Goal: Contribute content: Contribute content

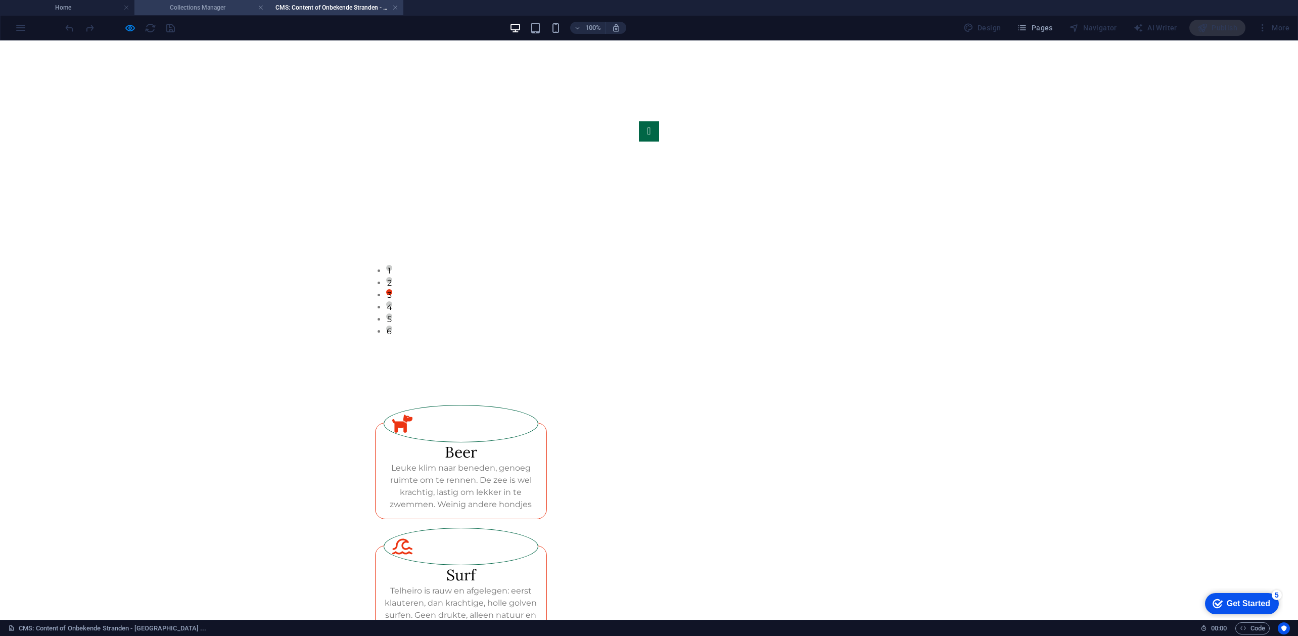
click at [183, 11] on h4 "Collections Manager" at bounding box center [201, 7] width 134 height 11
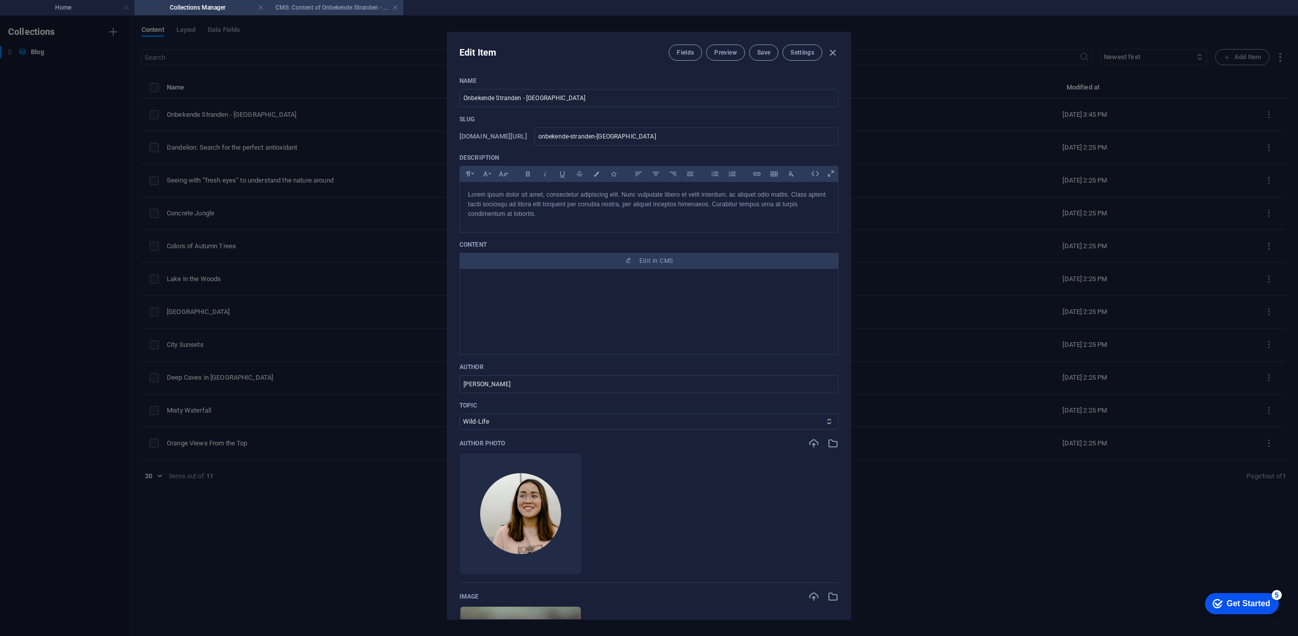
click at [310, 4] on h4 "CMS: Content of Onbekende Stranden - [GEOGRAPHIC_DATA] ..." at bounding box center [336, 7] width 134 height 11
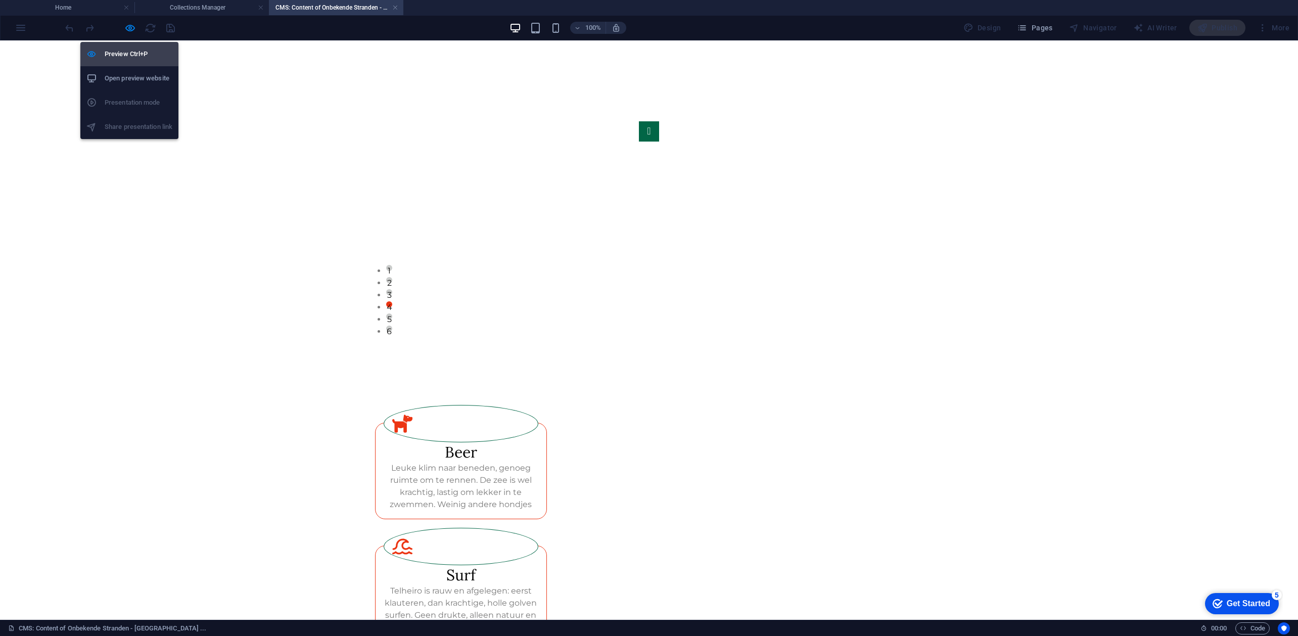
click at [124, 51] on h6 "Preview Ctrl+P" at bounding box center [139, 54] width 68 height 12
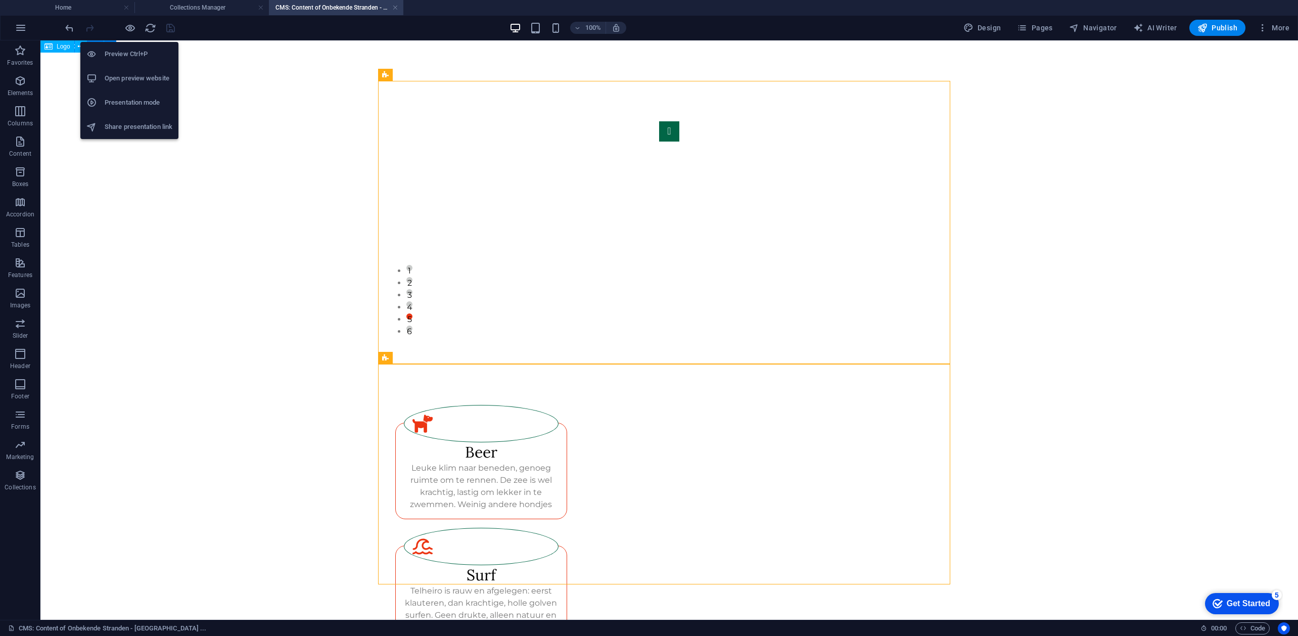
click at [141, 119] on li "Share presentation link" at bounding box center [129, 127] width 98 height 24
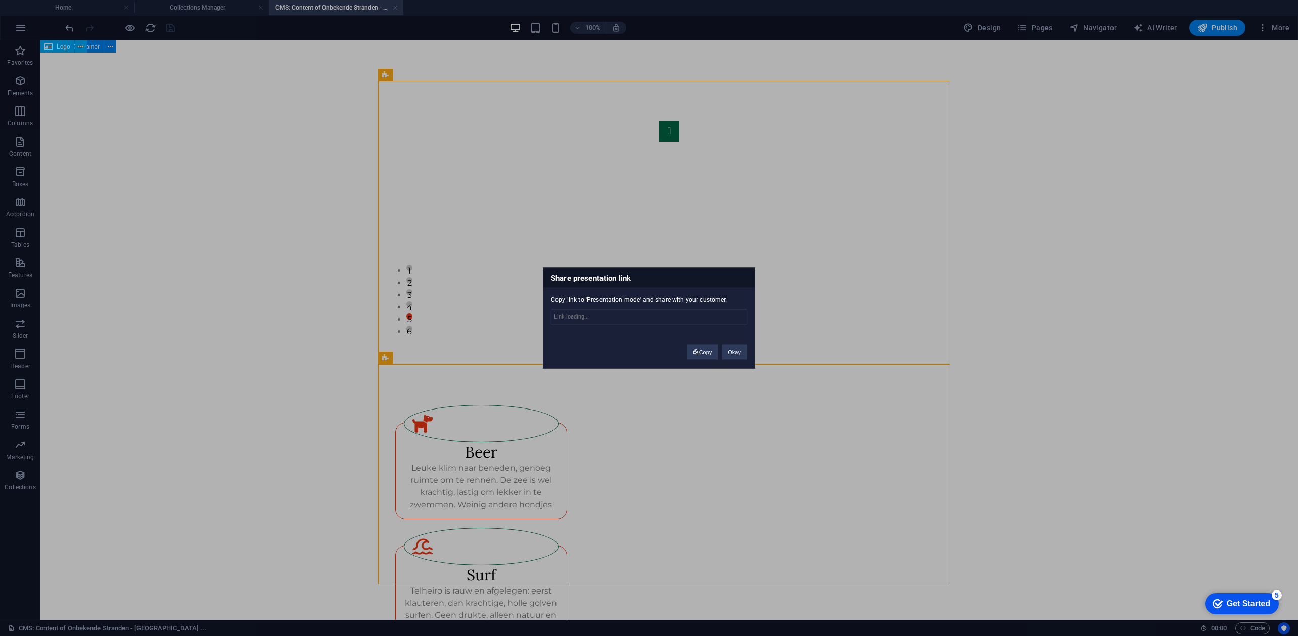
type input "[URL][DOMAIN_NAME]"
click at [627, 314] on input "[URL][DOMAIN_NAME]" at bounding box center [649, 316] width 196 height 15
click at [732, 354] on button "Okay" at bounding box center [734, 352] width 25 height 15
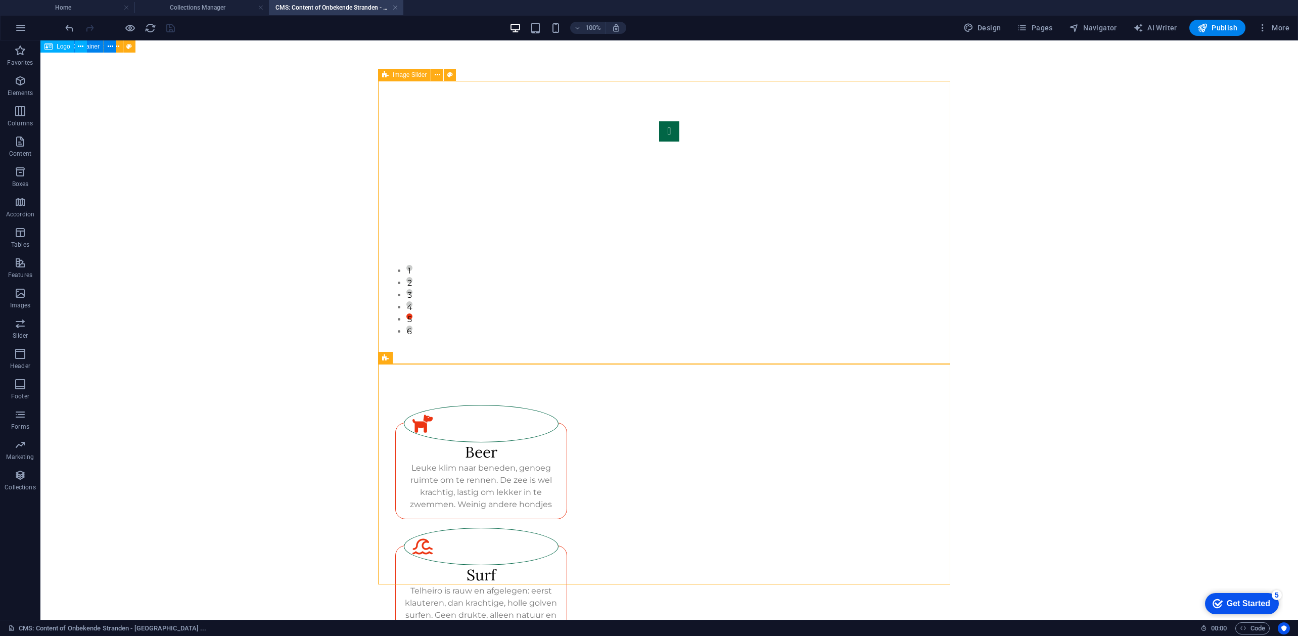
click at [178, 7] on h4 "Collections Manager" at bounding box center [201, 7] width 134 height 11
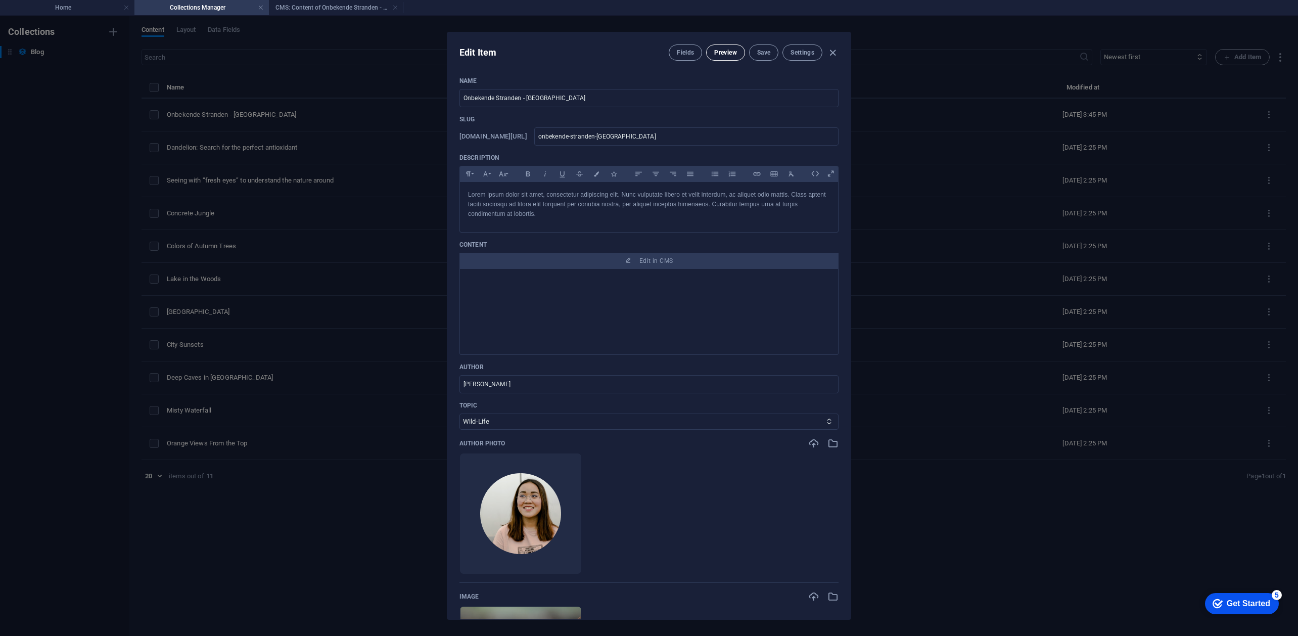
click at [718, 55] on span "Preview" at bounding box center [725, 53] width 22 height 8
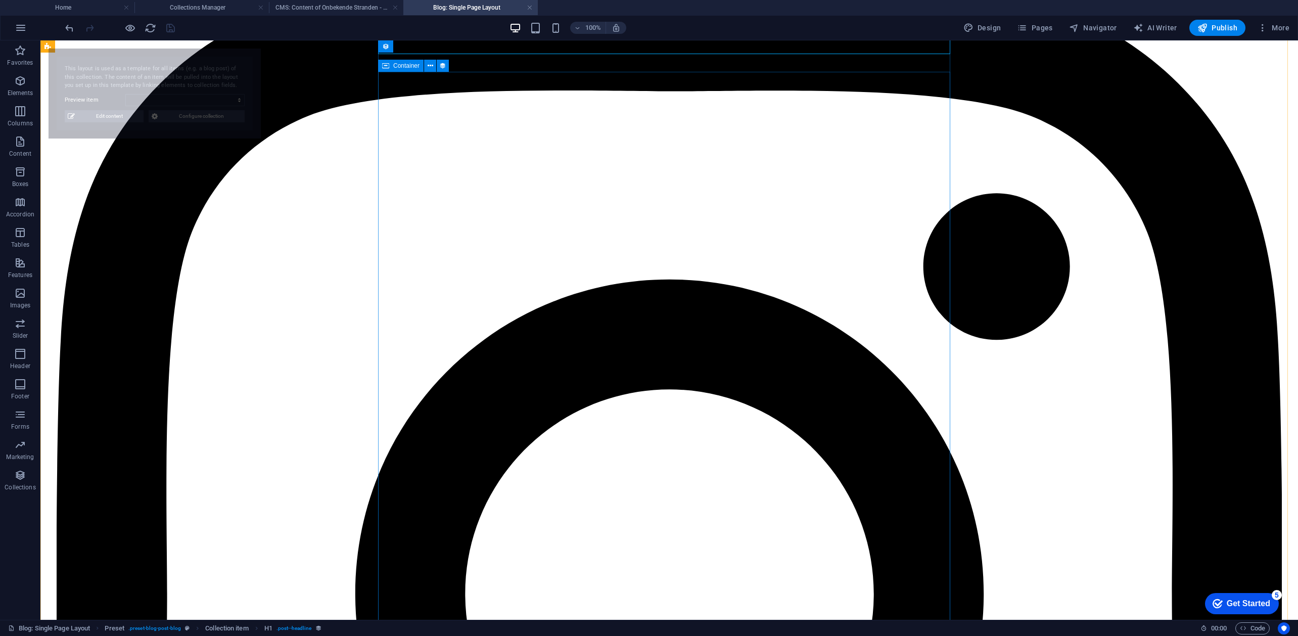
select select "68ada7cc381f9e8e6804f9fd"
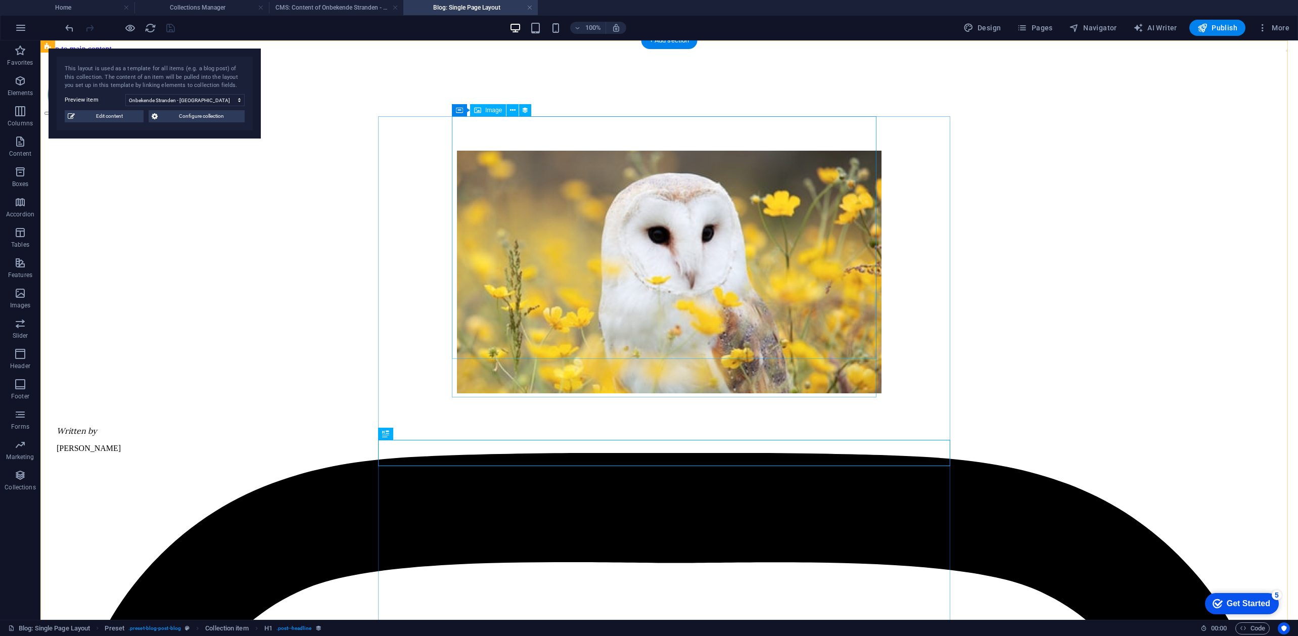
click at [624, 222] on figure at bounding box center [670, 273] width 1226 height 245
click at [670, 266] on figure at bounding box center [670, 273] width 1226 height 245
click at [705, 262] on figure at bounding box center [670, 273] width 1226 height 245
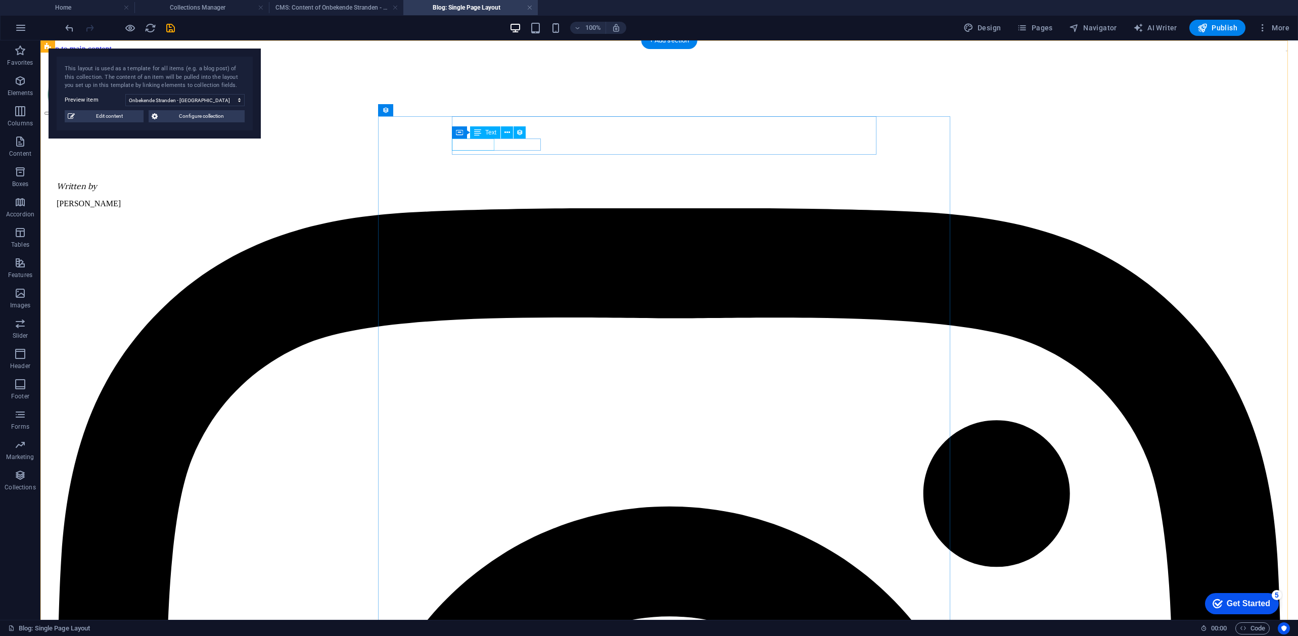
click at [490, 181] on div "Written by" at bounding box center [670, 186] width 1226 height 10
drag, startPoint x: 551, startPoint y: 144, endPoint x: 535, endPoint y: 149, distance: 16.9
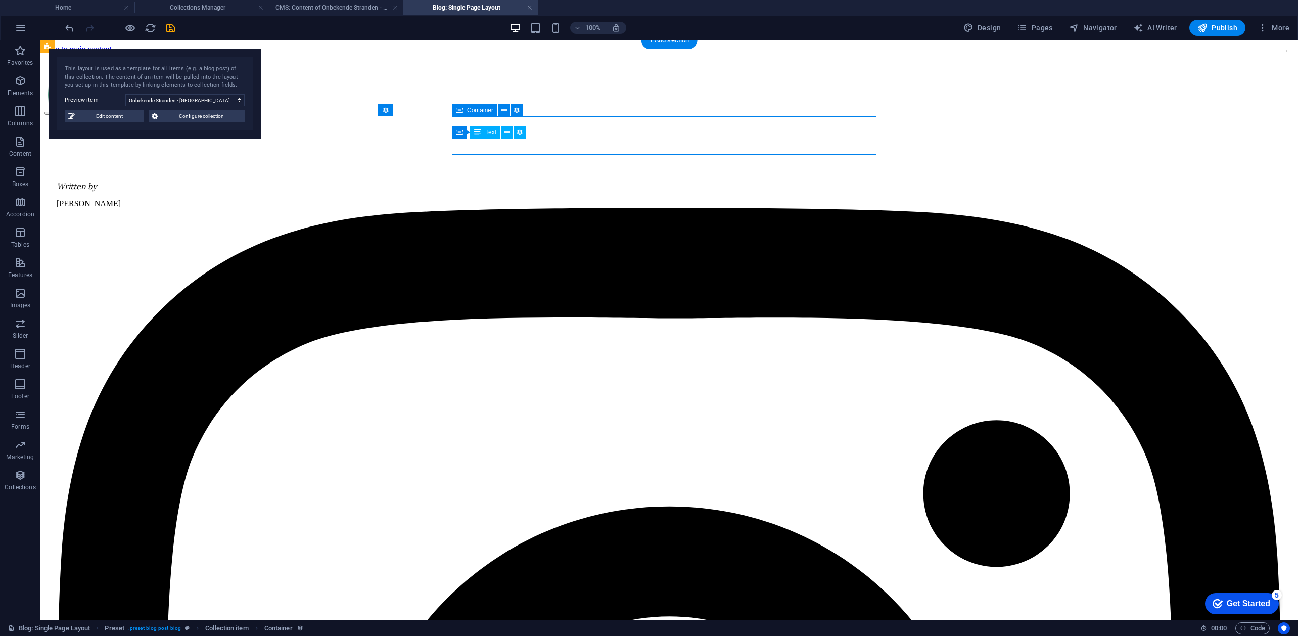
click at [533, 199] on div "[PERSON_NAME]" at bounding box center [670, 203] width 1226 height 9
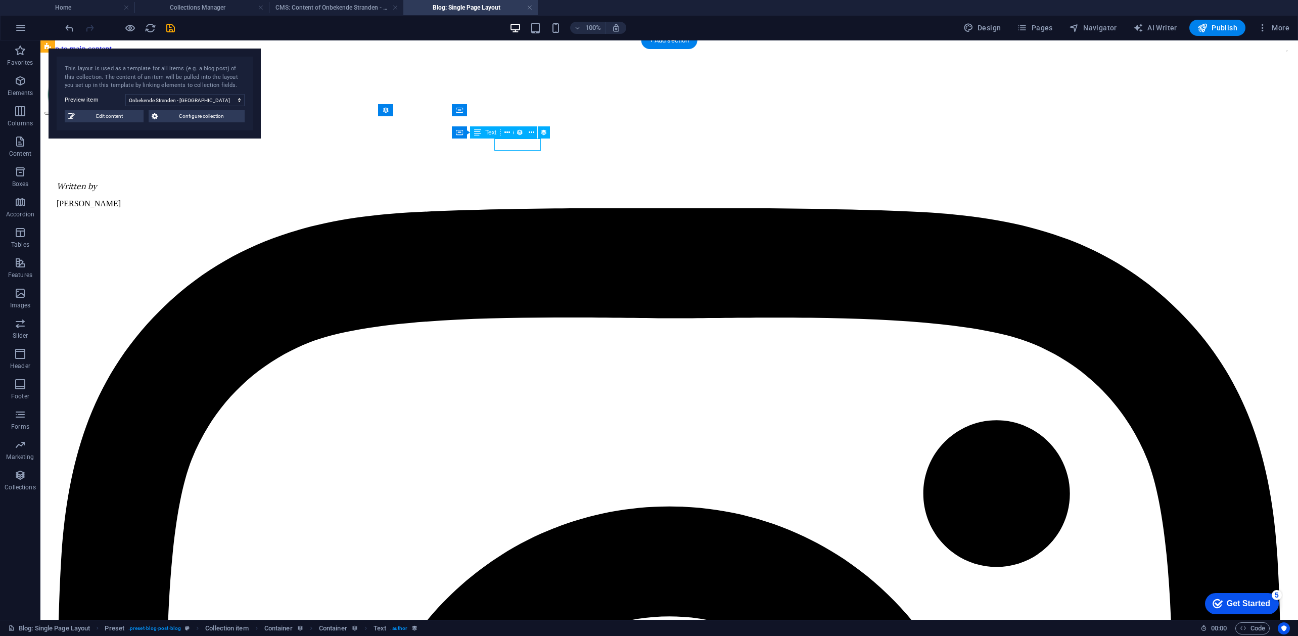
click at [526, 199] on div "[PERSON_NAME]" at bounding box center [670, 203] width 1226 height 9
select select "author"
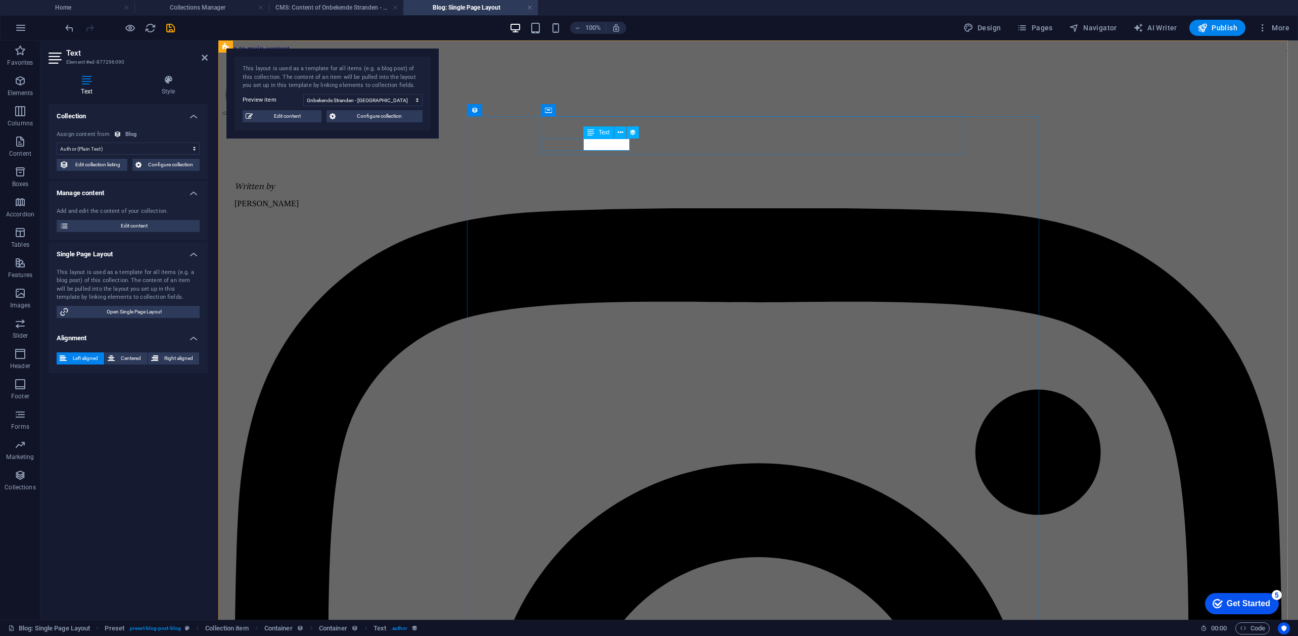
click at [608, 199] on div "[PERSON_NAME]" at bounding box center [759, 203] width 1048 height 9
click at [607, 199] on div "[PERSON_NAME]" at bounding box center [759, 203] width 1048 height 9
click at [144, 143] on select "No assignment, content remains static Created at (Date) Updated at (Date) Name …" at bounding box center [128, 149] width 143 height 12
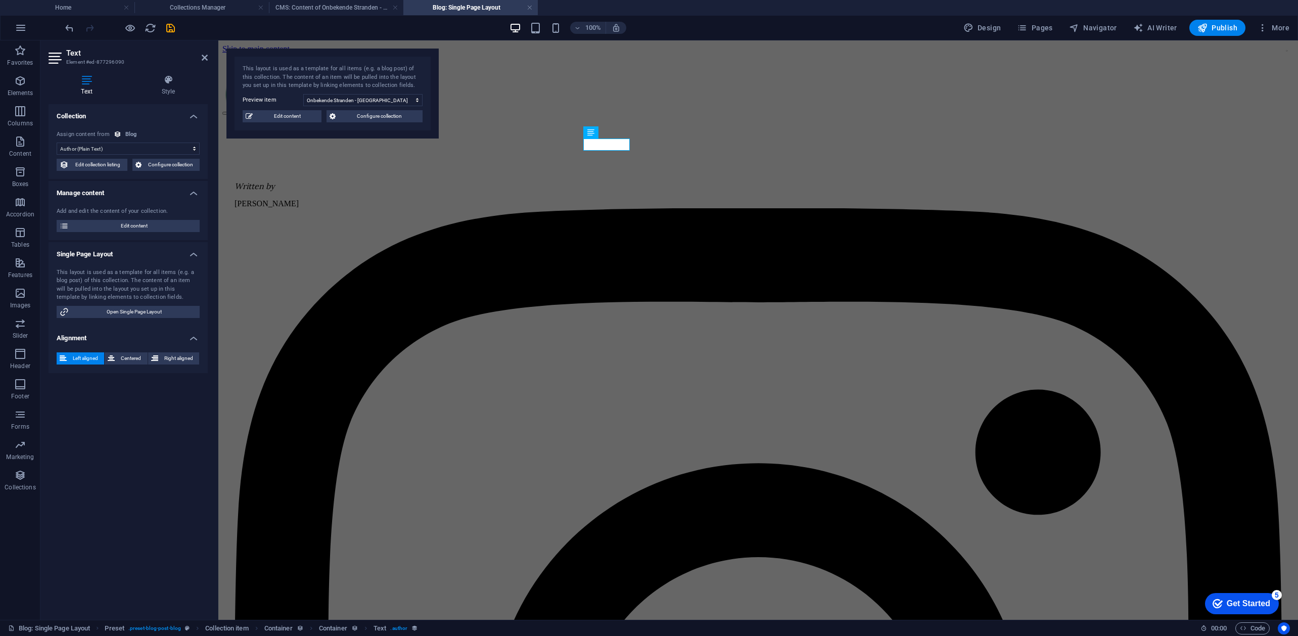
click at [145, 146] on select "No assignment, content remains static Created at (Date) Updated at (Date) Name …" at bounding box center [128, 149] width 143 height 12
click at [294, 112] on span "Edit content" at bounding box center [287, 116] width 63 height 12
type input "[DATE]"
type input "onbekende-stranden-[GEOGRAPHIC_DATA]"
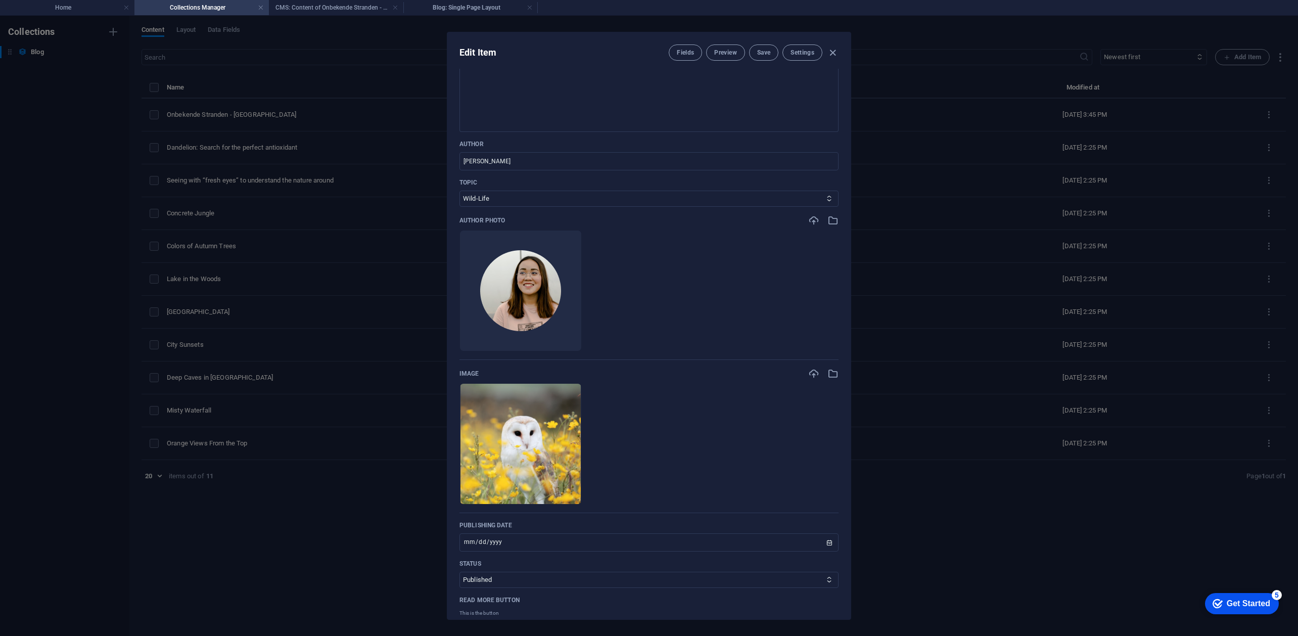
scroll to position [337, 0]
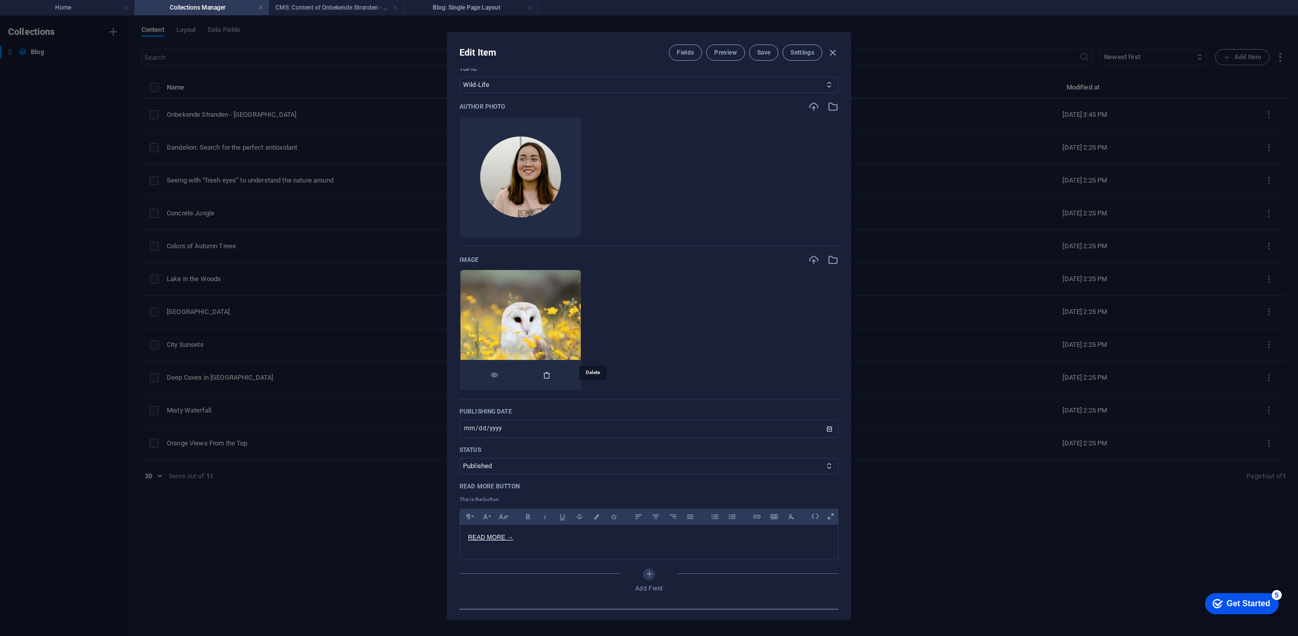
click at [551, 379] on icon "button" at bounding box center [547, 375] width 8 height 8
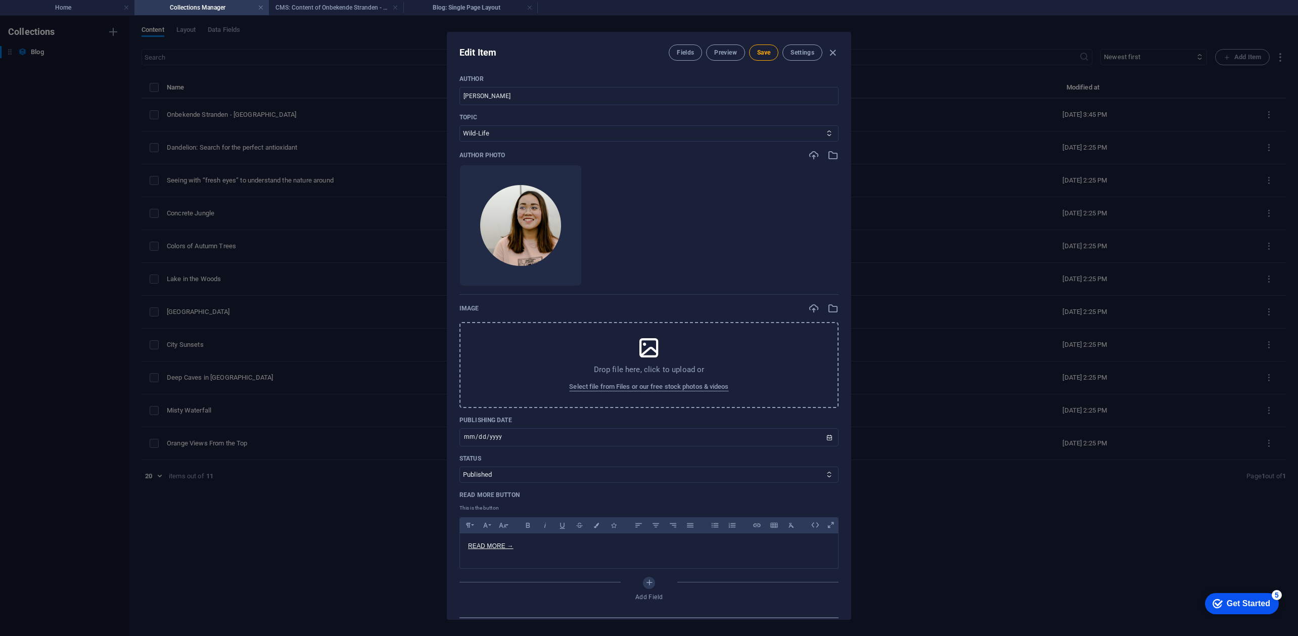
scroll to position [269, 0]
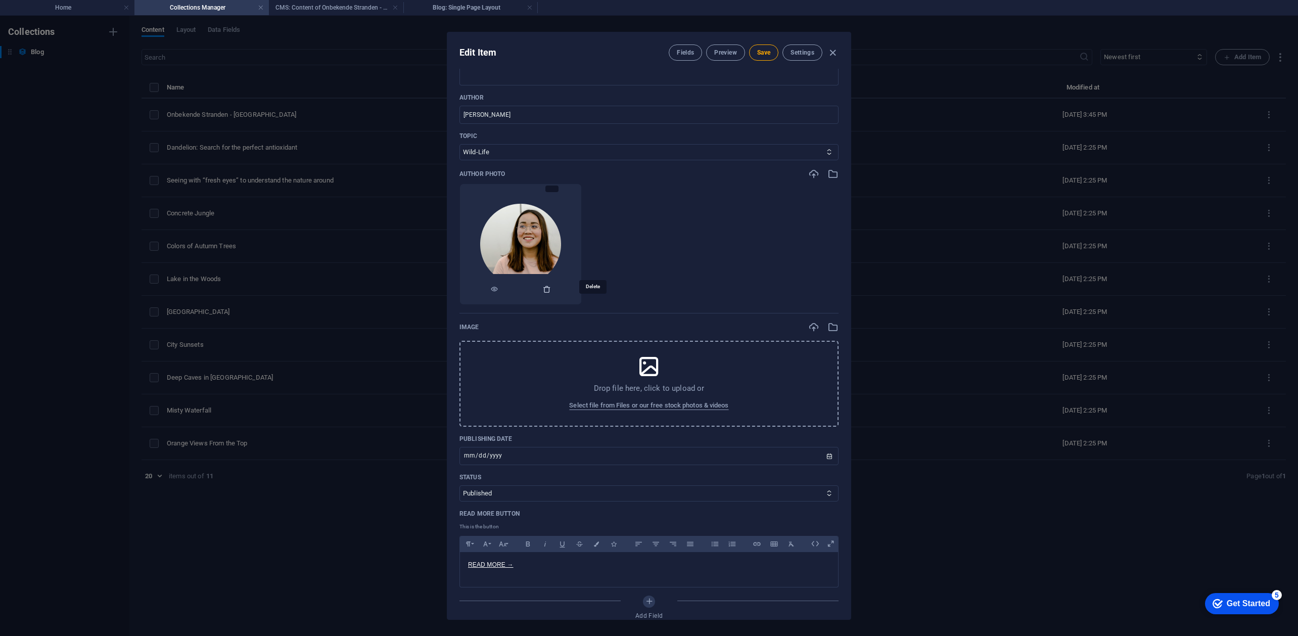
click at [551, 293] on icon "button" at bounding box center [547, 289] width 8 height 8
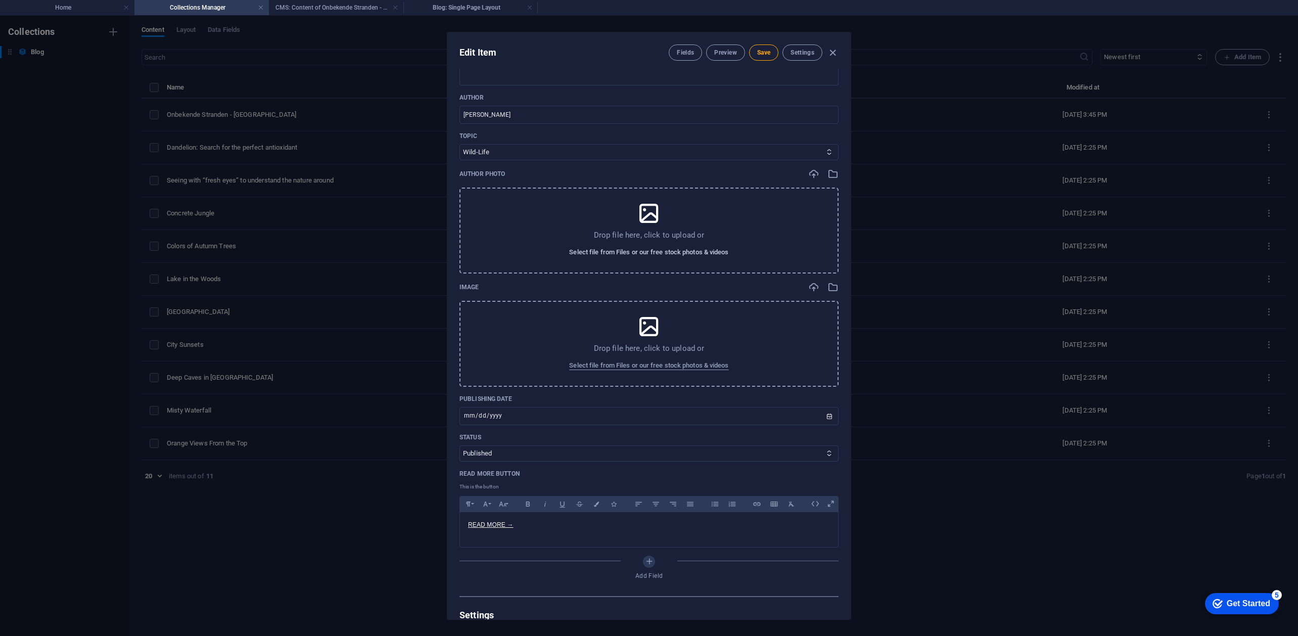
click at [605, 258] on span "Select file from Files or our free stock photos & videos" at bounding box center [648, 252] width 159 height 12
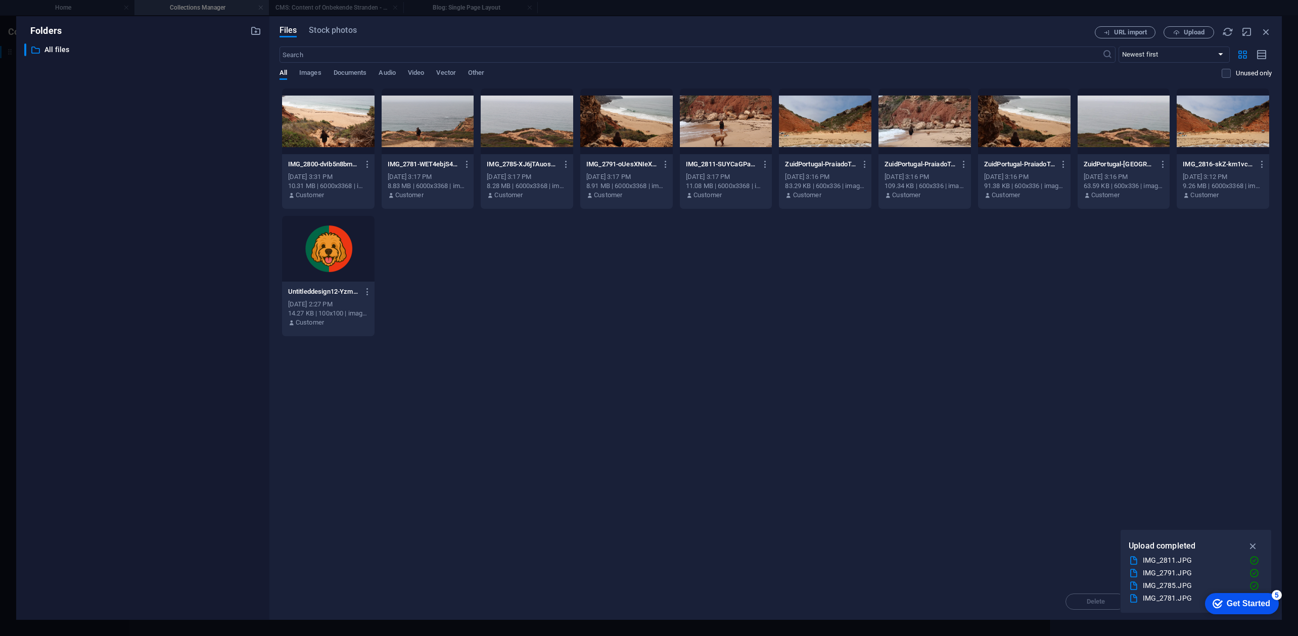
drag, startPoint x: 552, startPoint y: 323, endPoint x: 199, endPoint y: 7, distance: 474.1
click at [540, 317] on div "IMG_2800-dvIb5n8bmNmhndBW1RkcEQ.JPG IMG_2800-dvIb5n8bmNmhndBW1RkcEQ.JPG [DATE] …" at bounding box center [776, 212] width 992 height 249
click at [1174, 30] on icon "button" at bounding box center [1176, 32] width 7 height 7
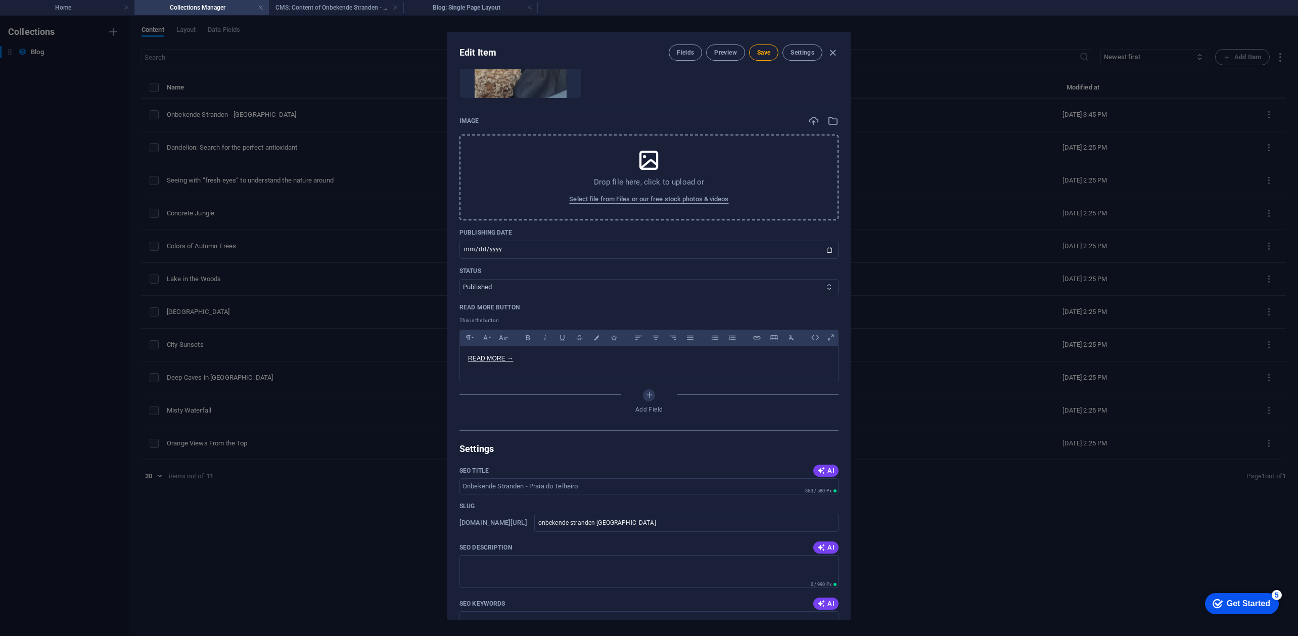
scroll to position [539, 0]
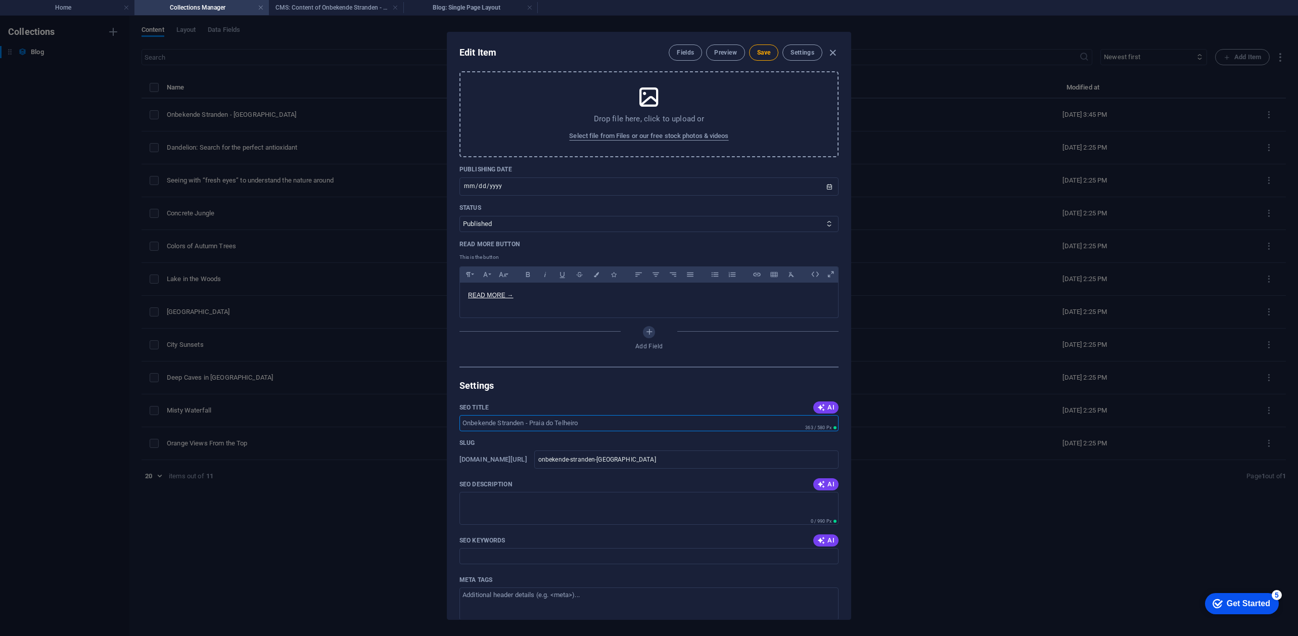
click at [527, 431] on input "SEO Title" at bounding box center [649, 423] width 379 height 16
click at [820, 412] on icon "button" at bounding box center [822, 407] width 8 height 8
type input "[GEOGRAPHIC_DATA]: [PERSON_NAME]"
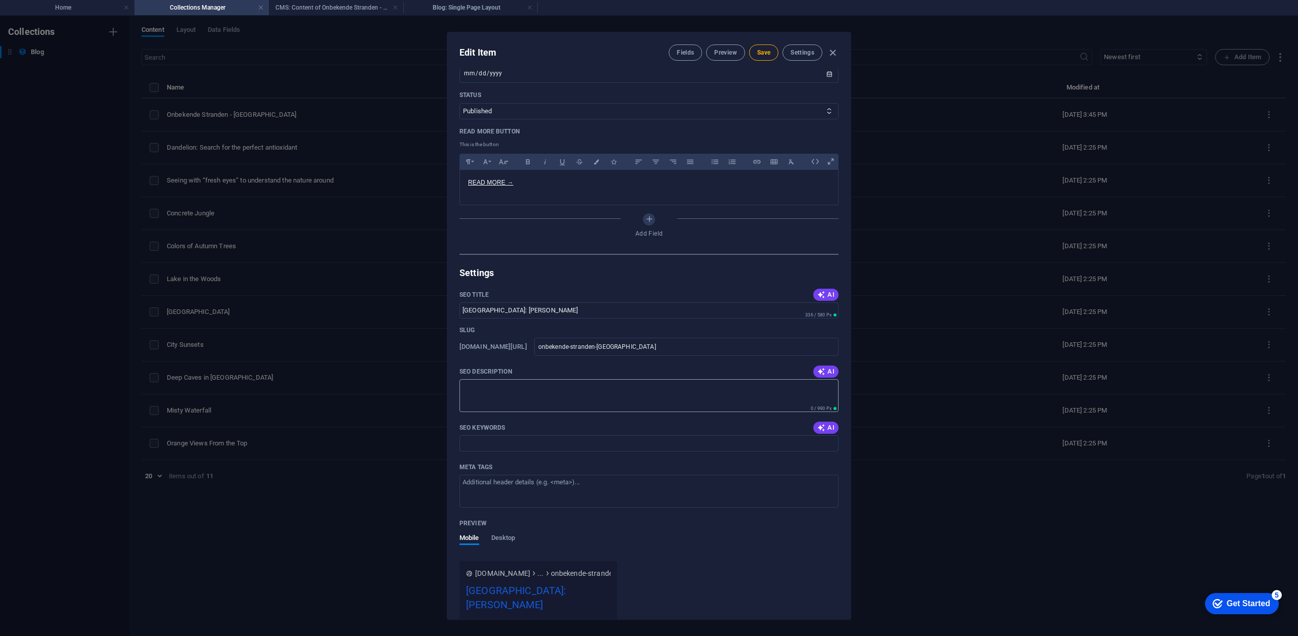
scroll to position [674, 0]
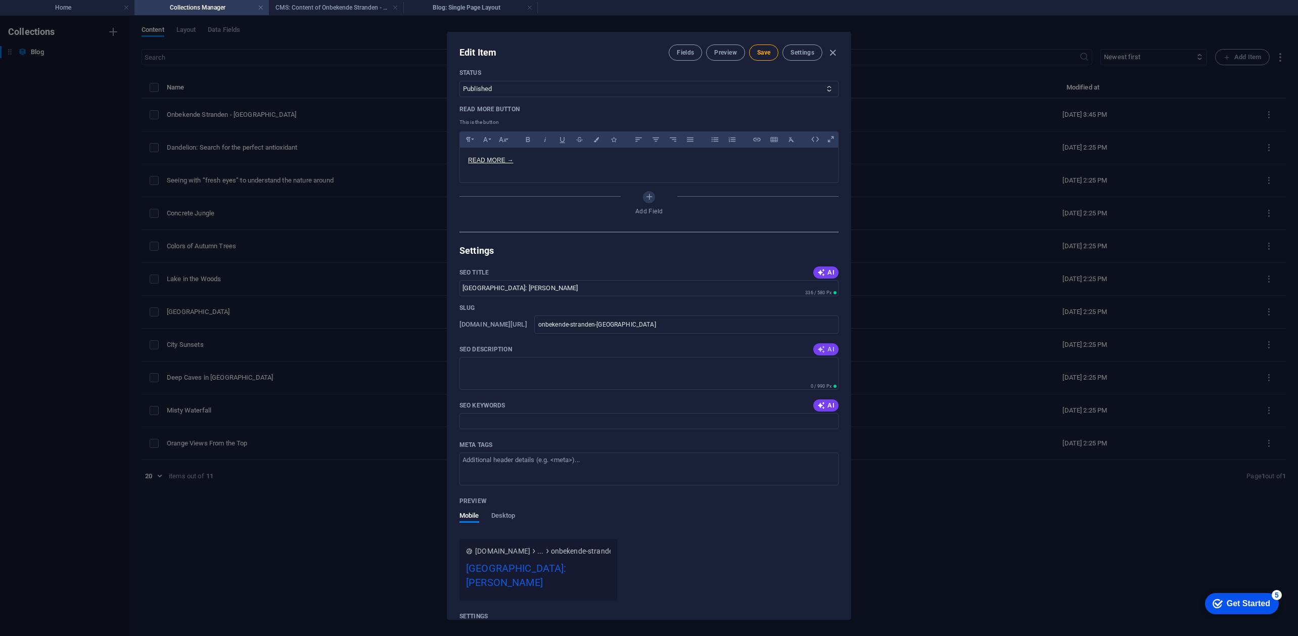
click at [820, 355] on button "AI" at bounding box center [825, 349] width 25 height 12
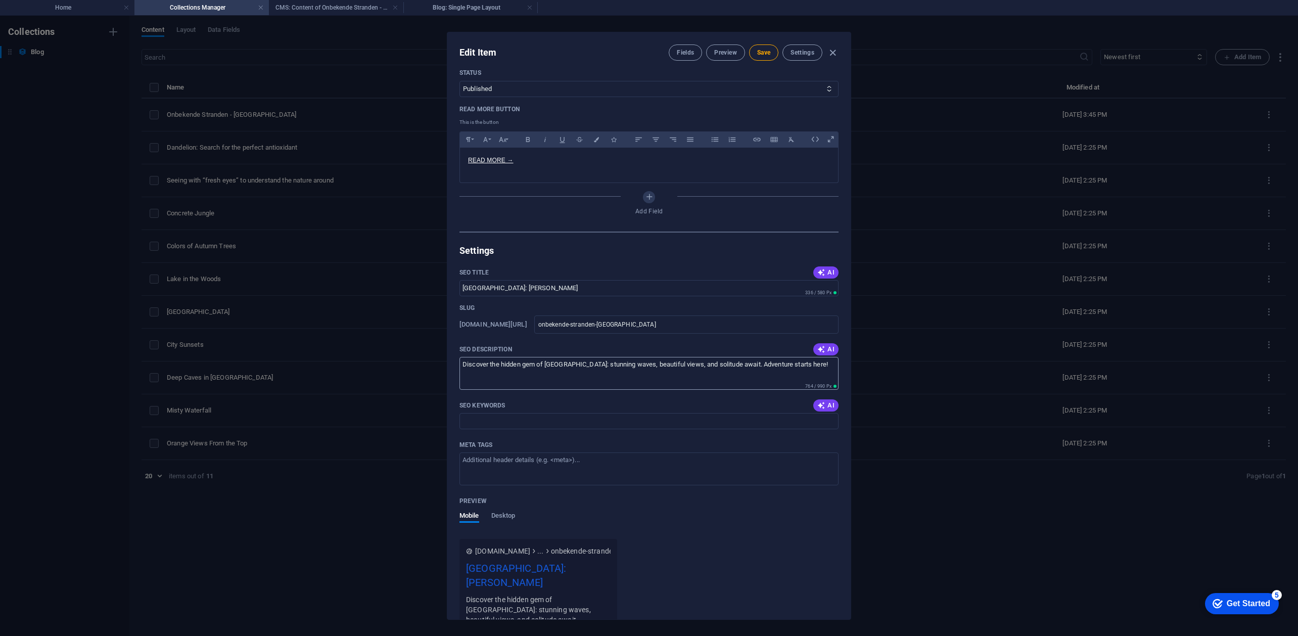
click at [787, 390] on textarea "Discover the hidden gem of [GEOGRAPHIC_DATA]: stunning waves, beautiful views, …" at bounding box center [649, 373] width 379 height 33
type textarea "Discover the hidden gem of [GEOGRAPHIC_DATA]: stunning waves, beautiful views, …"
click at [828, 410] on span "AI" at bounding box center [826, 405] width 17 height 8
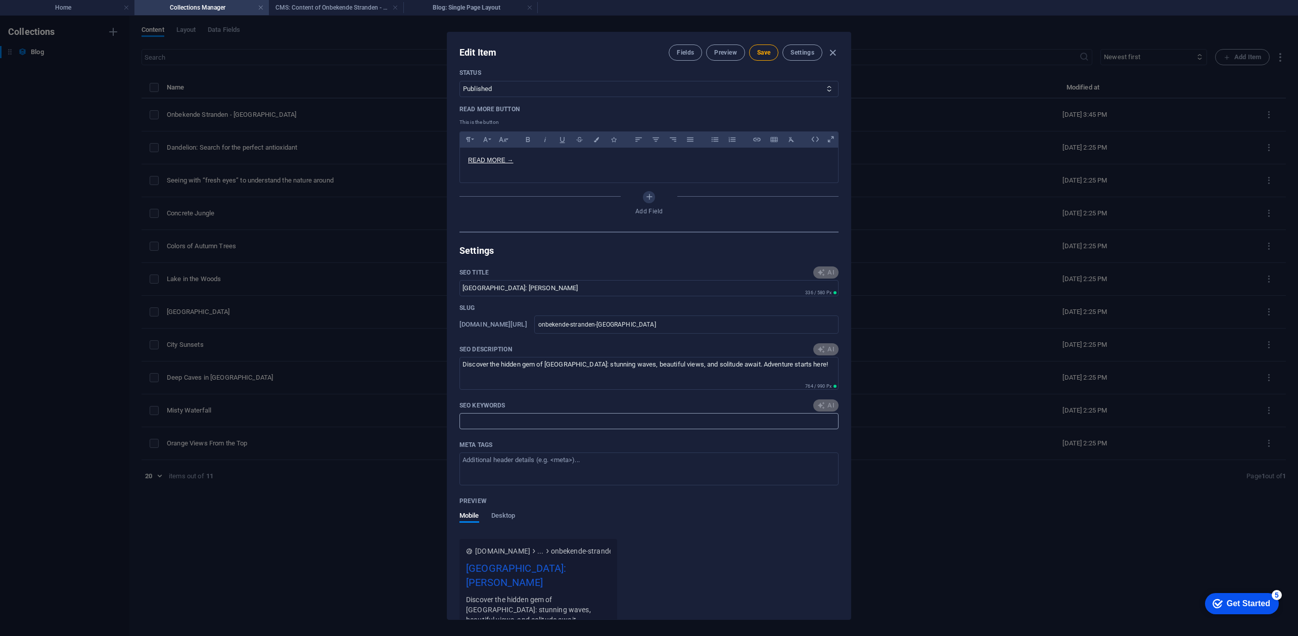
type input "[GEOGRAPHIC_DATA], onbekende stranden [GEOGRAPHIC_DATA], surfen [GEOGRAPHIC_DAT…"
click at [559, 429] on input "[GEOGRAPHIC_DATA], onbekende stranden [GEOGRAPHIC_DATA], surfen [GEOGRAPHIC_DAT…" at bounding box center [649, 421] width 379 height 16
click at [573, 462] on div "SEO Title AI [GEOGRAPHIC_DATA]: [PERSON_NAME] ​ 336 / 580 Px Slug [DOMAIN_NAME]…" at bounding box center [649, 554] width 379 height 579
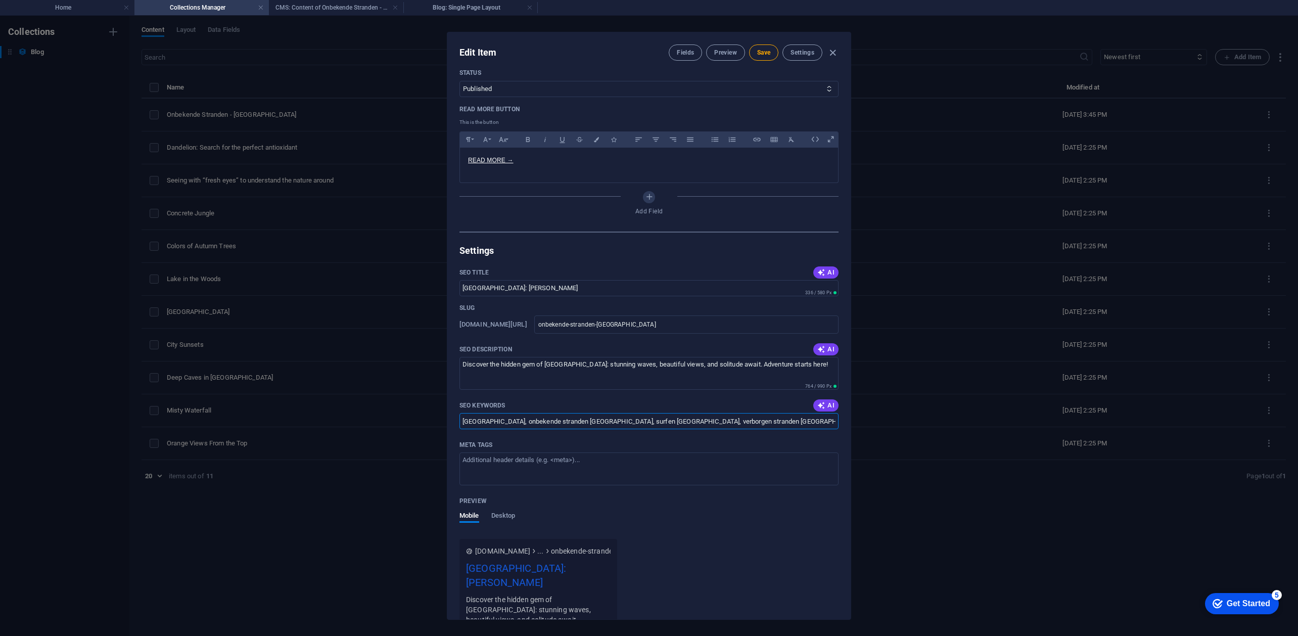
click at [585, 429] on input "[GEOGRAPHIC_DATA], onbekende stranden [GEOGRAPHIC_DATA], surfen [GEOGRAPHIC_DAT…" at bounding box center [649, 421] width 379 height 16
click at [540, 390] on textarea "Discover the hidden gem of [GEOGRAPHIC_DATA]: stunning waves, beautiful views, …" at bounding box center [649, 373] width 379 height 33
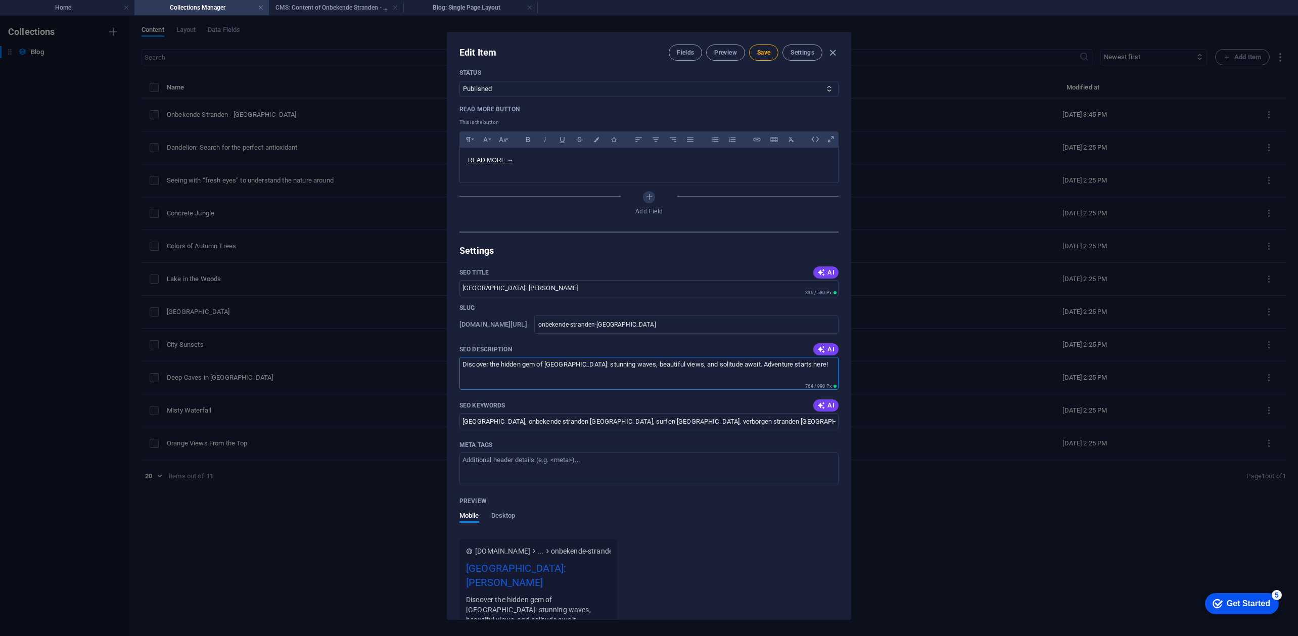
paste textarea "Ontdek de verborgen parel van Praia do Telheiro: prachtige golven, adembenemend…"
type textarea "Ontdek de verborgen parel van Praia do Telheiro: prachtige golven, adembenemend…"
click at [669, 485] on textarea "Meta tags ​" at bounding box center [649, 468] width 379 height 33
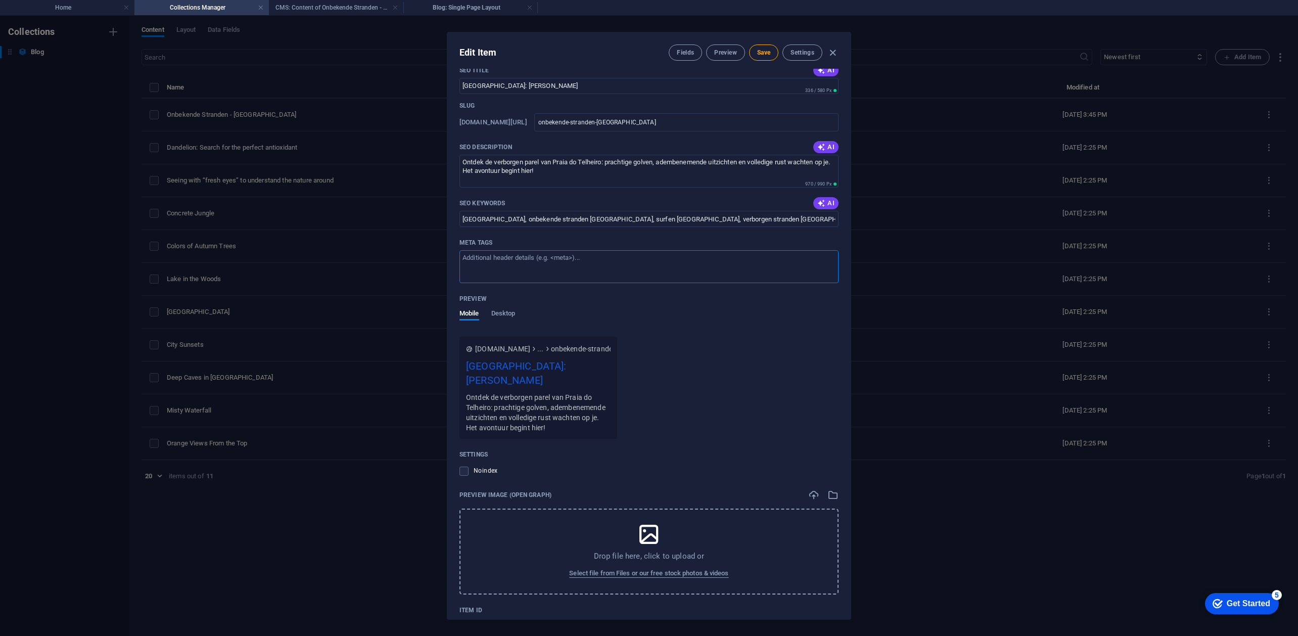
scroll to position [941, 0]
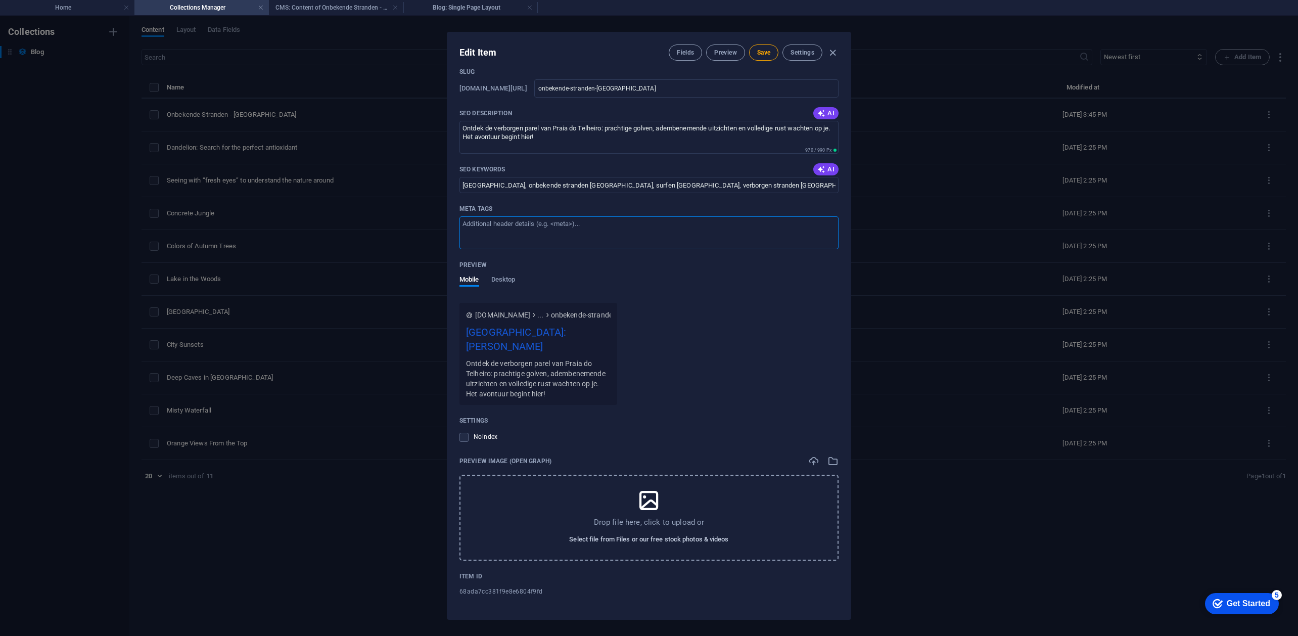
click at [645, 541] on span "Select file from Files or our free stock photos & videos" at bounding box center [648, 539] width 159 height 12
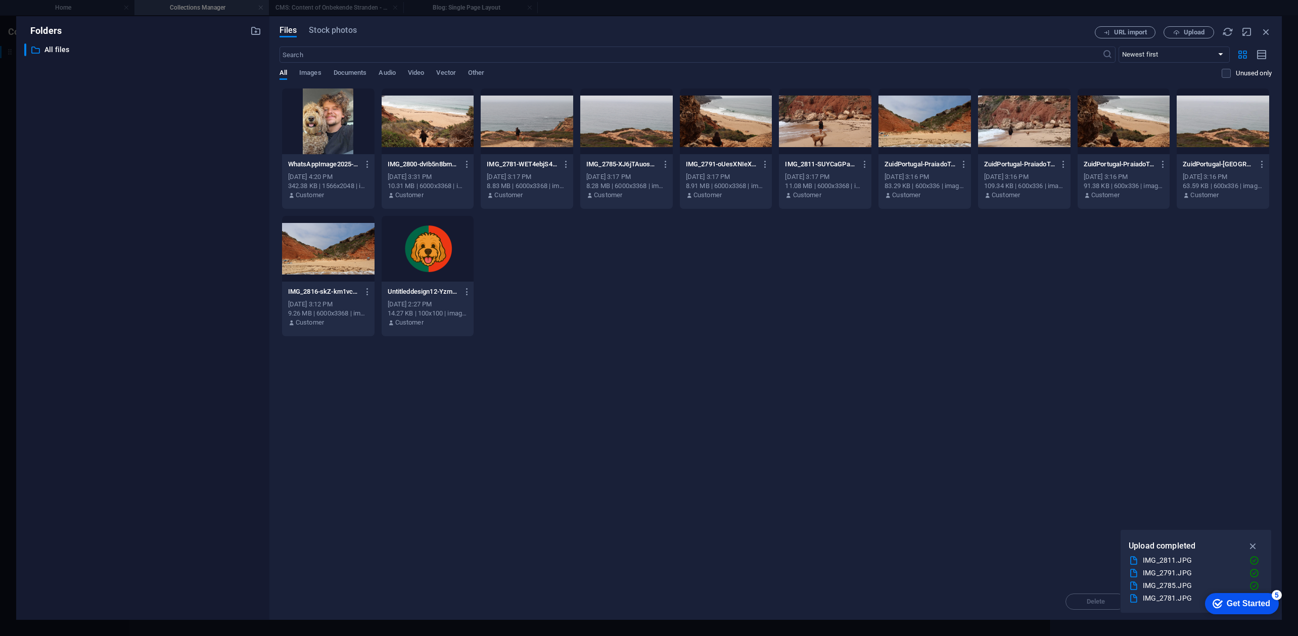
click at [448, 130] on div at bounding box center [428, 121] width 93 height 66
click at [395, 114] on div "1" at bounding box center [428, 121] width 93 height 66
click at [395, 114] on div at bounding box center [428, 121] width 93 height 66
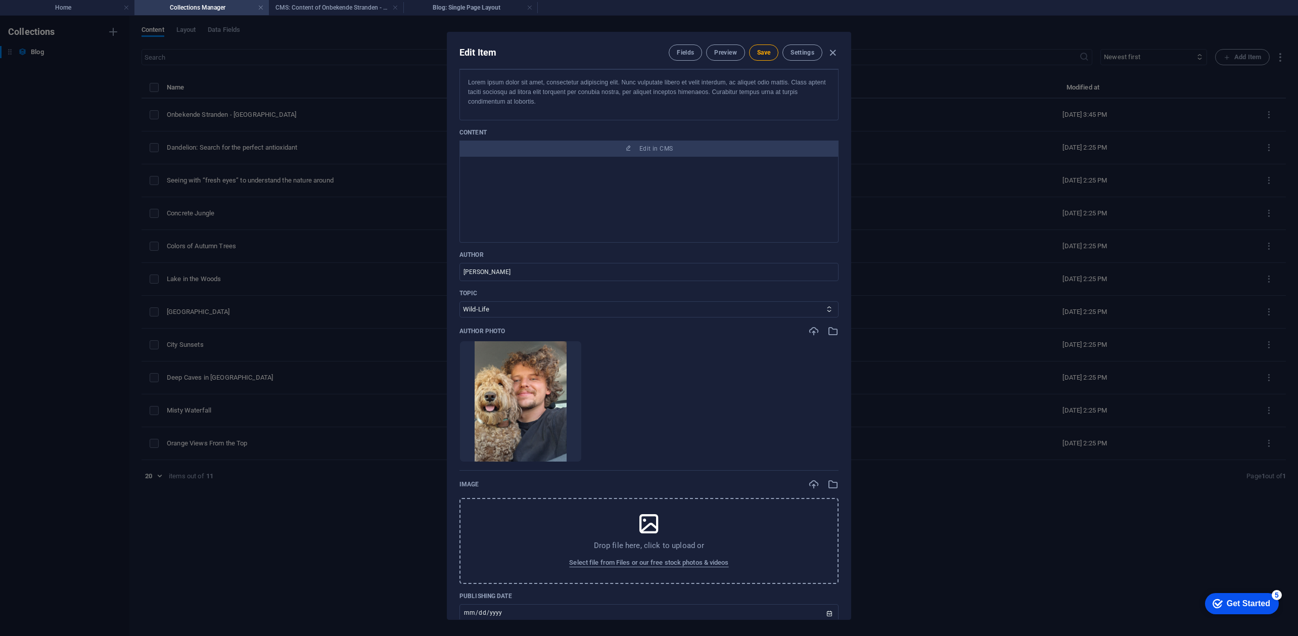
scroll to position [106, 0]
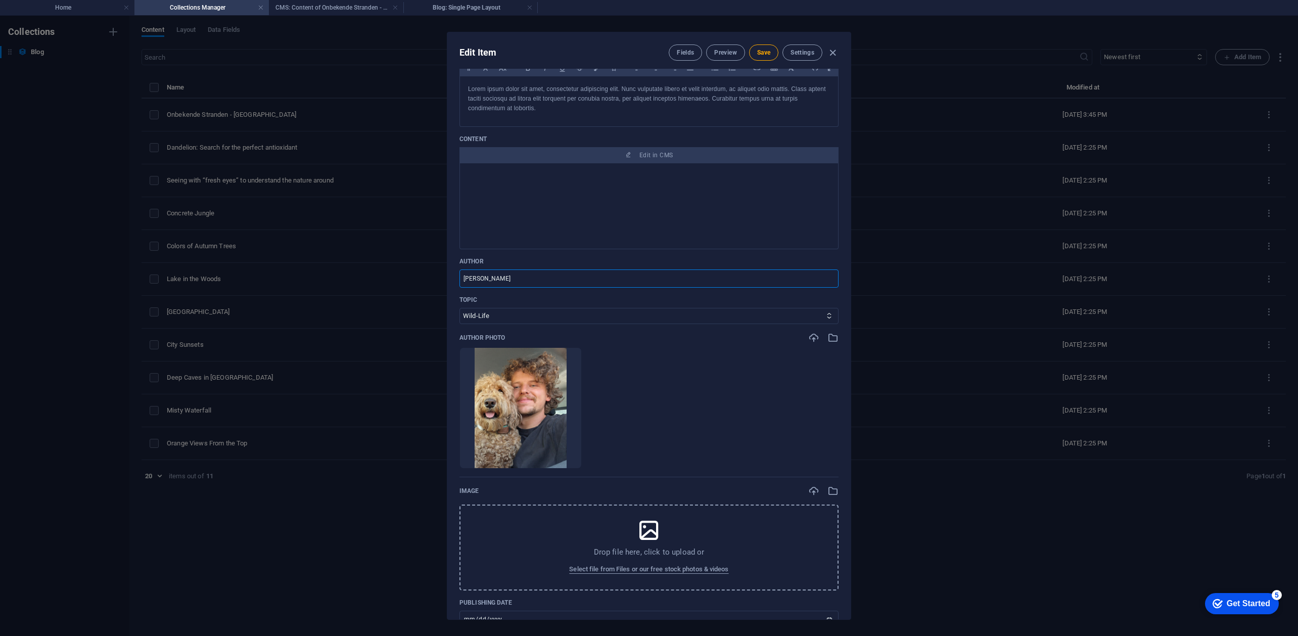
drag, startPoint x: 501, startPoint y: 295, endPoint x: 462, endPoint y: 295, distance: 38.4
click at [463, 288] on input "[PERSON_NAME]" at bounding box center [649, 278] width 379 height 18
type input "[PERSON_NAME]"
click at [506, 324] on select "Mountains Lakes City-Life Wild-Life Trending" at bounding box center [649, 316] width 379 height 16
click at [460, 323] on select "Mountains Lakes City-Life Wild-Life Trending" at bounding box center [649, 316] width 379 height 16
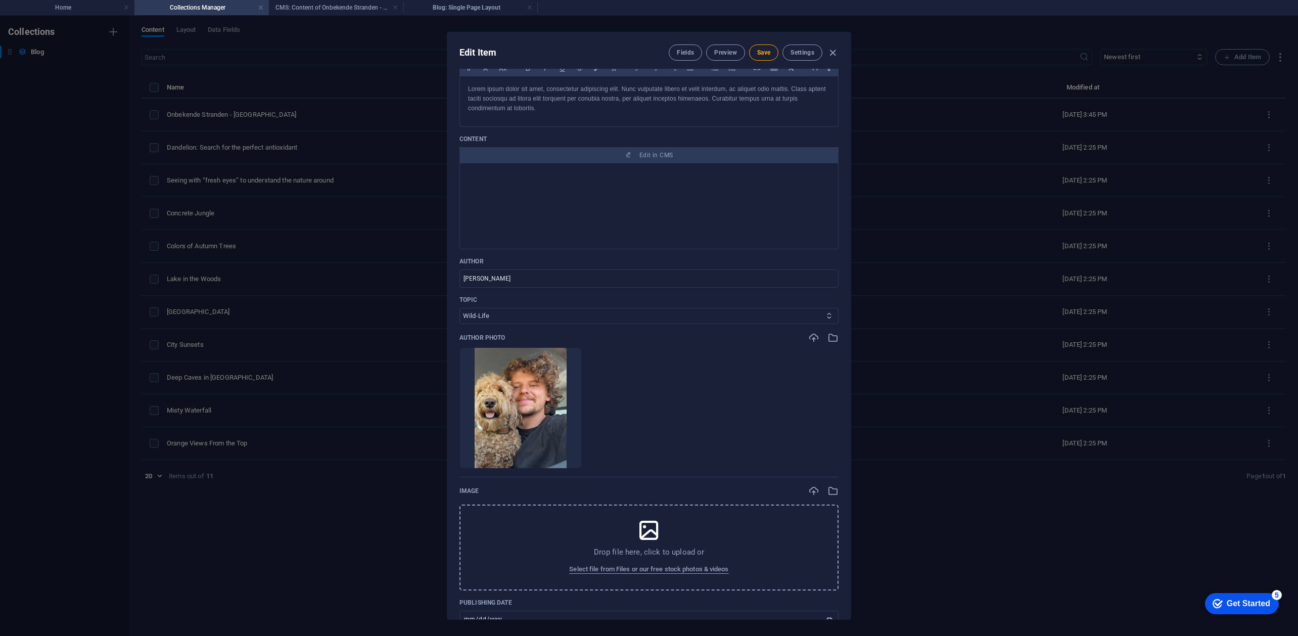
click at [828, 319] on icon at bounding box center [829, 315] width 7 height 7
click at [826, 319] on icon at bounding box center [829, 315] width 7 height 7
drag, startPoint x: 646, startPoint y: 328, endPoint x: 586, endPoint y: 331, distance: 59.2
click at [645, 324] on select "Mountains Lakes City-Life Wild-Life Trending" at bounding box center [649, 316] width 379 height 16
click at [460, 323] on select "Mountains Lakes City-Life Wild-Life Trending" at bounding box center [649, 316] width 379 height 16
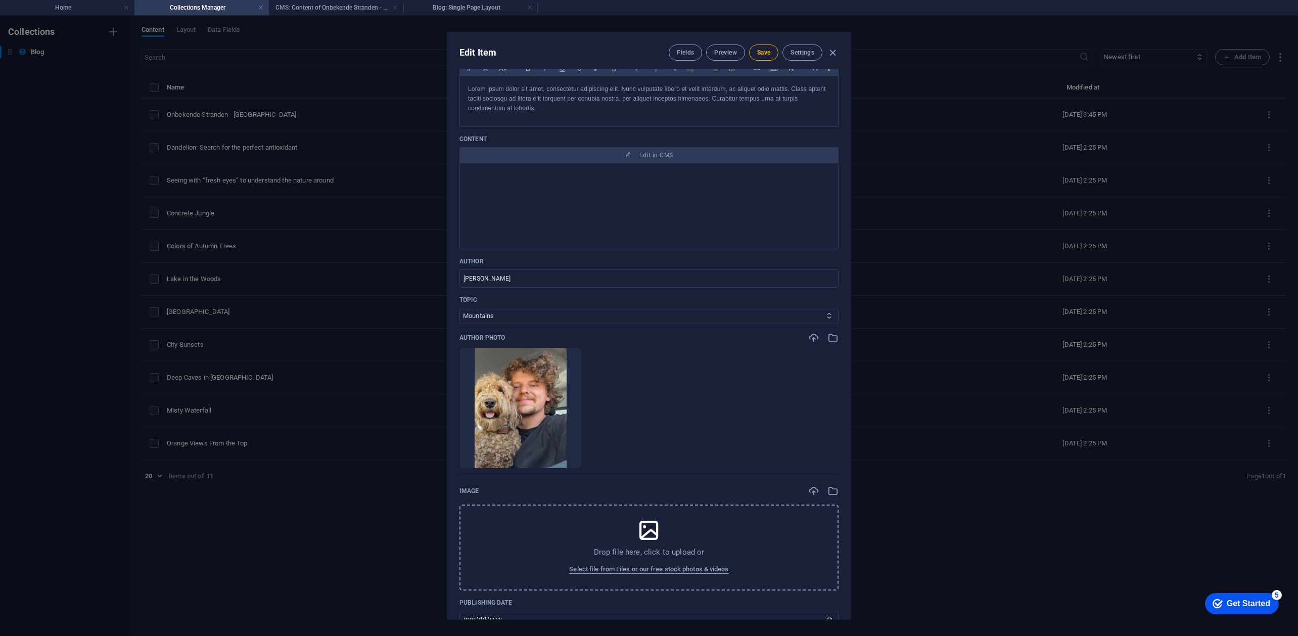
click at [486, 324] on select "Mountains Lakes City-Life Wild-Life Trending" at bounding box center [649, 316] width 379 height 16
click at [460, 323] on select "Mountains Lakes City-Life Wild-Life Trending" at bounding box center [649, 316] width 379 height 16
click at [506, 324] on select "Mountains Lakes City-Life Wild-Life Trending" at bounding box center [649, 316] width 379 height 16
select select "Wild-Life"
click at [460, 323] on select "Mountains Lakes City-Life Wild-Life Trending" at bounding box center [649, 316] width 379 height 16
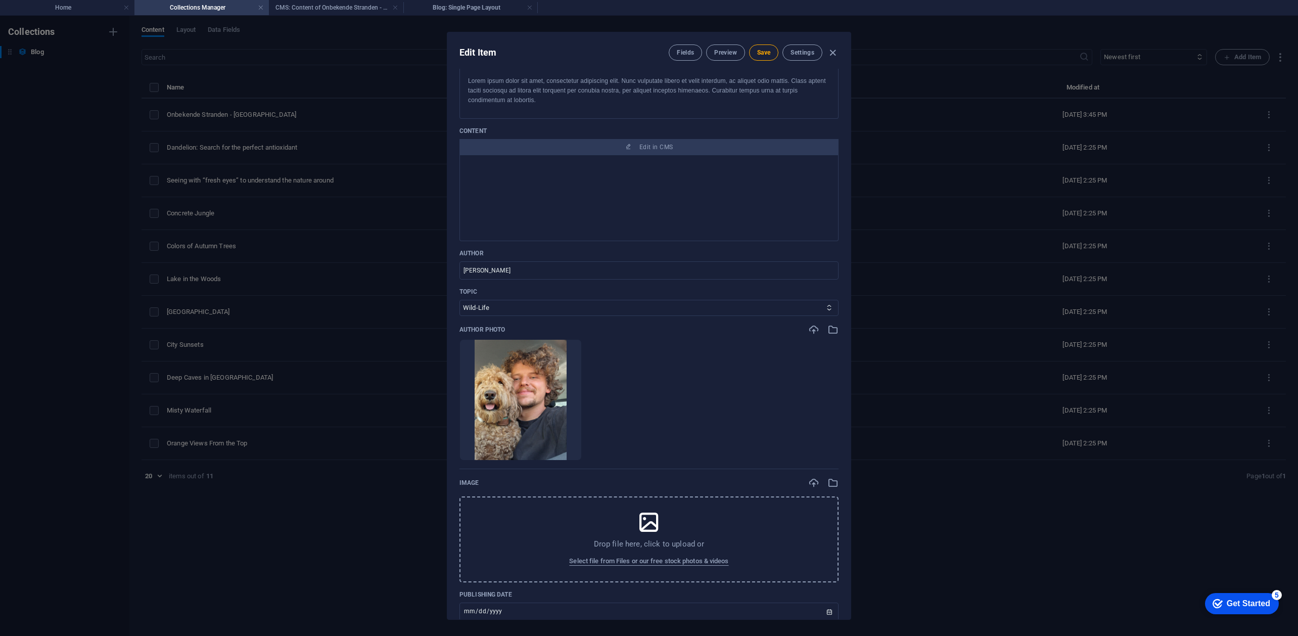
scroll to position [0, 0]
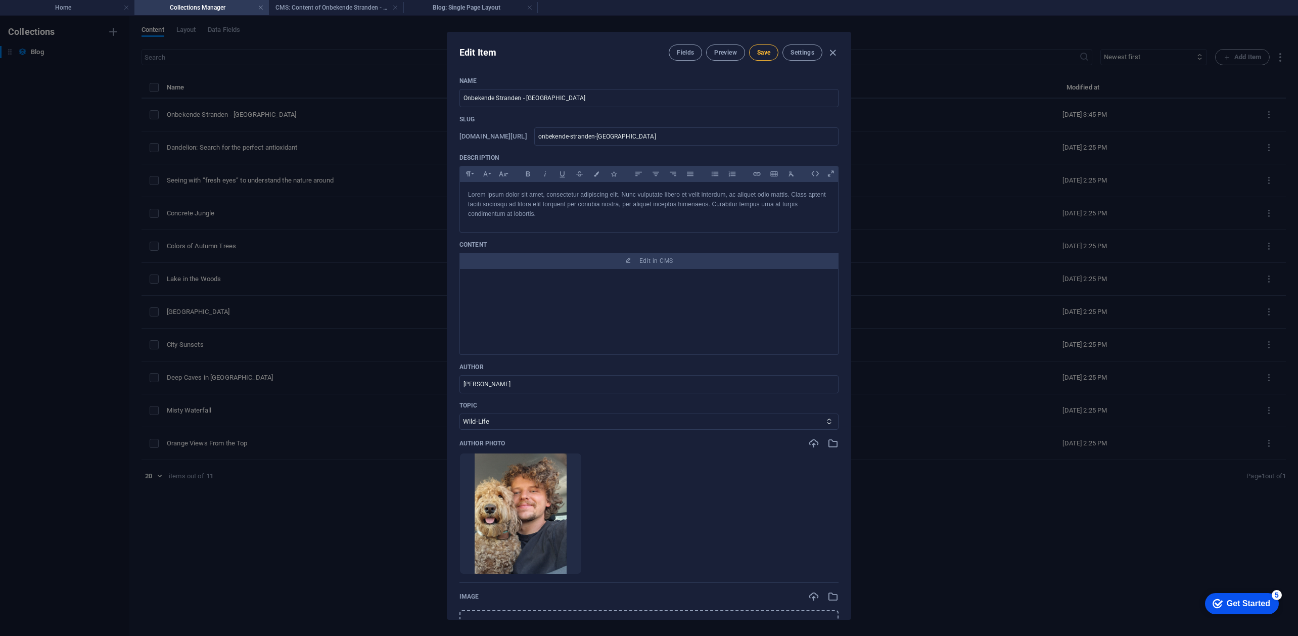
click at [767, 49] on span "Save" at bounding box center [763, 53] width 13 height 8
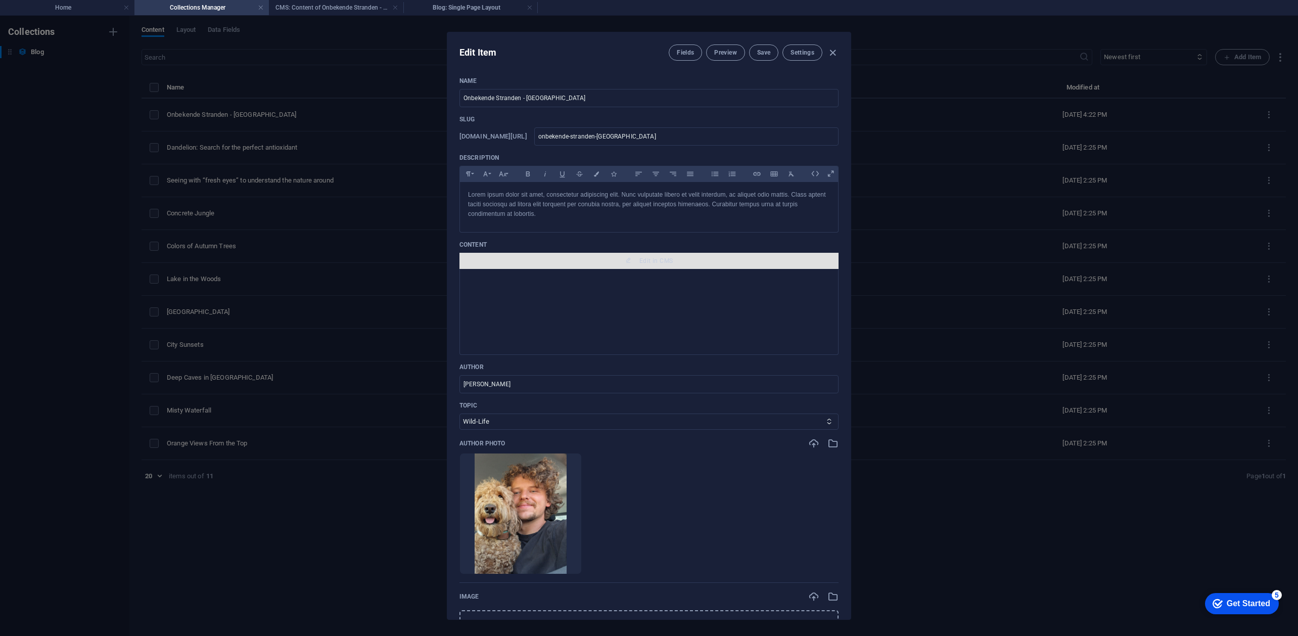
click at [642, 265] on span "Edit in CMS" at bounding box center [656, 261] width 33 height 8
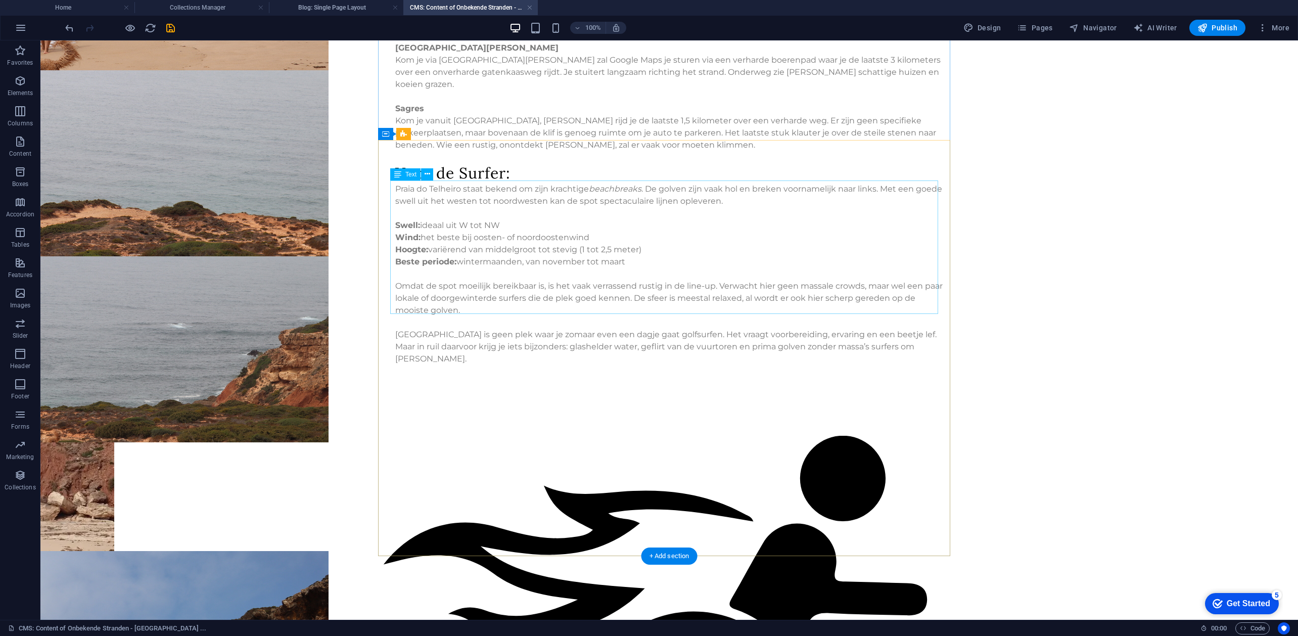
scroll to position [611, 0]
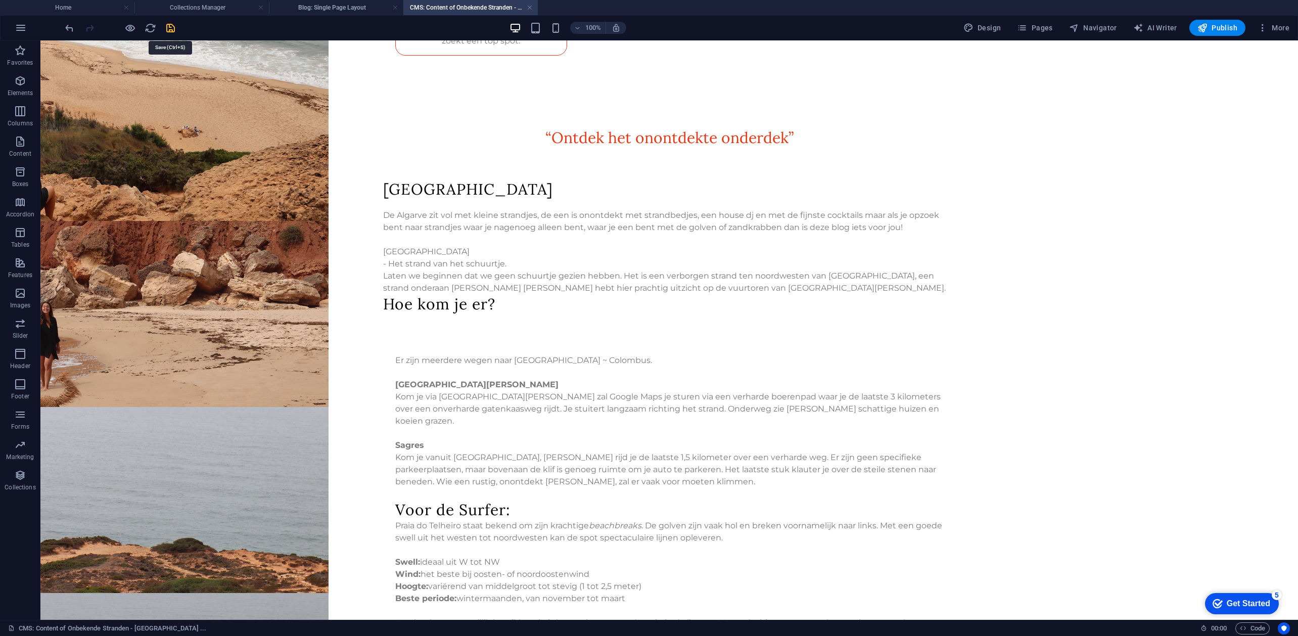
click at [170, 27] on icon "save" at bounding box center [171, 28] width 12 height 12
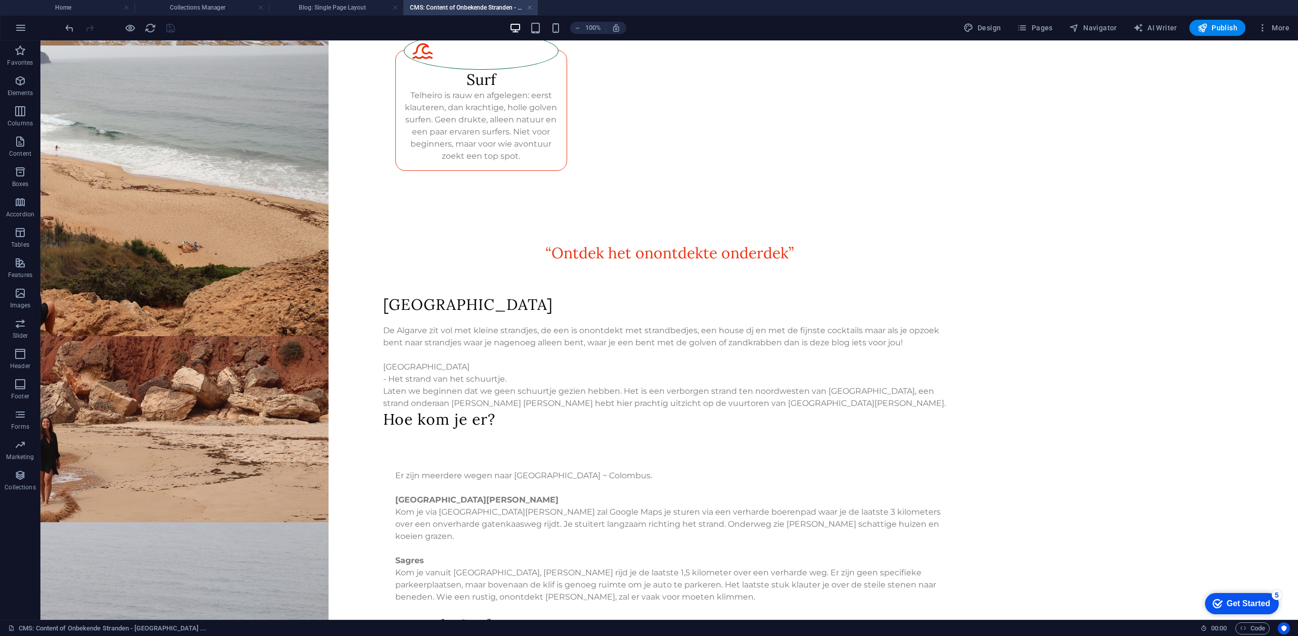
scroll to position [476, 0]
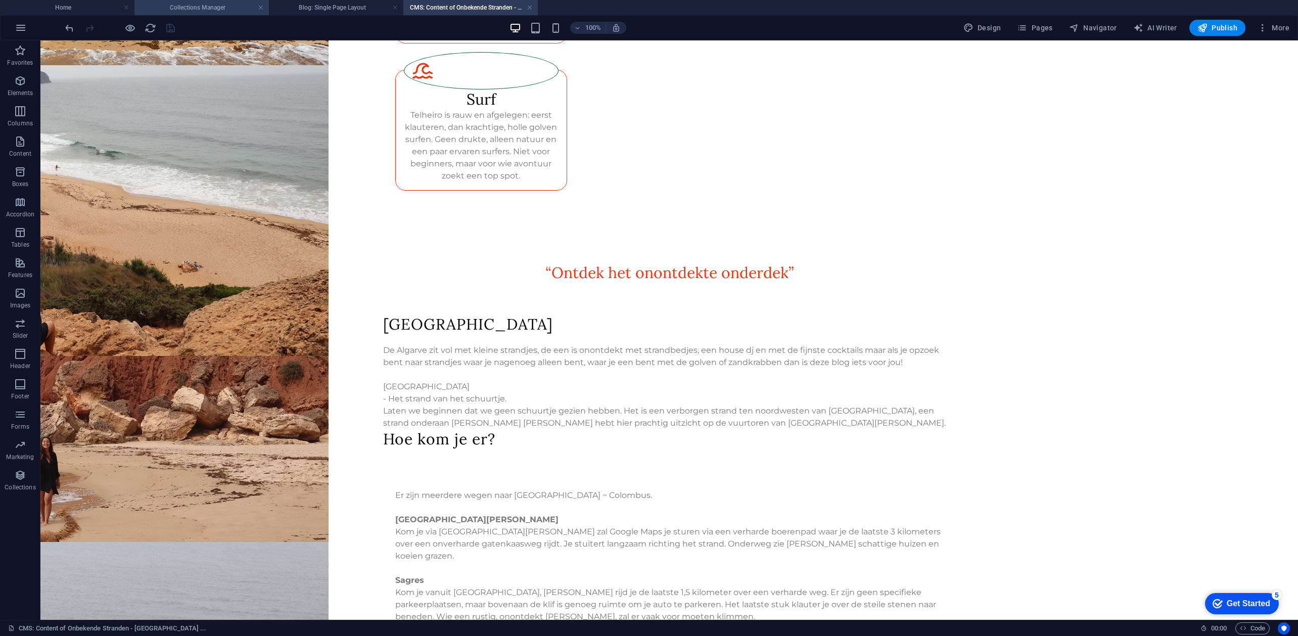
click at [210, 7] on h4 "Collections Manager" at bounding box center [201, 7] width 134 height 11
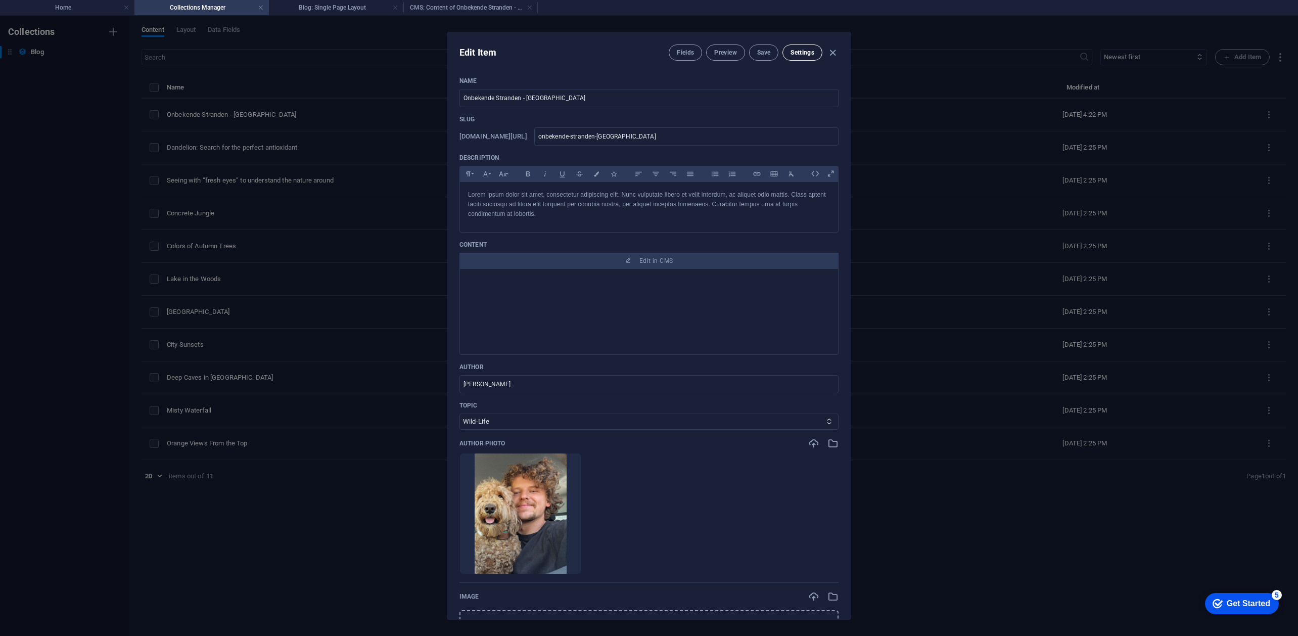
click at [801, 54] on span "Settings" at bounding box center [803, 53] width 24 height 8
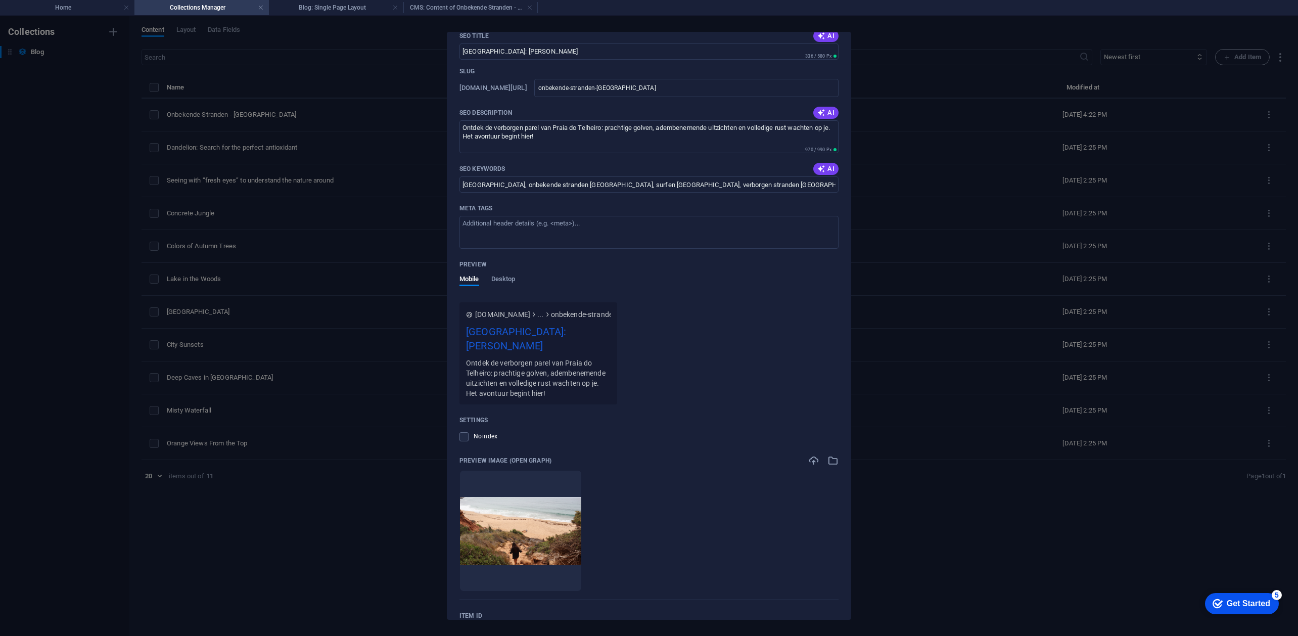
scroll to position [881, 0]
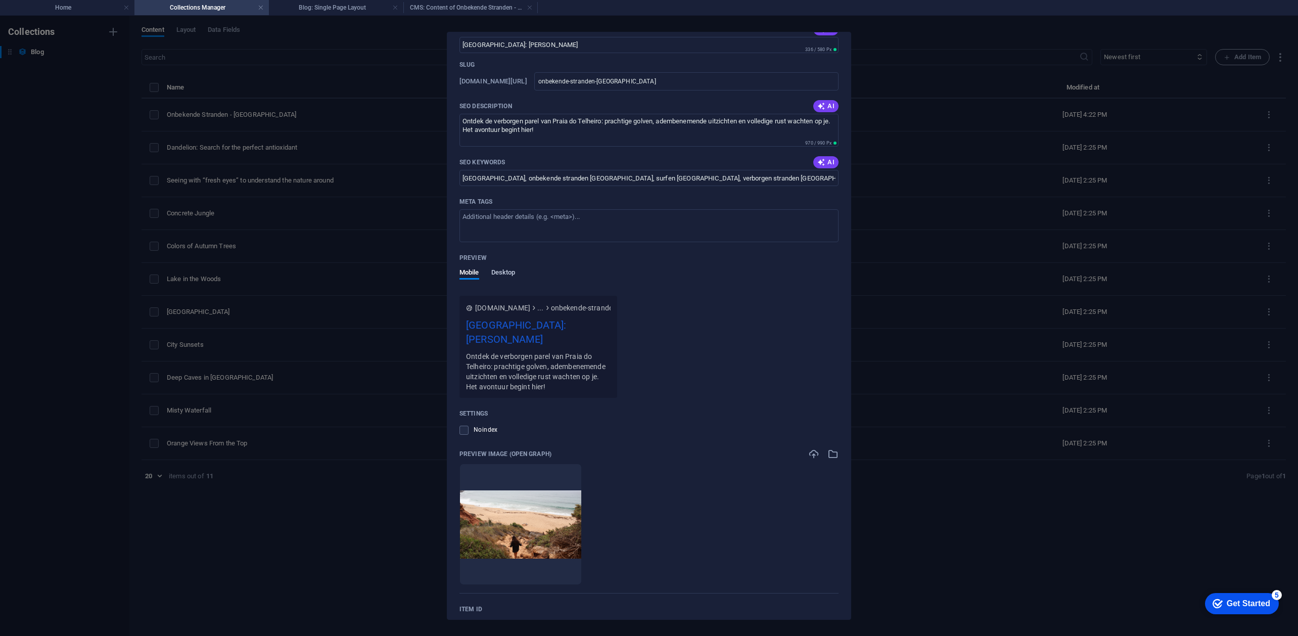
click at [502, 281] on span "Desktop" at bounding box center [503, 273] width 24 height 14
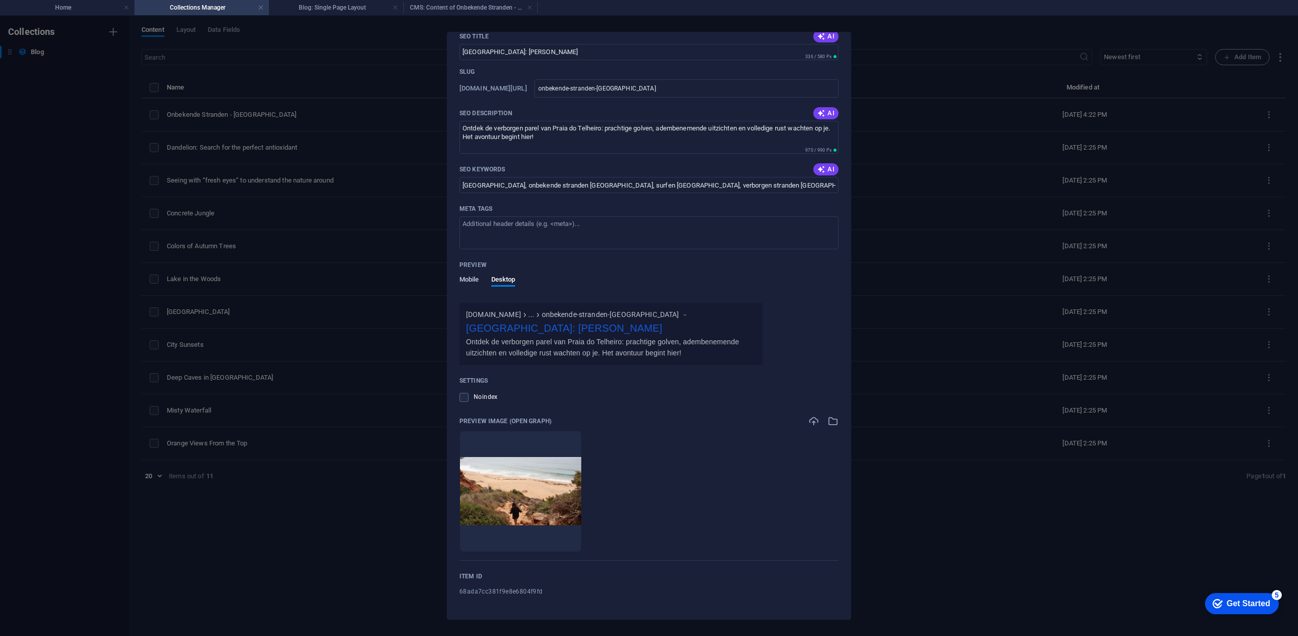
click at [472, 288] on span "Mobile" at bounding box center [470, 281] width 20 height 14
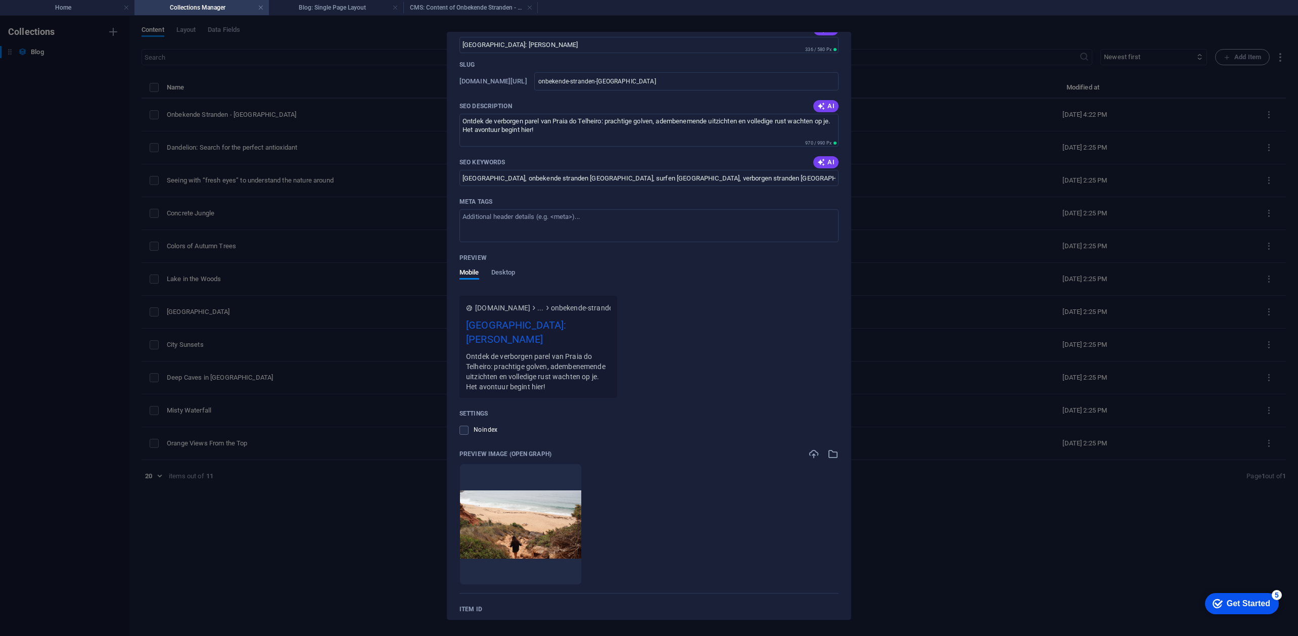
click at [464, 435] on label at bounding box center [464, 430] width 9 height 9
click at [0, 0] on input "checkbox" at bounding box center [0, 0] width 0 height 0
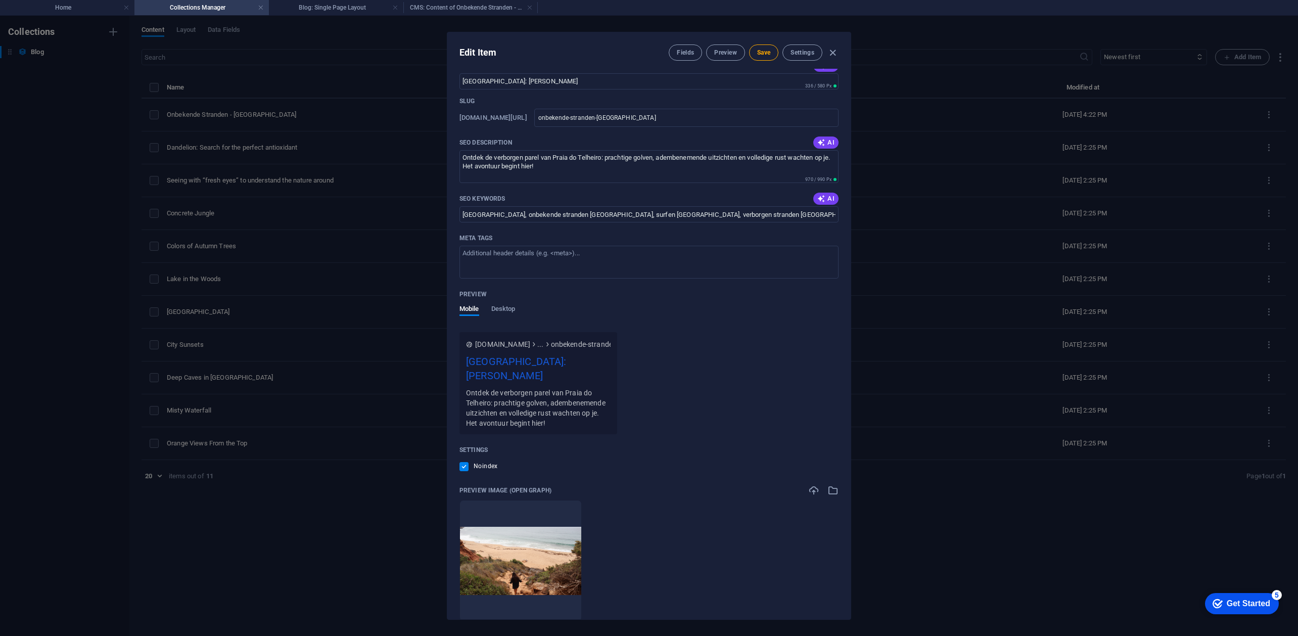
scroll to position [0, 0]
click at [467, 473] on div "Noindex" at bounding box center [479, 467] width 38 height 12
click at [466, 471] on label at bounding box center [464, 466] width 9 height 9
click at [0, 0] on input "checkbox" at bounding box center [0, 0] width 0 height 0
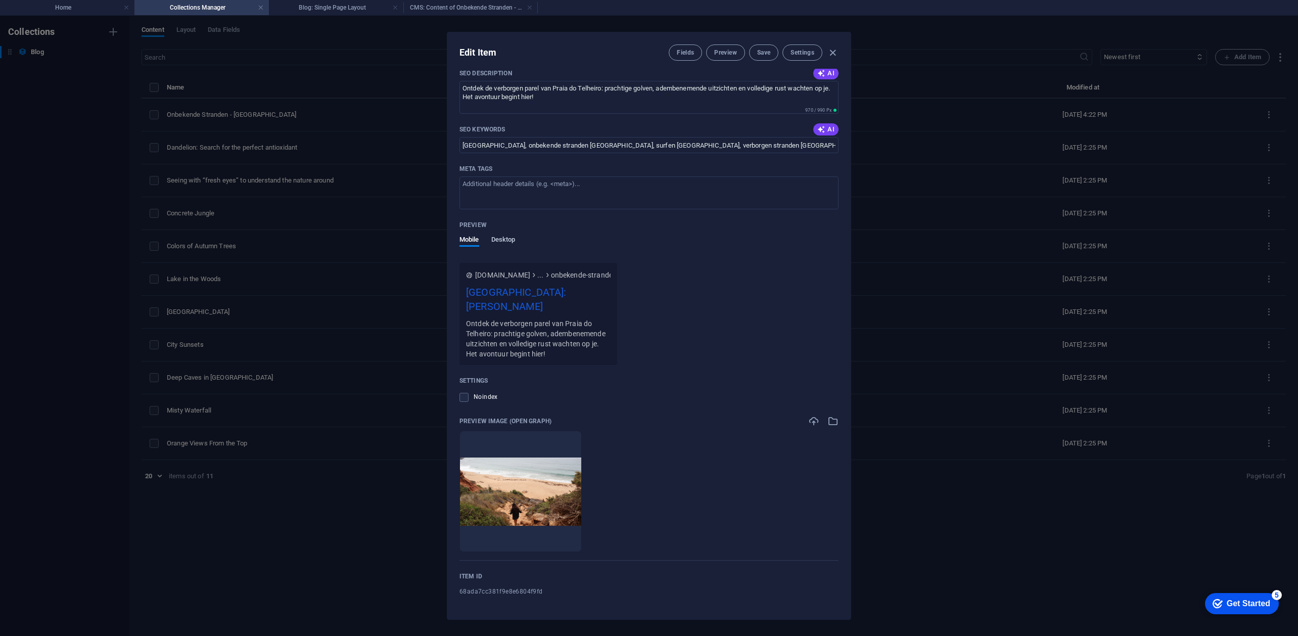
click at [512, 236] on div "Preview Mobile Desktop" at bounding box center [649, 240] width 379 height 46
click at [504, 241] on span "Desktop" at bounding box center [503, 241] width 24 height 14
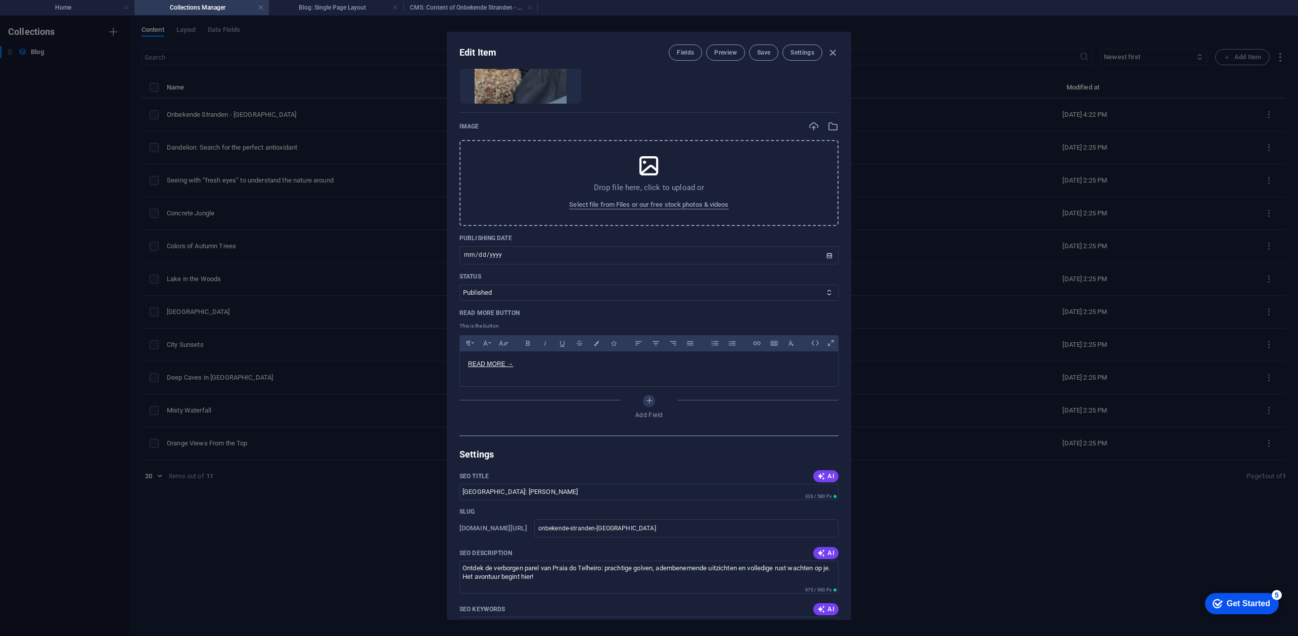
scroll to position [472, 0]
drag, startPoint x: 507, startPoint y: 397, endPoint x: 460, endPoint y: 399, distance: 47.1
click at [460, 381] on div "READ MORE →" at bounding box center [649, 365] width 379 height 31
click at [720, 420] on div "Name Onbekende Stranden - Praia do Telheiro ​ Slug [DOMAIN_NAME][URL] onbekende…" at bounding box center [649, 19] width 379 height 829
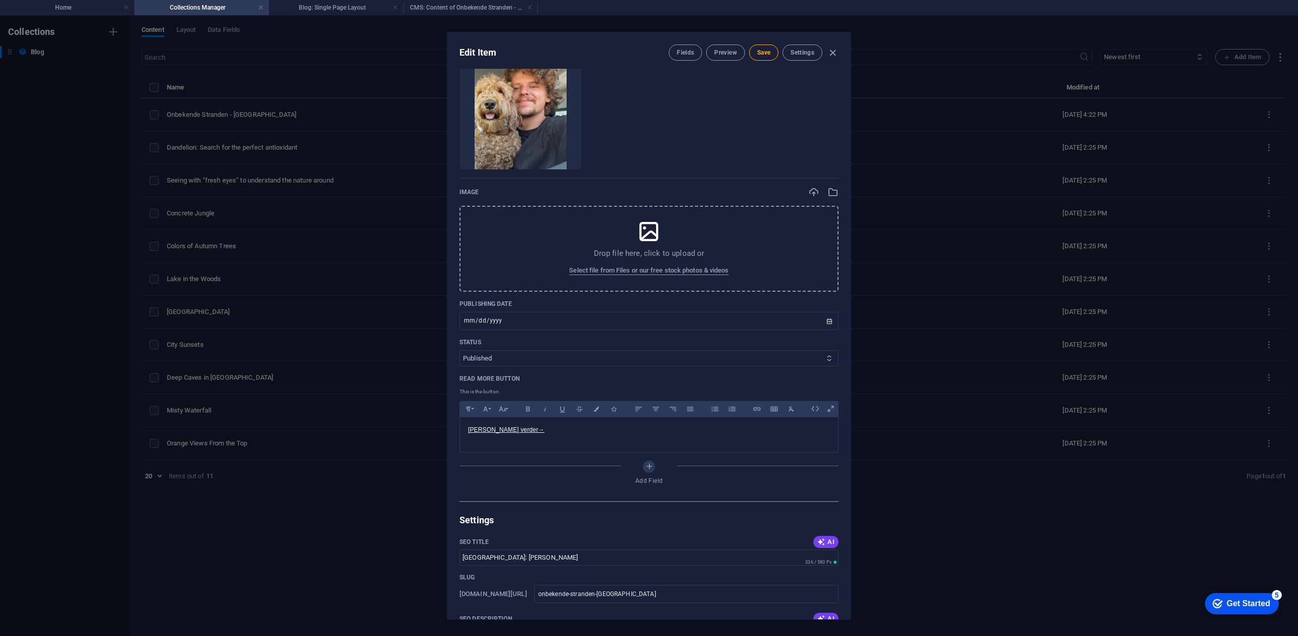
scroll to position [269, 0]
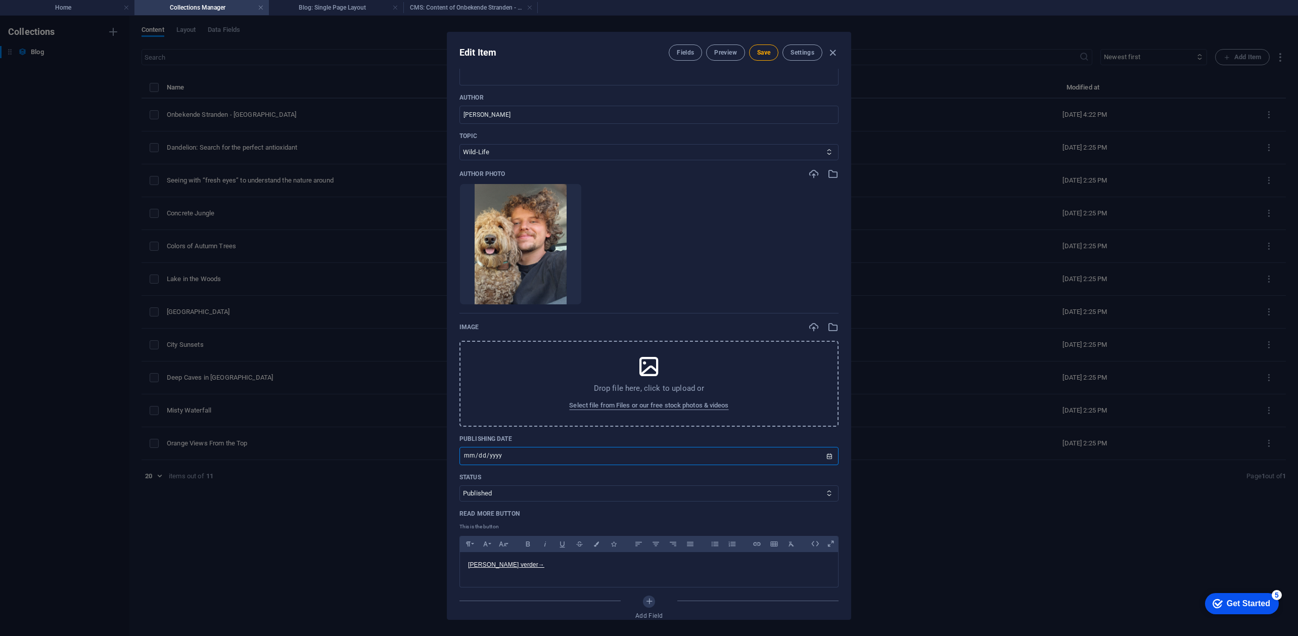
click at [532, 465] on input "[DATE]" at bounding box center [649, 456] width 379 height 18
click at [500, 465] on input "[DATE]" at bounding box center [649, 456] width 379 height 18
click at [826, 465] on input "[DATE]" at bounding box center [649, 456] width 379 height 18
type input "[DATE]"
click at [584, 535] on div "Read More Button This is the button Paragraph Format Normal Heading 1 Heading 2…" at bounding box center [649, 549] width 379 height 78
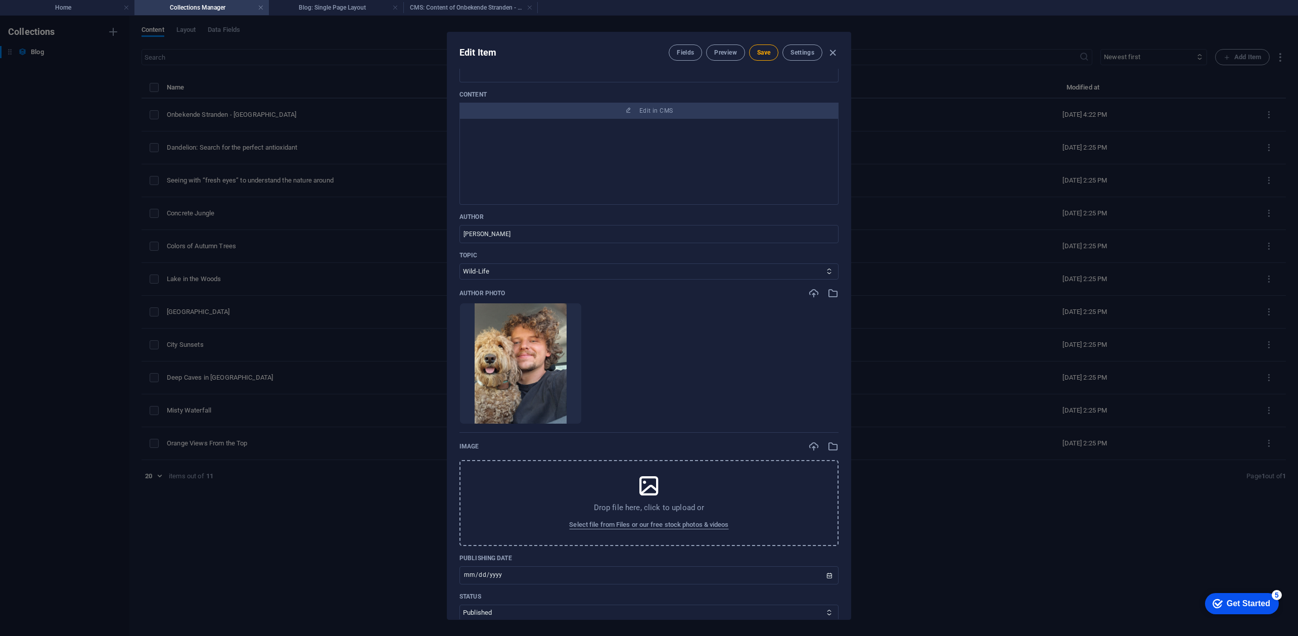
scroll to position [0, 0]
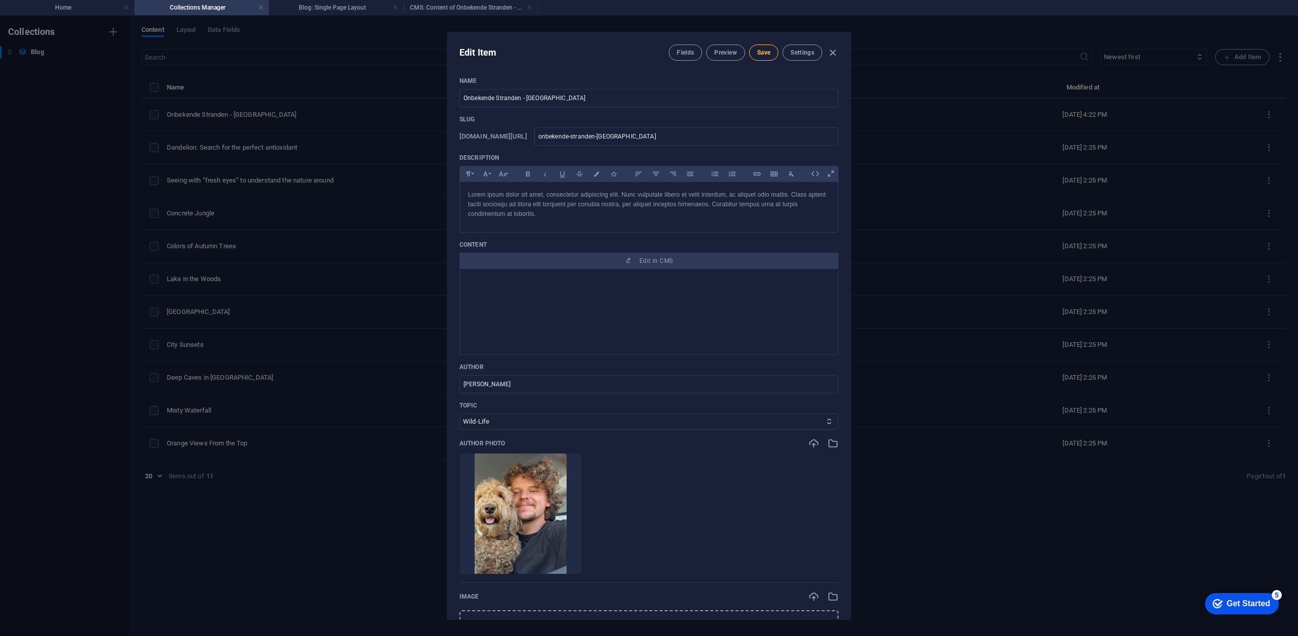
click at [765, 51] on span "Save" at bounding box center [763, 53] width 13 height 8
click at [724, 55] on span "Preview" at bounding box center [725, 53] width 22 height 8
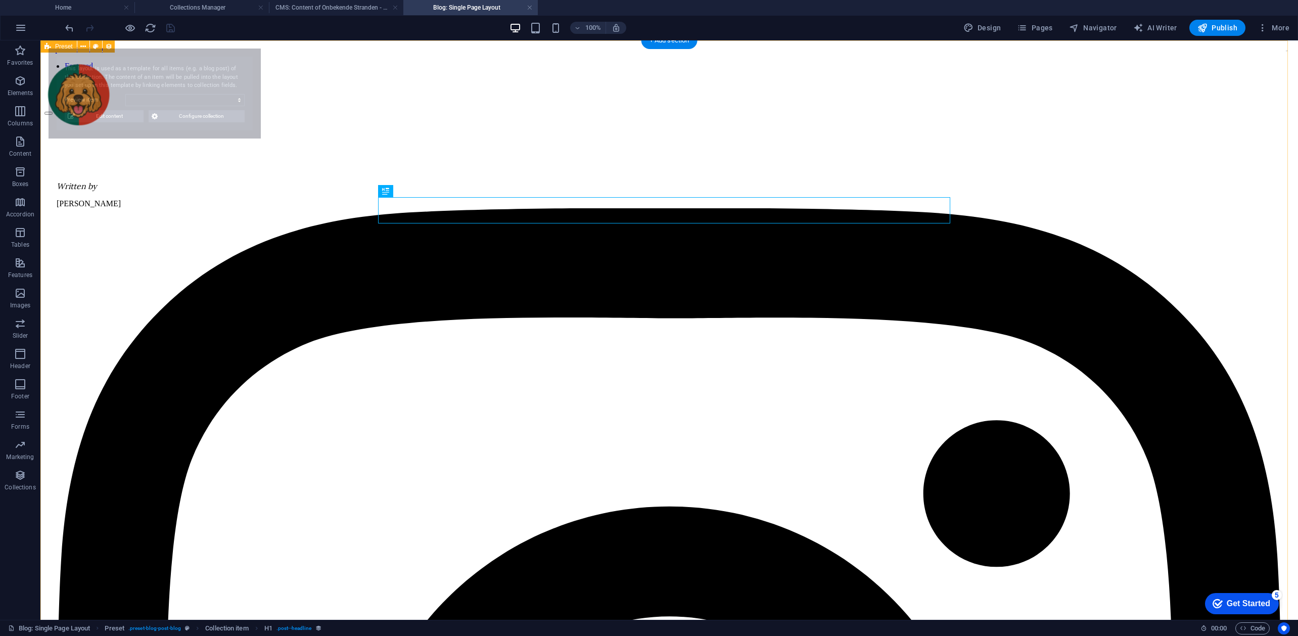
select select "68ada7cc381f9e8e6804f9fd"
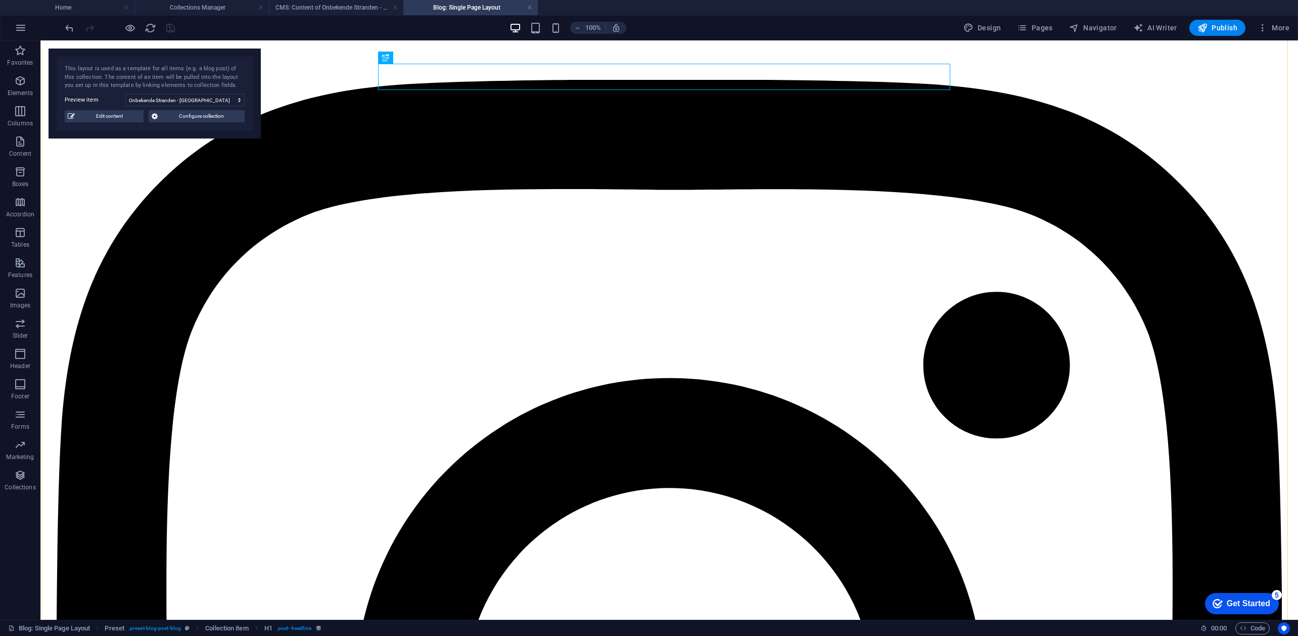
scroll to position [134, 0]
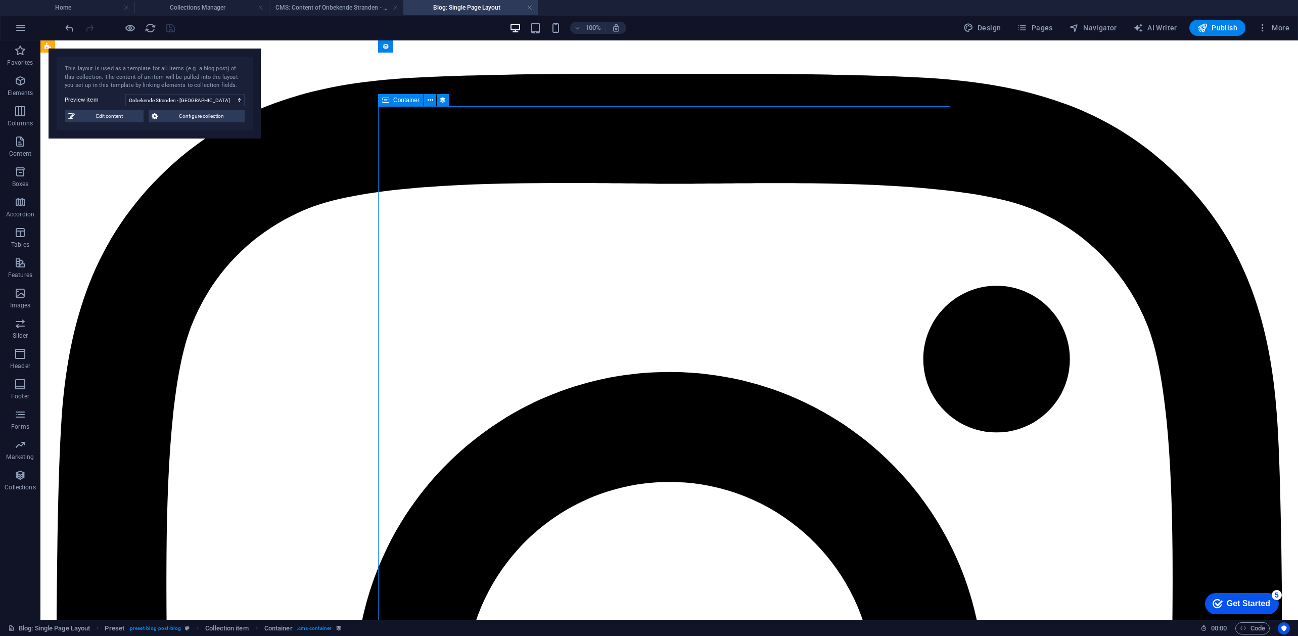
click at [108, 121] on span "Edit content" at bounding box center [109, 116] width 63 height 12
type input "[DATE]"
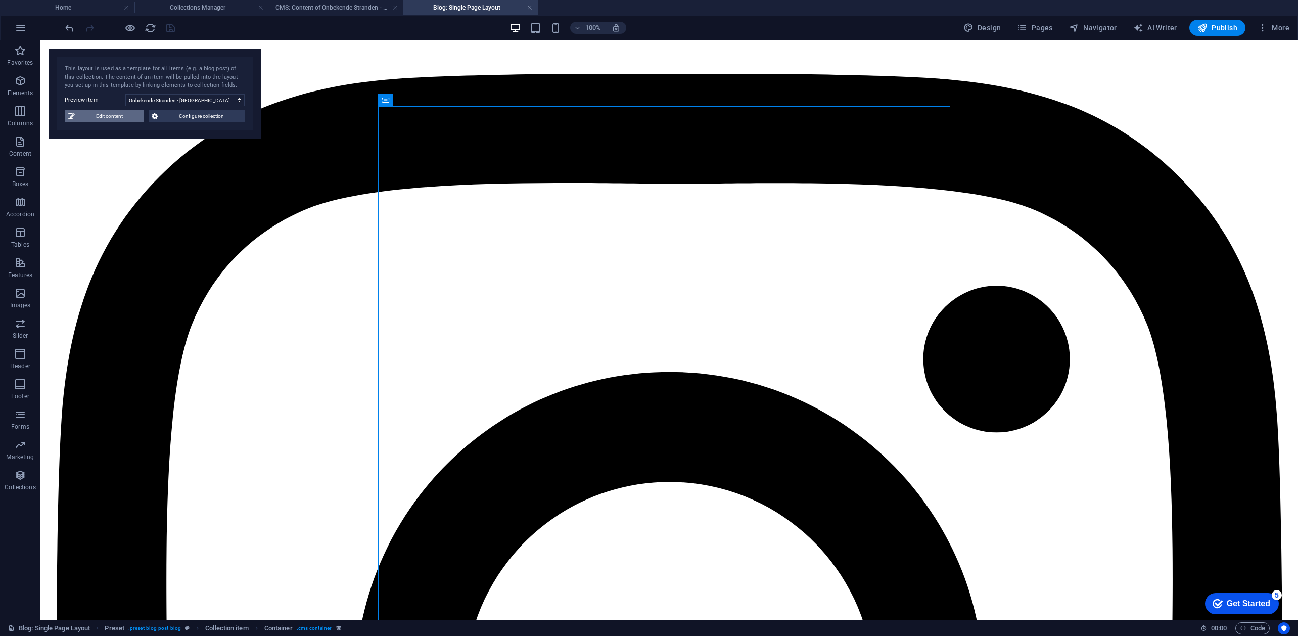
type input "[GEOGRAPHIC_DATA]: [PERSON_NAME]"
type input "onbekende-stranden-[GEOGRAPHIC_DATA]"
type input "[GEOGRAPHIC_DATA], onbekende stranden [GEOGRAPHIC_DATA], surfen [GEOGRAPHIC_DAT…"
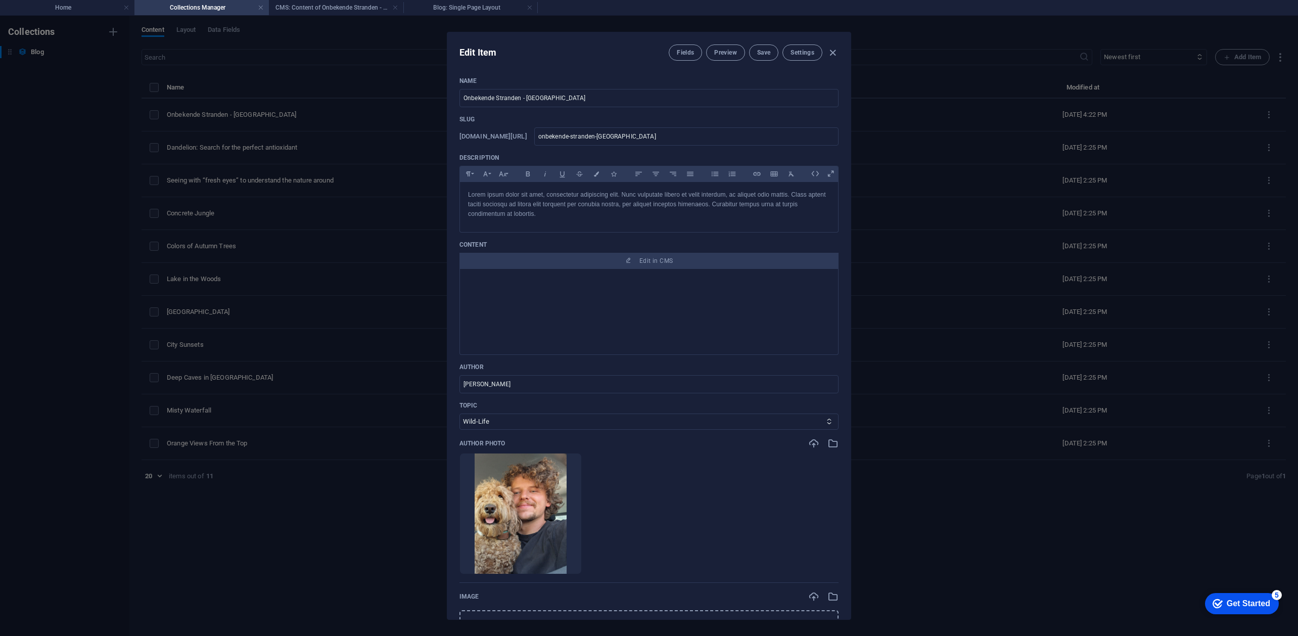
scroll to position [0, 0]
click at [545, 219] on p "Lorem ipsum dolor sit amet, consectetur adipiscing elit. Nunc vulputate libero …" at bounding box center [649, 204] width 362 height 29
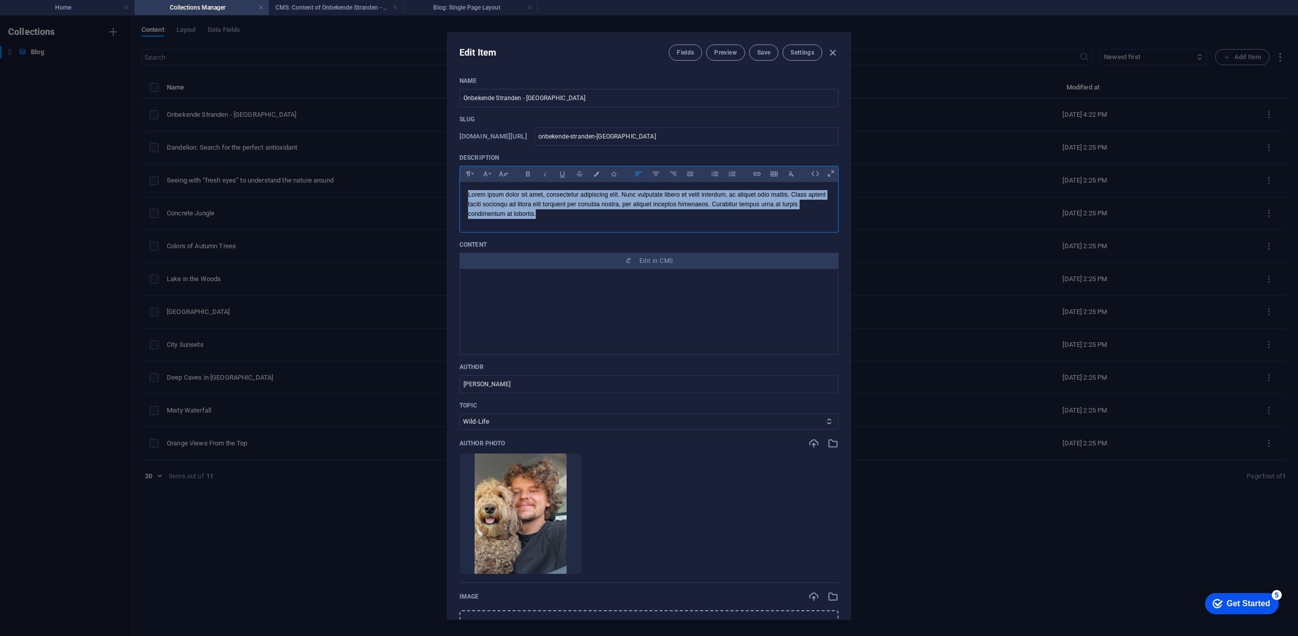
click at [545, 219] on p "Lorem ipsum dolor sit amet, consectetur adipiscing elit. Nunc vulputate libero …" at bounding box center [649, 204] width 362 height 29
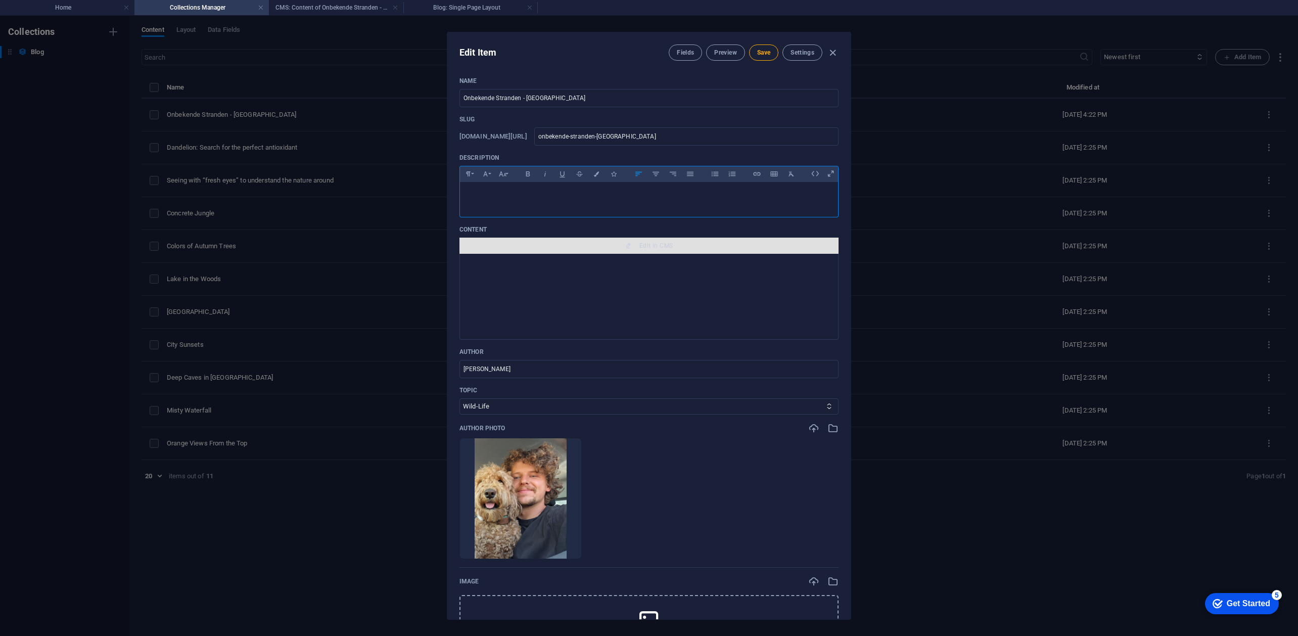
click at [654, 250] on span "Edit in CMS" at bounding box center [656, 246] width 33 height 8
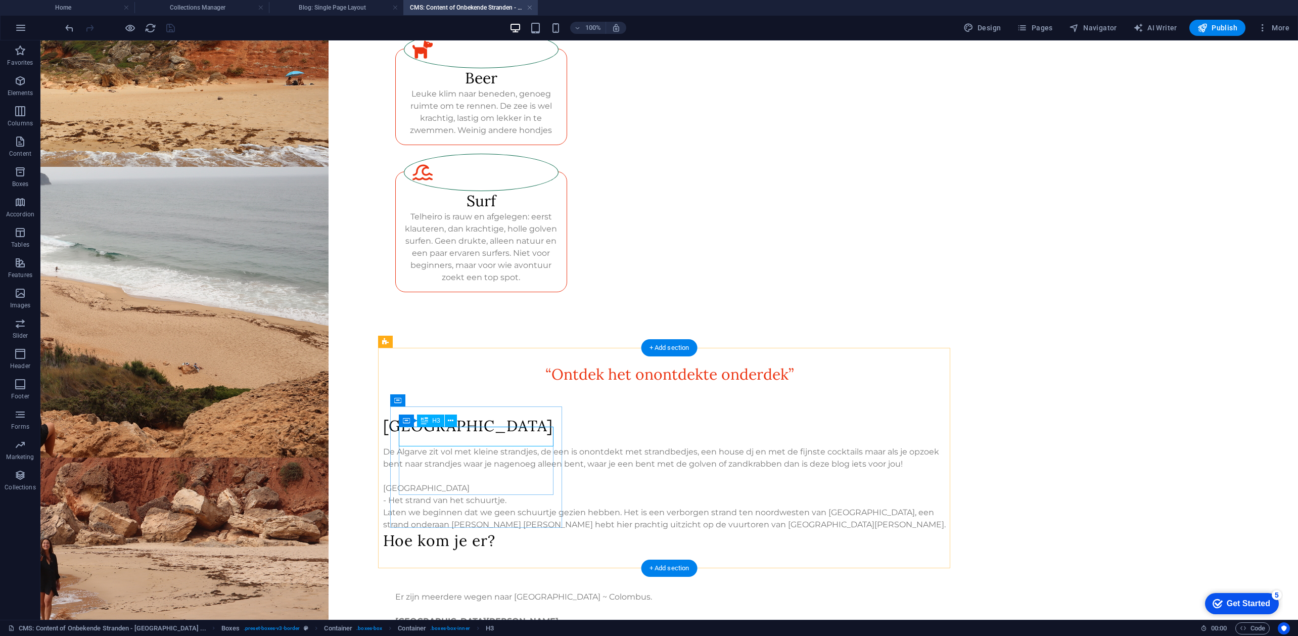
scroll to position [404, 0]
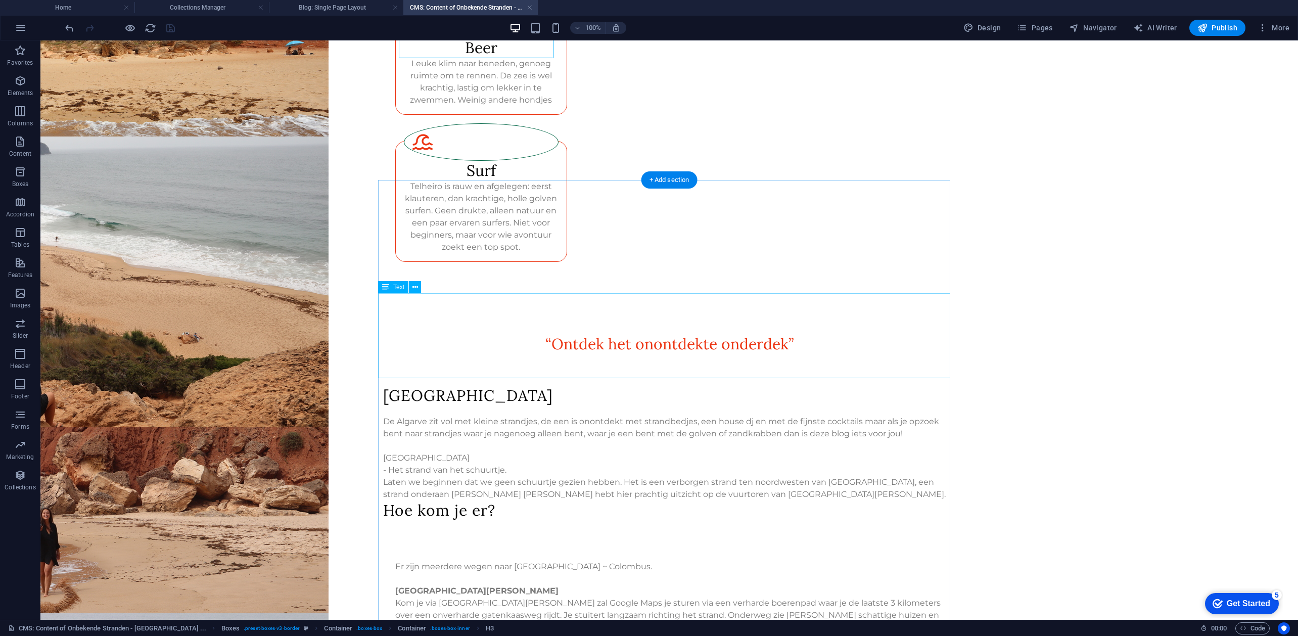
click at [429, 416] on div "De Algarve zit vol met kleine strandjes, de een is onontdekt met strandbedjes, …" at bounding box center [669, 458] width 572 height 85
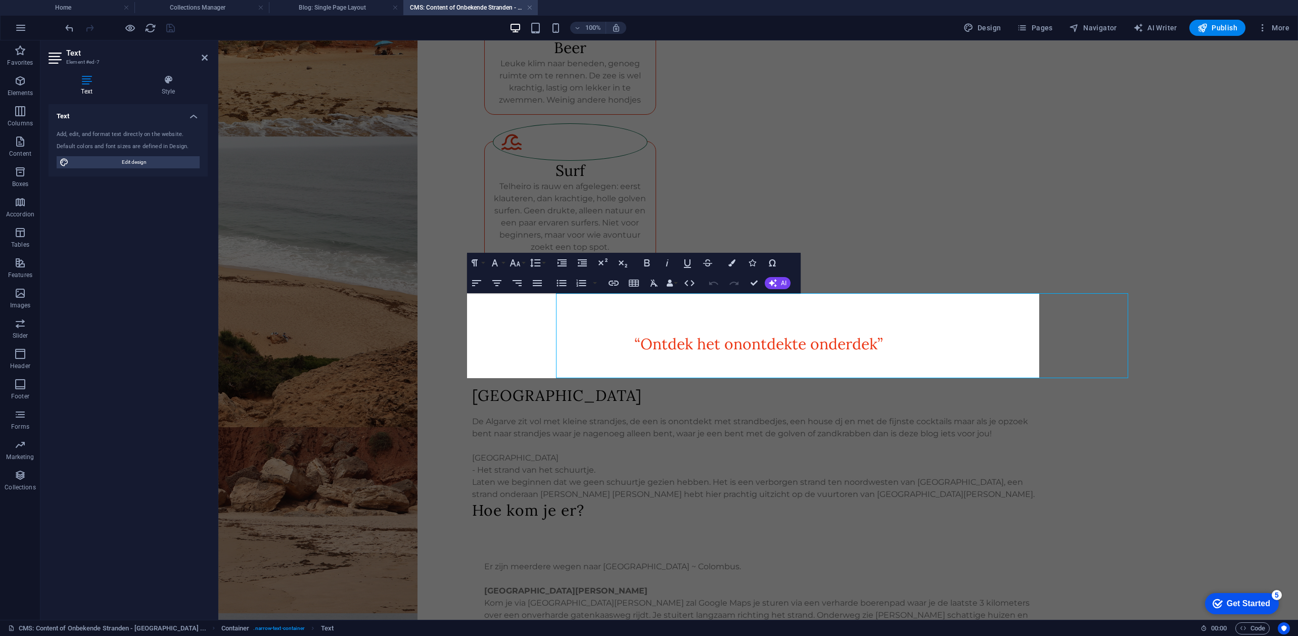
click at [573, 416] on p "De Algarve zit vol met kleine strandjes, de een is onontdekt met strandbedjes, …" at bounding box center [758, 428] width 572 height 24
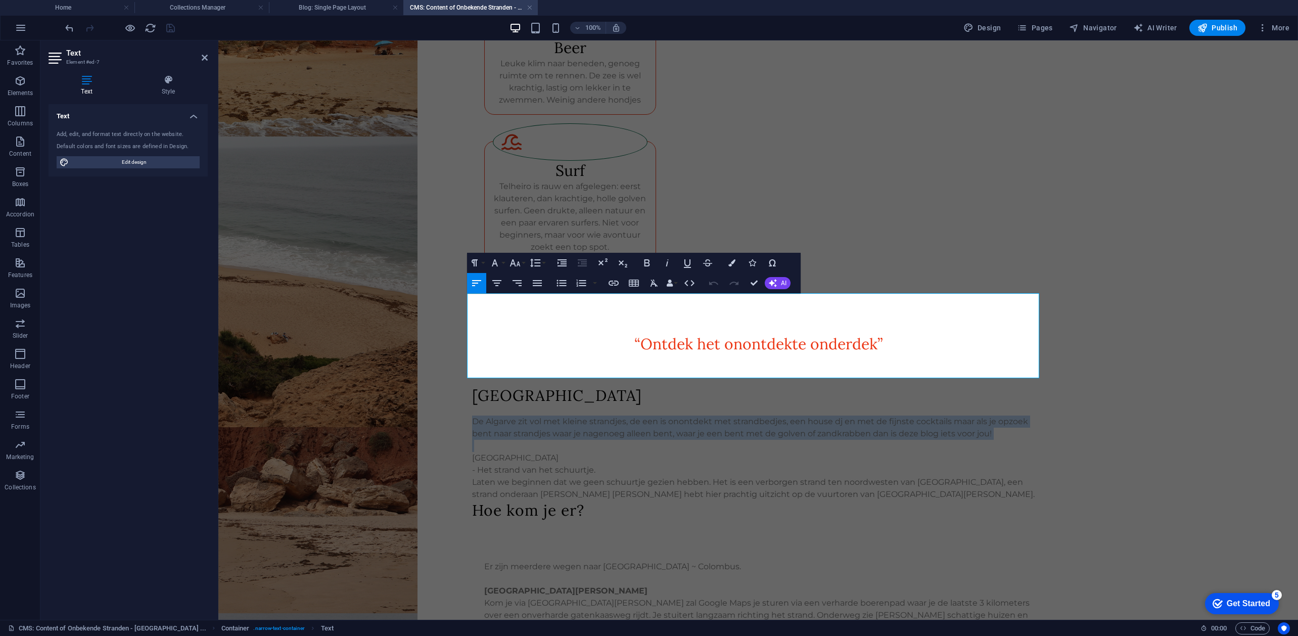
click at [573, 416] on p "De Algarve zit vol met kleine strandjes, de een is onontdekt met strandbedjes, …" at bounding box center [758, 428] width 572 height 24
copy p "De Algarve zit vol met kleine strandjes, de een is onontdekt met strandbedjes, …"
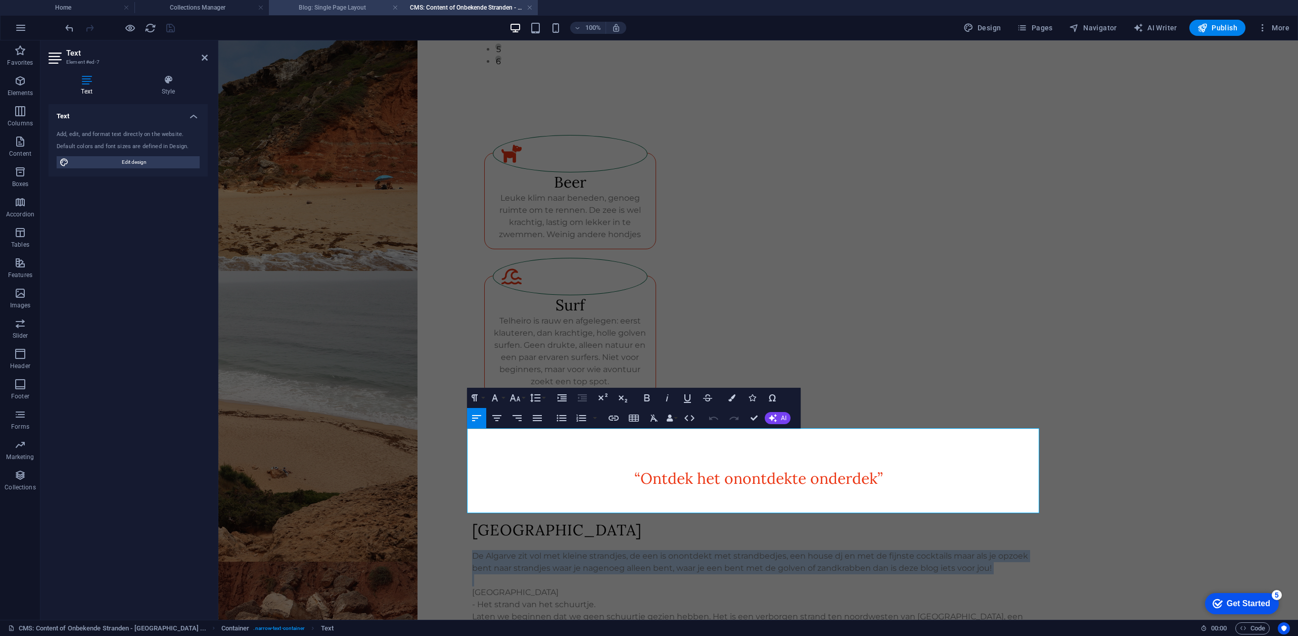
scroll to position [269, 0]
click at [336, 5] on h4 "Blog: Single Page Layout" at bounding box center [336, 7] width 134 height 11
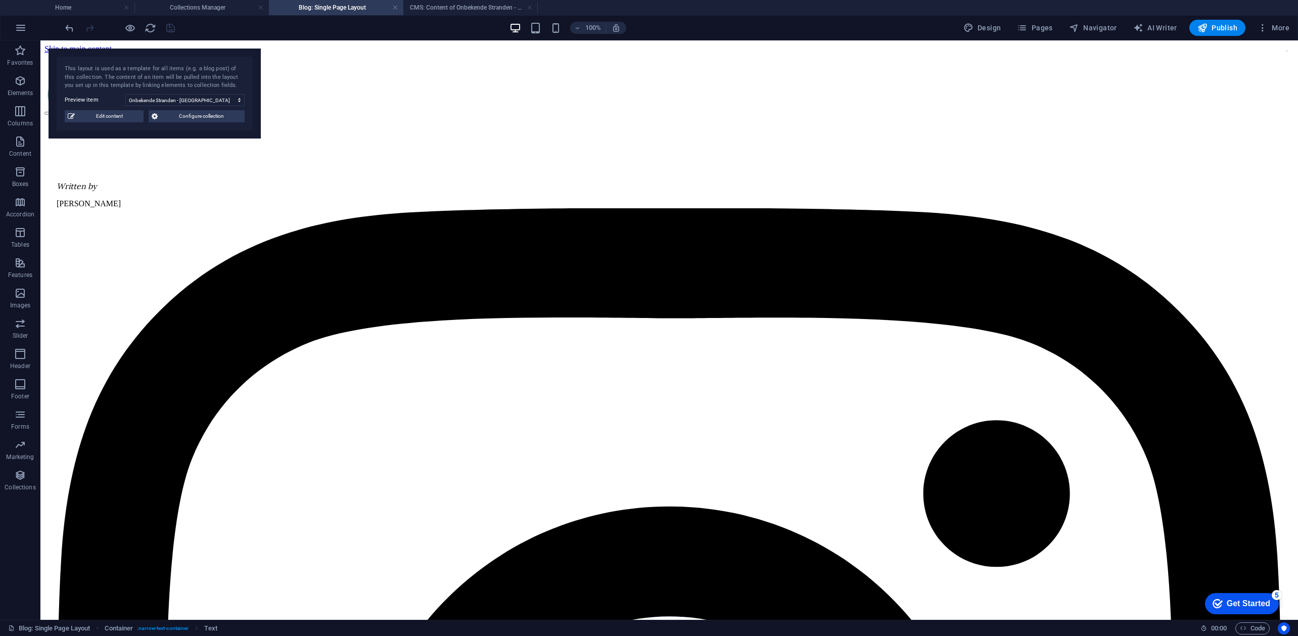
scroll to position [134, 0]
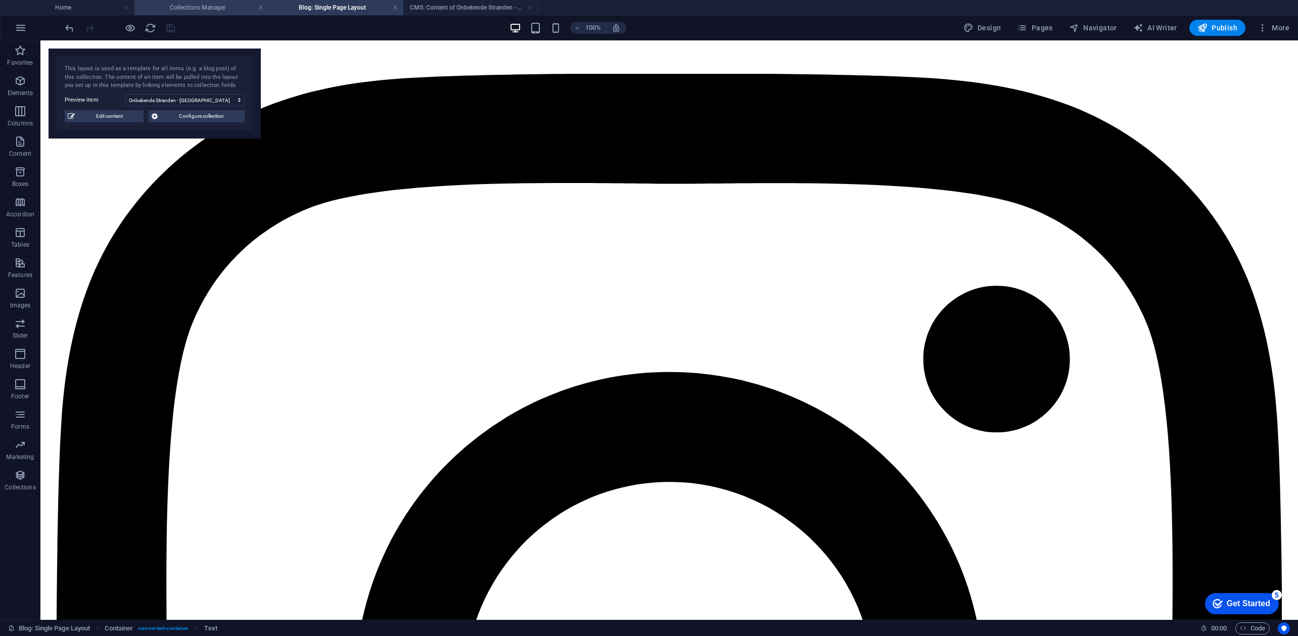
click at [181, 8] on h4 "Collections Manager" at bounding box center [201, 7] width 134 height 11
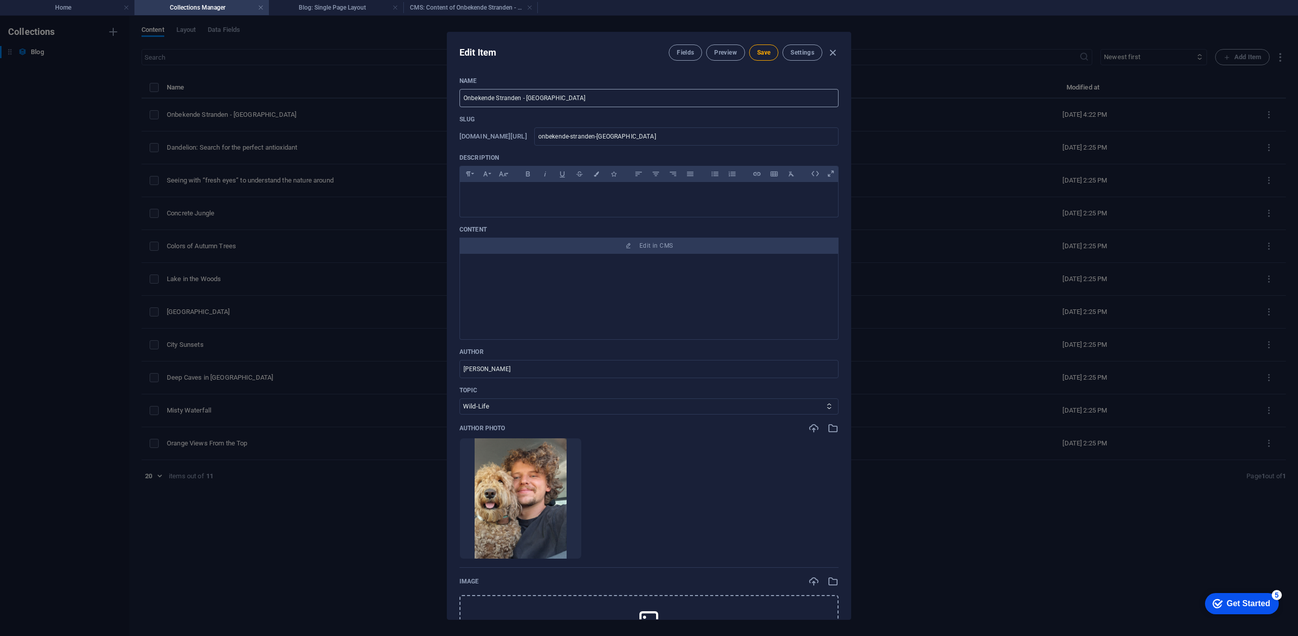
scroll to position [0, 0]
click at [530, 212] on div "​" at bounding box center [649, 197] width 378 height 30
click at [536, 204] on div "​" at bounding box center [649, 197] width 378 height 30
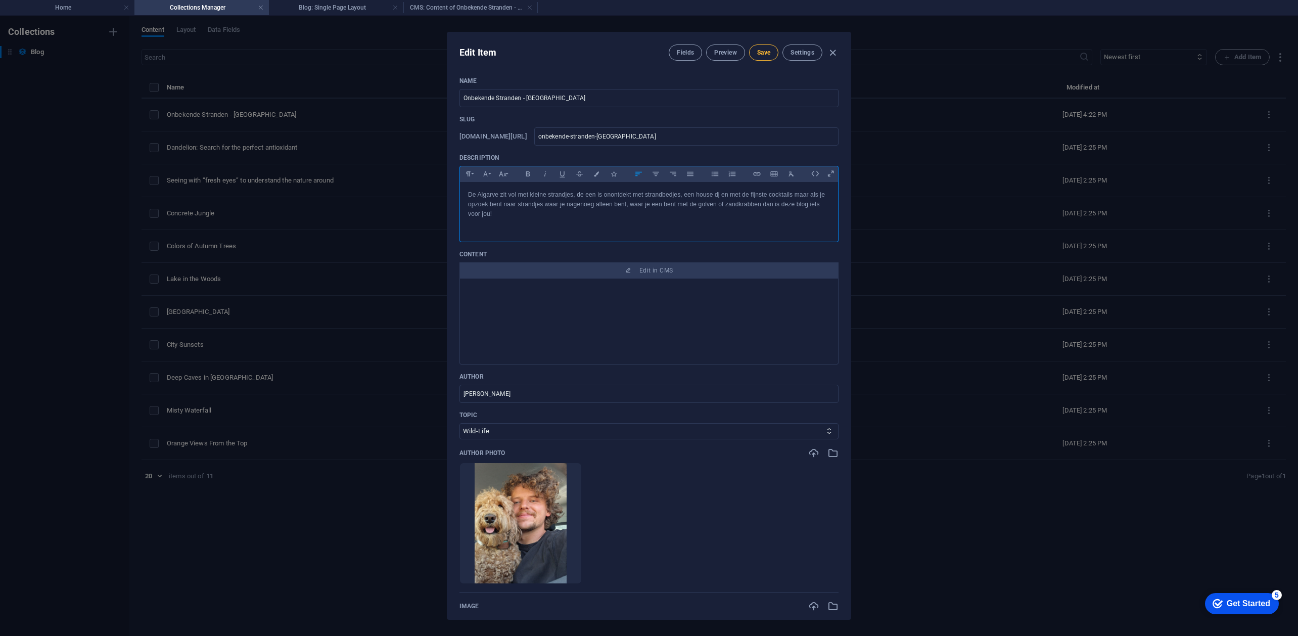
click at [769, 51] on button "Save" at bounding box center [763, 52] width 29 height 16
click at [828, 51] on icon "button" at bounding box center [833, 53] width 12 height 12
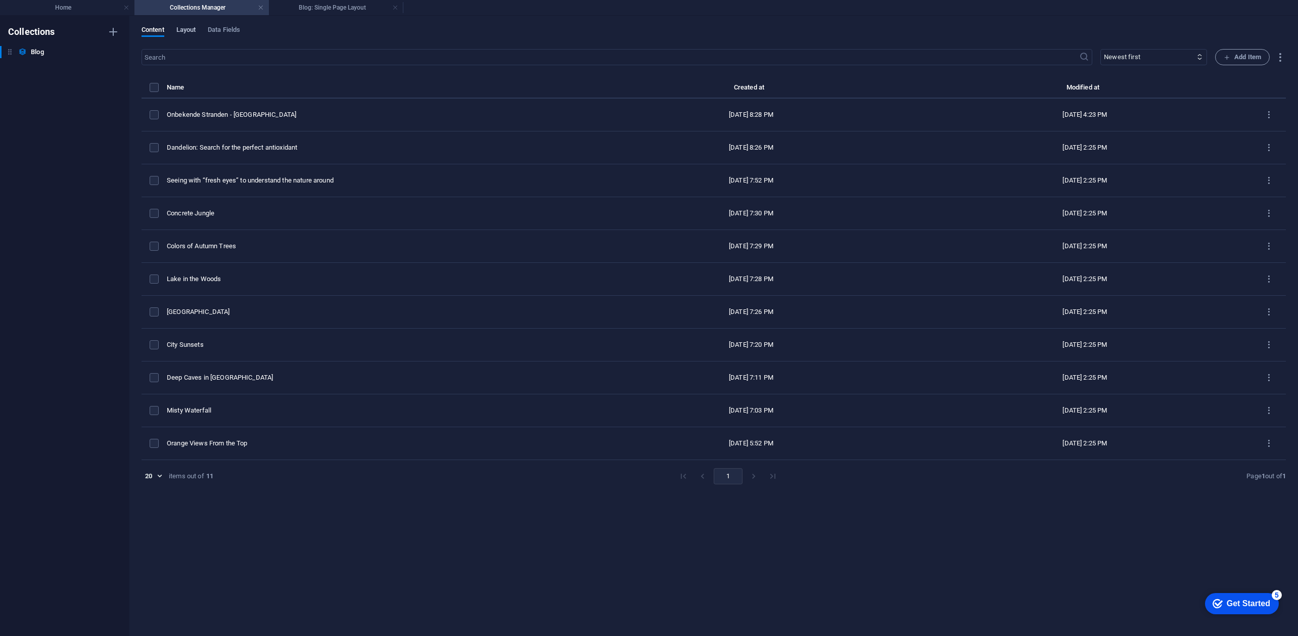
click at [187, 32] on span "Layout" at bounding box center [186, 31] width 20 height 14
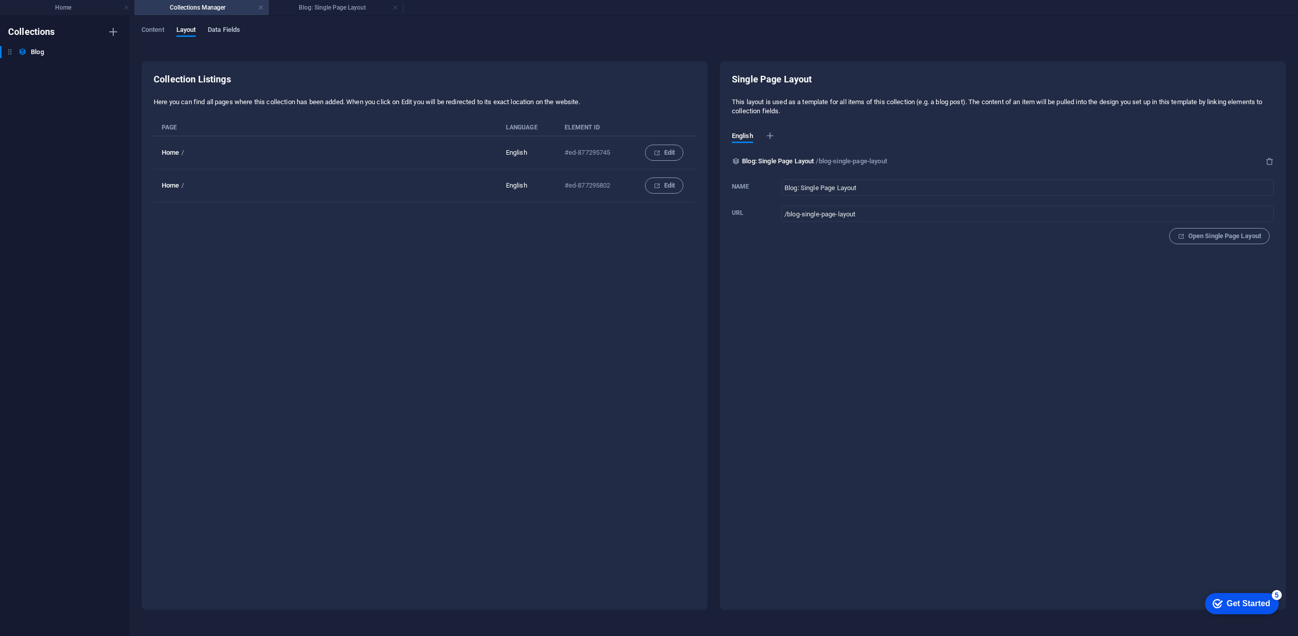
click at [237, 33] on span "Data Fields" at bounding box center [224, 31] width 32 height 14
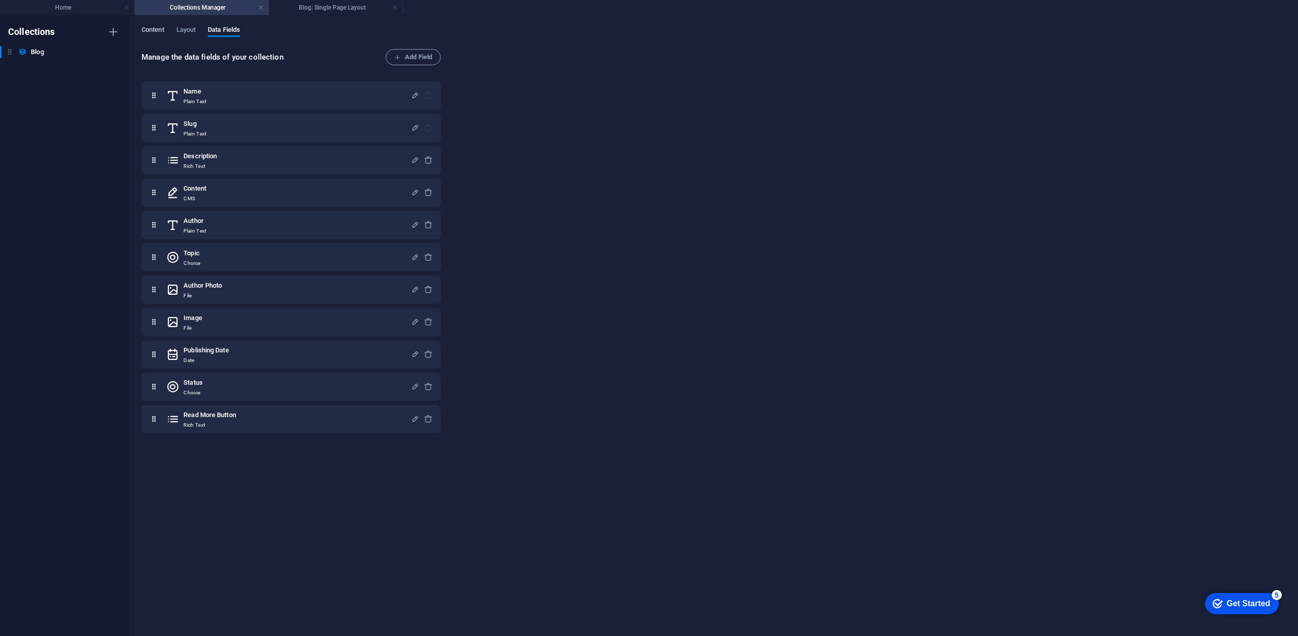
click at [151, 32] on span "Content" at bounding box center [153, 31] width 23 height 14
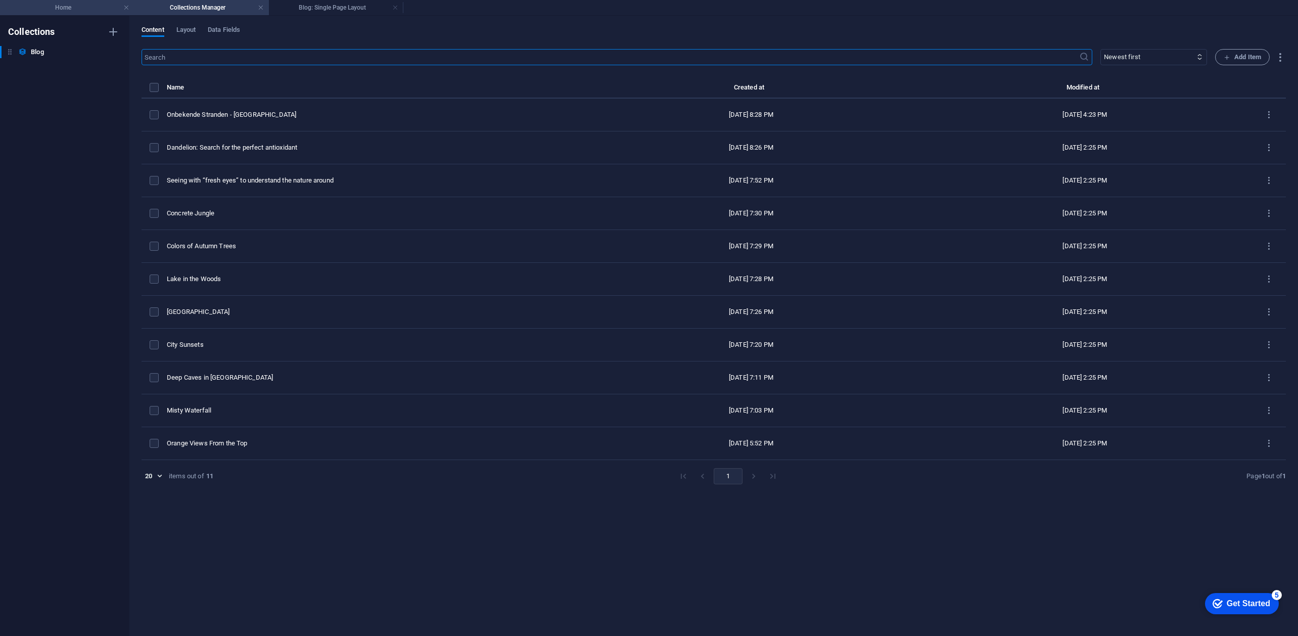
click at [81, 13] on li "Home" at bounding box center [67, 7] width 134 height 15
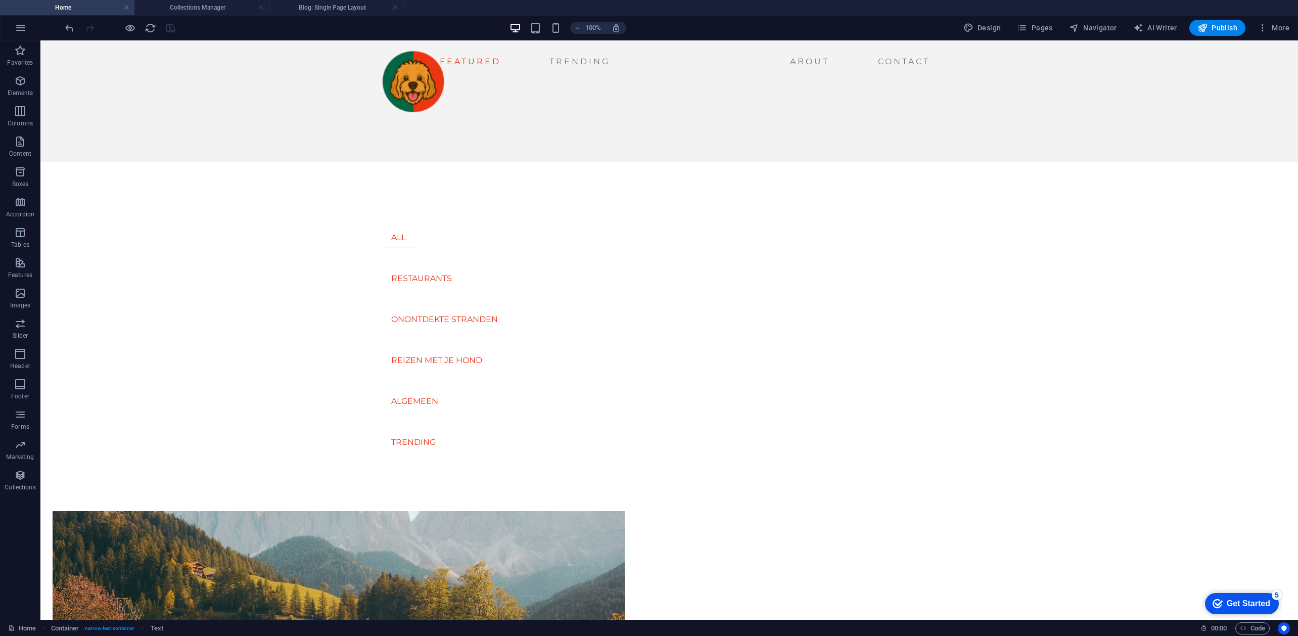
click at [56, 7] on h4 "Home" at bounding box center [67, 7] width 134 height 11
click at [21, 25] on icon "button" at bounding box center [21, 28] width 12 height 12
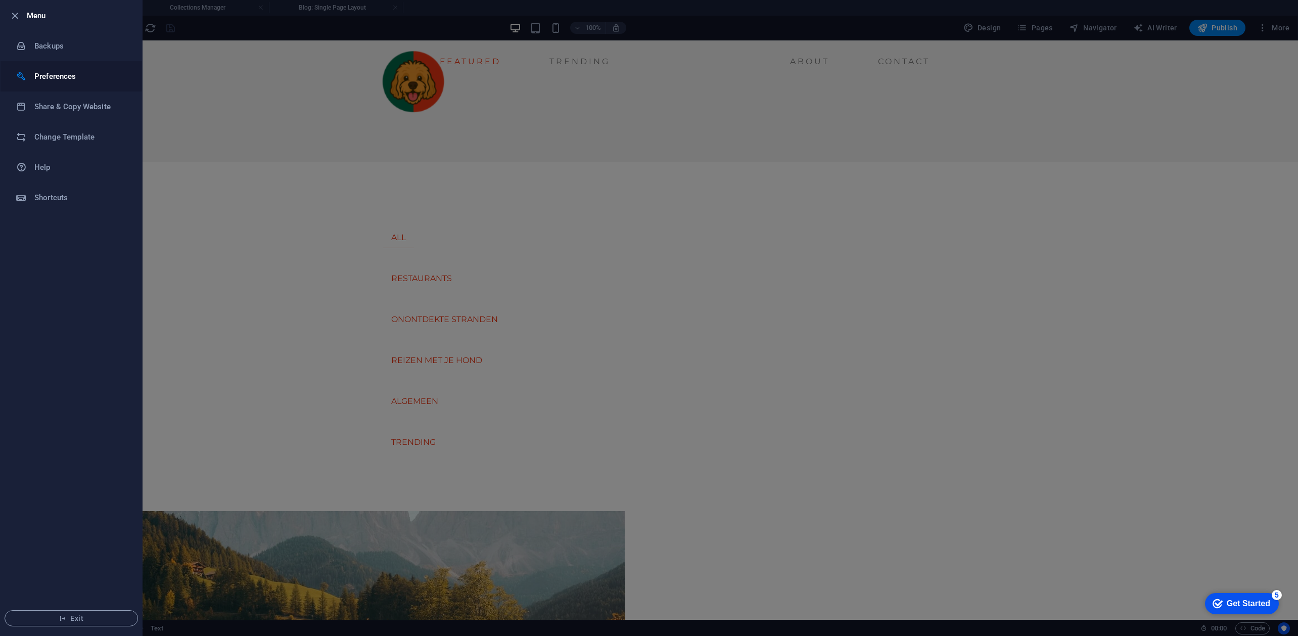
click at [96, 81] on h6 "Preferences" at bounding box center [81, 76] width 94 height 12
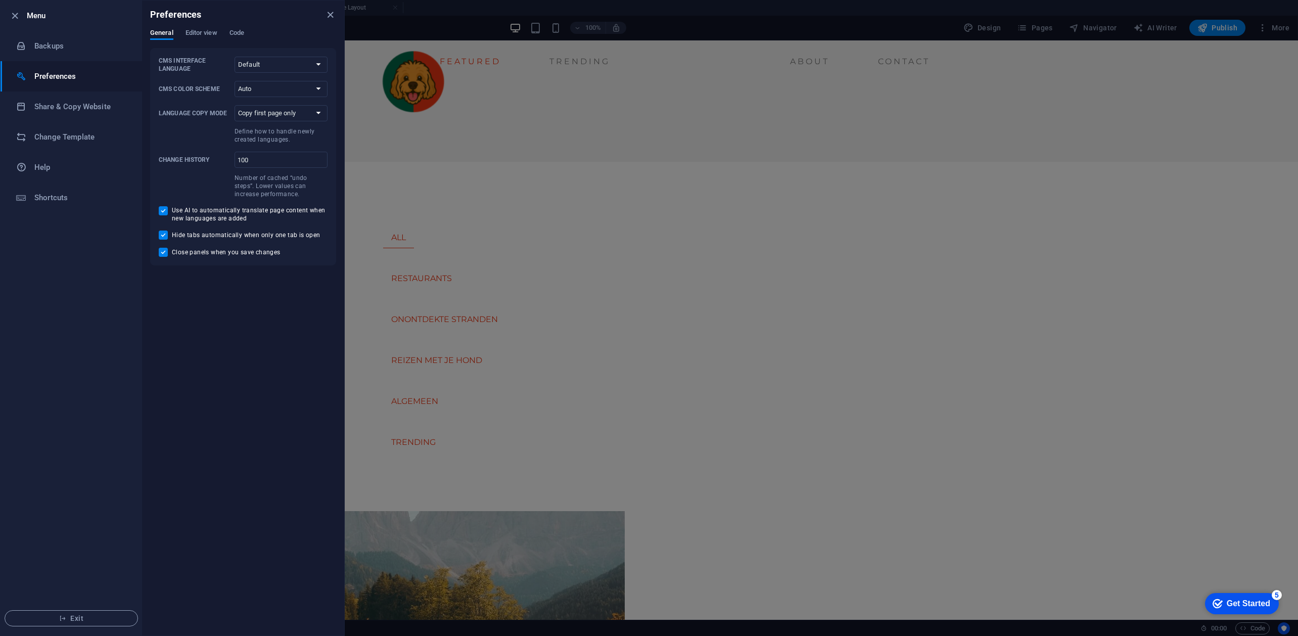
click at [21, 12] on div at bounding box center [18, 16] width 18 height 12
click at [15, 16] on icon "button" at bounding box center [15, 16] width 12 height 12
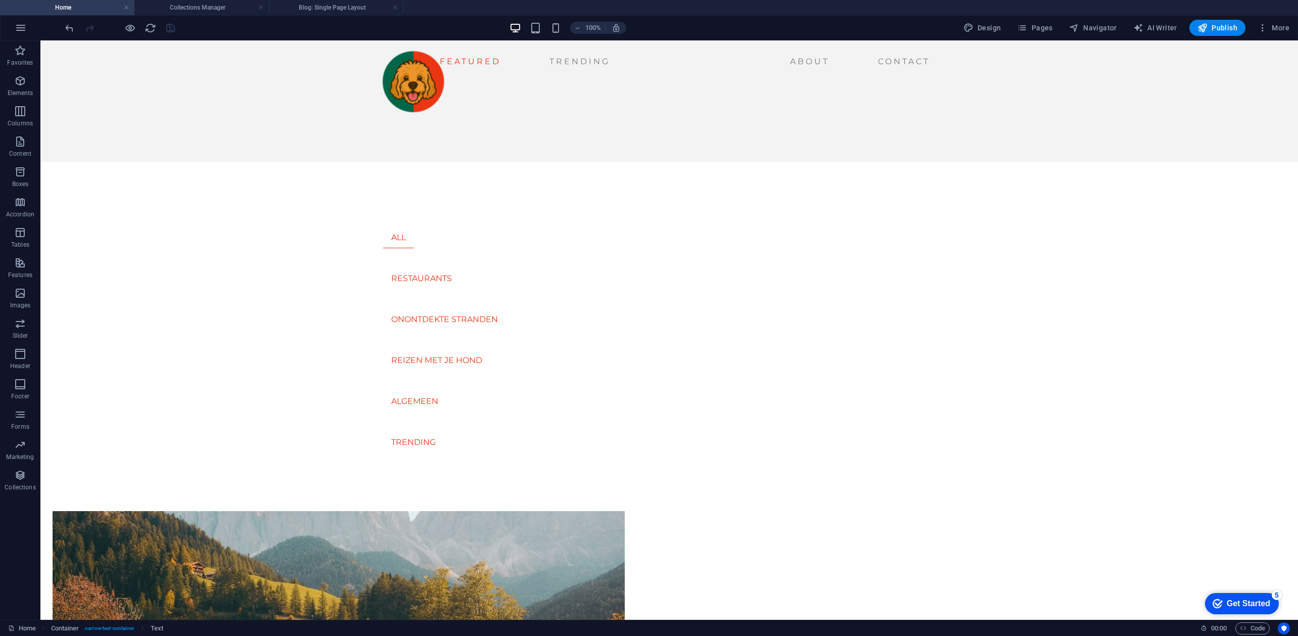
click at [231, 17] on div "100% Design Pages Navigator AI Writer Publish More" at bounding box center [649, 28] width 1297 height 24
click at [219, 5] on h4 "Collections Manager" at bounding box center [201, 7] width 134 height 11
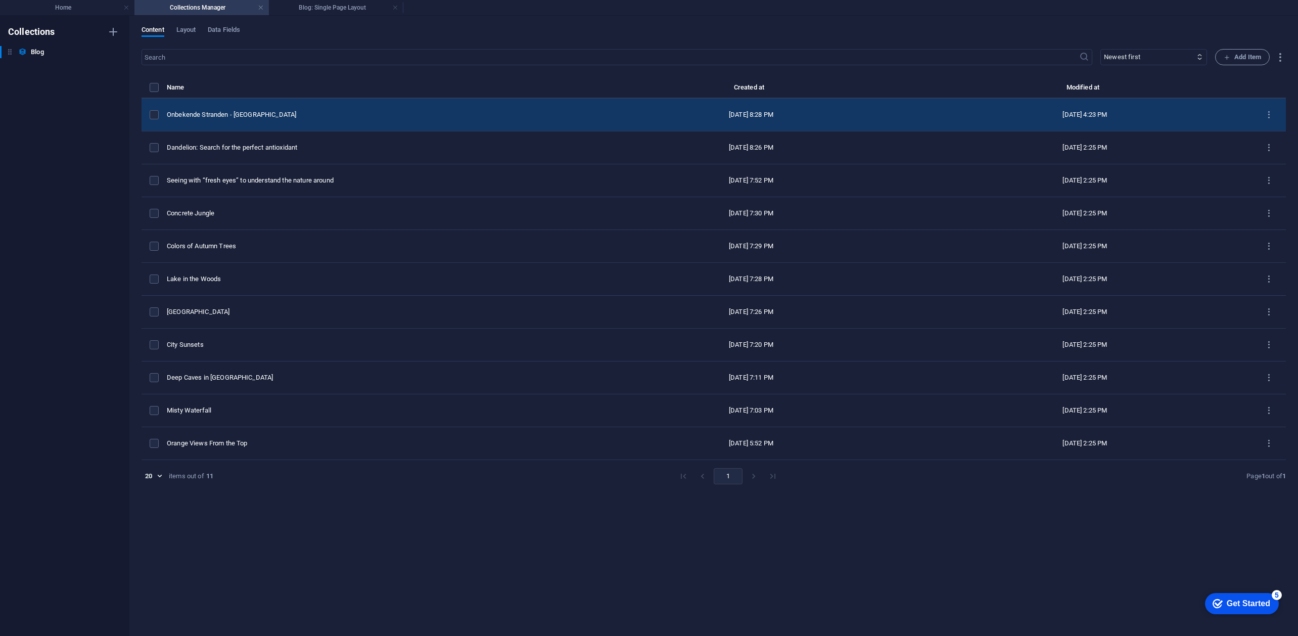
click at [288, 114] on div "Onbekende Stranden - [GEOGRAPHIC_DATA]" at bounding box center [372, 114] width 410 height 9
select select "Wild-Life"
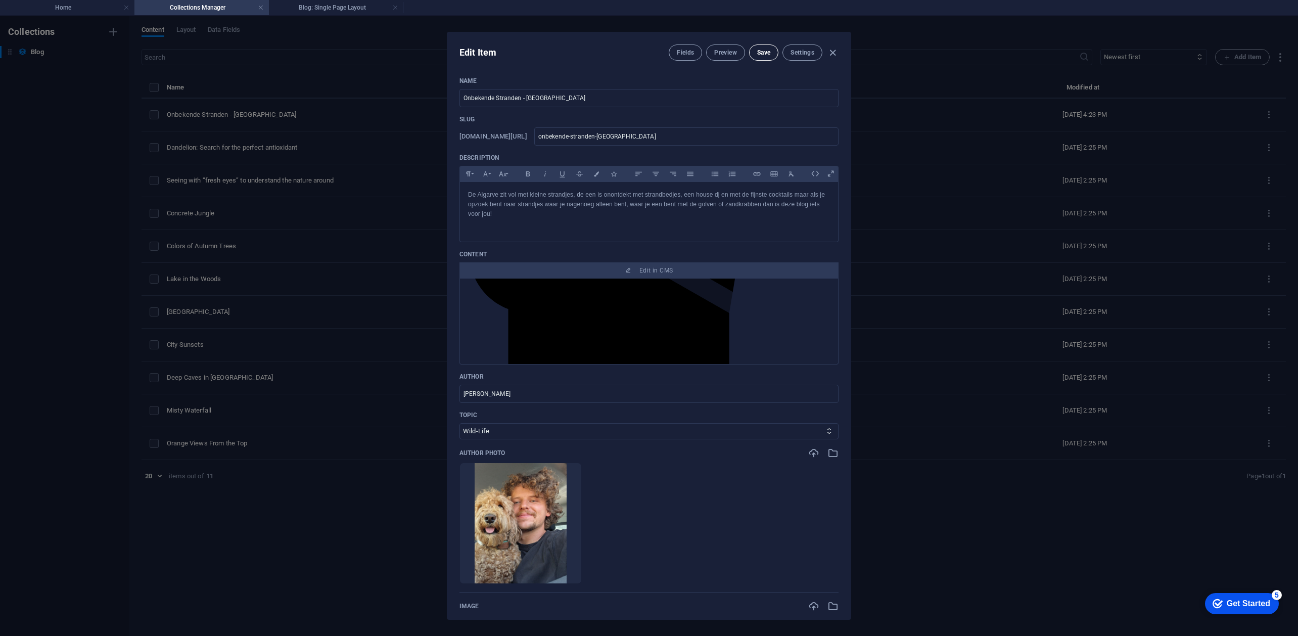
click at [757, 52] on span "Save" at bounding box center [763, 53] width 13 height 8
click at [834, 53] on icon "button" at bounding box center [833, 53] width 12 height 12
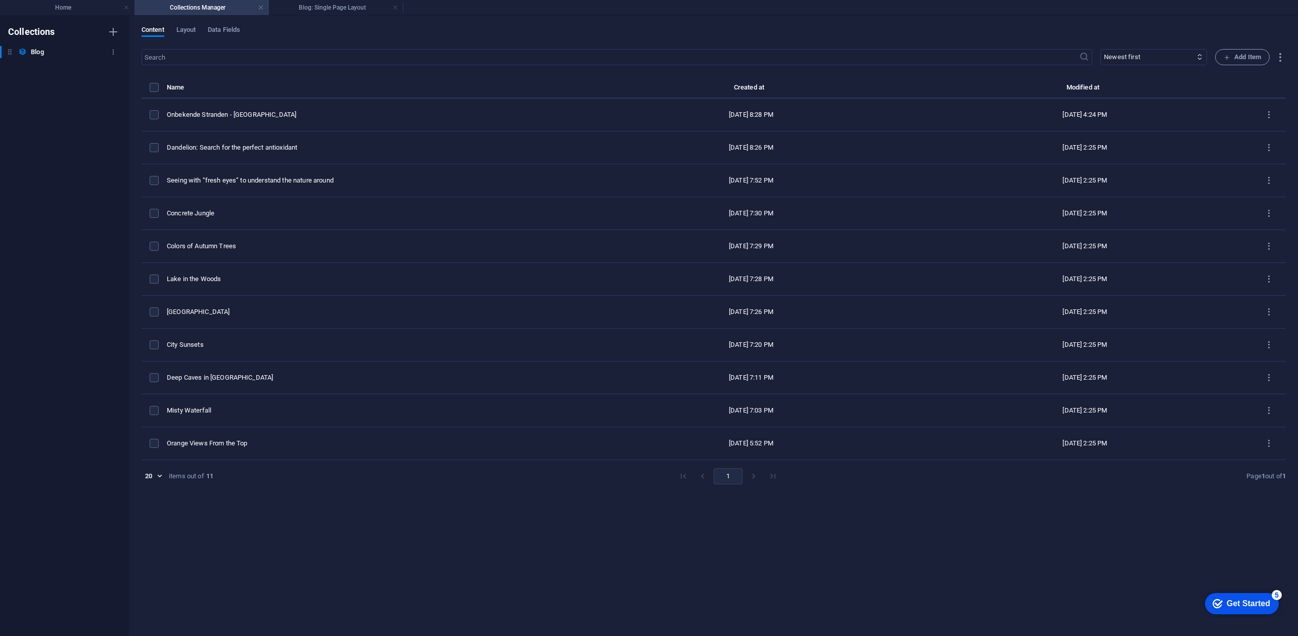
click at [37, 51] on h6 "Blog" at bounding box center [37, 52] width 13 height 12
click at [115, 51] on icon "button" at bounding box center [113, 52] width 7 height 7
click at [114, 50] on div at bounding box center [649, 318] width 1298 height 636
click at [79, 11] on h4 "Home" at bounding box center [67, 7] width 134 height 11
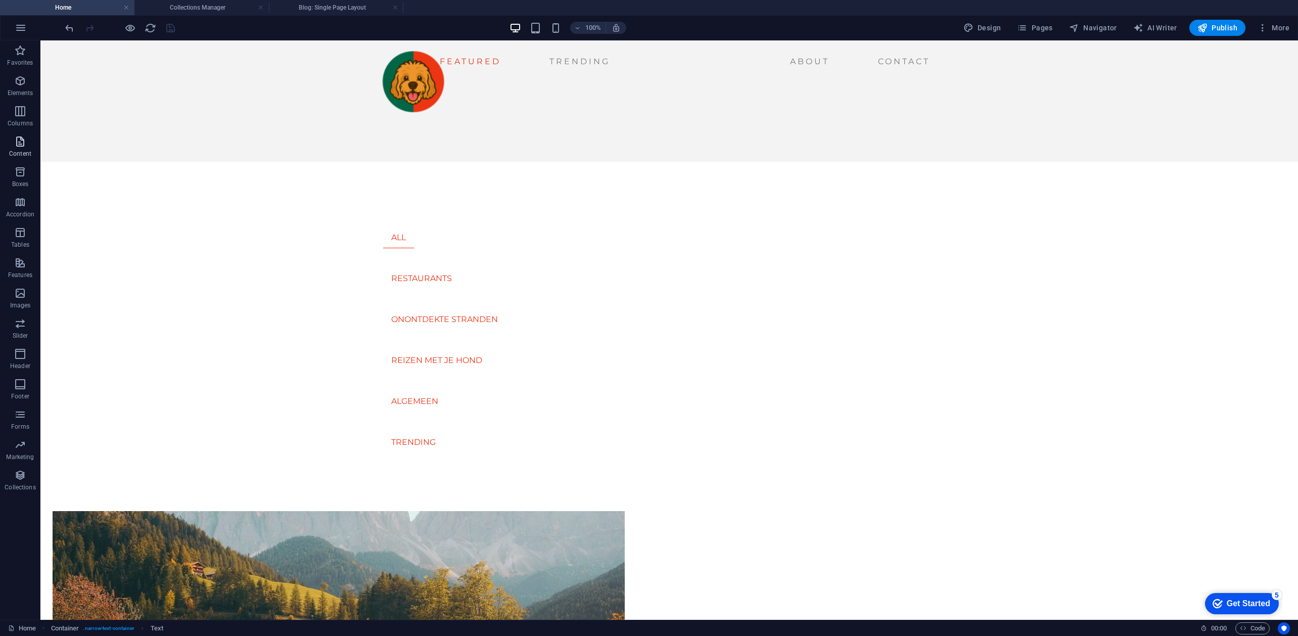
click at [23, 139] on icon "button" at bounding box center [20, 141] width 12 height 12
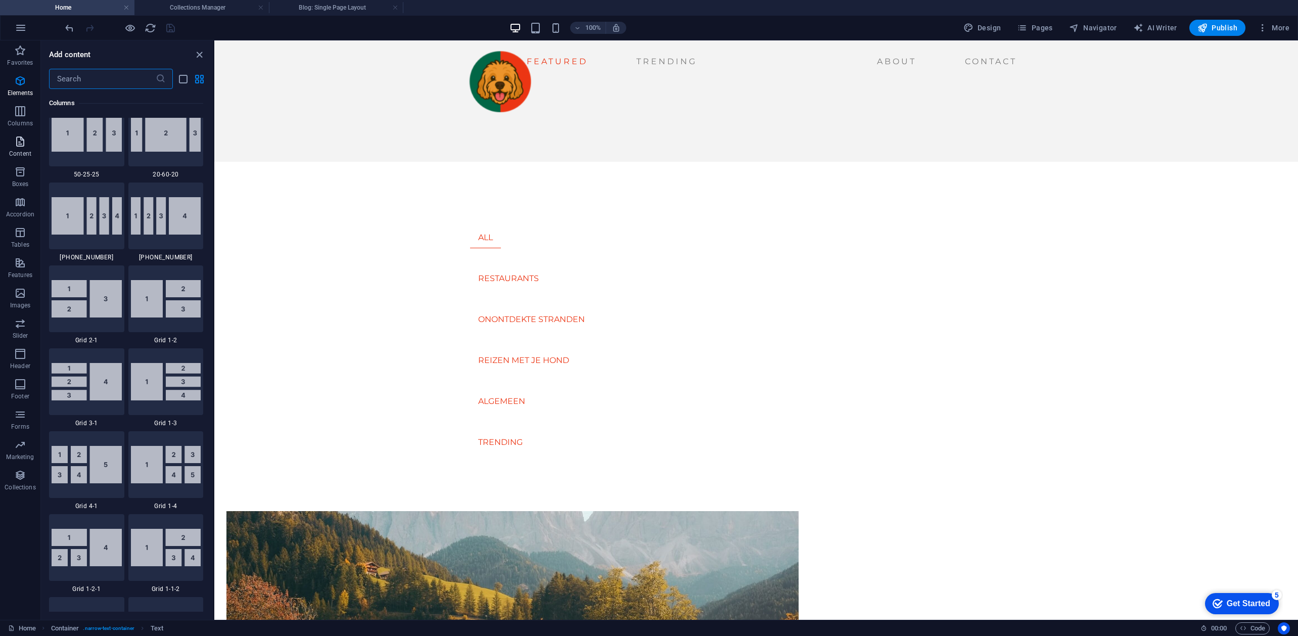
scroll to position [1768, 0]
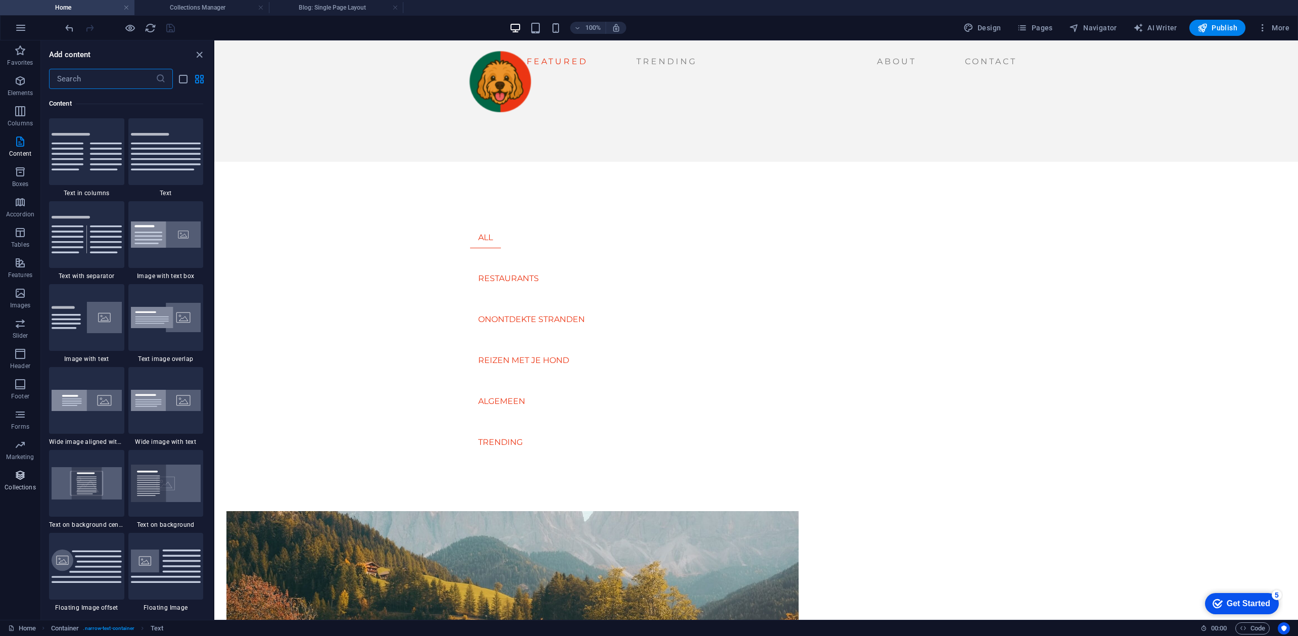
click at [22, 480] on icon "button" at bounding box center [20, 475] width 12 height 12
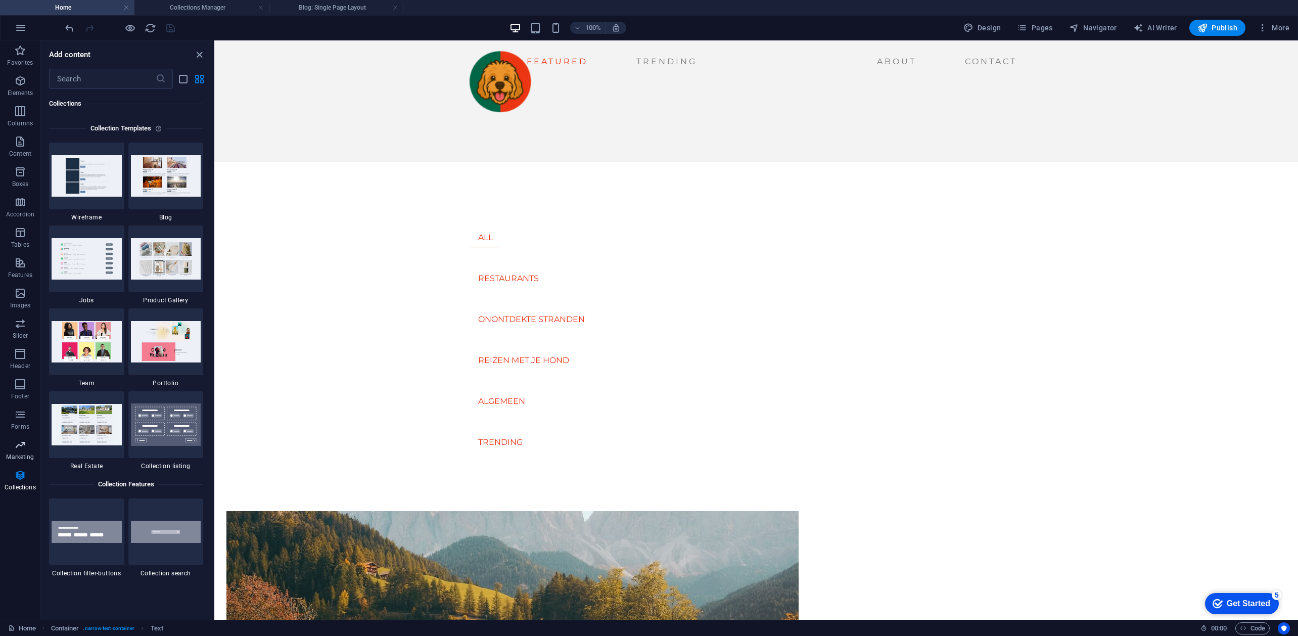
click at [22, 444] on icon "button" at bounding box center [20, 445] width 12 height 12
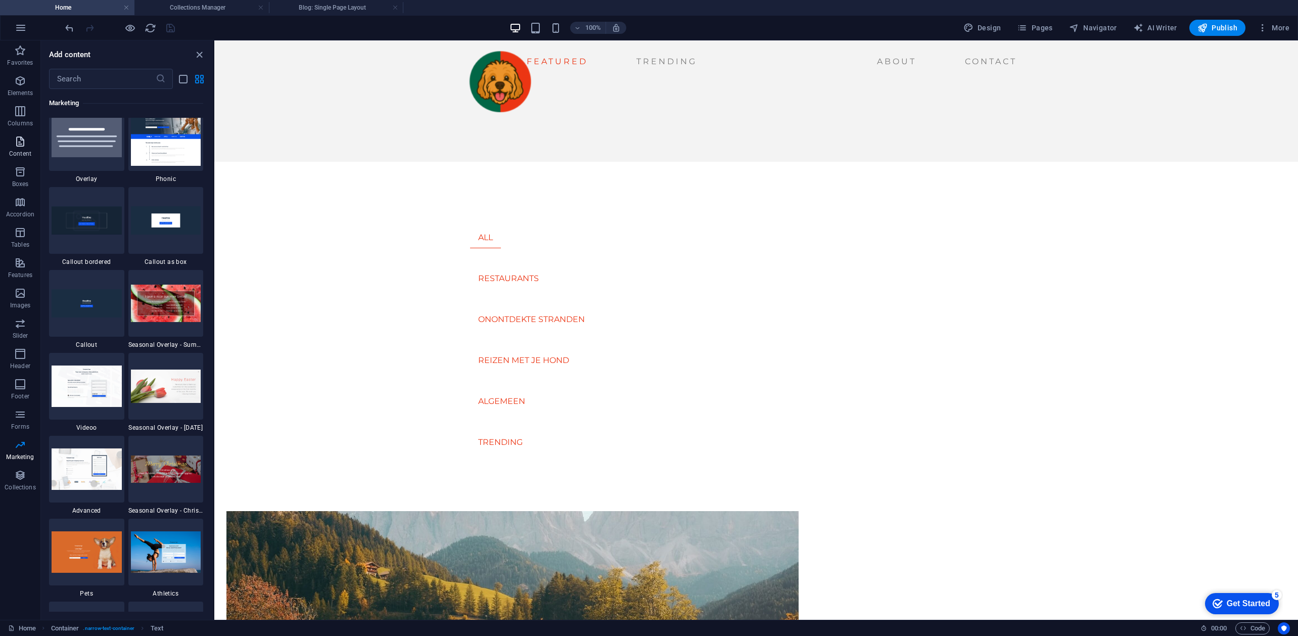
scroll to position [8235, 0]
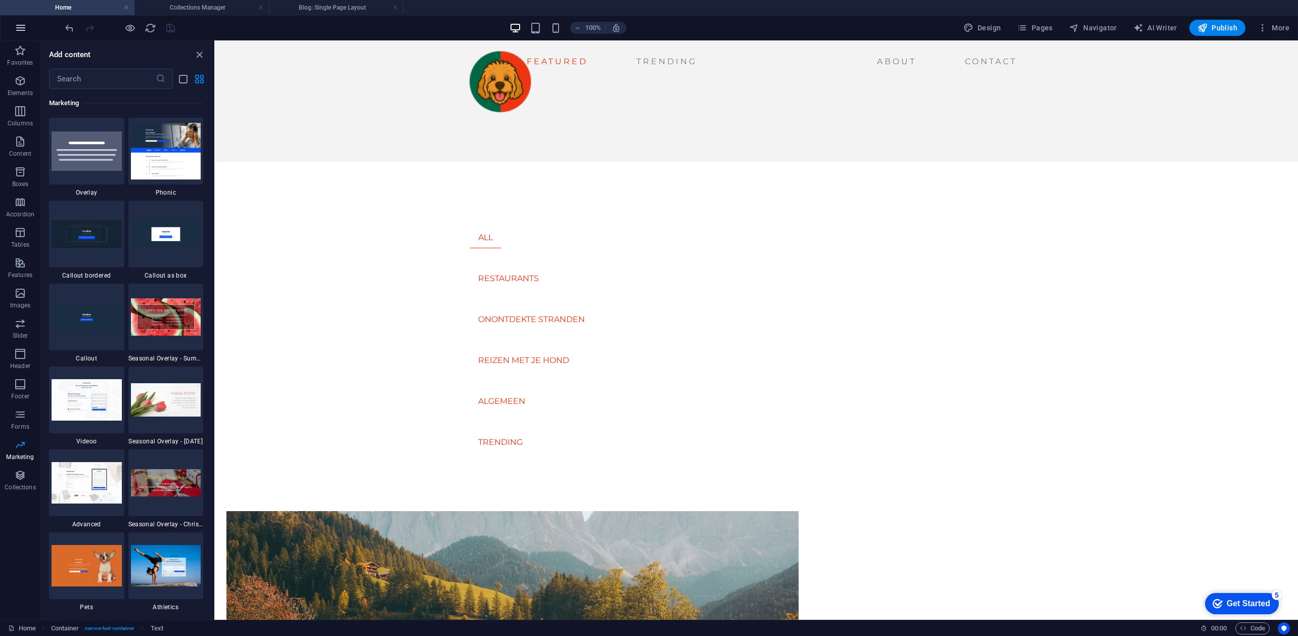
click at [18, 23] on icon "button" at bounding box center [21, 28] width 12 height 12
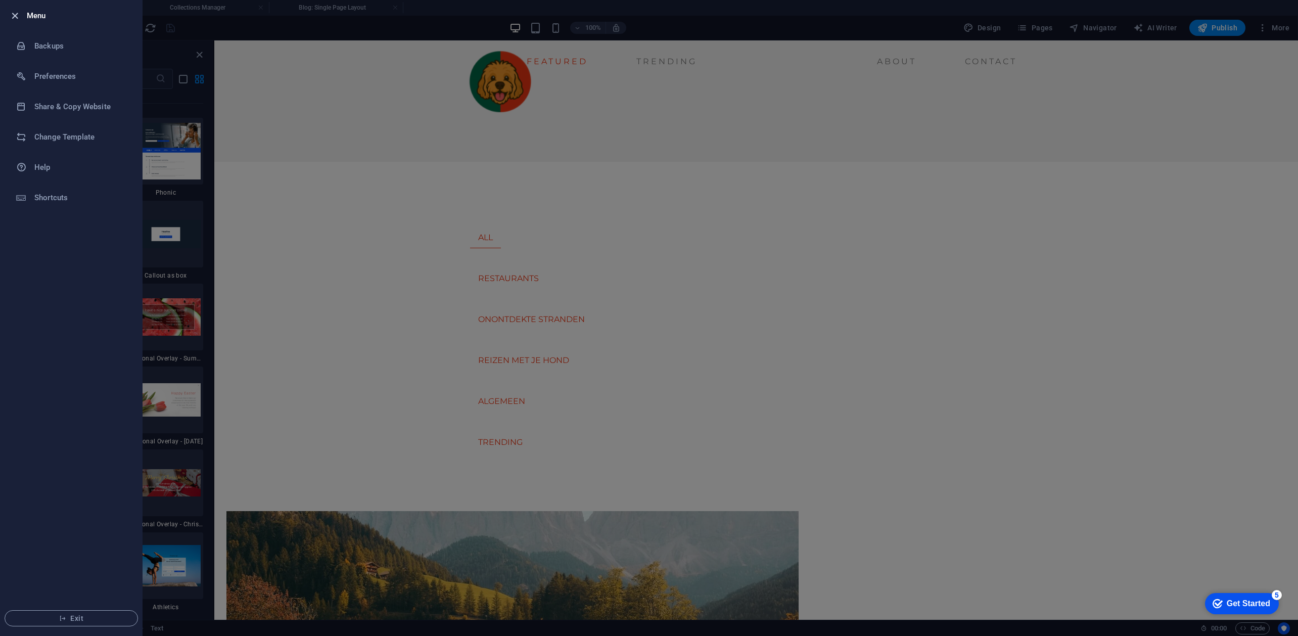
click at [14, 19] on icon "button" at bounding box center [15, 16] width 12 height 12
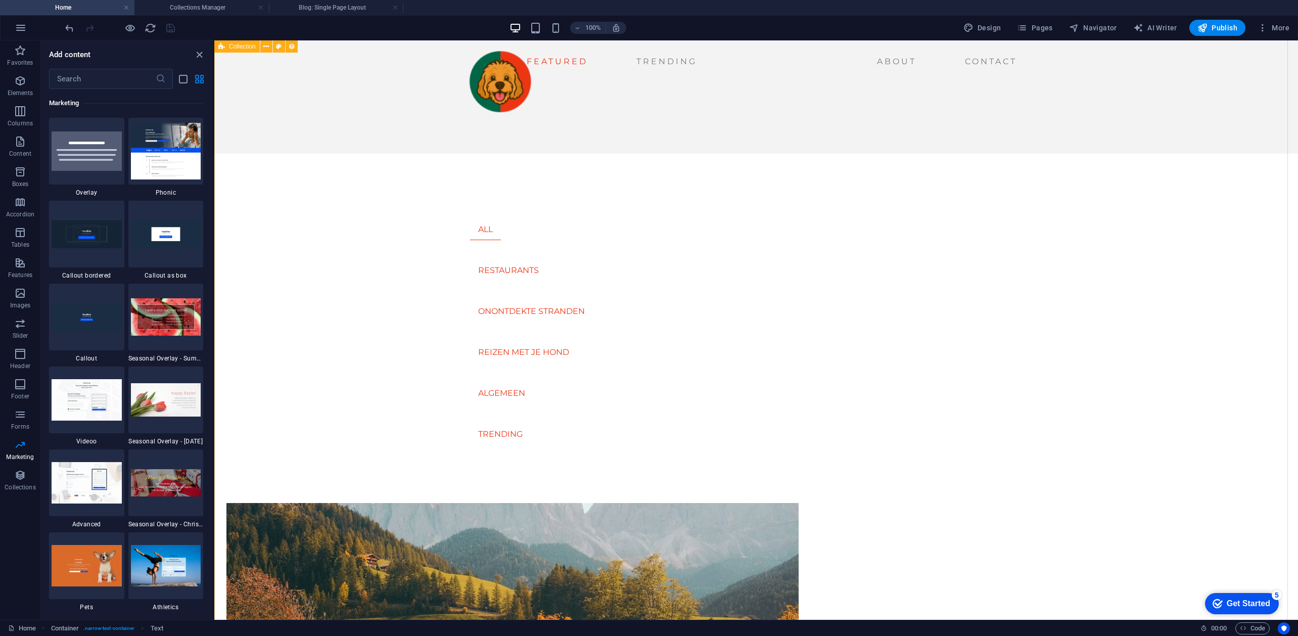
scroll to position [0, 0]
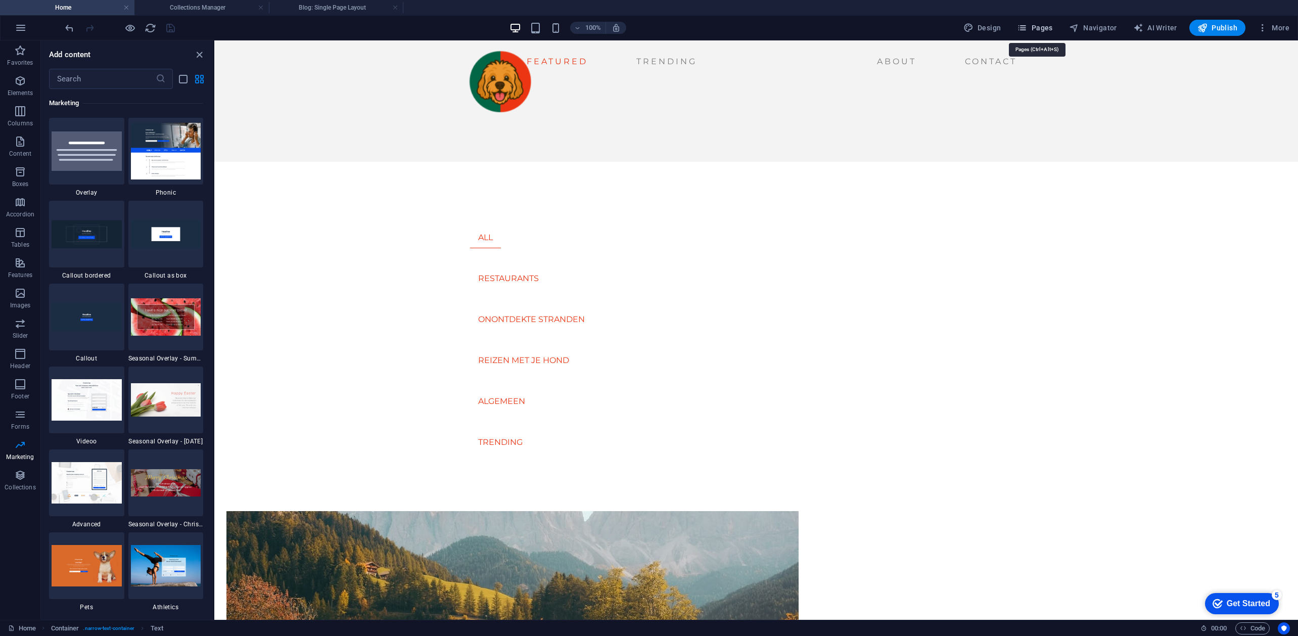
click at [1027, 31] on icon "button" at bounding box center [1022, 28] width 10 height 10
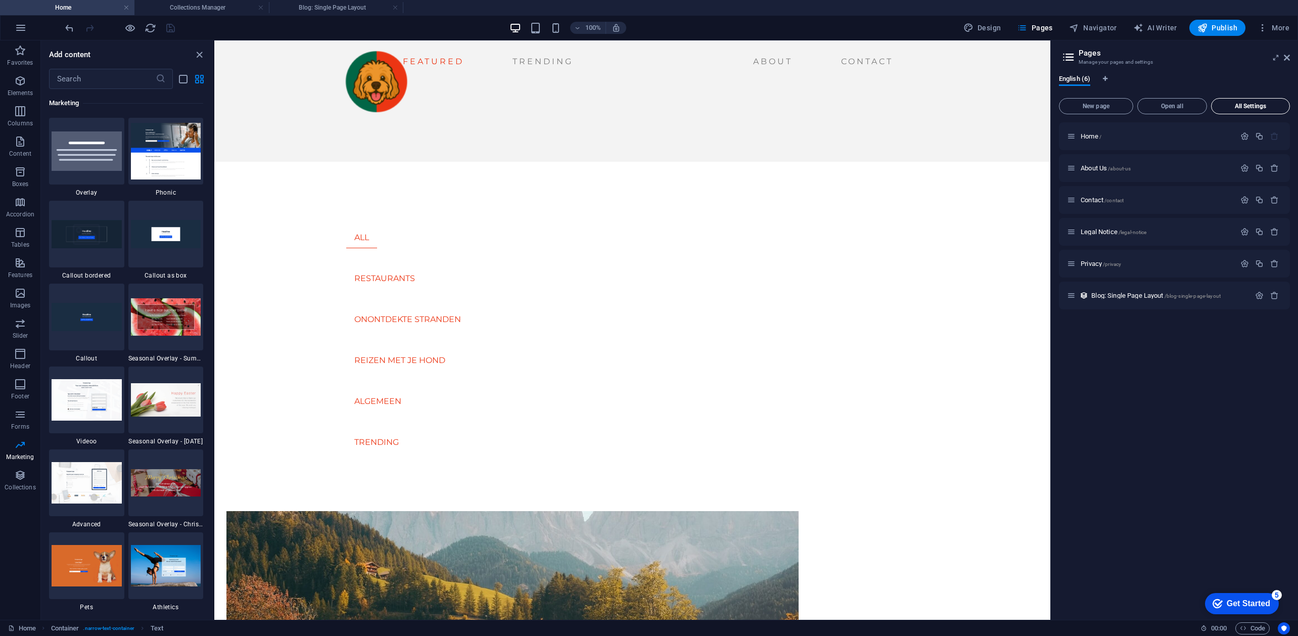
click at [1250, 104] on span "All Settings" at bounding box center [1251, 106] width 70 height 6
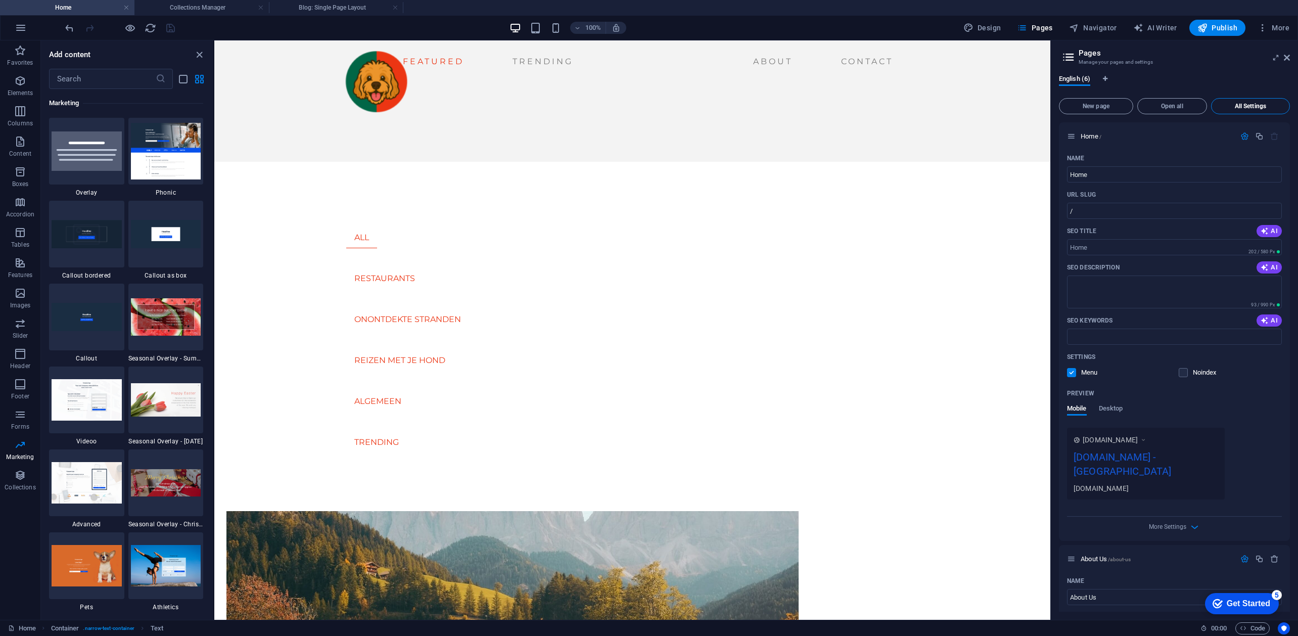
scroll to position [1655, 0]
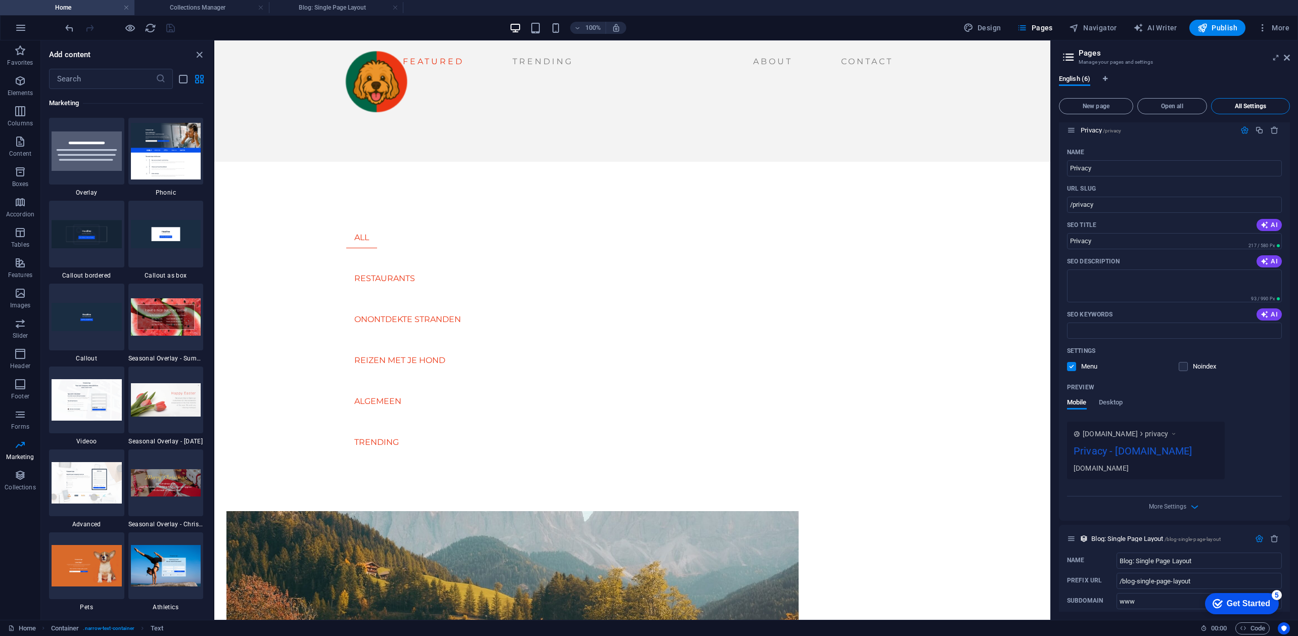
click at [1250, 104] on span "All Settings" at bounding box center [1251, 106] width 70 height 6
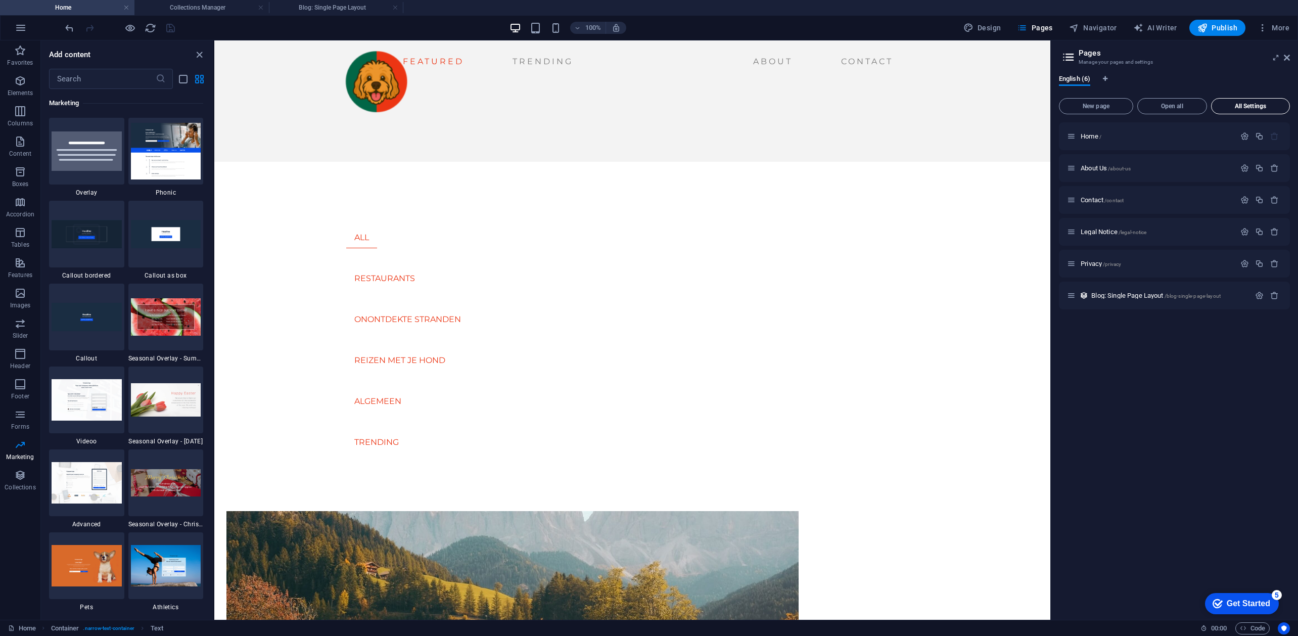
scroll to position [0, 0]
click at [971, 25] on icon "button" at bounding box center [969, 28] width 10 height 10
select select "ease-in-out"
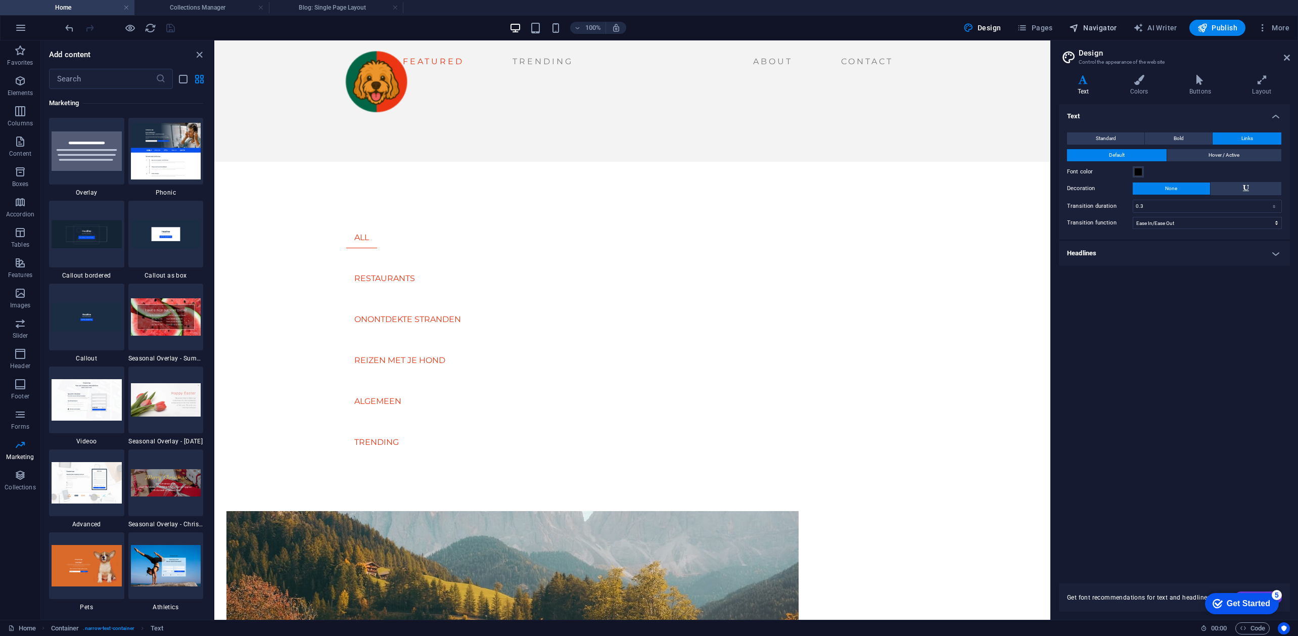
click at [1115, 28] on span "Navigator" at bounding box center [1093, 28] width 48 height 10
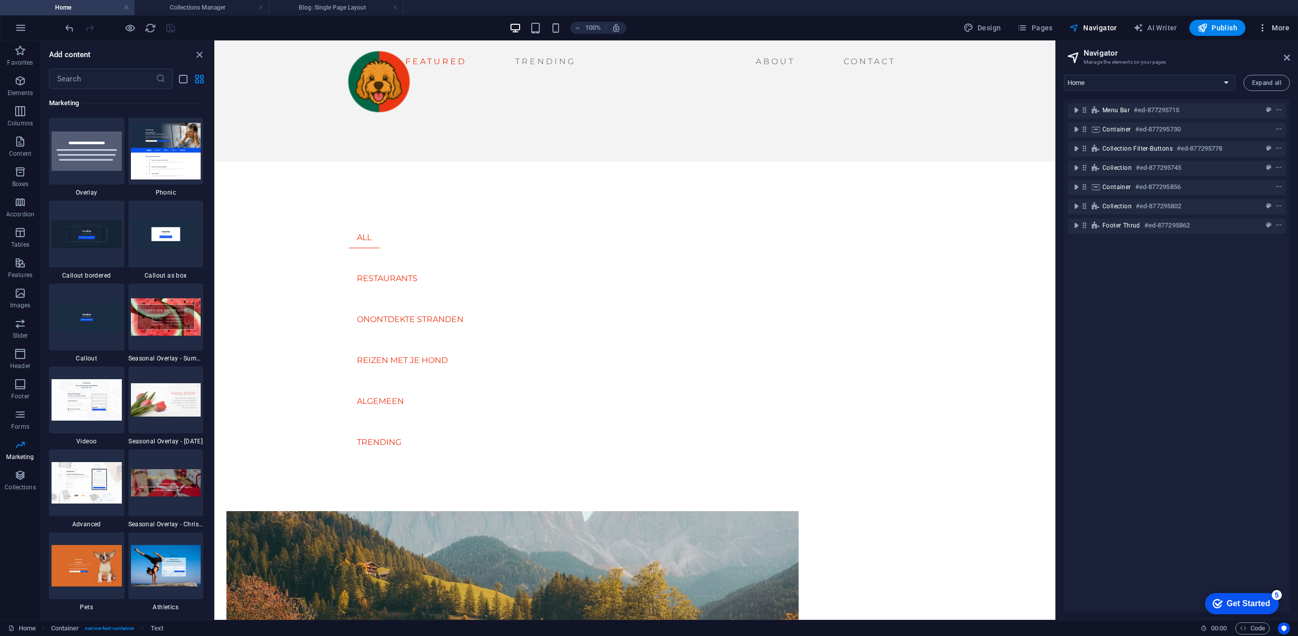
click at [1287, 23] on span "More" at bounding box center [1274, 28] width 32 height 10
click at [1028, 27] on div at bounding box center [649, 318] width 1298 height 636
drag, startPoint x: 1034, startPoint y: 28, endPoint x: 1040, endPoint y: 30, distance: 6.4
click at [1035, 28] on span "Pages" at bounding box center [1034, 28] width 35 height 10
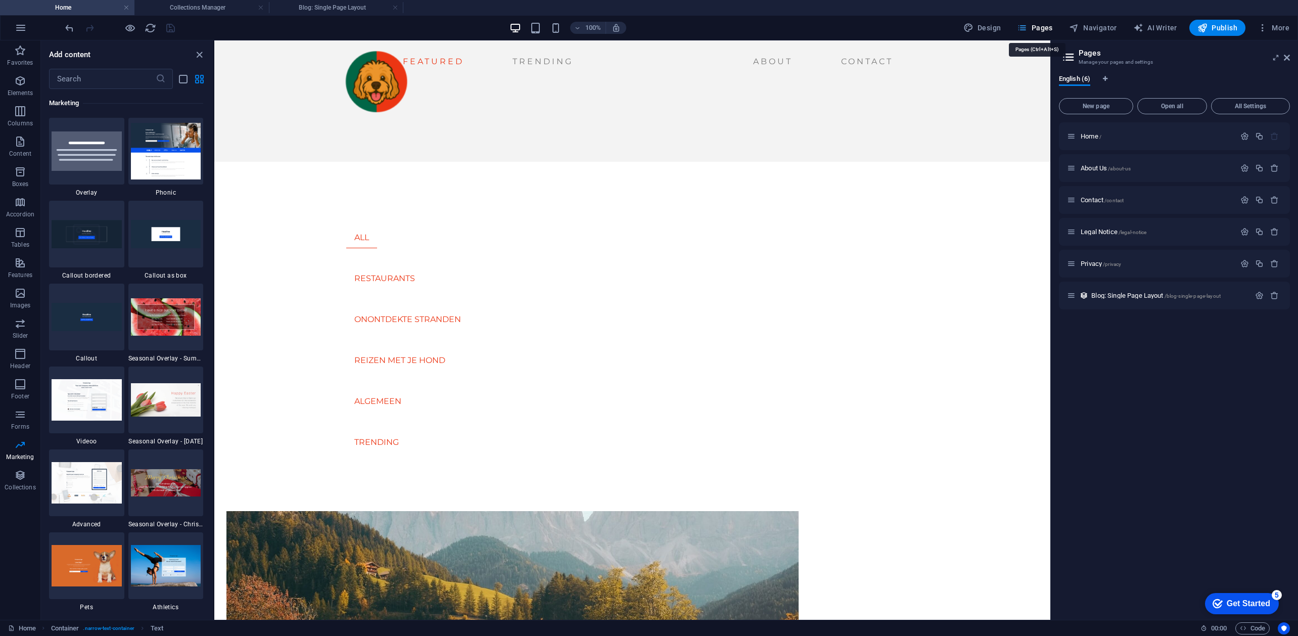
click at [1040, 30] on span "Pages" at bounding box center [1034, 28] width 35 height 10
click at [1250, 104] on span "All Settings" at bounding box center [1251, 106] width 70 height 6
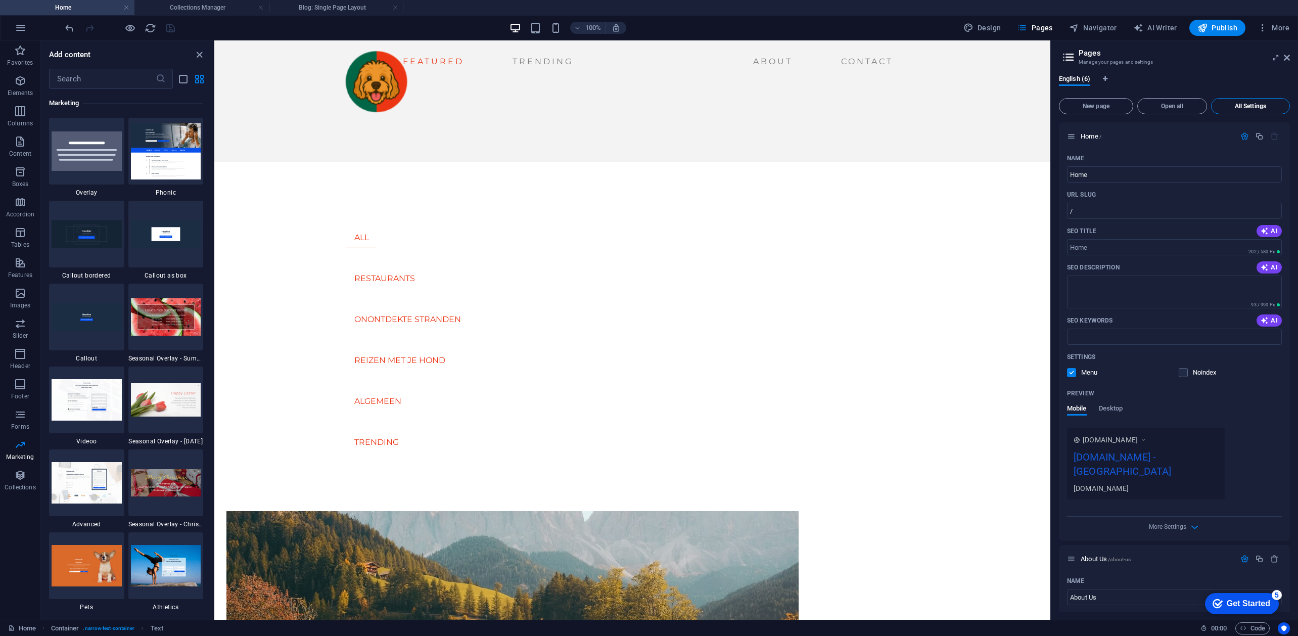
scroll to position [1655, 0]
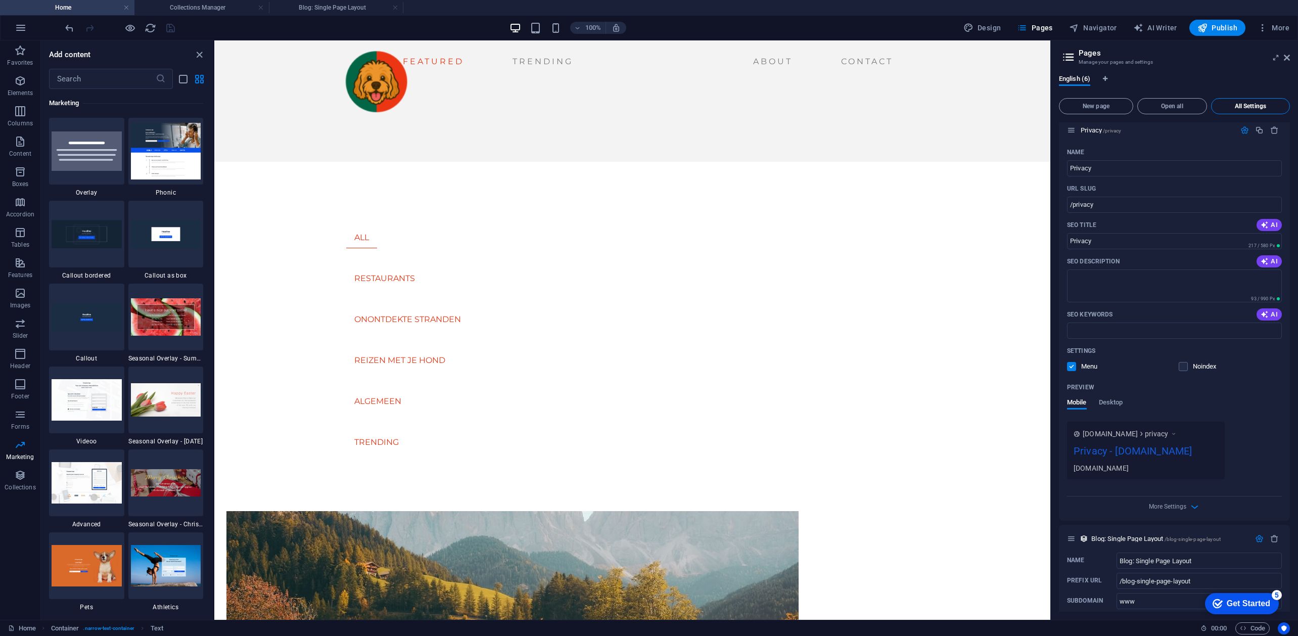
click at [1250, 104] on span "All Settings" at bounding box center [1251, 106] width 70 height 6
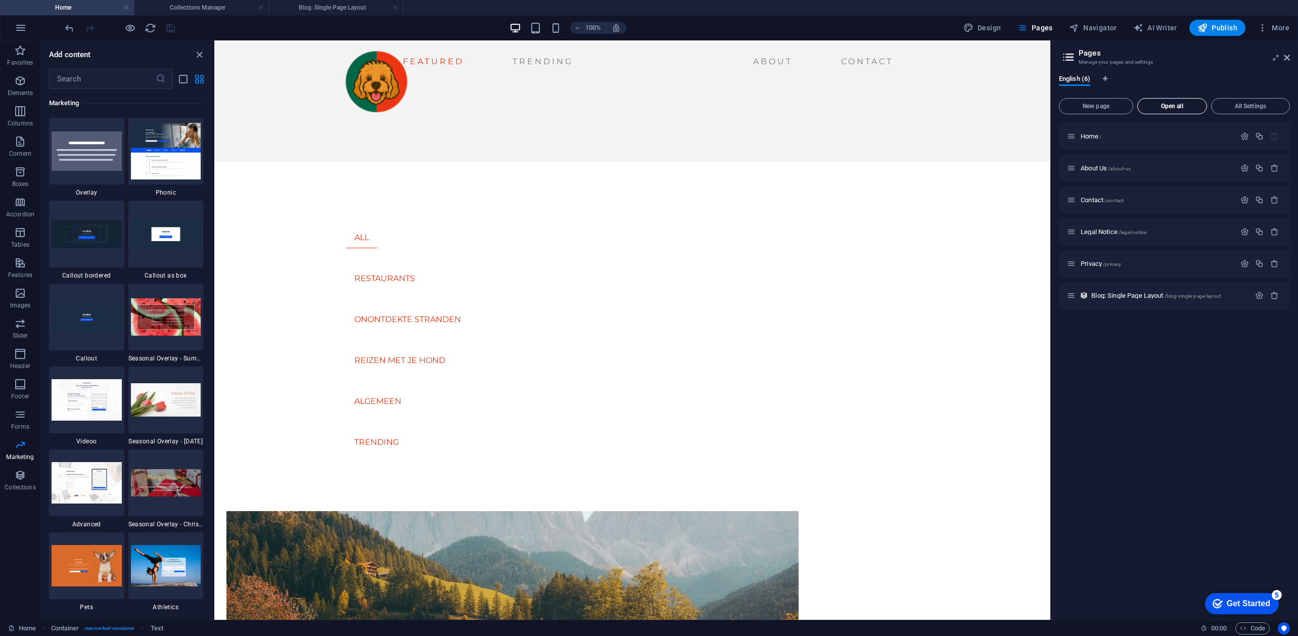
scroll to position [0, 0]
click at [1129, 298] on span "Blog: Single Page Layout /blog-single-page-layout" at bounding box center [1156, 296] width 129 height 8
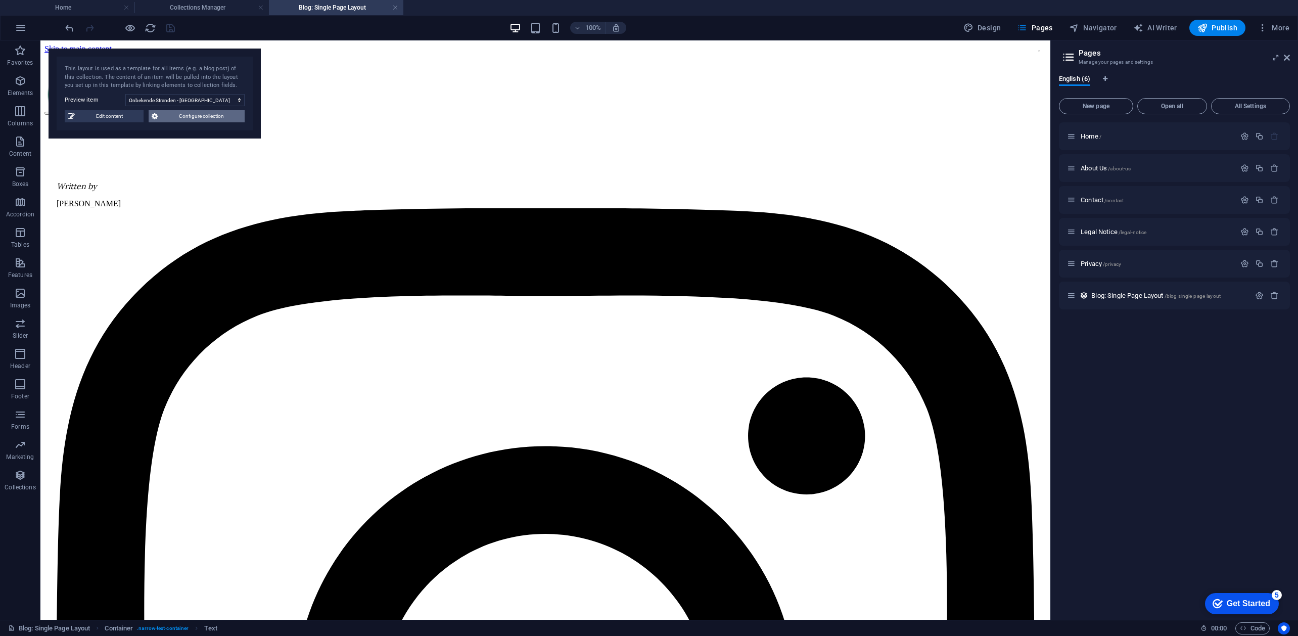
click at [209, 112] on span "Configure collection" at bounding box center [201, 116] width 81 height 12
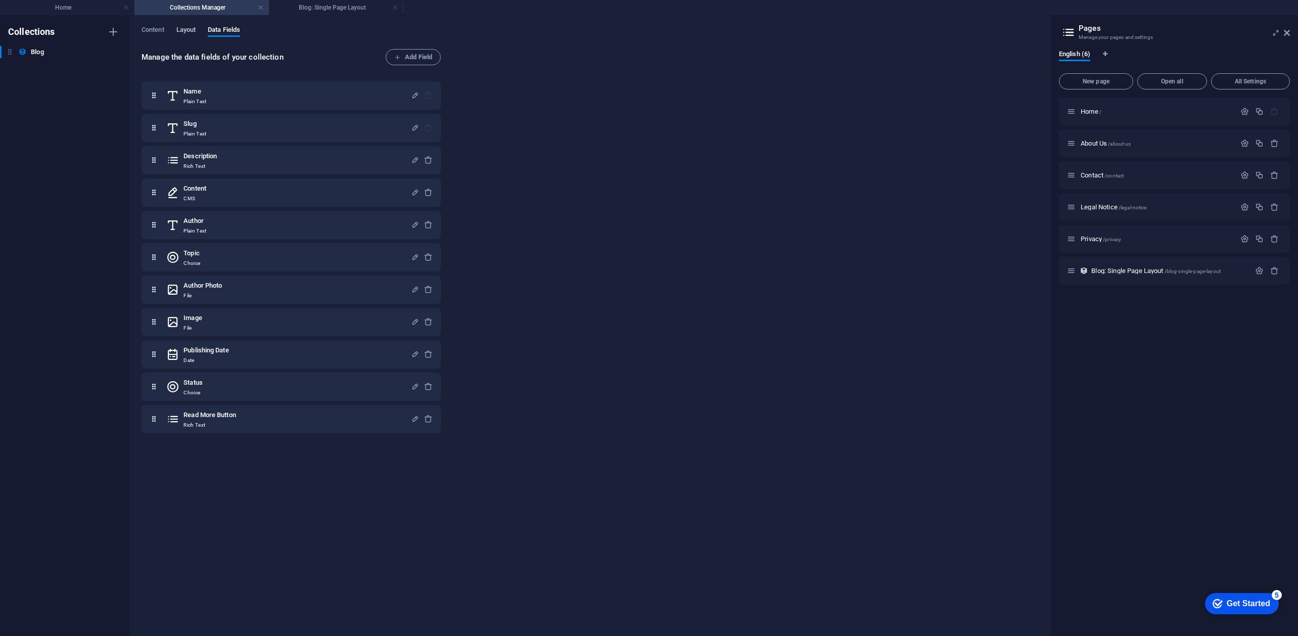
click at [181, 31] on span "Layout" at bounding box center [186, 31] width 20 height 14
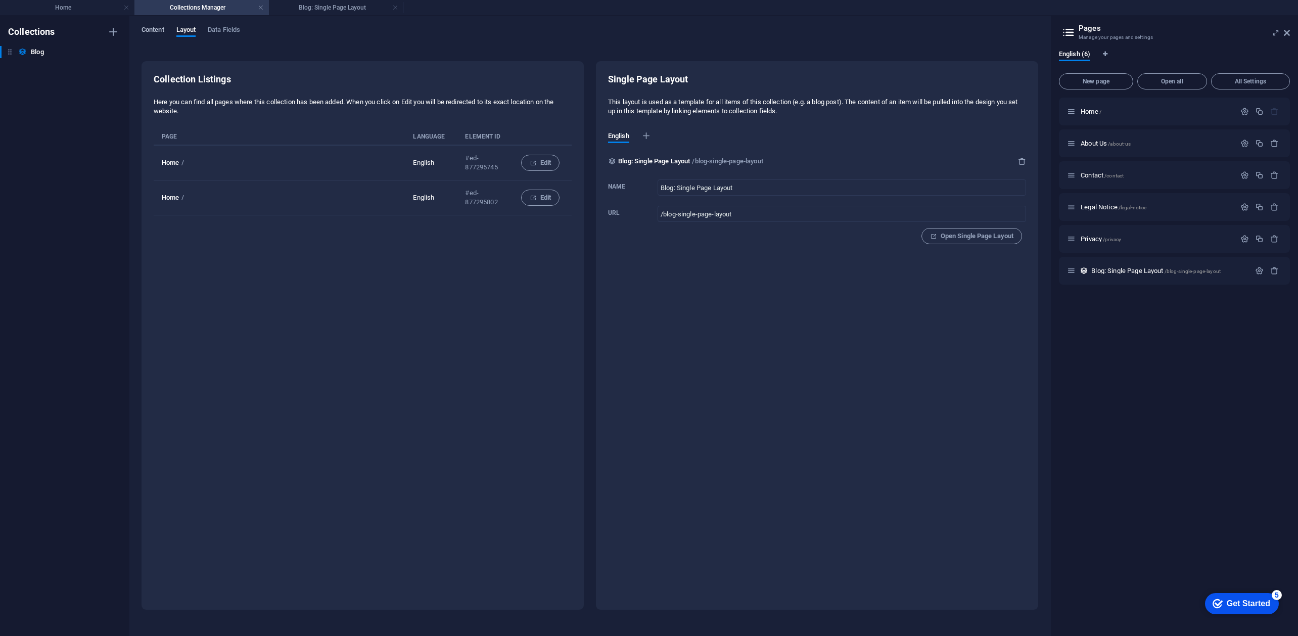
click at [154, 31] on span "Content" at bounding box center [153, 31] width 23 height 14
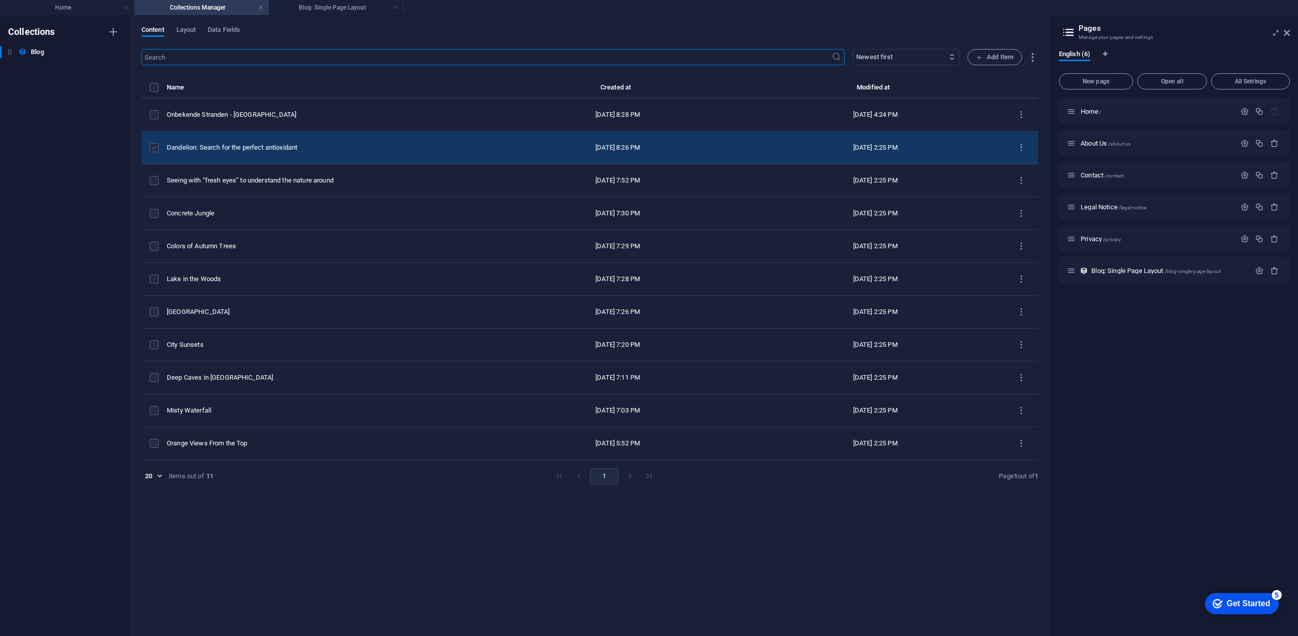
click at [154, 145] on label "items list" at bounding box center [154, 147] width 9 height 9
click at [0, 0] on input "items list" at bounding box center [0, 0] width 0 height 0
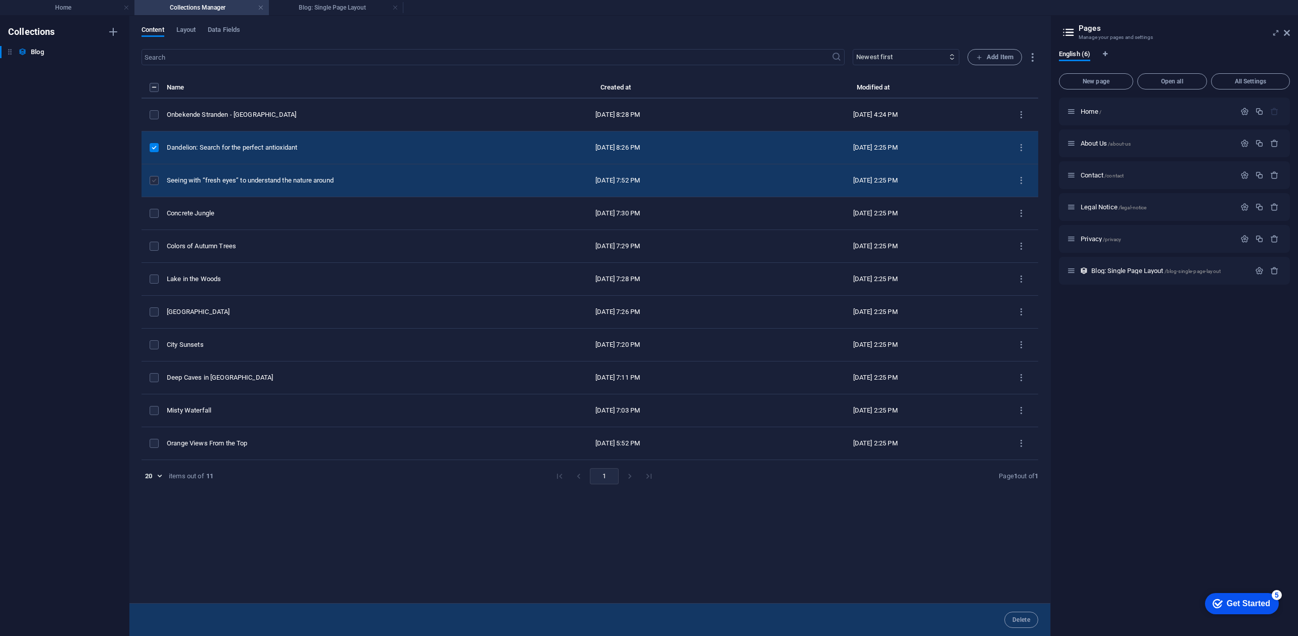
click at [156, 177] on label "items list" at bounding box center [154, 180] width 9 height 9
click at [0, 0] on input "items list" at bounding box center [0, 0] width 0 height 0
click at [155, 197] on td "items list" at bounding box center [154, 180] width 25 height 33
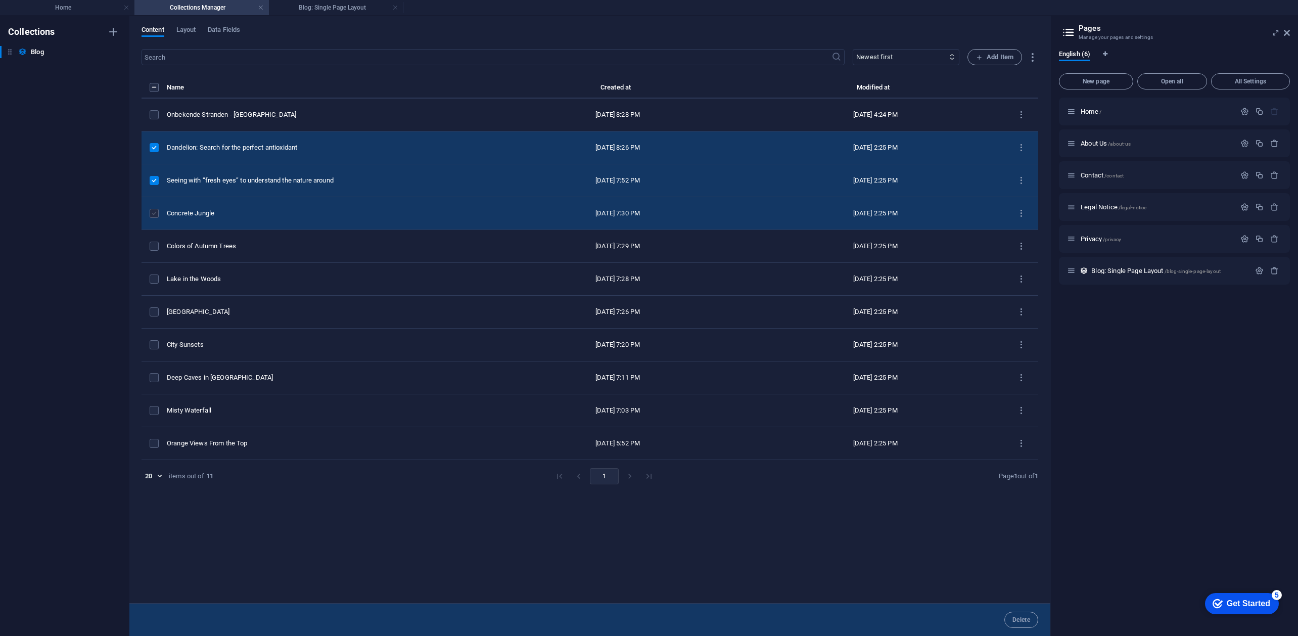
click at [156, 211] on label "items list" at bounding box center [154, 213] width 9 height 9
click at [0, 0] on input "items list" at bounding box center [0, 0] width 0 height 0
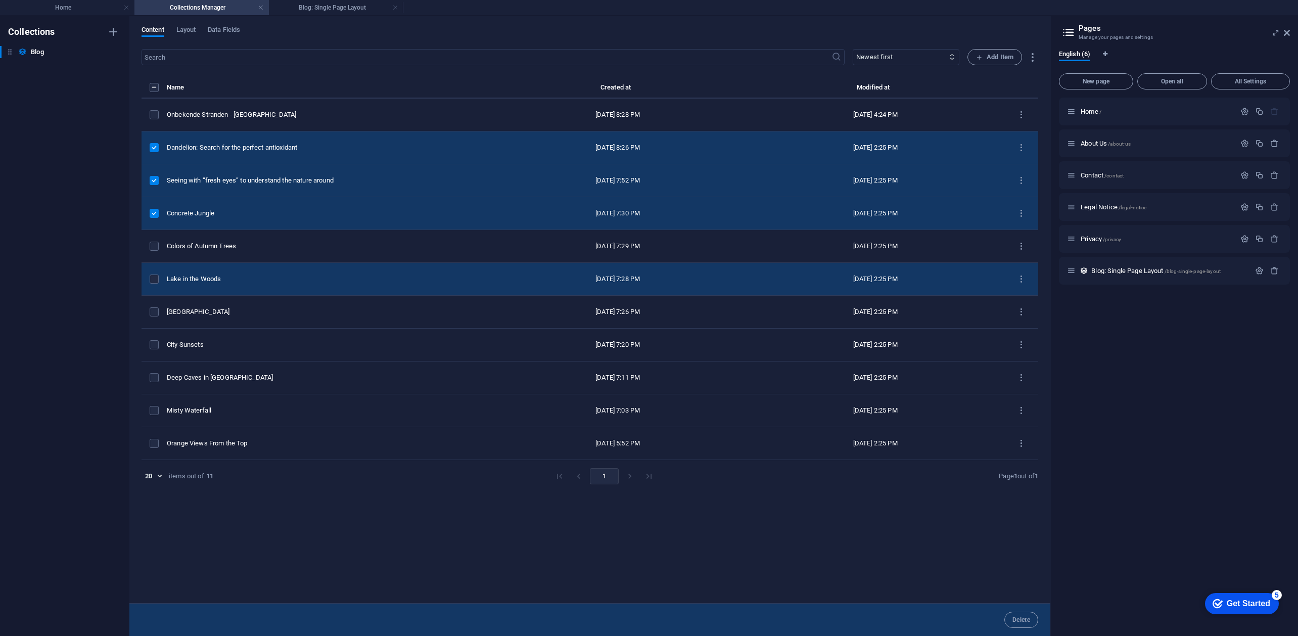
click at [152, 267] on td "items list" at bounding box center [154, 279] width 25 height 33
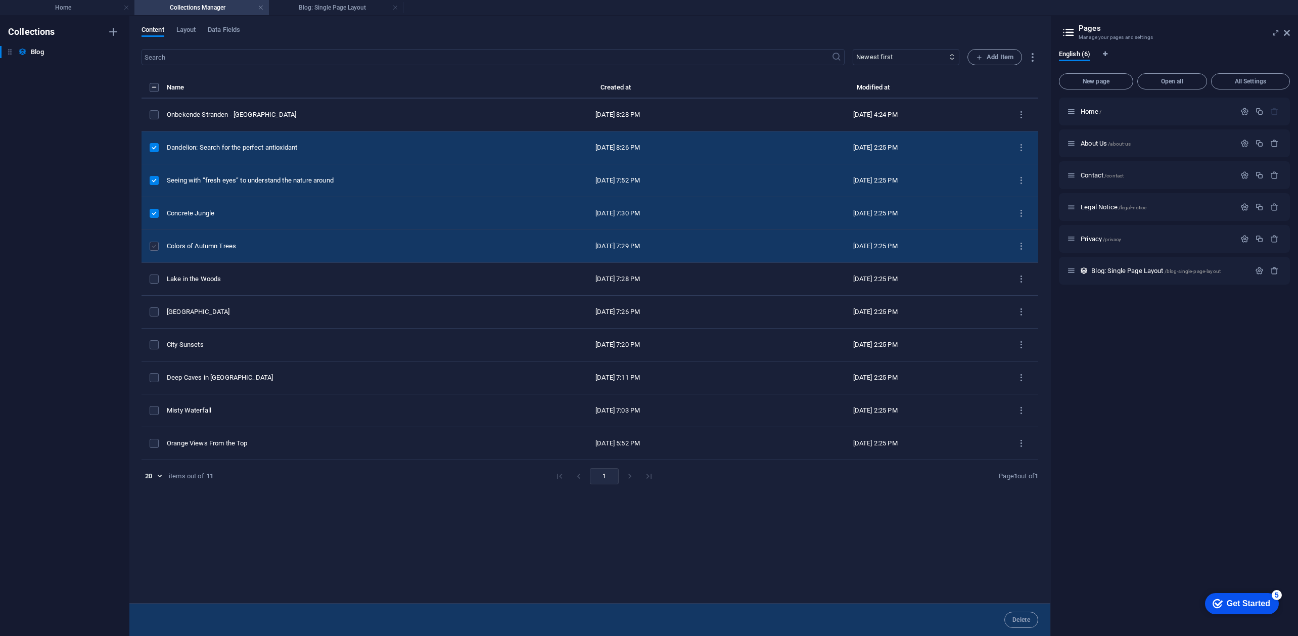
click at [155, 250] on label "items list" at bounding box center [154, 246] width 9 height 9
click at [0, 0] on input "items list" at bounding box center [0, 0] width 0 height 0
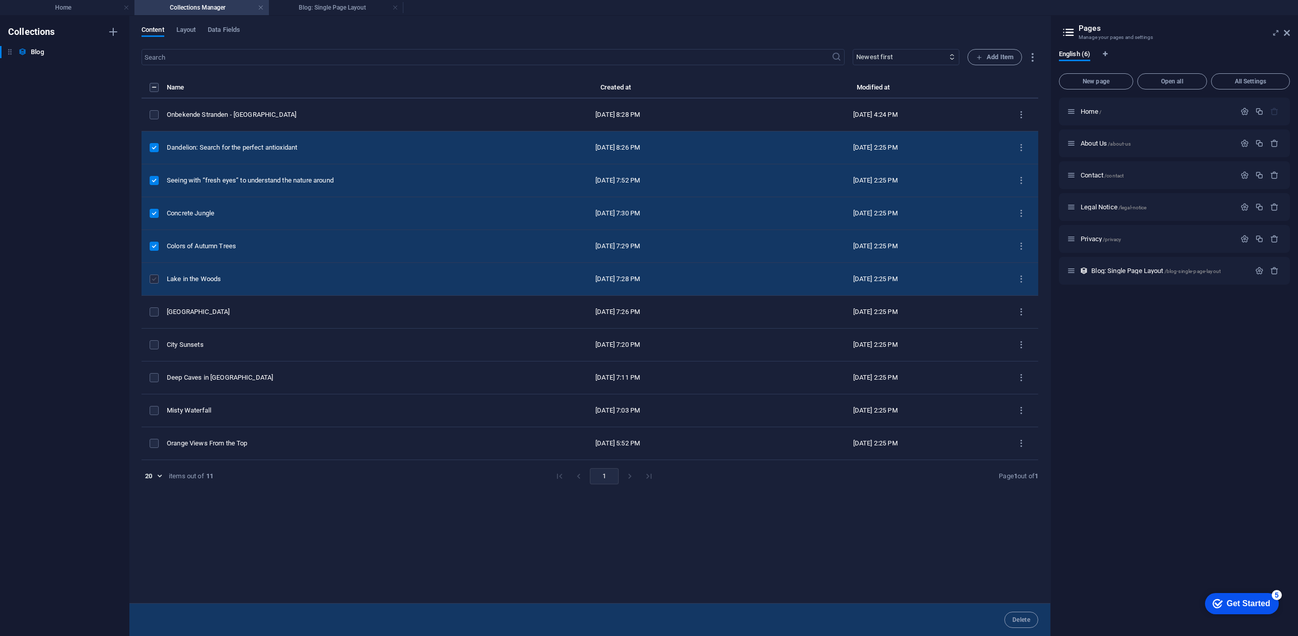
click at [154, 282] on label "items list" at bounding box center [154, 279] width 9 height 9
click at [0, 0] on input "items list" at bounding box center [0, 0] width 0 height 0
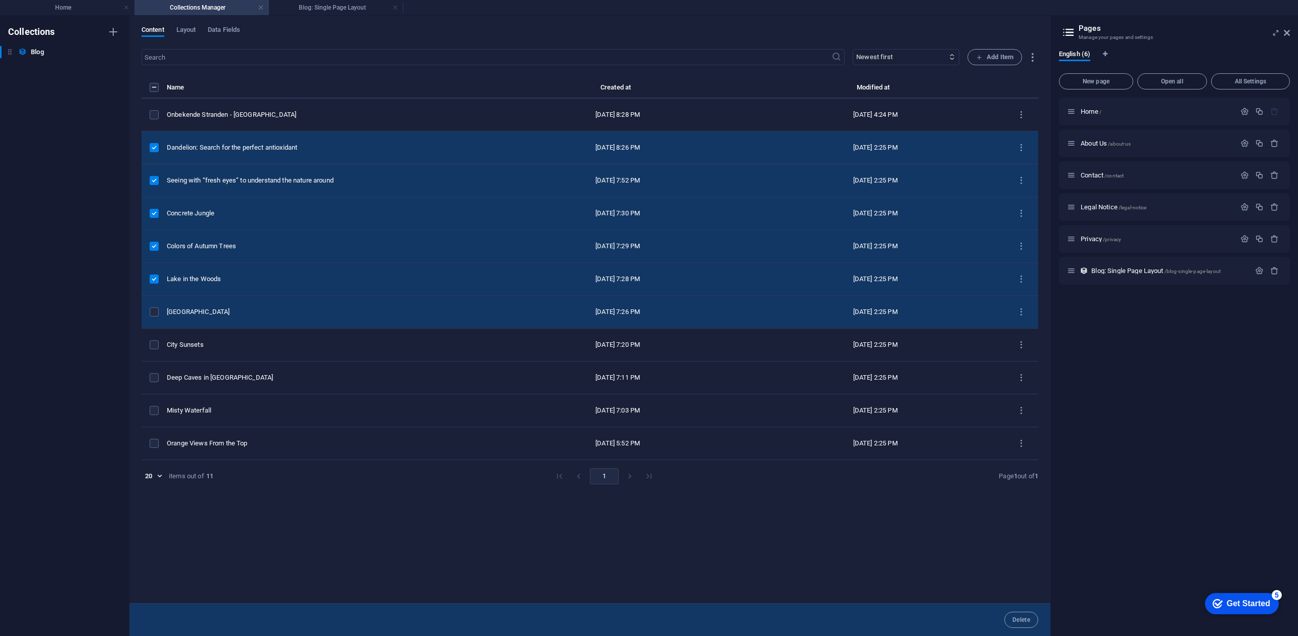
click at [152, 317] on td "items list" at bounding box center [154, 312] width 25 height 33
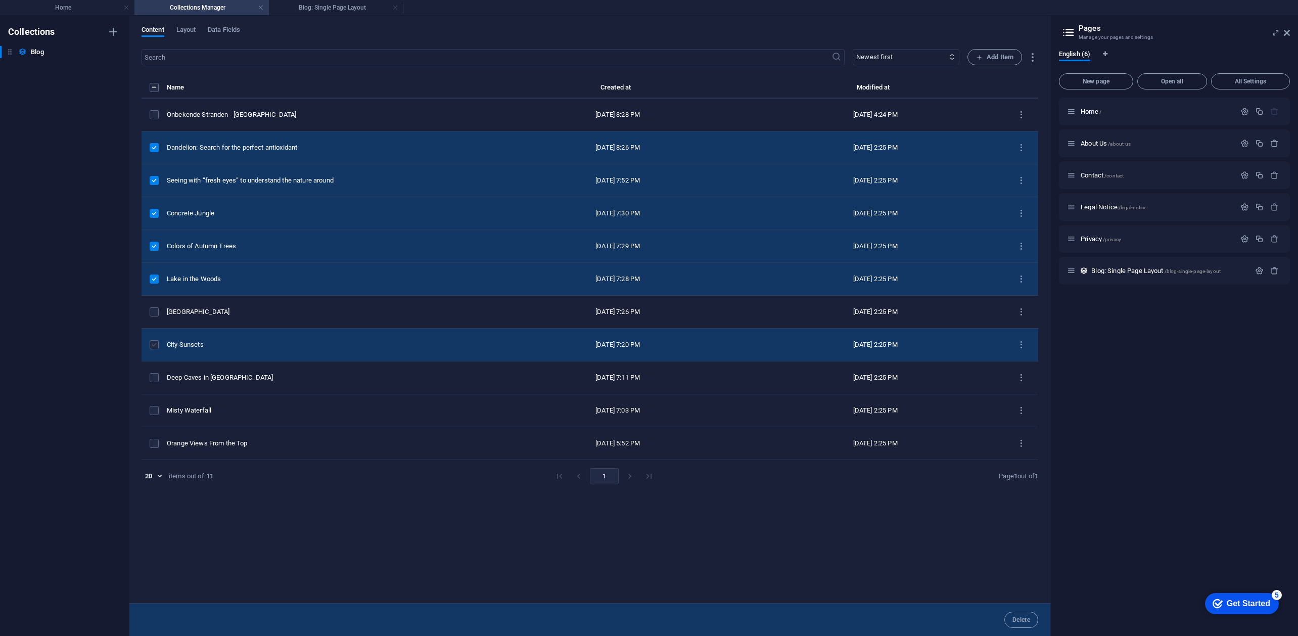
click at [154, 345] on label "items list" at bounding box center [154, 344] width 9 height 9
click at [0, 0] on input "items list" at bounding box center [0, 0] width 0 height 0
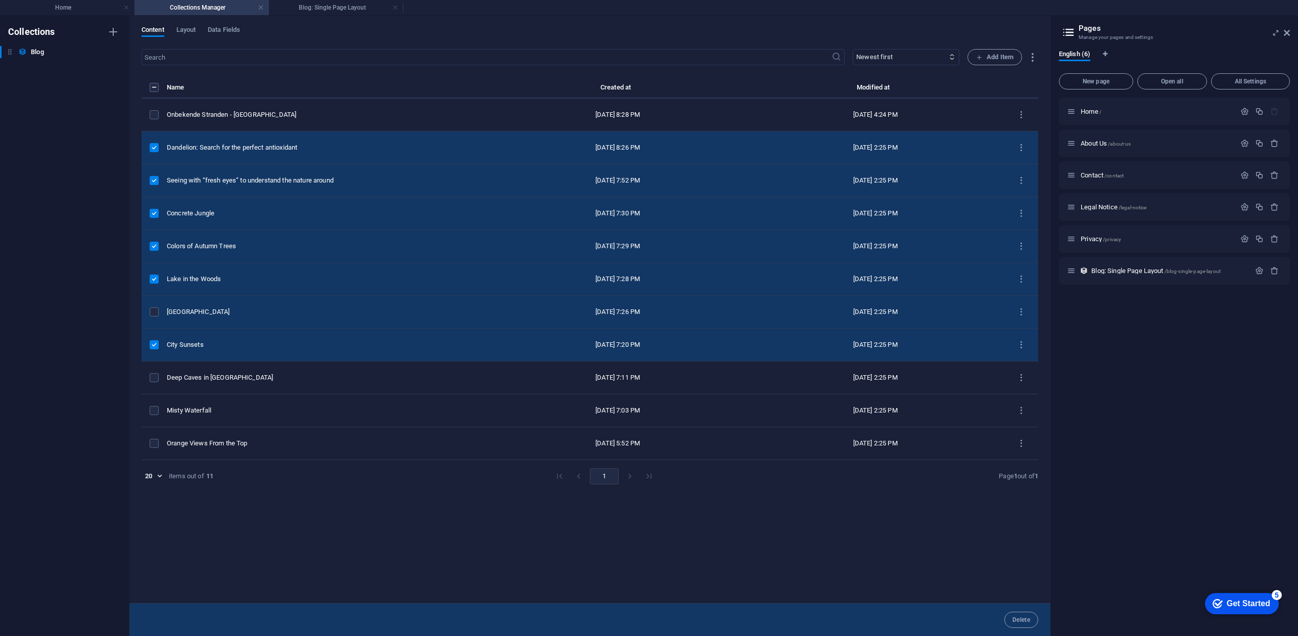
click at [153, 307] on td "items list" at bounding box center [154, 312] width 25 height 33
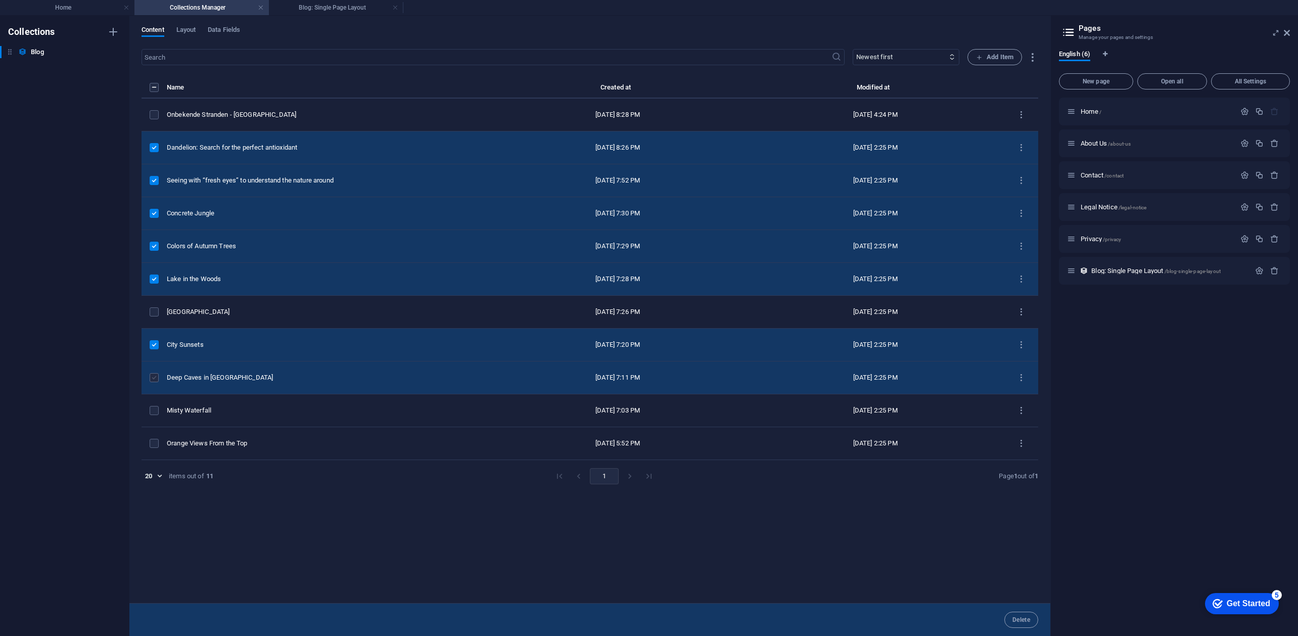
click at [154, 377] on label "items list" at bounding box center [154, 377] width 9 height 9
click at [0, 0] on input "items list" at bounding box center [0, 0] width 0 height 0
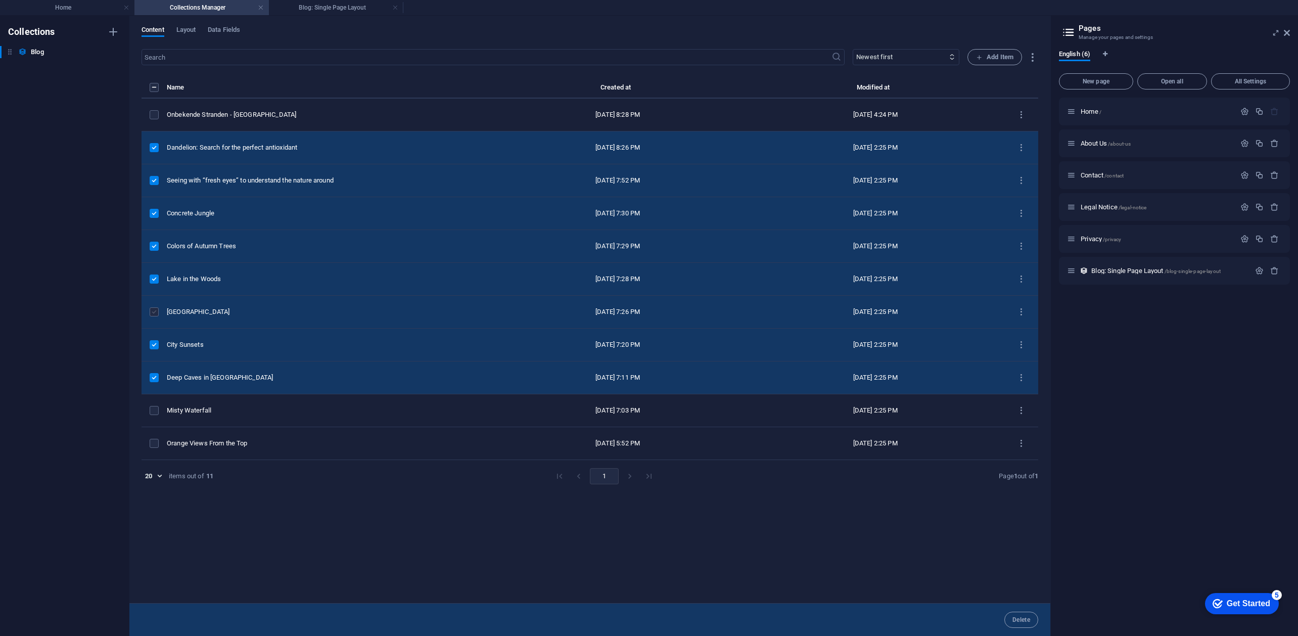
drag, startPoint x: 158, startPoint y: 307, endPoint x: 158, endPoint y: 313, distance: 6.1
click at [158, 307] on td "items list" at bounding box center [154, 312] width 25 height 33
click at [155, 314] on label "items list" at bounding box center [154, 311] width 9 height 9
click at [0, 0] on input "items list" at bounding box center [0, 0] width 0 height 0
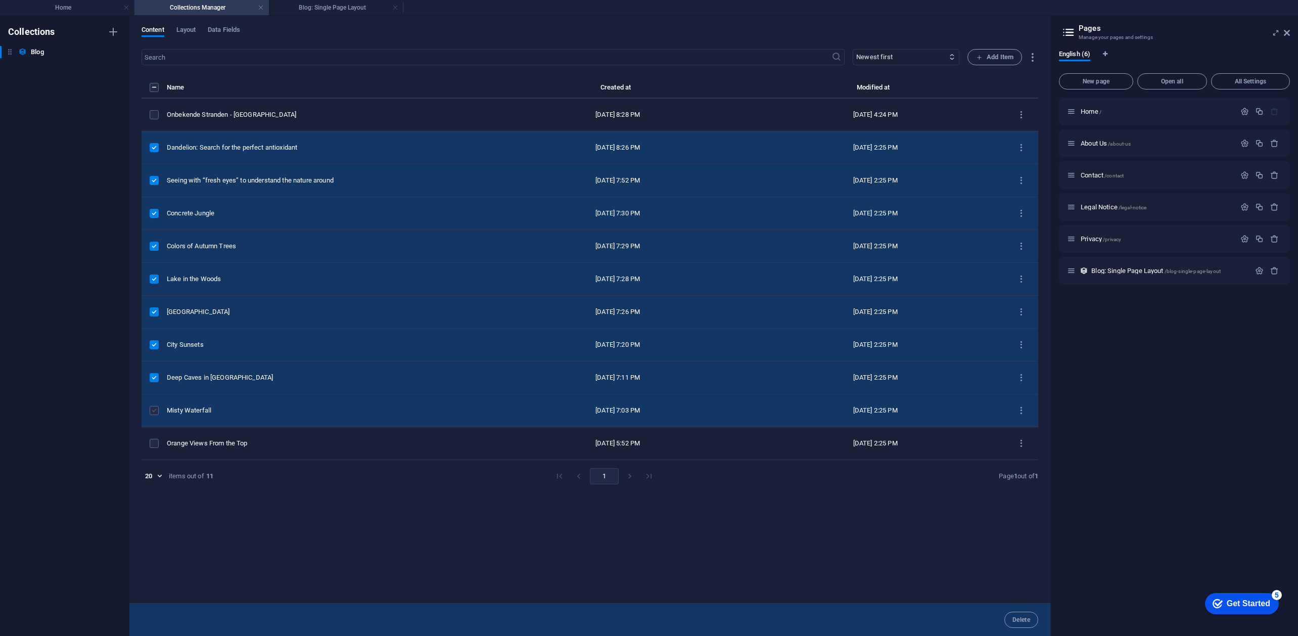
click at [159, 413] on div "items list" at bounding box center [154, 410] width 9 height 9
click at [158, 415] on label "items list" at bounding box center [154, 410] width 9 height 9
click at [0, 0] on input "items list" at bounding box center [0, 0] width 0 height 0
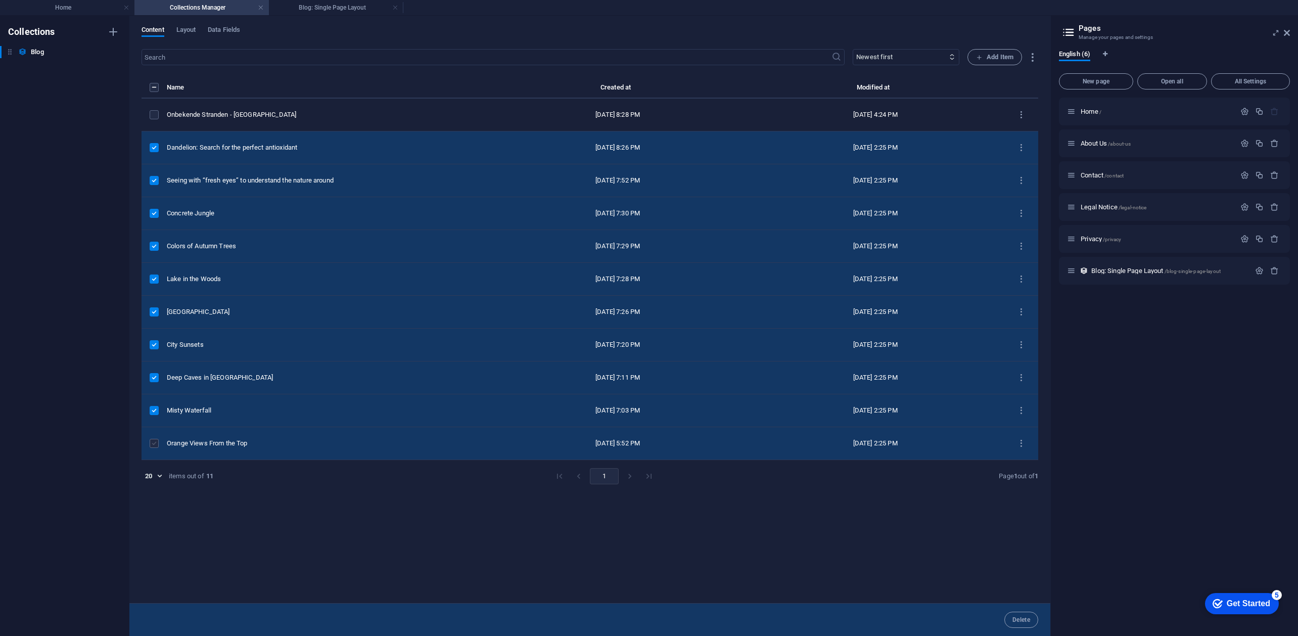
click at [154, 443] on label "items list" at bounding box center [154, 443] width 9 height 9
click at [0, 0] on input "items list" at bounding box center [0, 0] width 0 height 0
click at [1022, 140] on button "items list" at bounding box center [1022, 148] width 18 height 16
click at [1033, 244] on h6 "Delete" at bounding box center [1029, 247] width 27 height 12
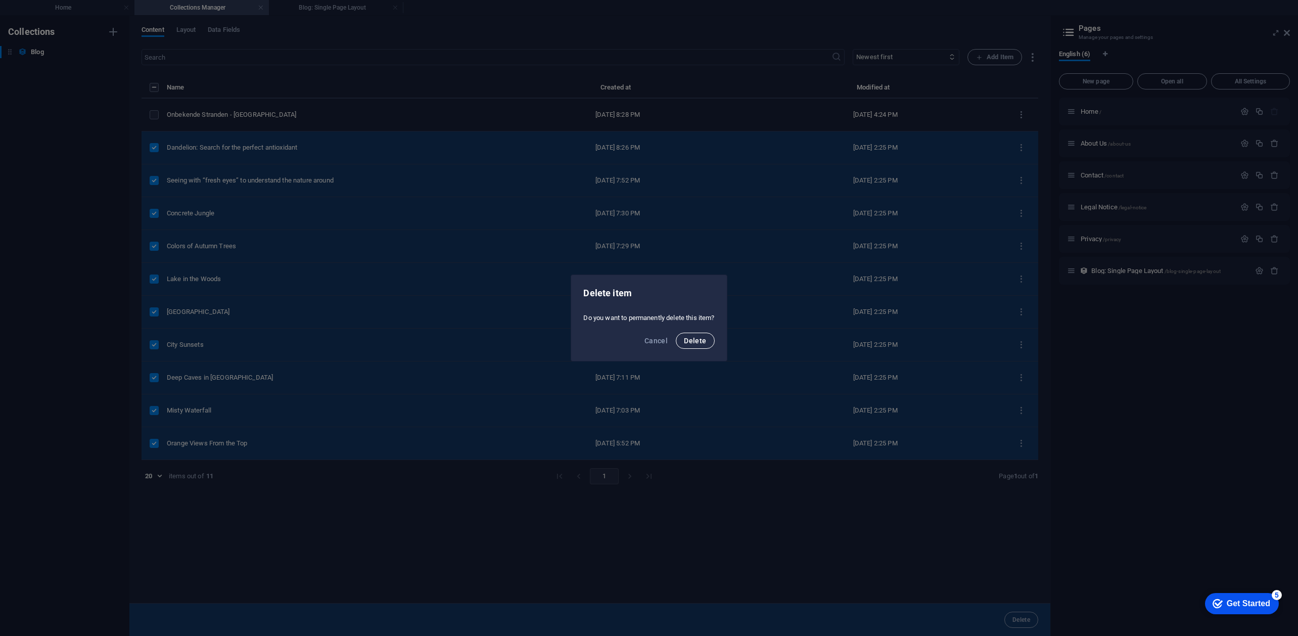
click at [686, 340] on button "Delete" at bounding box center [695, 341] width 38 height 16
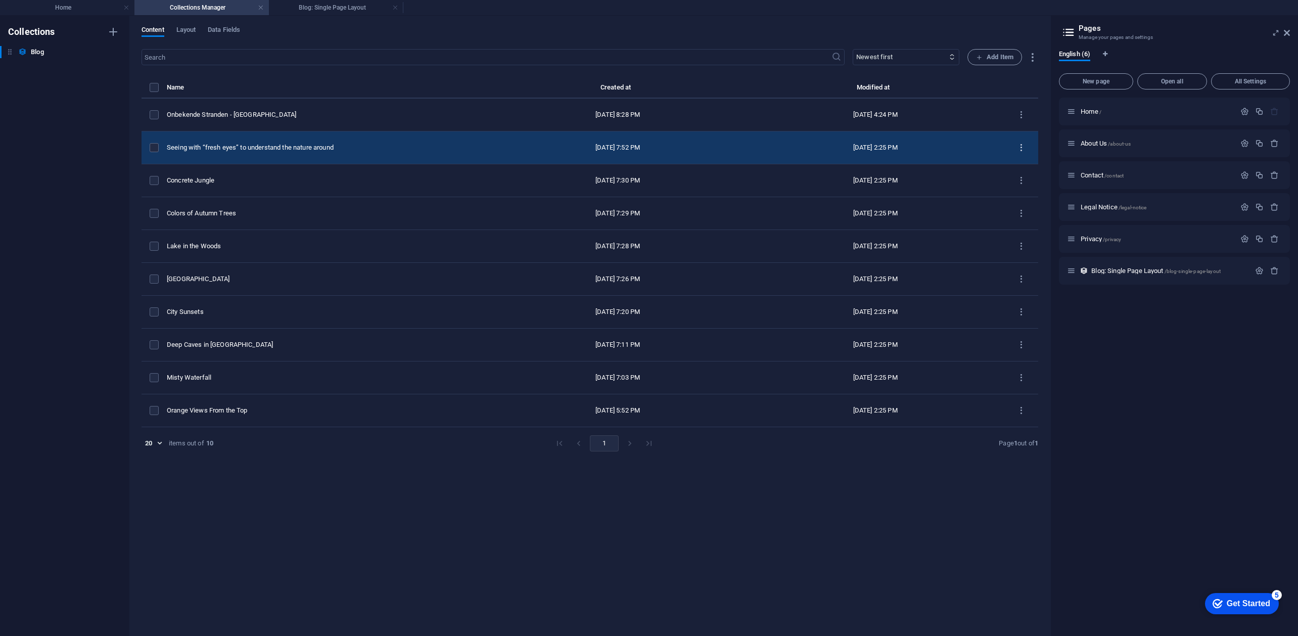
click at [1023, 144] on icon "items list" at bounding box center [1022, 148] width 10 height 10
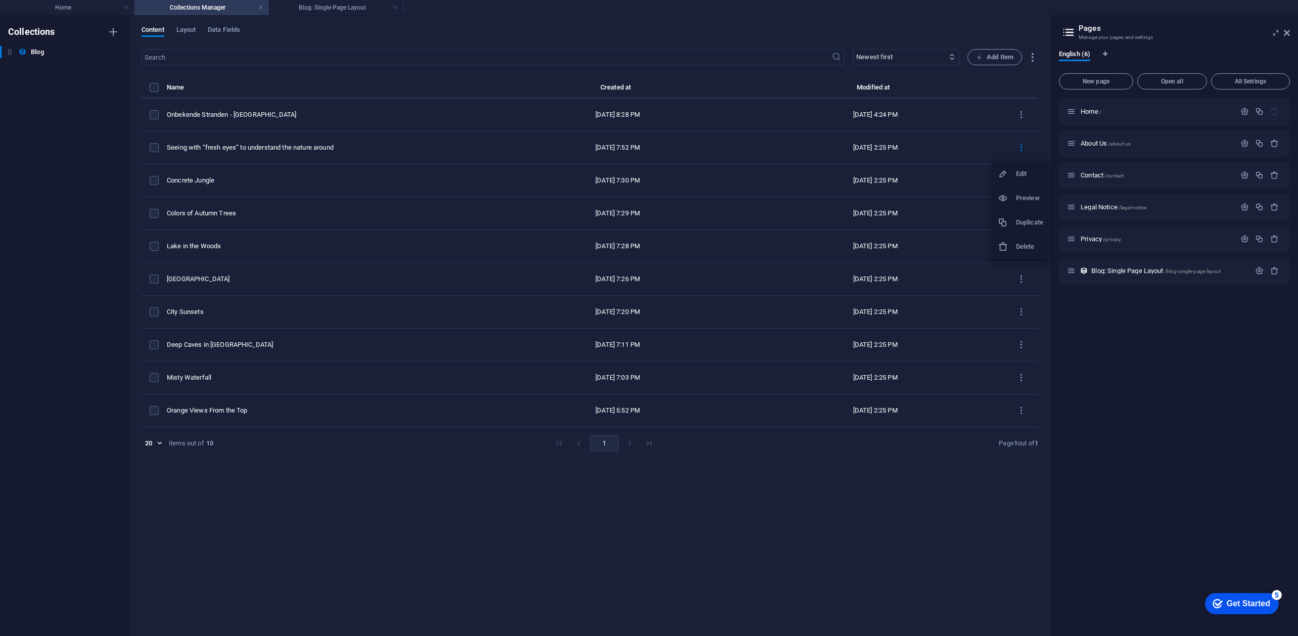
click at [1024, 249] on h6 "Delete" at bounding box center [1029, 247] width 27 height 12
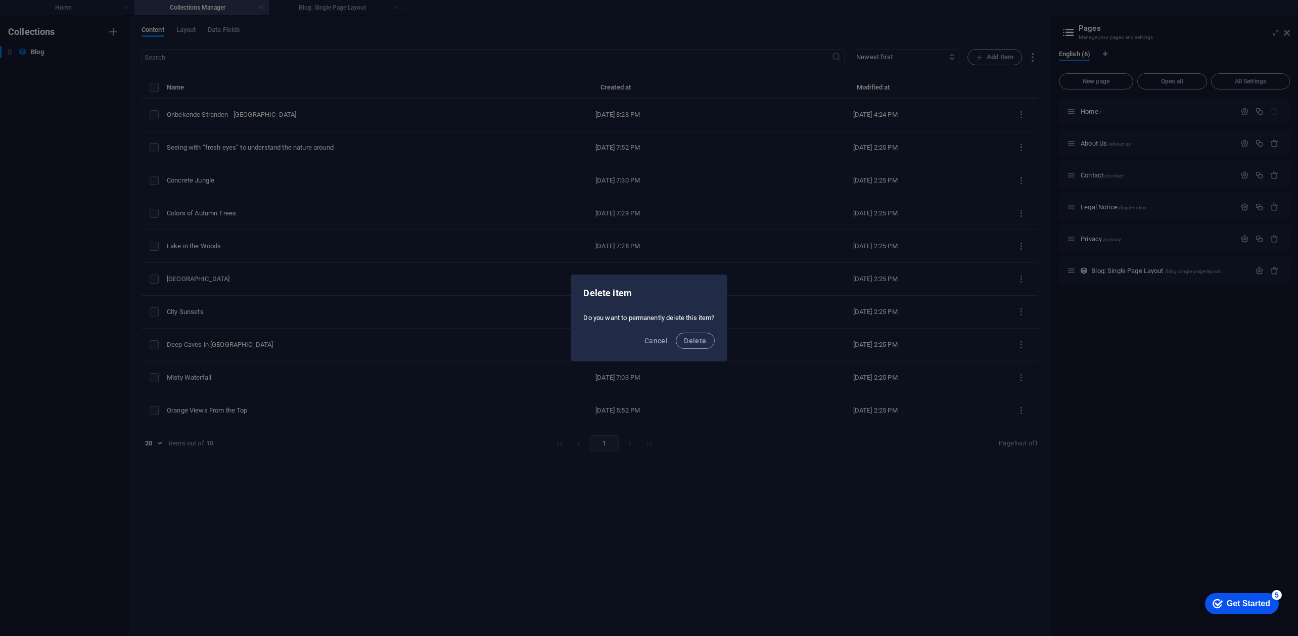
click at [700, 327] on div "Cancel Delete" at bounding box center [648, 344] width 155 height 34
click at [700, 344] on span "Delete" at bounding box center [695, 341] width 22 height 8
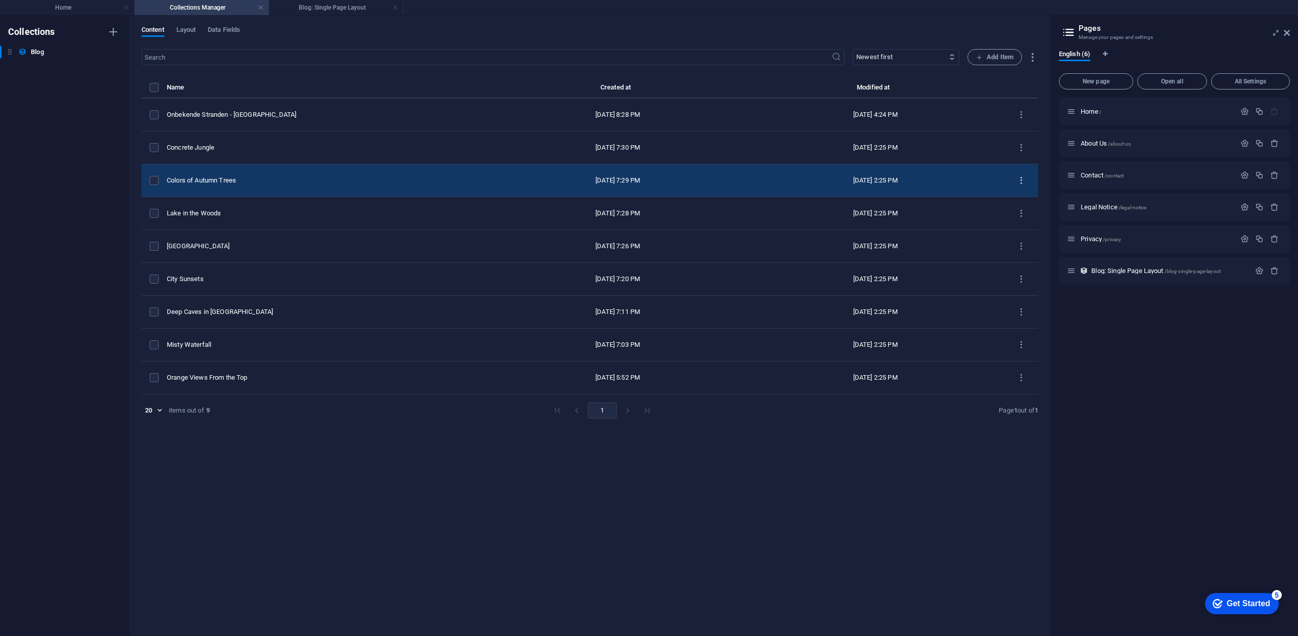
click at [1016, 173] on button "items list" at bounding box center [1022, 180] width 18 height 16
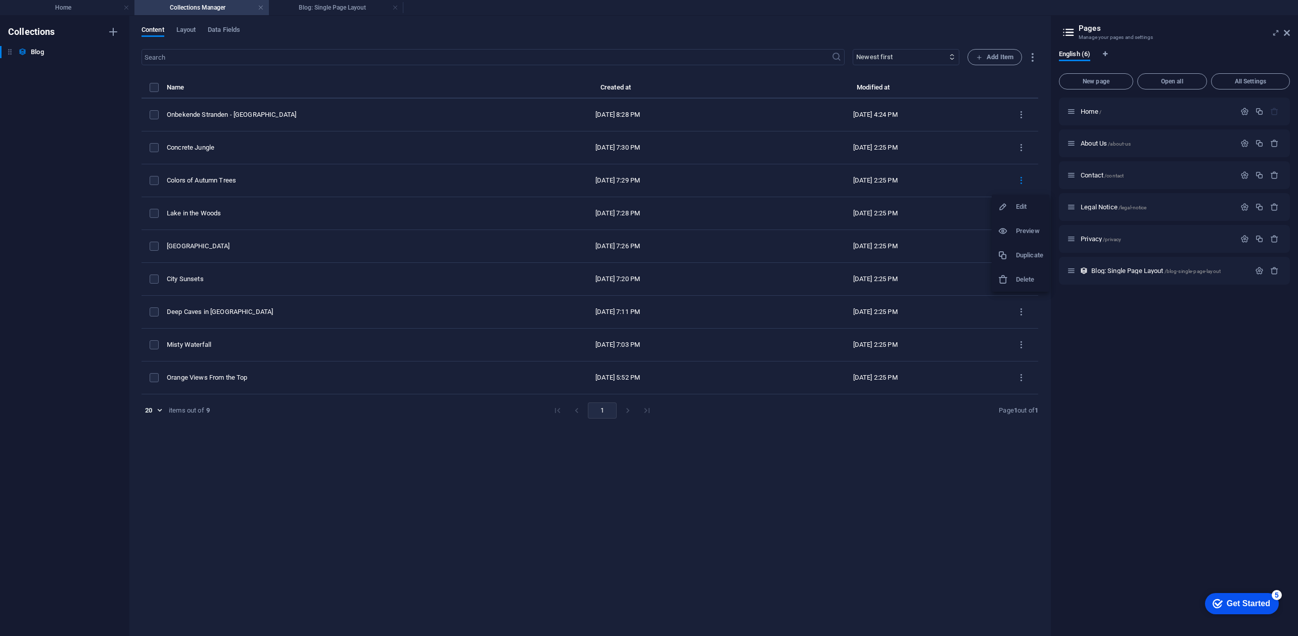
click at [1012, 270] on li "Delete" at bounding box center [1021, 279] width 58 height 24
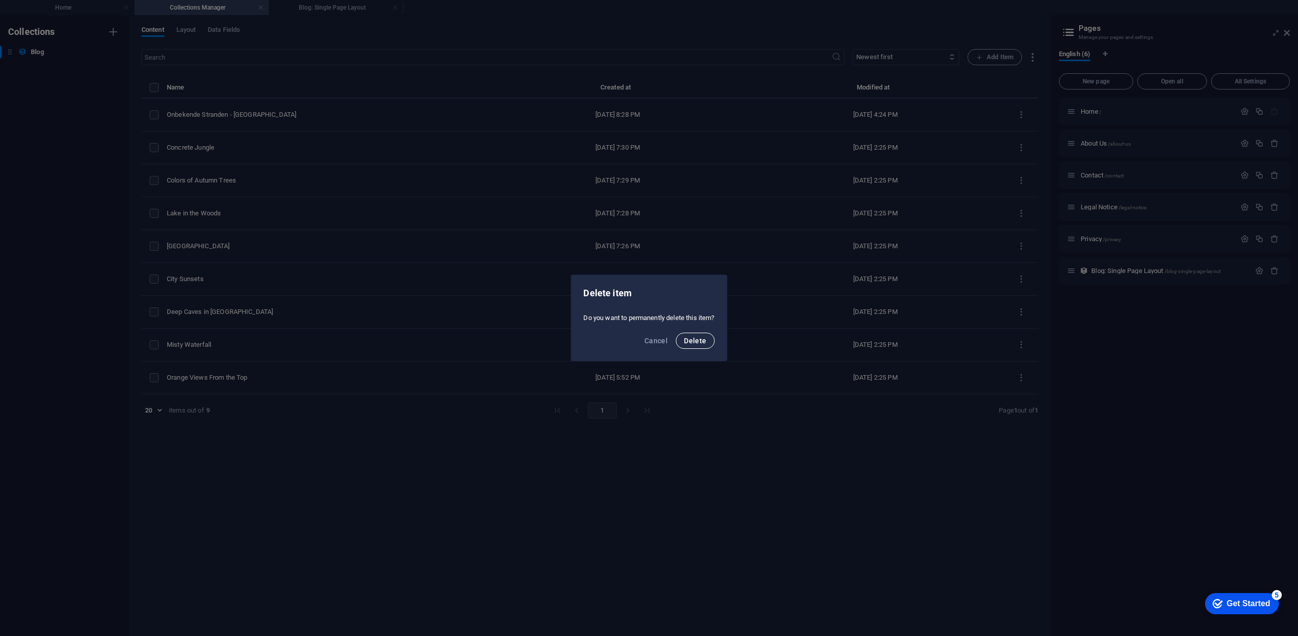
click at [702, 341] on span "Delete" at bounding box center [695, 341] width 22 height 8
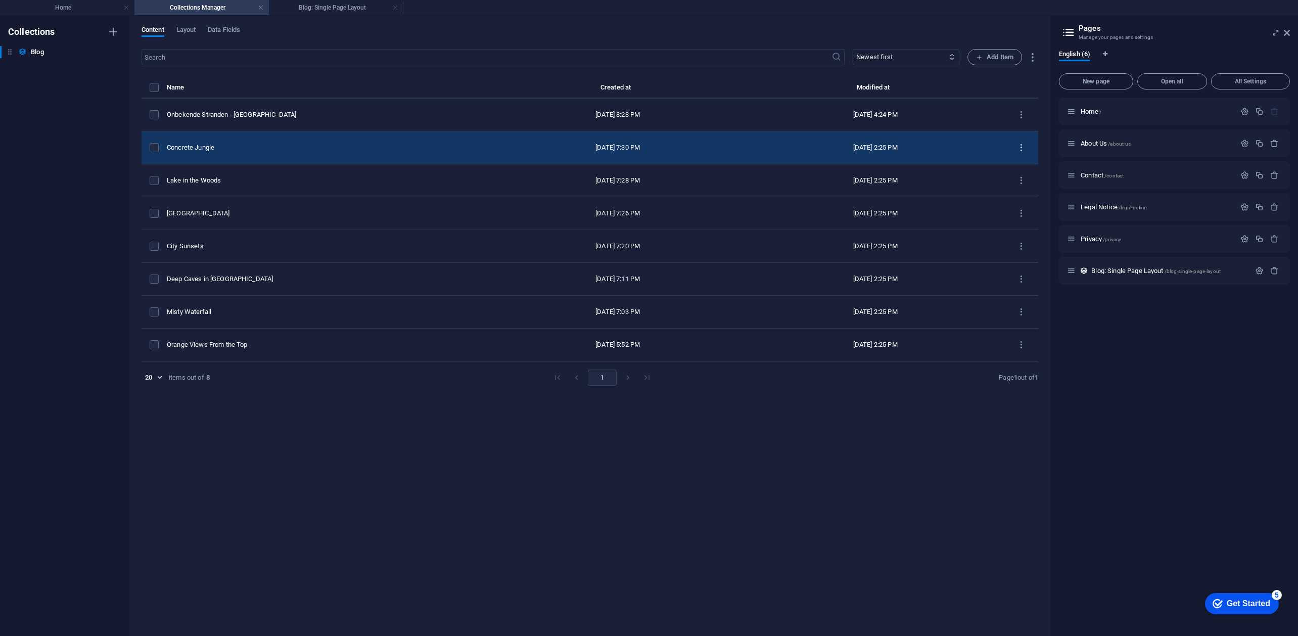
click at [1022, 144] on icon "items list" at bounding box center [1022, 148] width 10 height 10
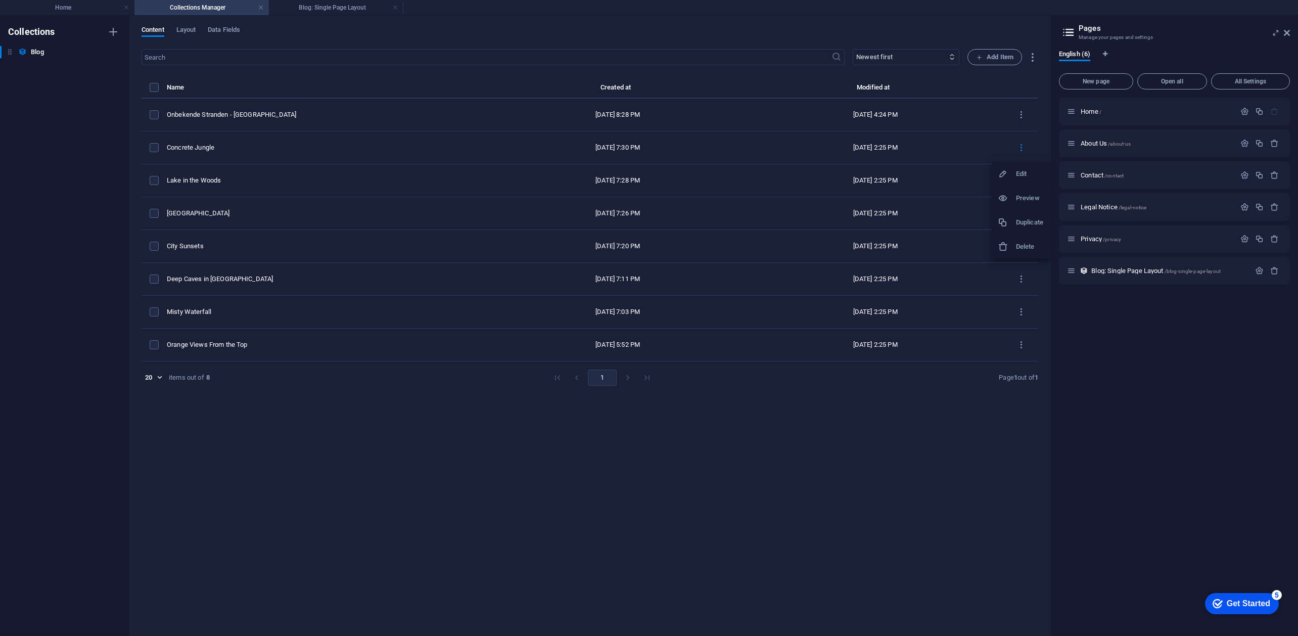
click at [1014, 256] on li "Delete" at bounding box center [1021, 247] width 58 height 24
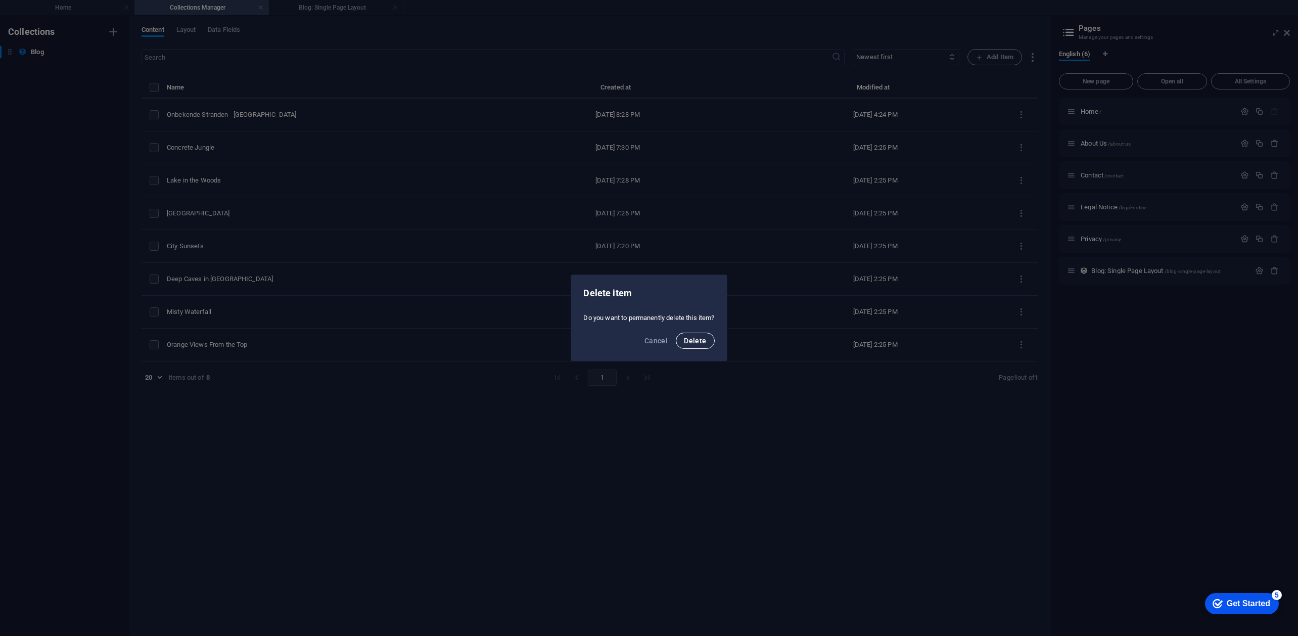
click at [706, 338] on span "Delete" at bounding box center [695, 341] width 22 height 8
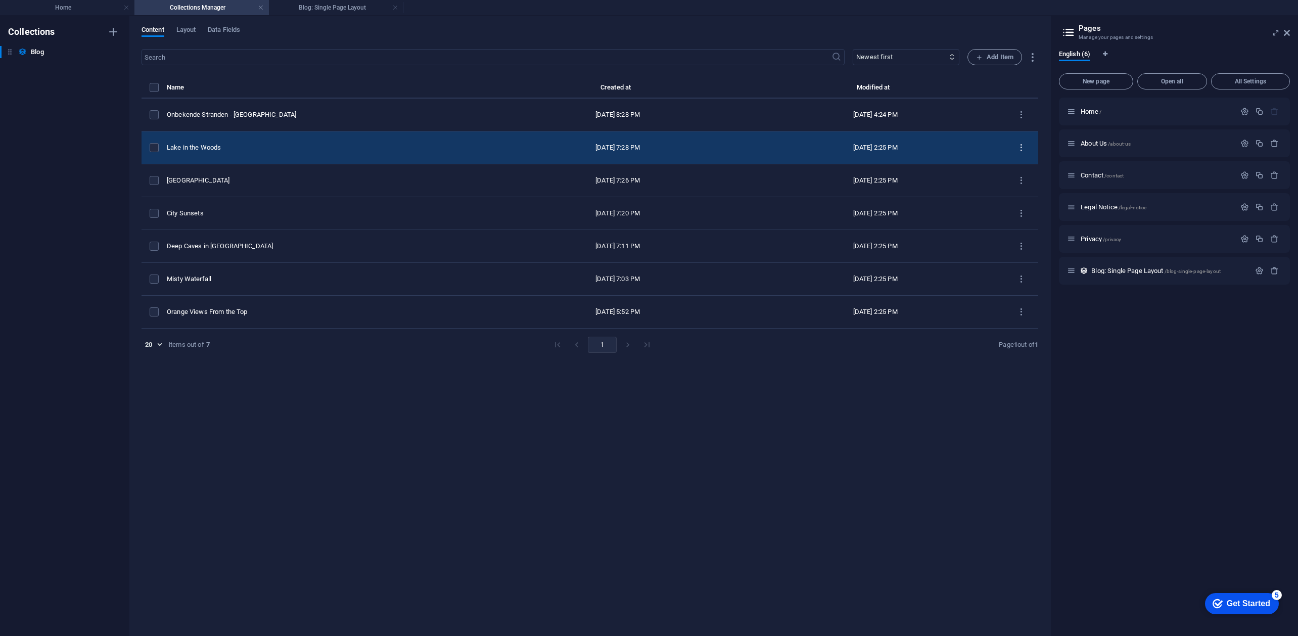
click at [1018, 148] on icon "items list" at bounding box center [1022, 148] width 10 height 10
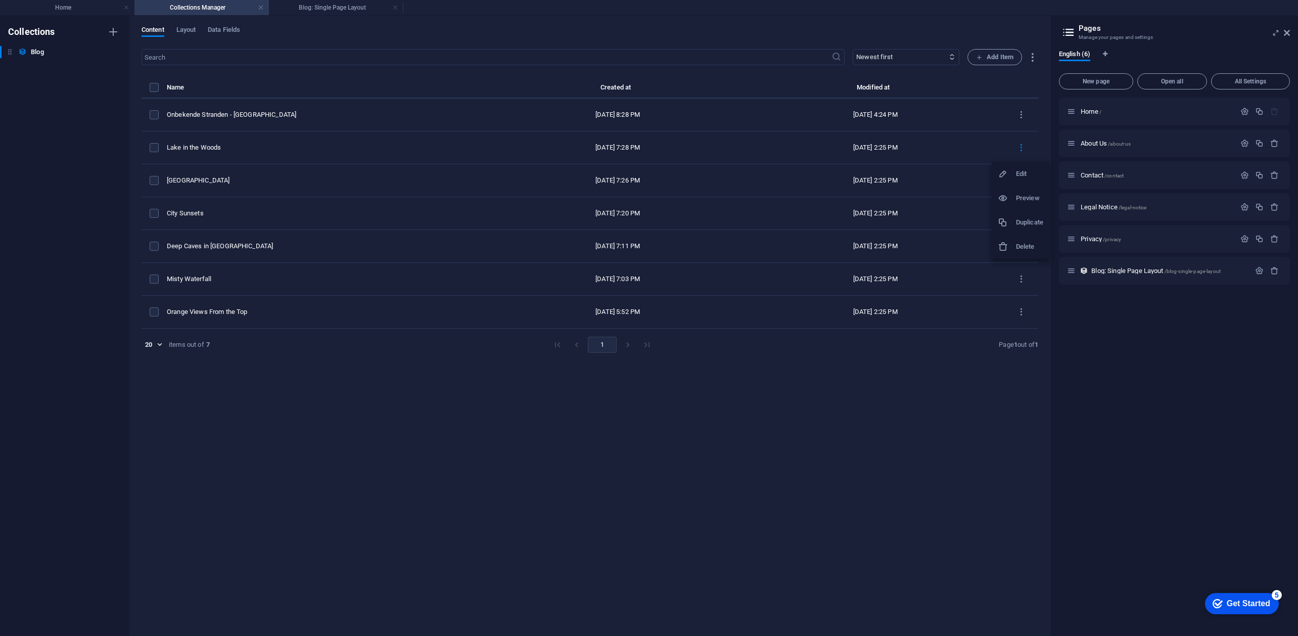
click at [994, 252] on li "Delete" at bounding box center [1021, 247] width 58 height 24
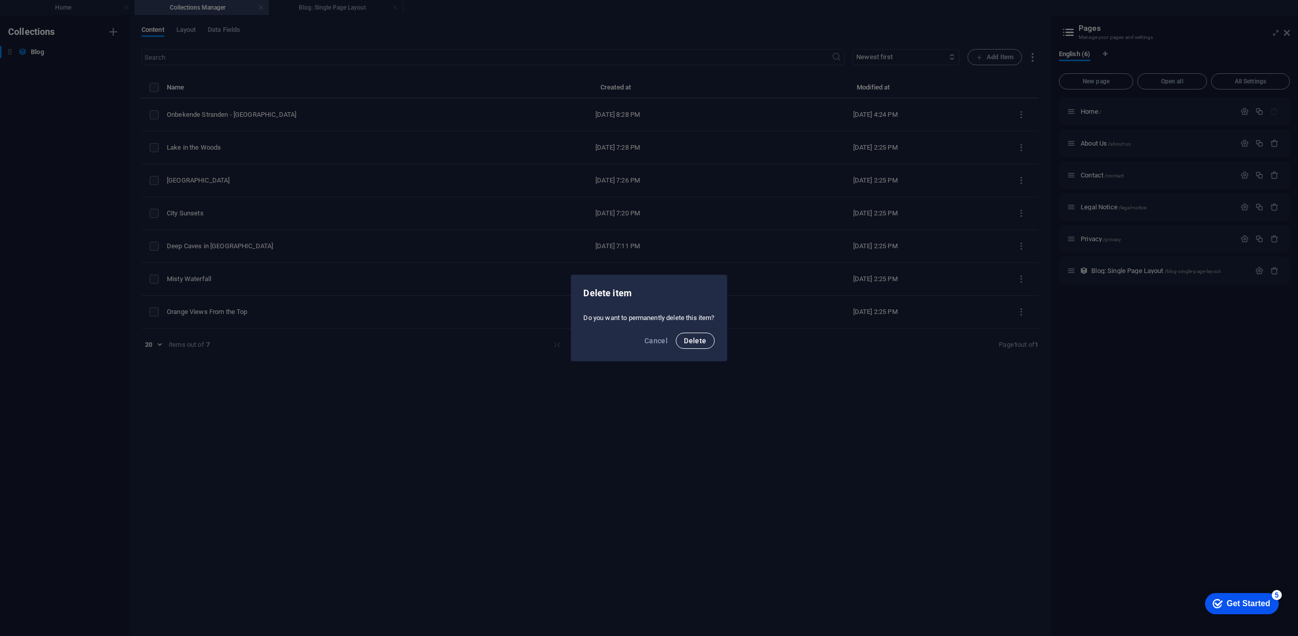
click at [692, 335] on button "Delete" at bounding box center [695, 341] width 38 height 16
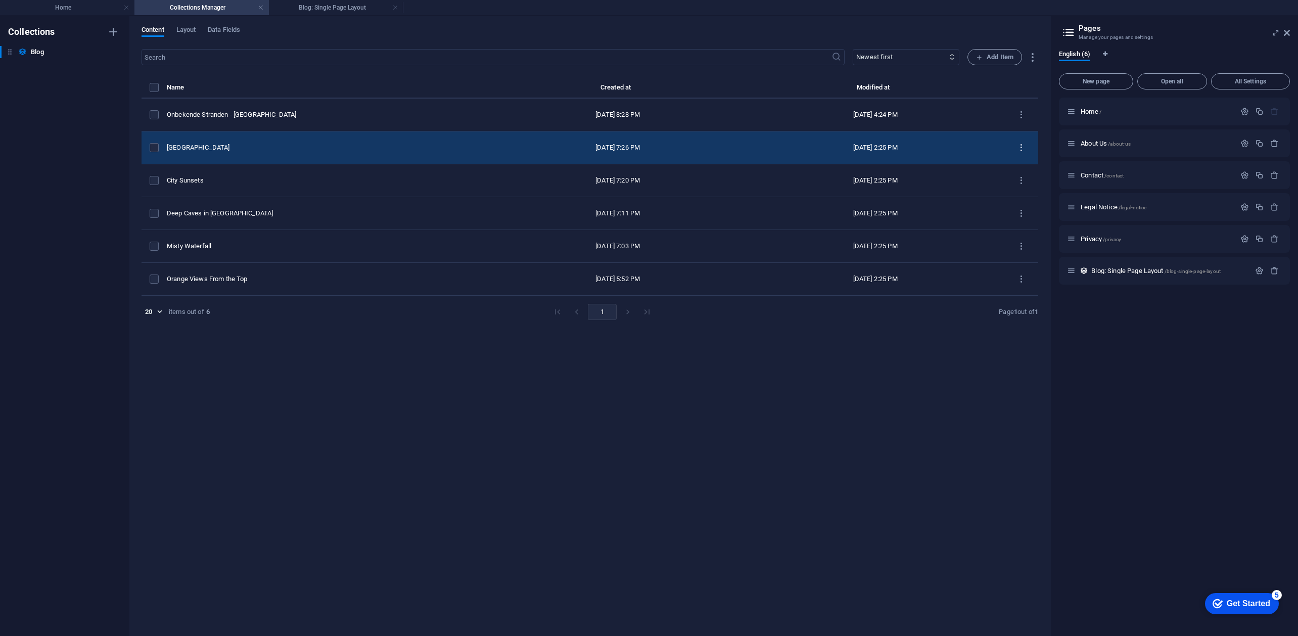
click at [1024, 143] on icon "items list" at bounding box center [1022, 148] width 10 height 10
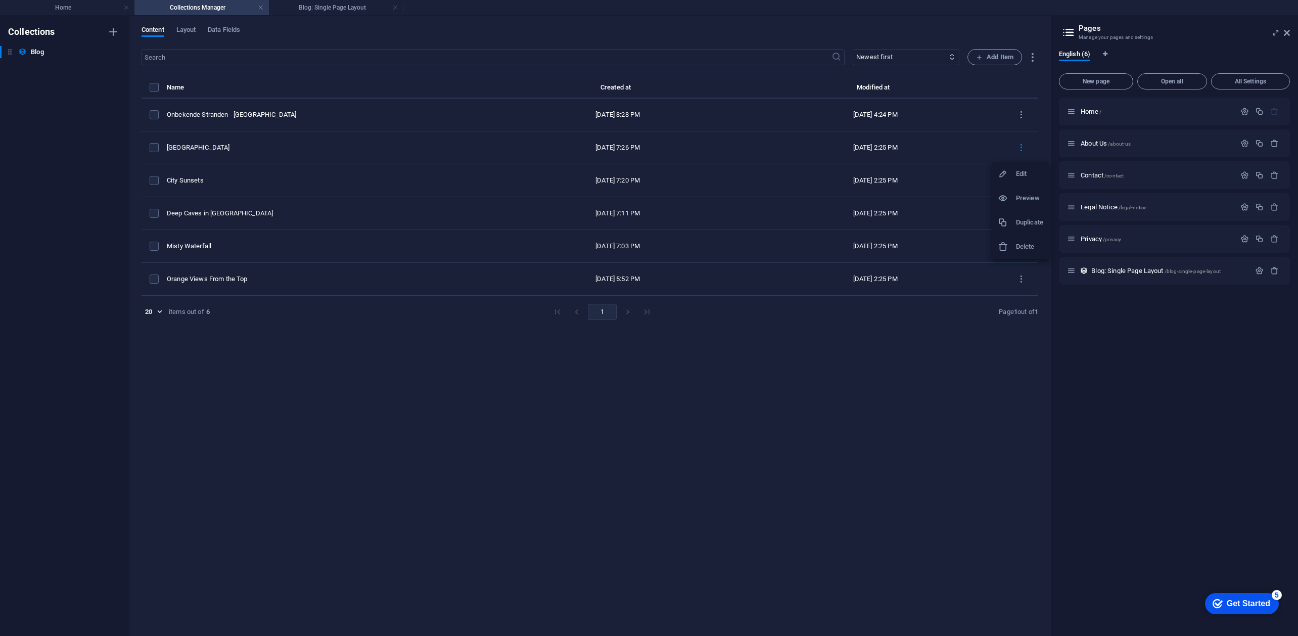
click at [1026, 242] on h6 "Delete" at bounding box center [1029, 247] width 27 height 12
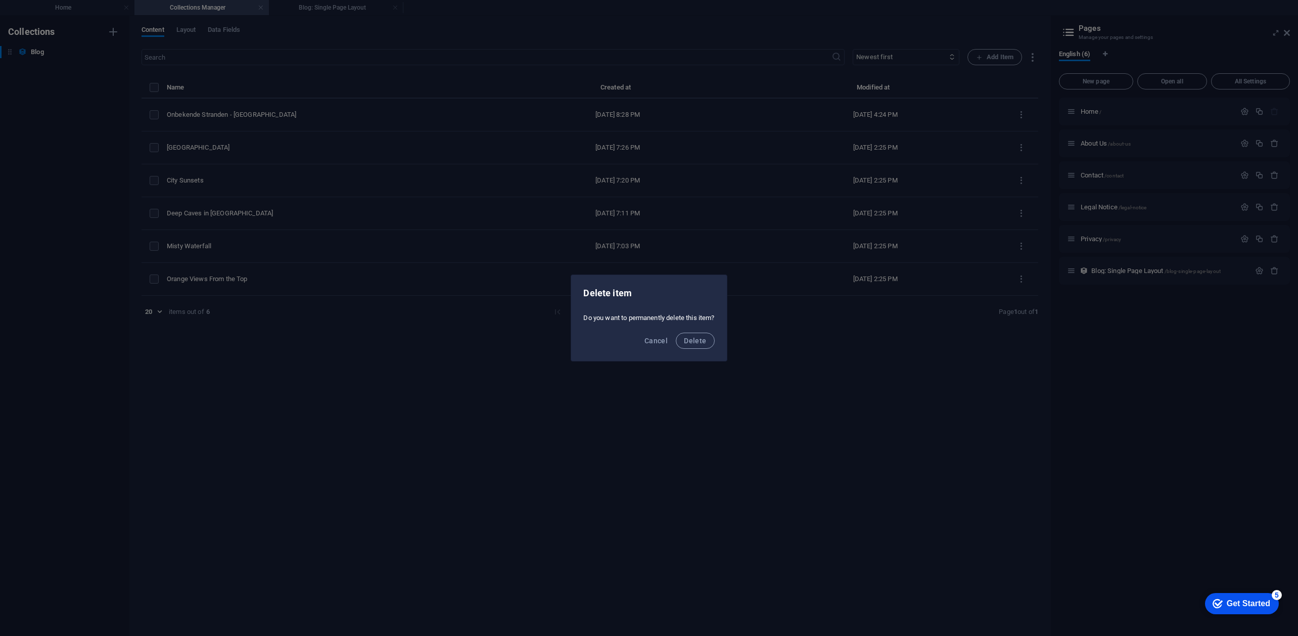
drag, startPoint x: 704, startPoint y: 333, endPoint x: 714, endPoint y: 322, distance: 14.7
click at [706, 333] on button "Delete" at bounding box center [695, 341] width 38 height 16
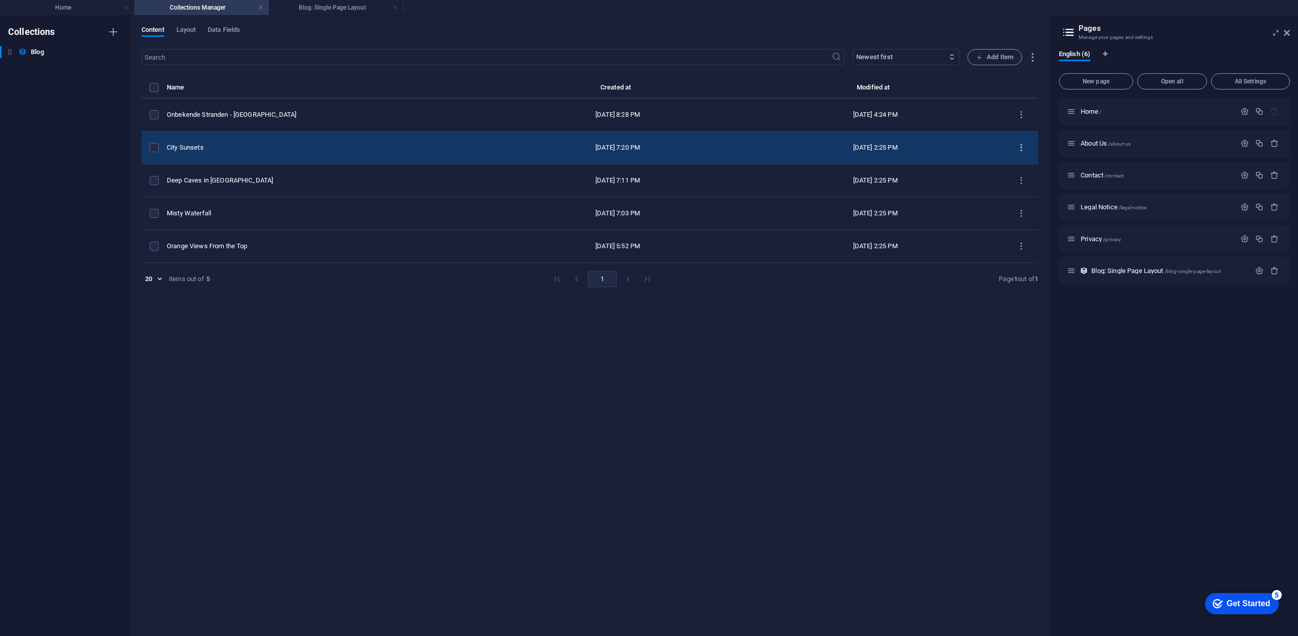
click at [1018, 144] on icon "items list" at bounding box center [1022, 148] width 10 height 10
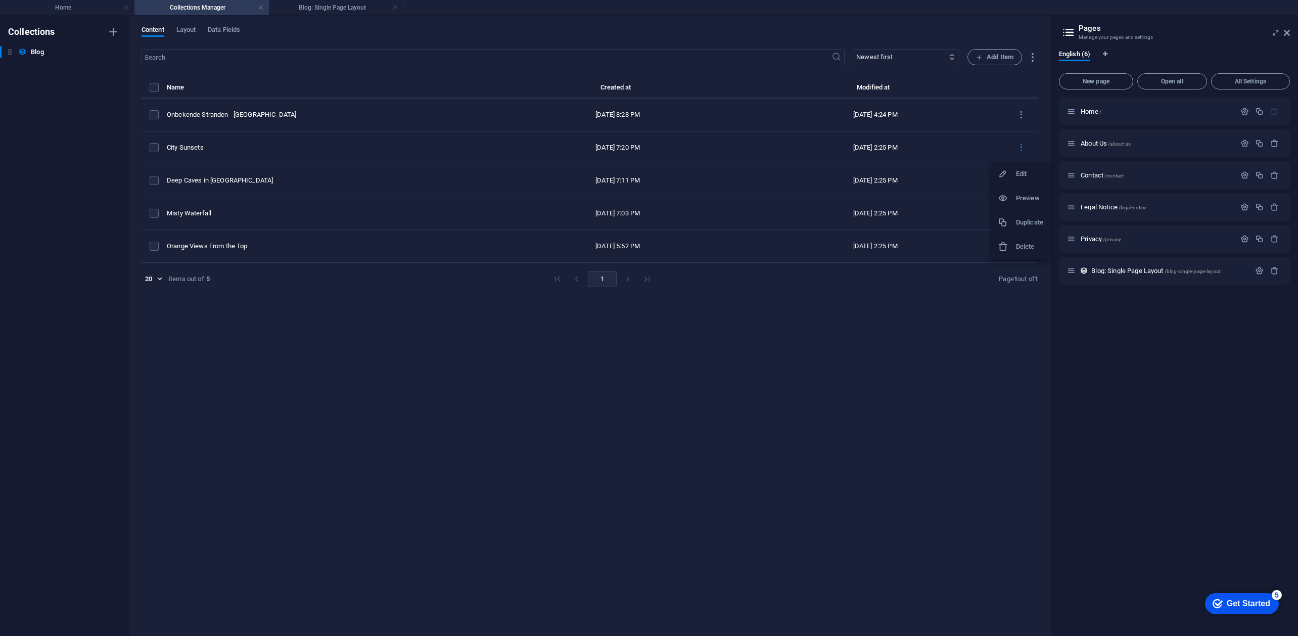
click at [1014, 238] on li "Delete" at bounding box center [1021, 247] width 58 height 24
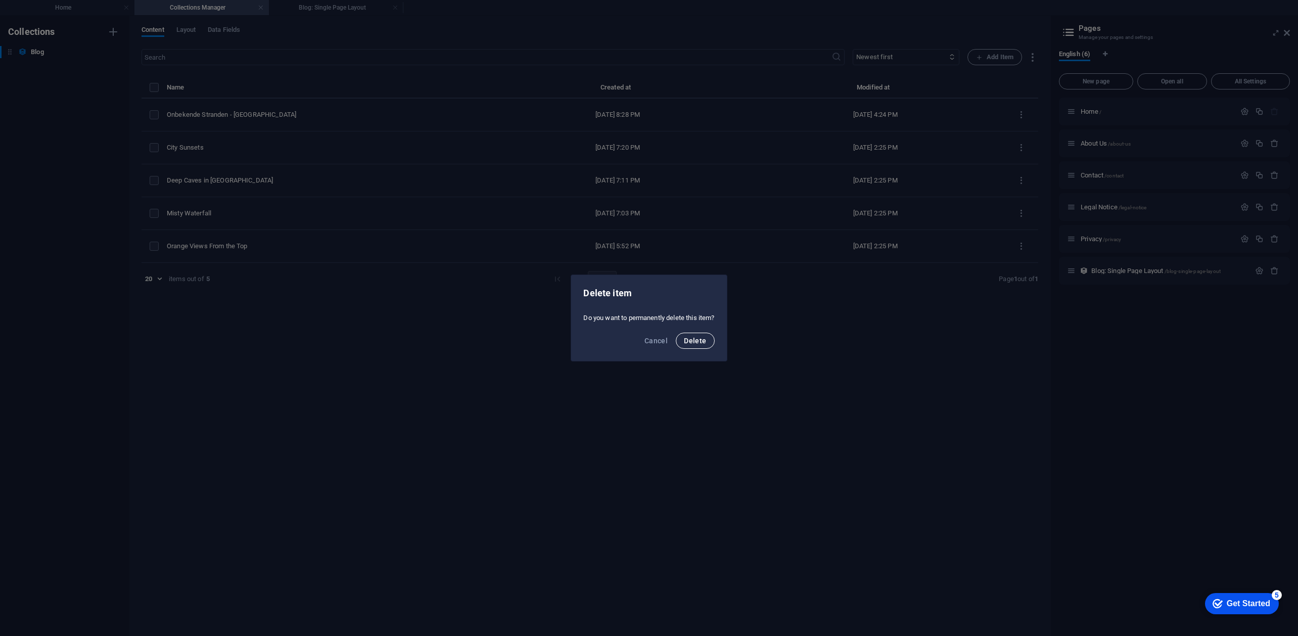
click at [710, 337] on button "Delete" at bounding box center [695, 341] width 38 height 16
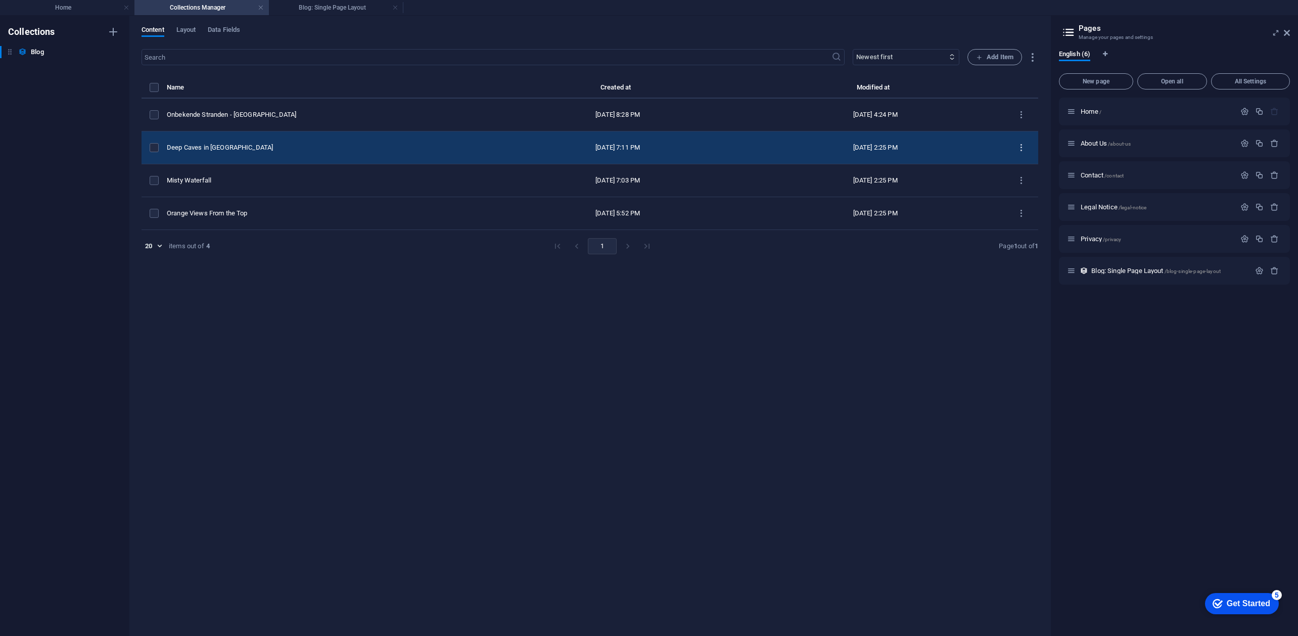
click at [1026, 150] on icon "items list" at bounding box center [1022, 148] width 10 height 10
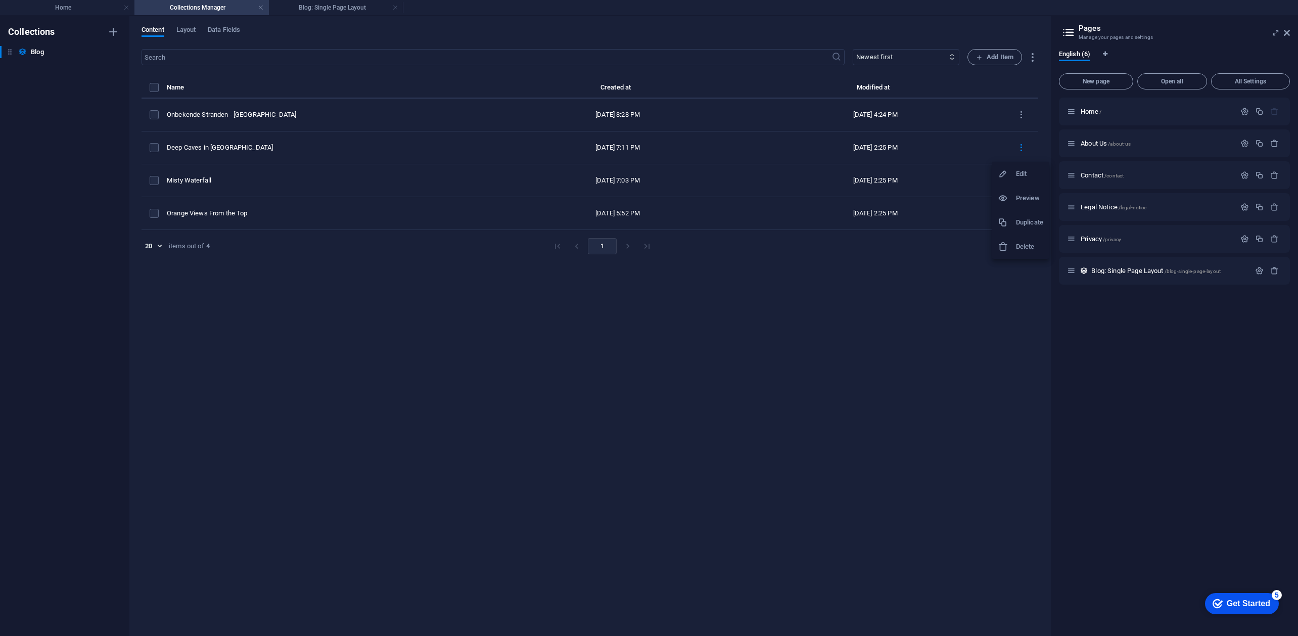
click at [1030, 242] on h6 "Delete" at bounding box center [1029, 247] width 27 height 12
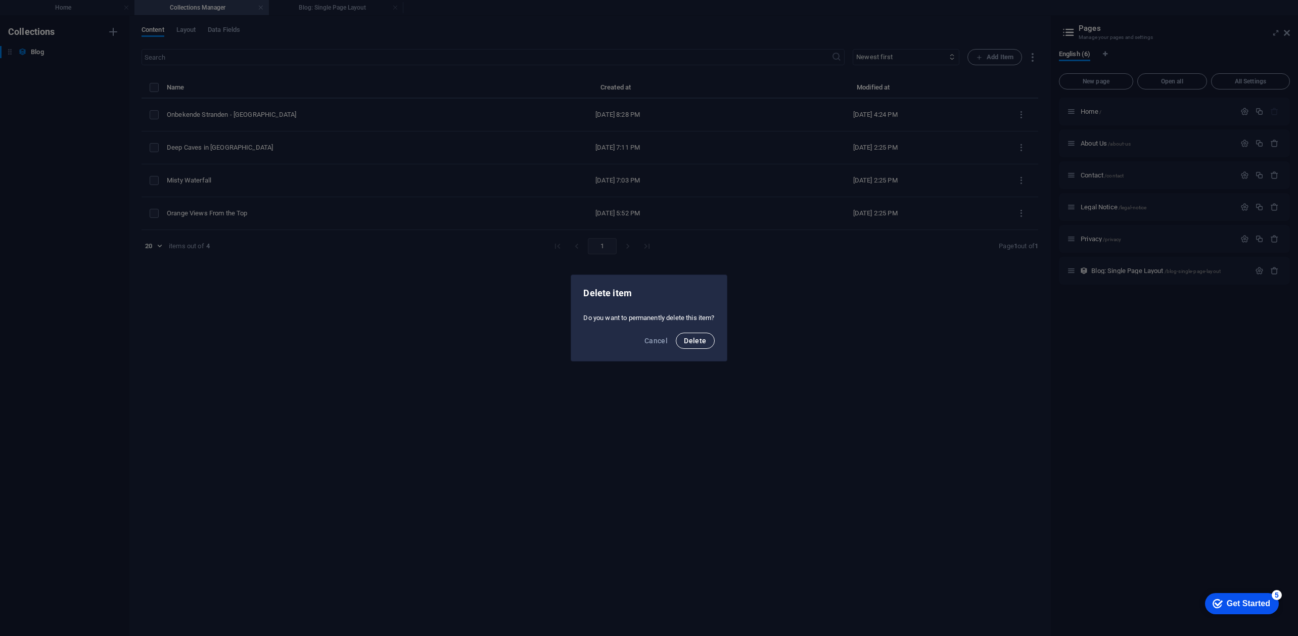
click at [687, 339] on span "Delete" at bounding box center [695, 341] width 22 height 8
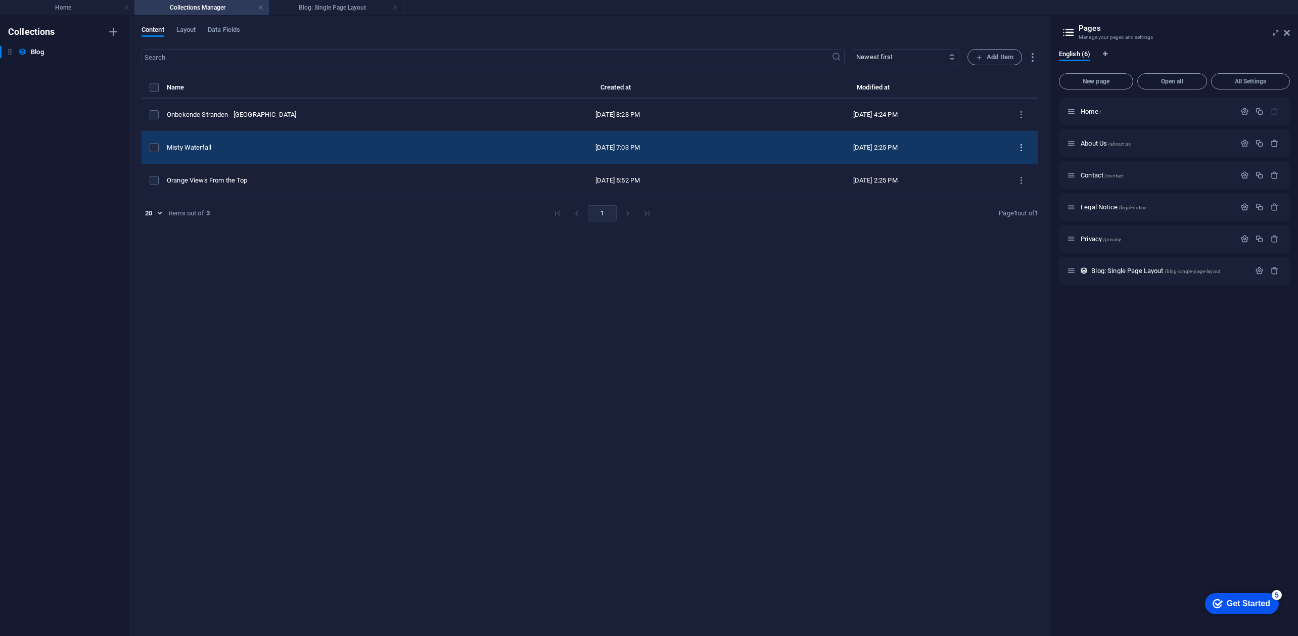
click at [1026, 146] on icon "items list" at bounding box center [1022, 148] width 10 height 10
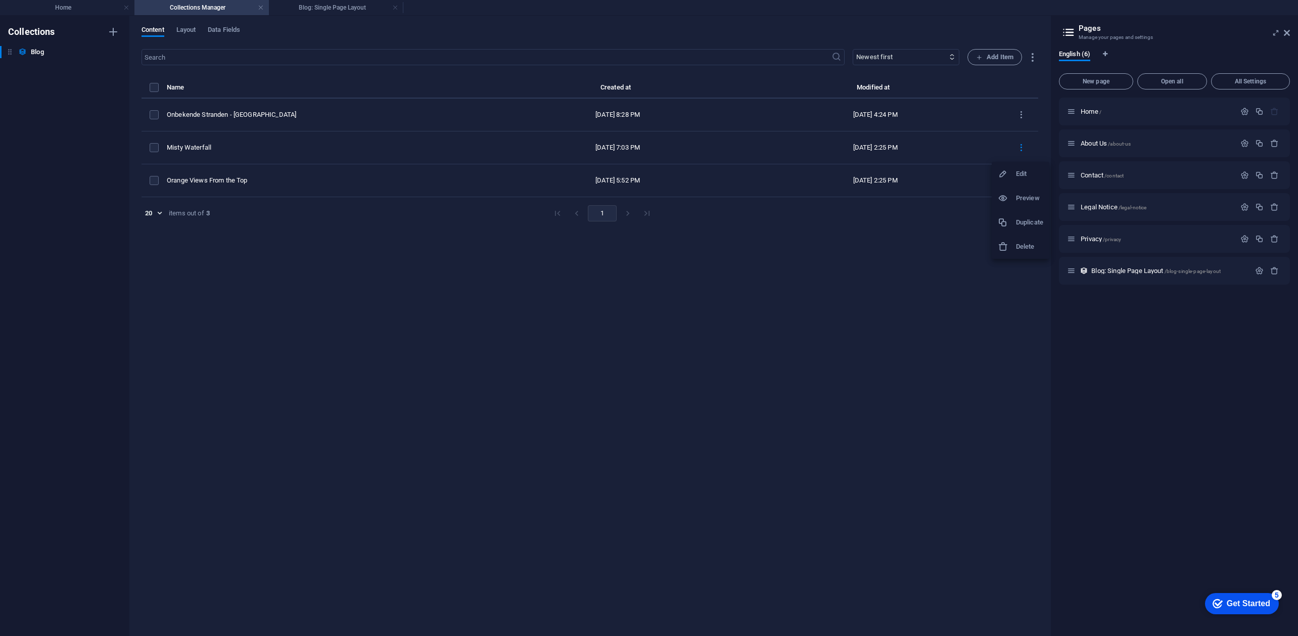
click at [1014, 251] on div at bounding box center [1007, 247] width 18 height 10
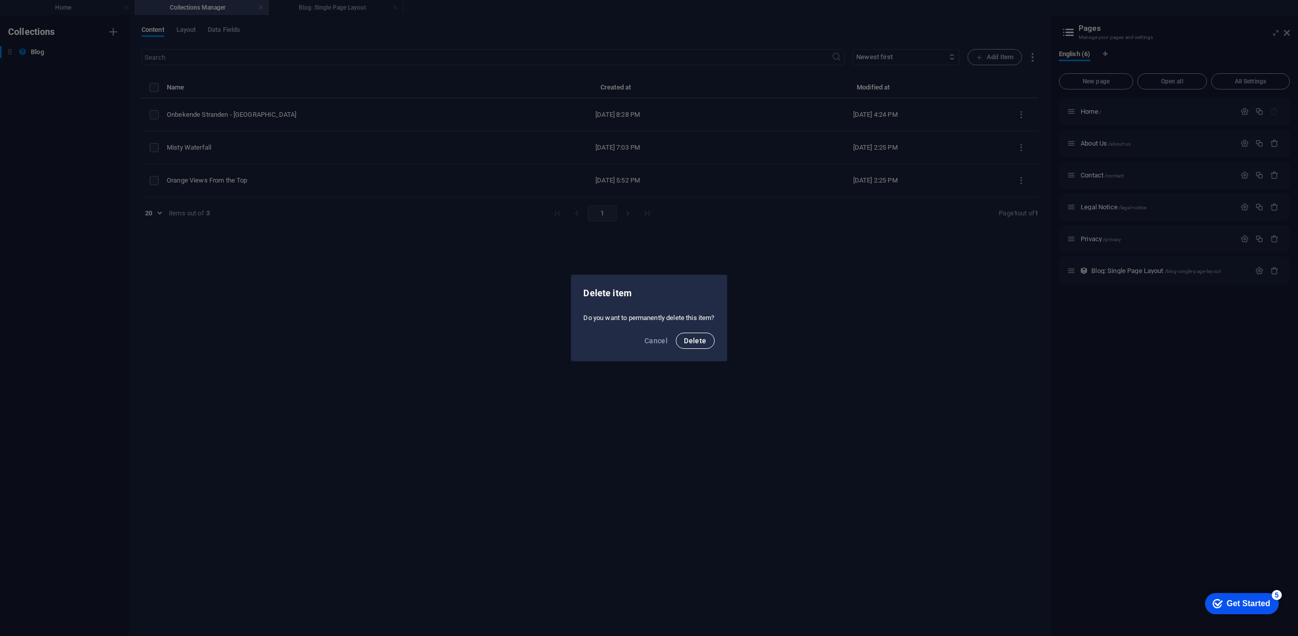
click at [713, 340] on button "Delete" at bounding box center [695, 341] width 38 height 16
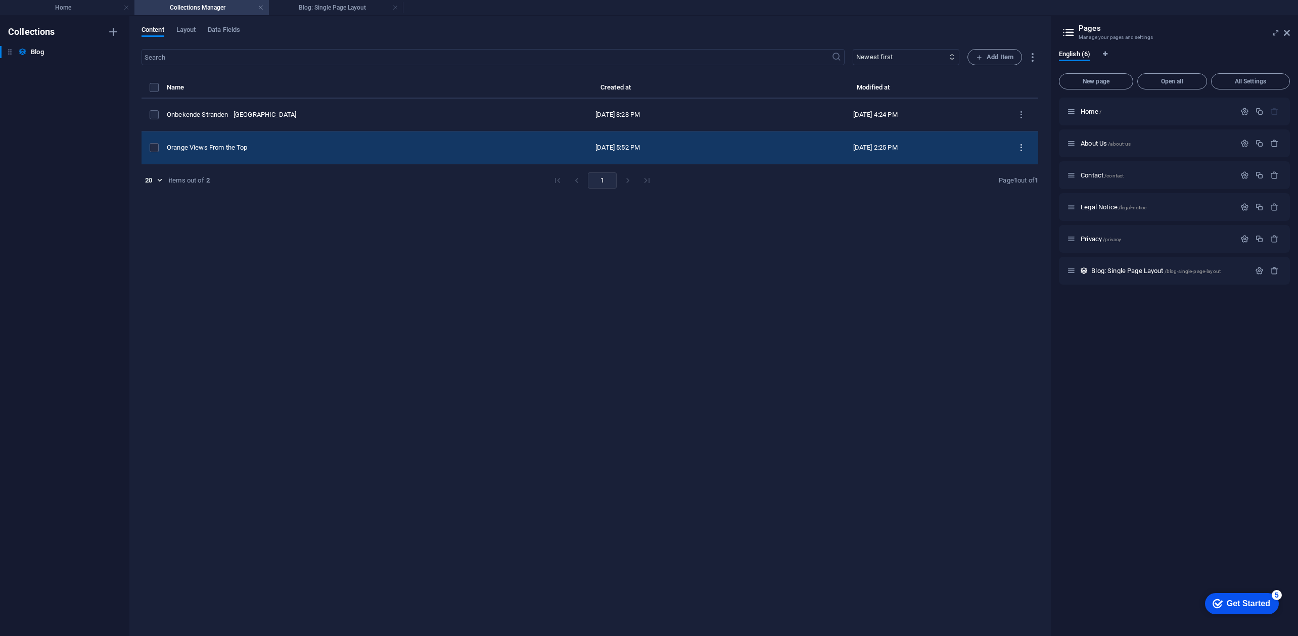
click at [1020, 145] on icon "items list" at bounding box center [1022, 148] width 10 height 10
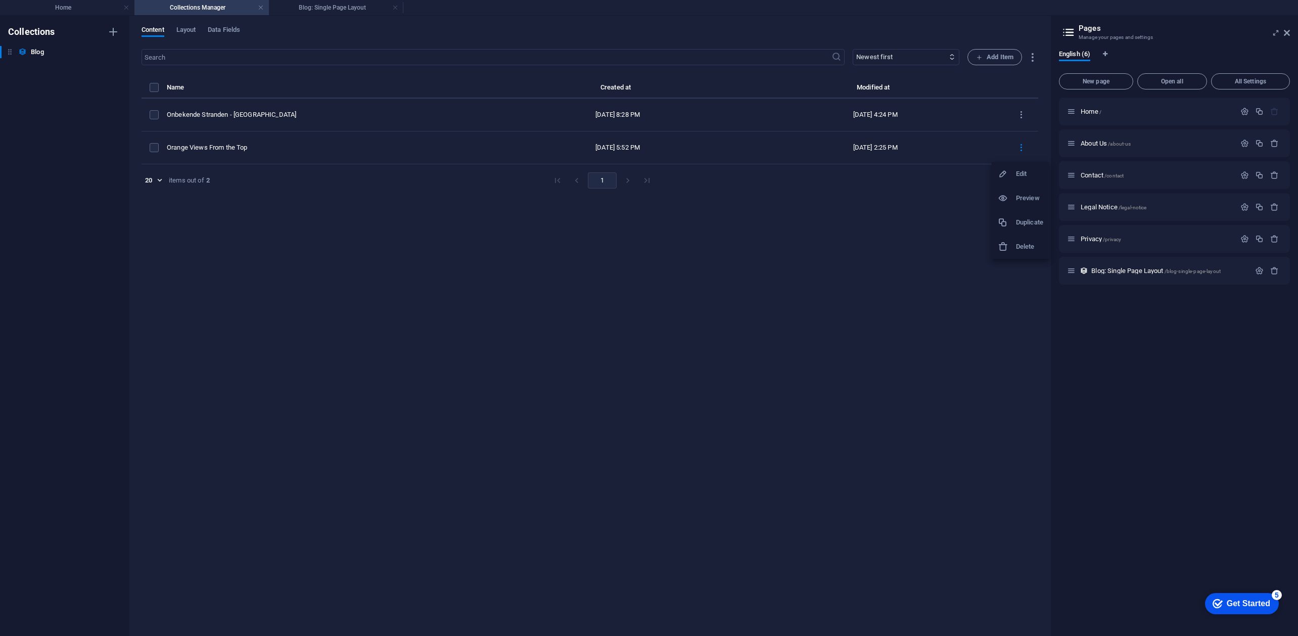
click at [1026, 247] on h6 "Delete" at bounding box center [1029, 247] width 27 height 12
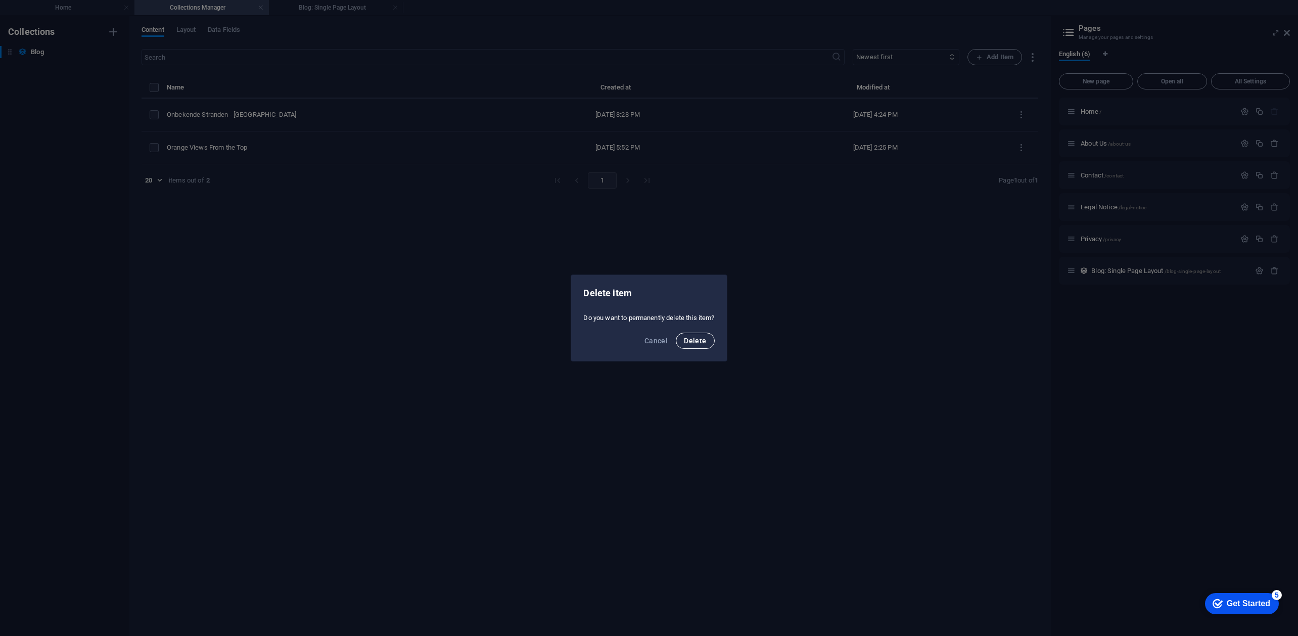
click at [706, 342] on span "Delete" at bounding box center [695, 341] width 22 height 8
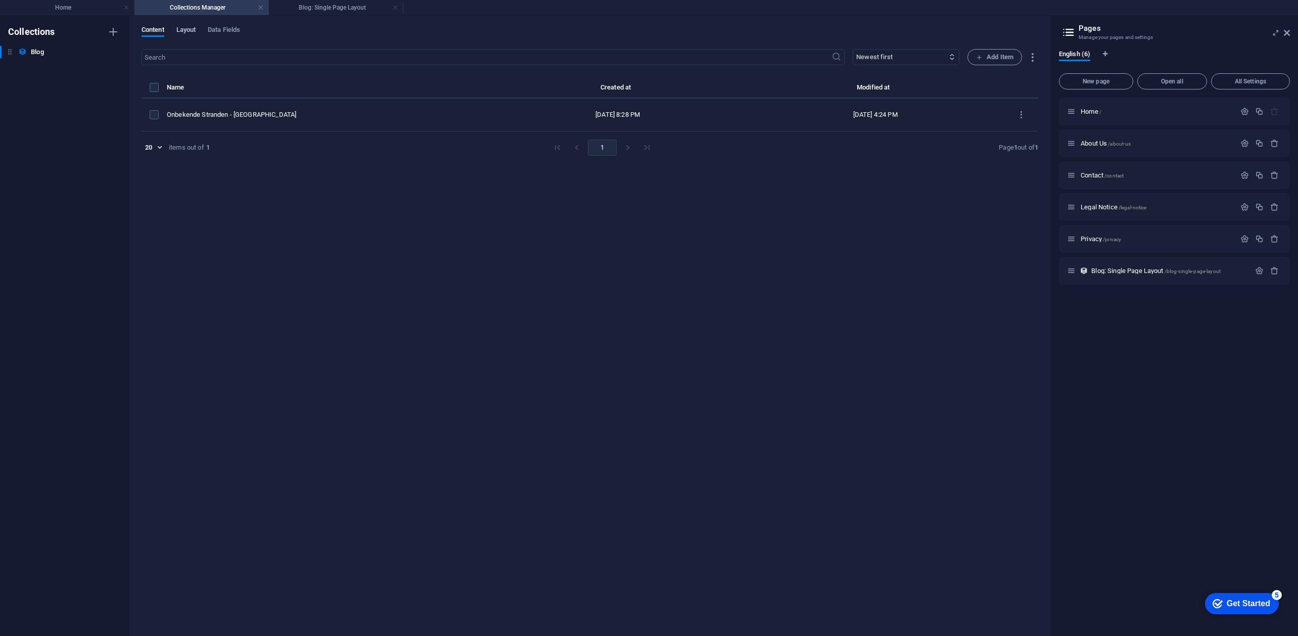
click at [187, 28] on span "Layout" at bounding box center [186, 31] width 20 height 14
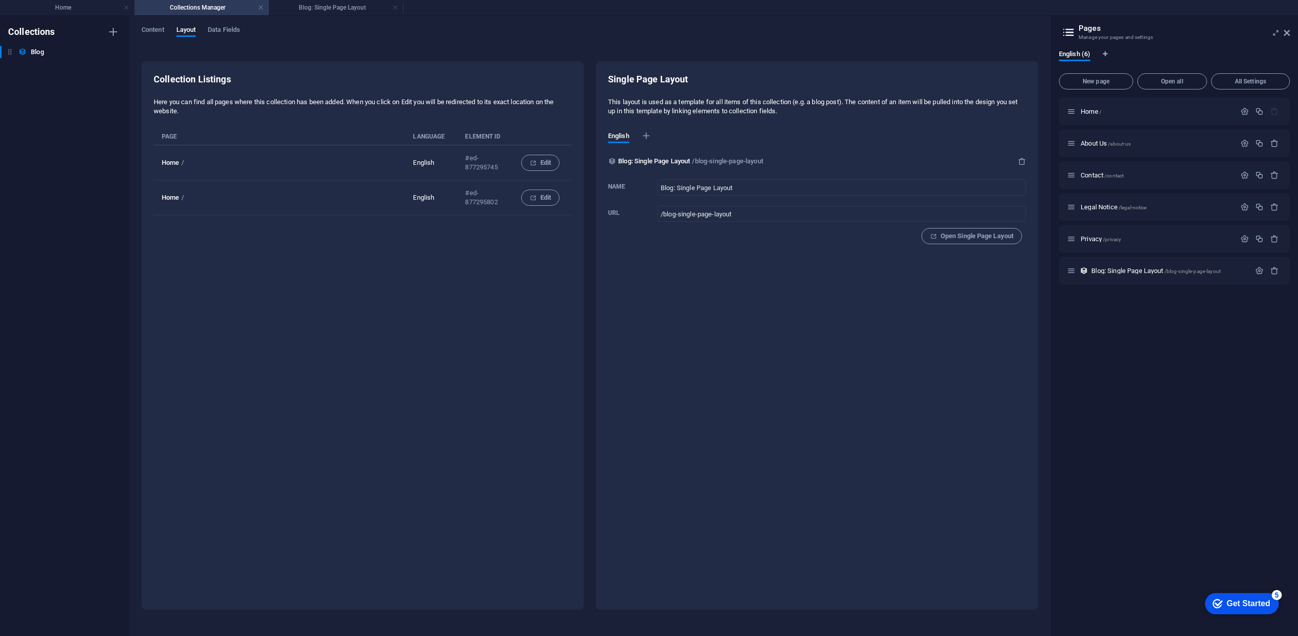
click at [444, 162] on p "English" at bounding box center [431, 162] width 36 height 9
click at [544, 164] on span "Edit" at bounding box center [540, 163] width 21 height 12
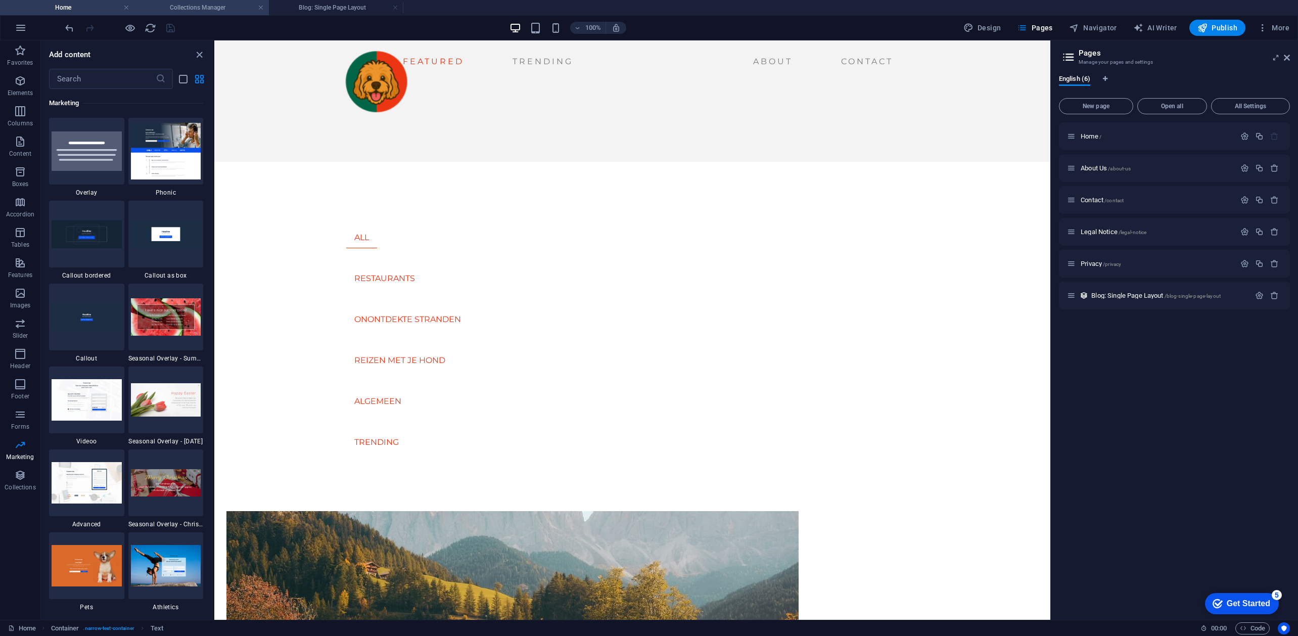
click at [195, 8] on h4 "Collections Manager" at bounding box center [201, 7] width 134 height 11
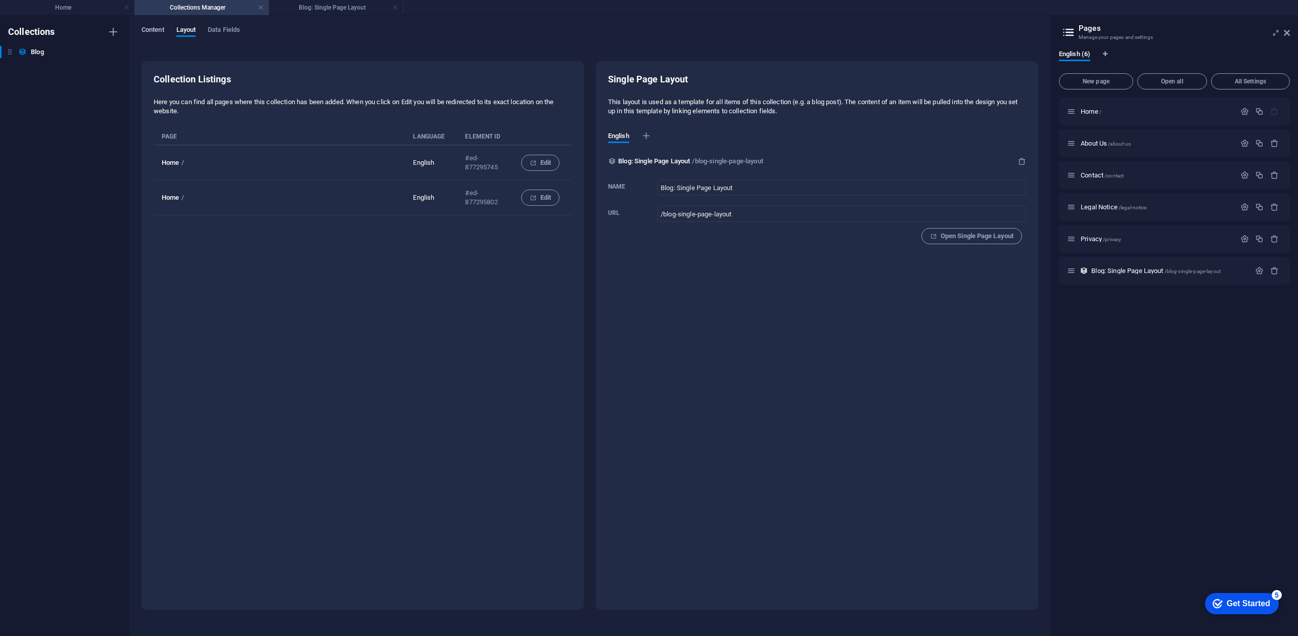
click at [152, 27] on span "Content" at bounding box center [153, 31] width 23 height 14
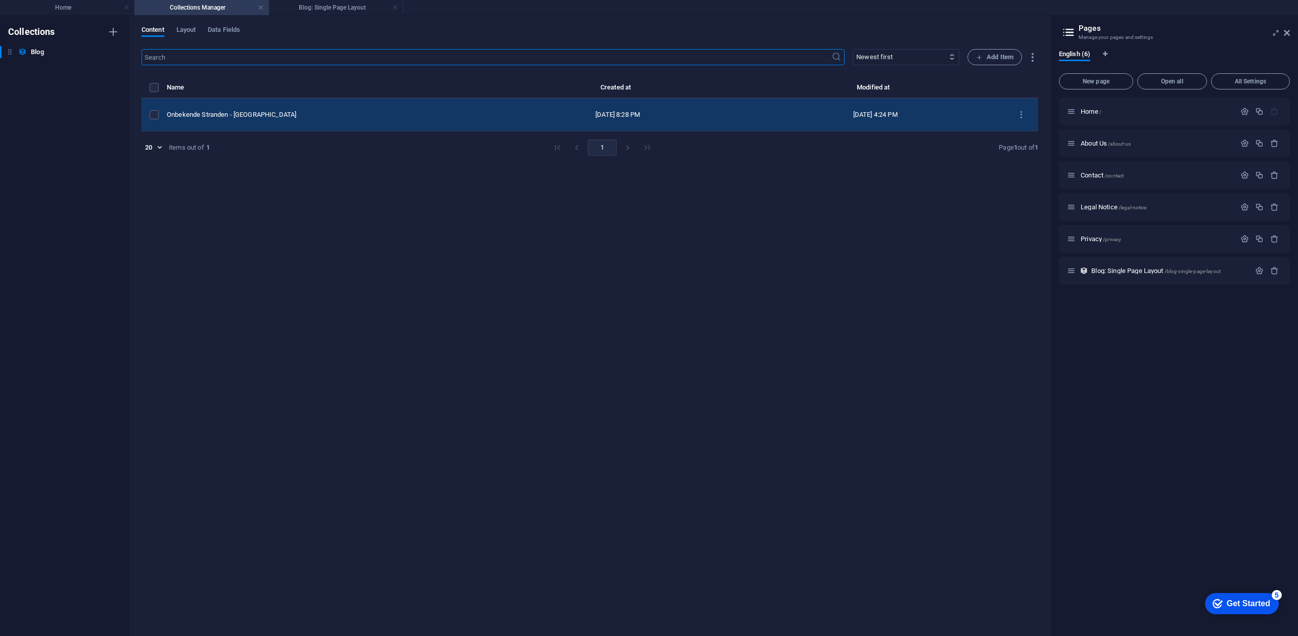
click at [242, 113] on div "Onbekende Stranden - [GEOGRAPHIC_DATA]" at bounding box center [324, 114] width 314 height 9
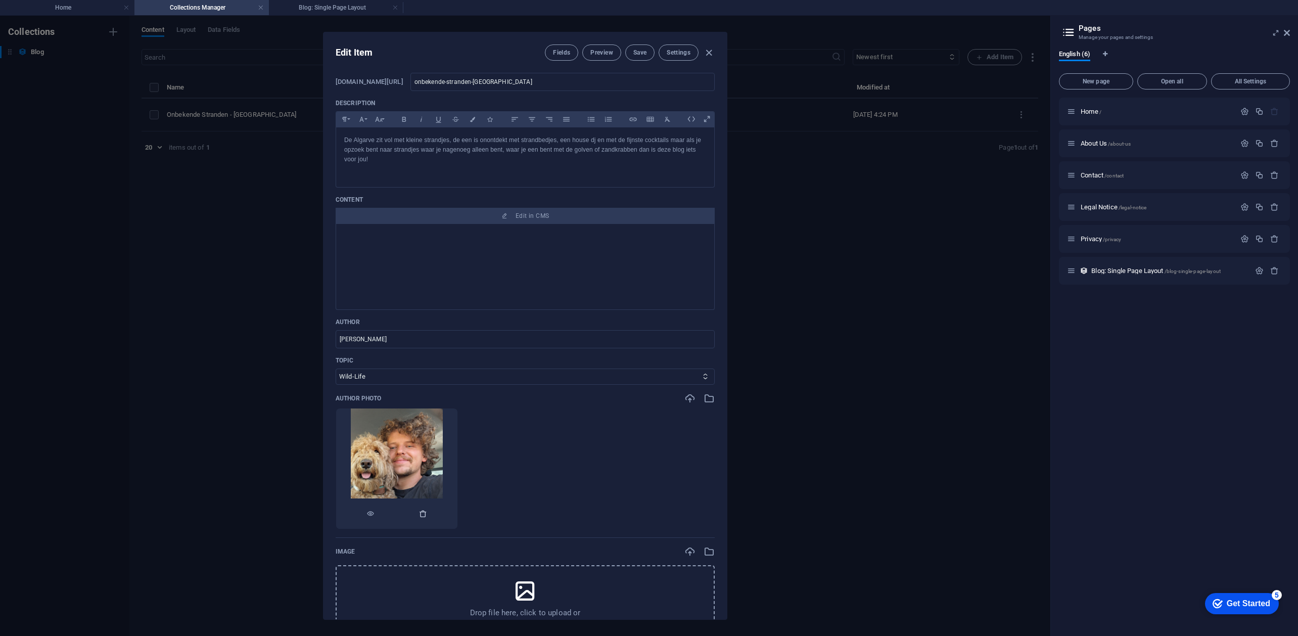
scroll to position [134, 0]
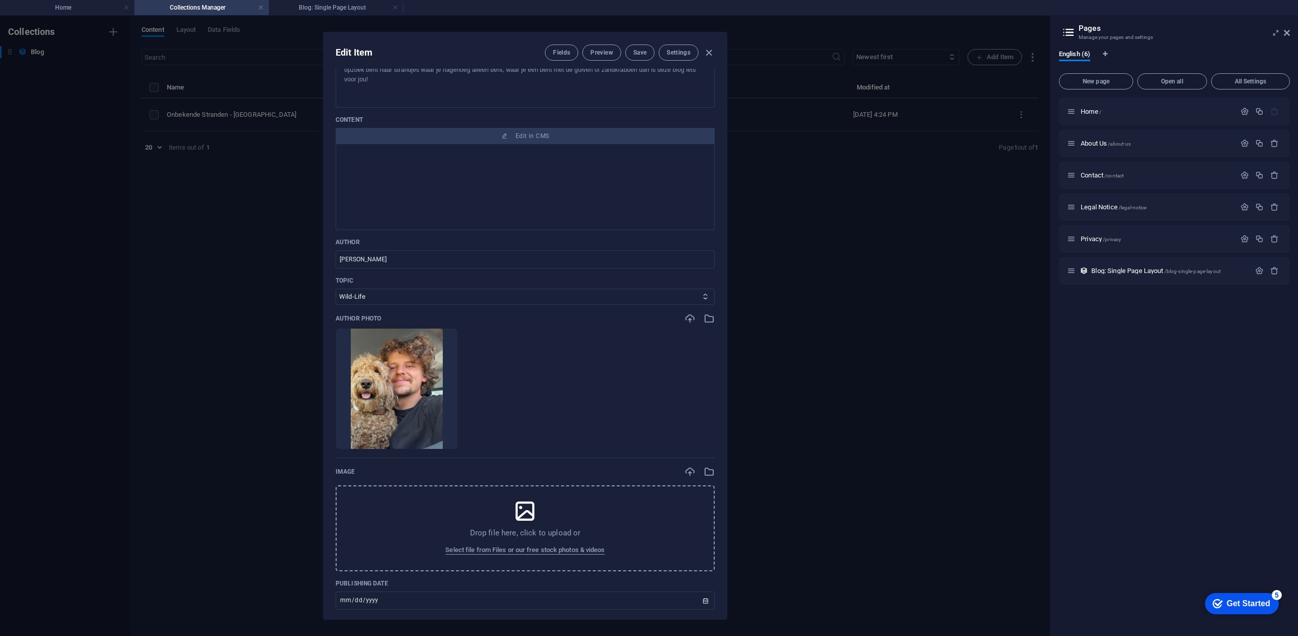
click at [378, 303] on div "Topic Mountains Lakes City-Life Wild-Life Trending" at bounding box center [525, 291] width 379 height 28
click at [450, 305] on select "Mountains Lakes City-Life Wild-Life Trending" at bounding box center [525, 297] width 379 height 16
select select "Trending"
click at [336, 304] on select "Mountains Lakes City-Life Wild-Life Trending" at bounding box center [525, 297] width 379 height 16
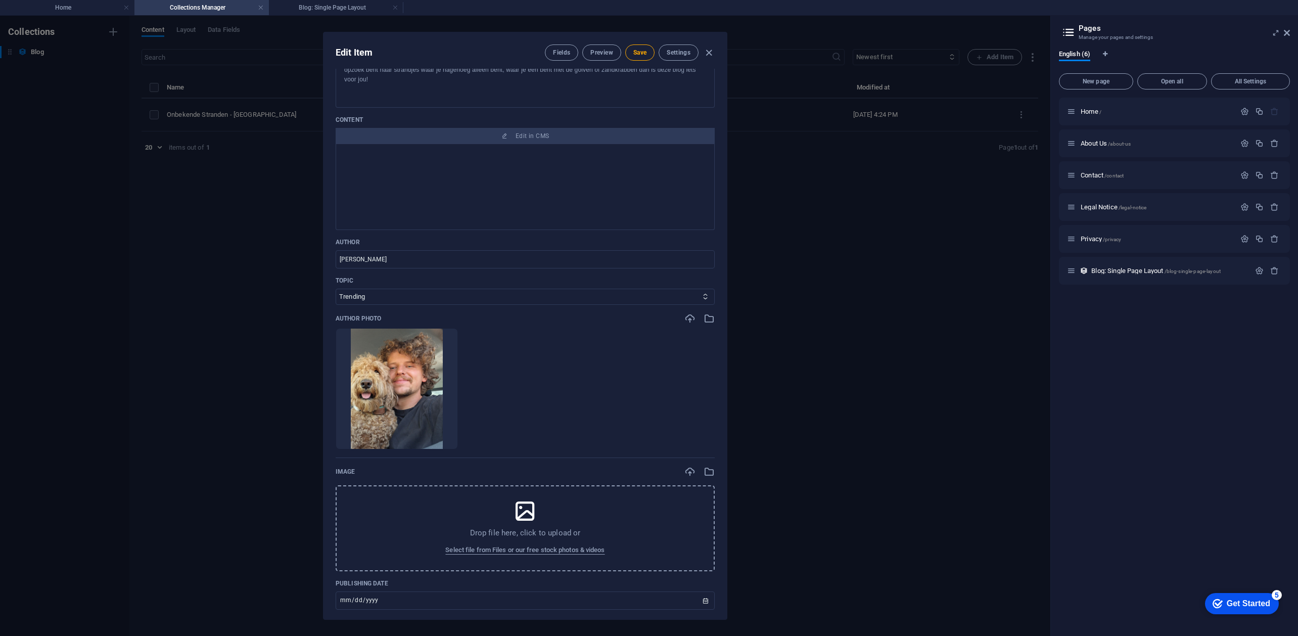
click at [609, 422] on ul "Drop files here to upload them instantly" at bounding box center [525, 388] width 379 height 121
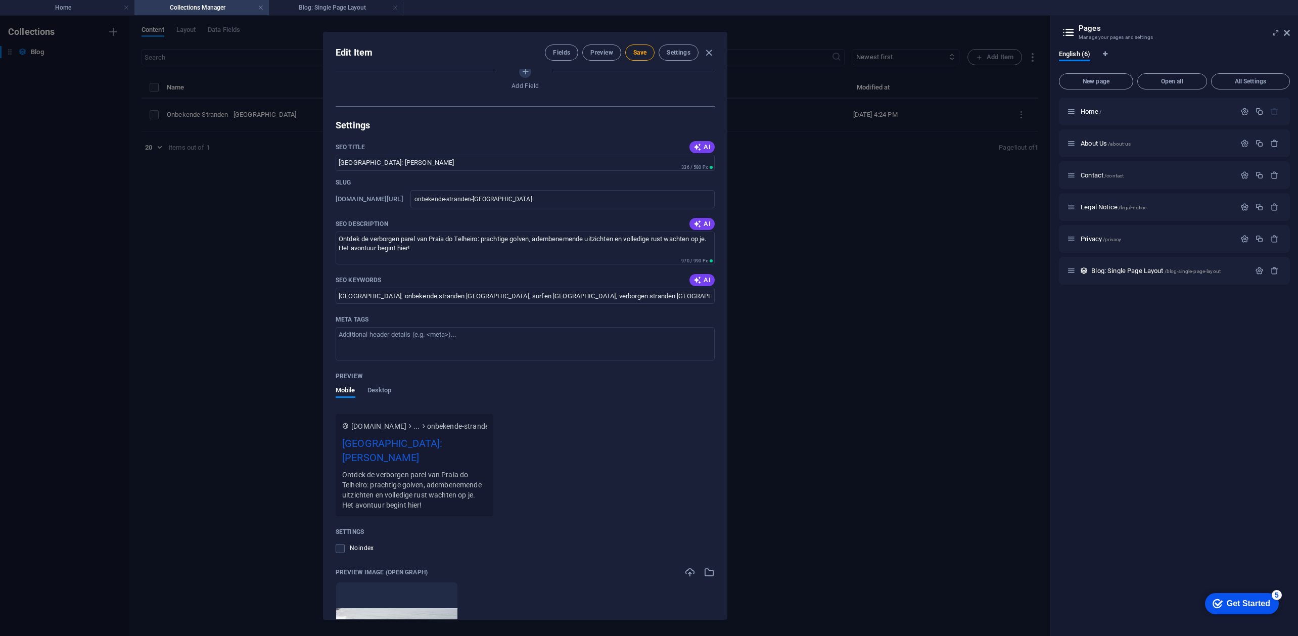
scroll to position [991, 0]
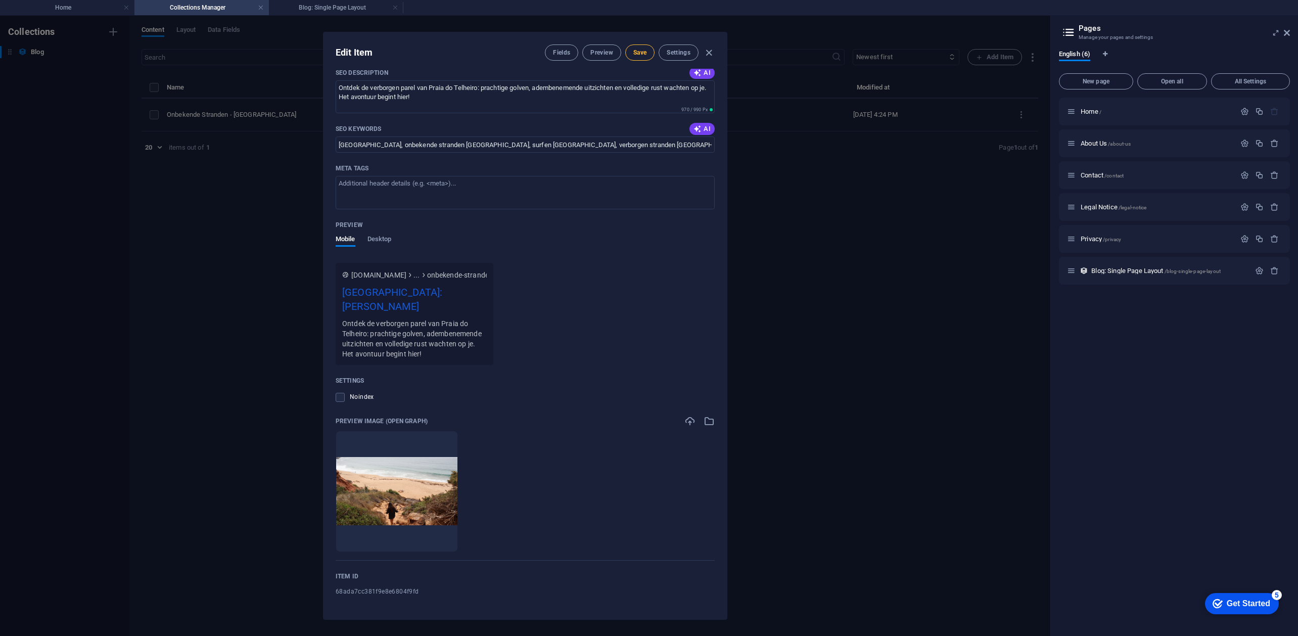
click at [636, 48] on button "Save" at bounding box center [639, 52] width 29 height 16
click at [558, 58] on button "Fields" at bounding box center [561, 52] width 33 height 16
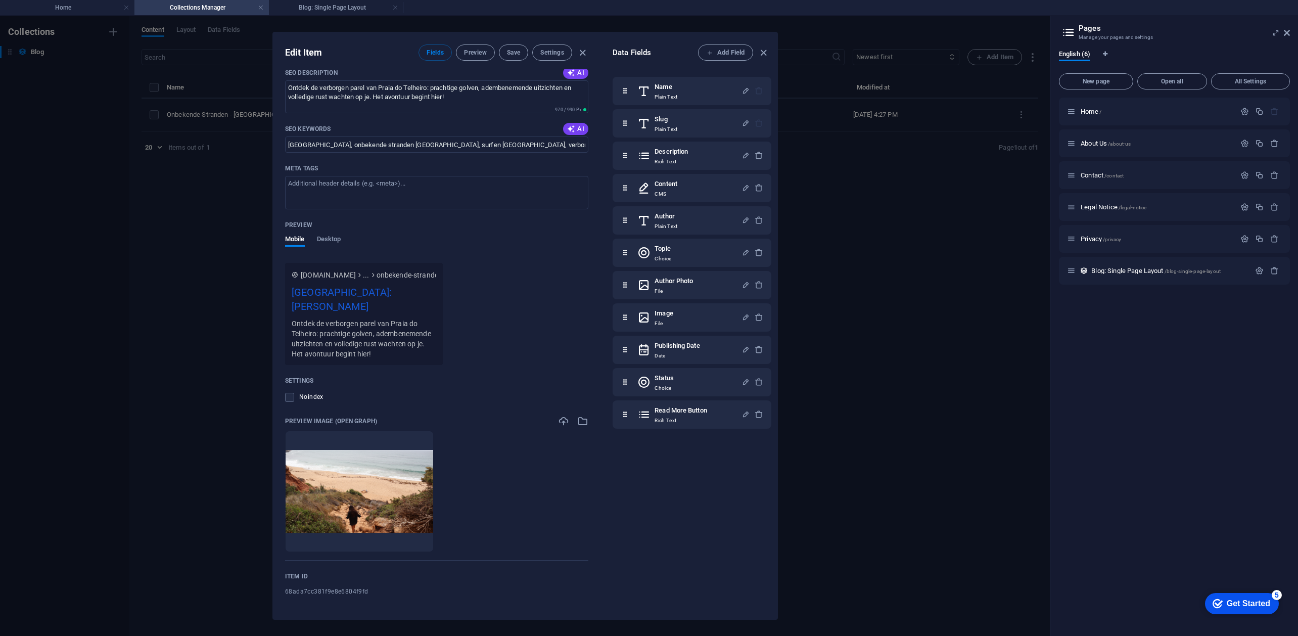
drag, startPoint x: 558, startPoint y: 58, endPoint x: 752, endPoint y: 58, distance: 194.1
click at [667, 57] on div "Edit Item Fields Preview Save Settings Name Onbekende Stranden - [GEOGRAPHIC_DA…" at bounding box center [525, 325] width 505 height 587
click at [759, 52] on icon "button" at bounding box center [764, 53] width 12 height 12
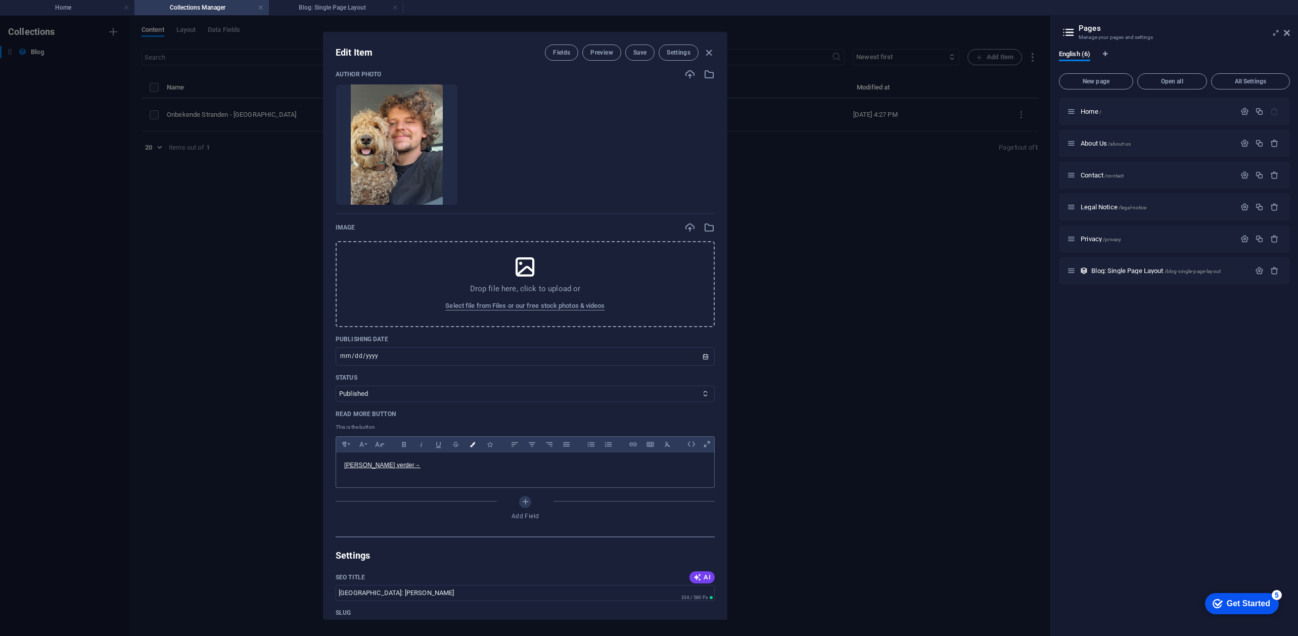
scroll to position [115, 0]
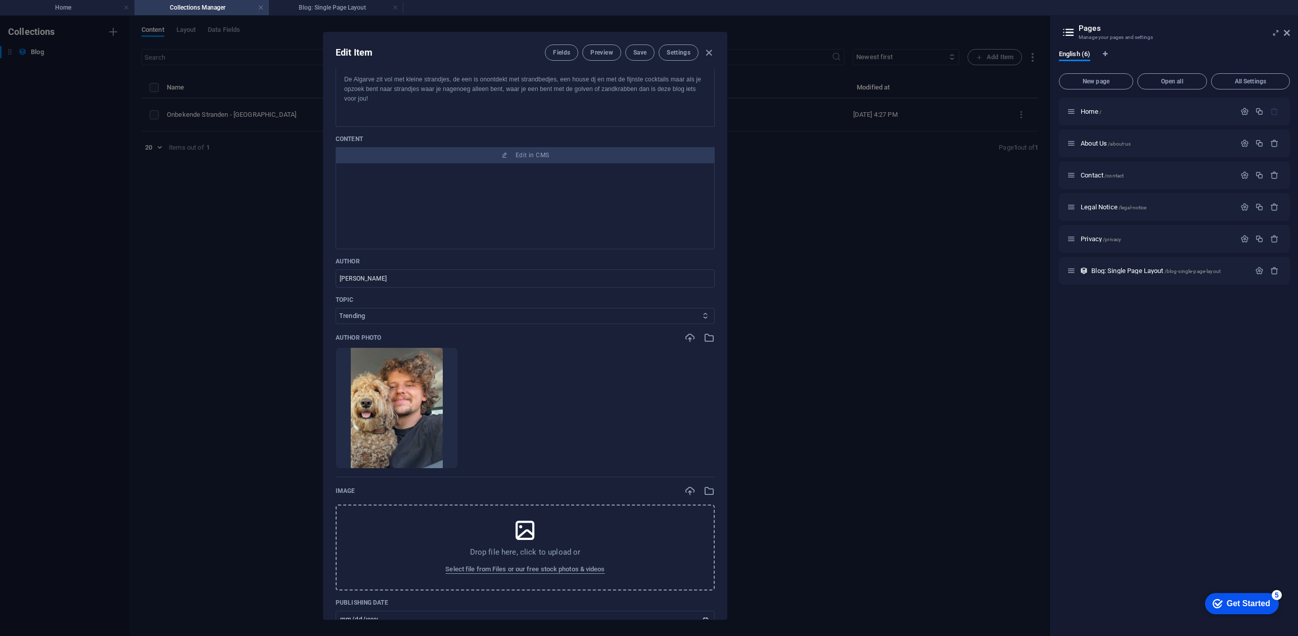
click at [505, 324] on select "Mountains Lakes City-Life Wild-Life Trending" at bounding box center [525, 316] width 379 height 16
click at [383, 304] on p "Topic" at bounding box center [525, 300] width 379 height 8
click at [794, 317] on div "Edit Item Fields Preview Save Settings Name Onbekende Stranden - [GEOGRAPHIC_DA…" at bounding box center [525, 326] width 1051 height 620
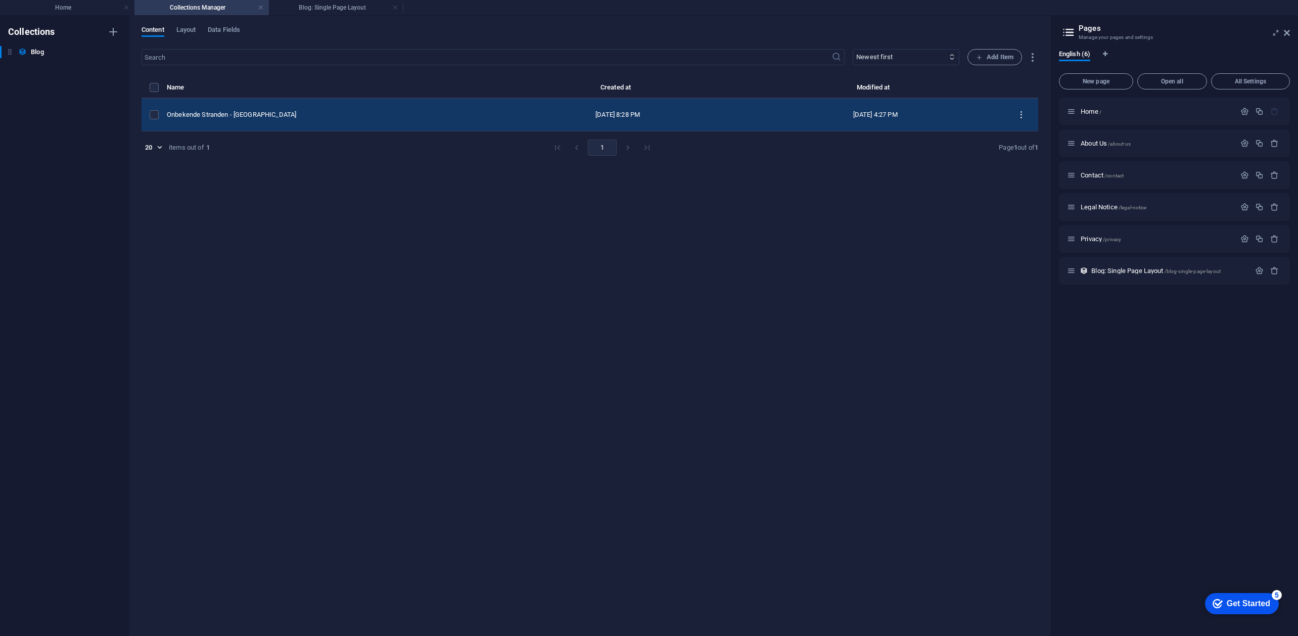
click at [1017, 110] on icon "items list" at bounding box center [1022, 115] width 10 height 10
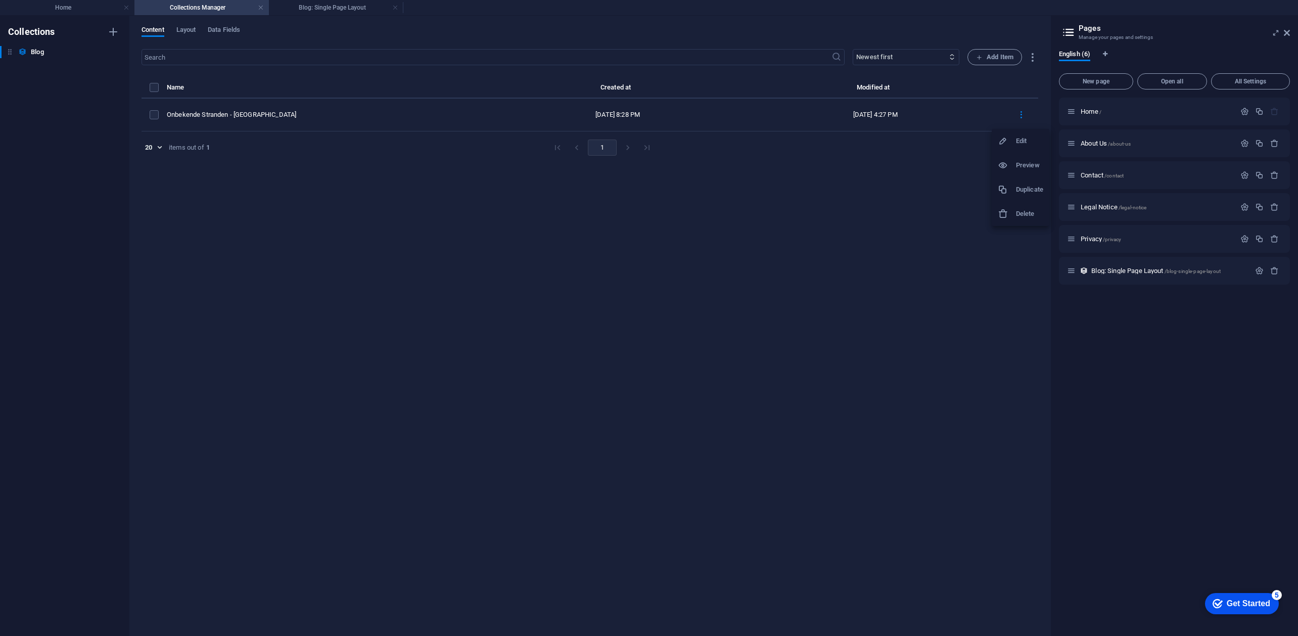
click at [1022, 112] on div at bounding box center [649, 318] width 1298 height 636
click at [322, 5] on h4 "Blog: Single Page Layout" at bounding box center [336, 7] width 134 height 11
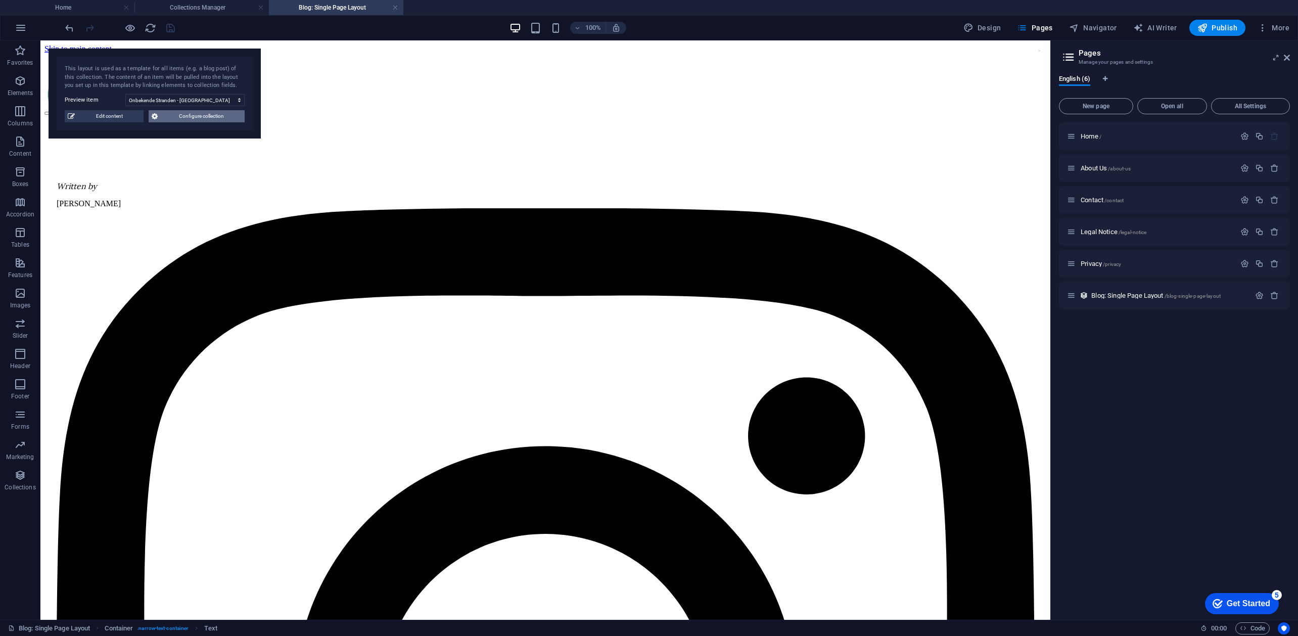
click at [194, 115] on span "Configure collection" at bounding box center [201, 116] width 81 height 12
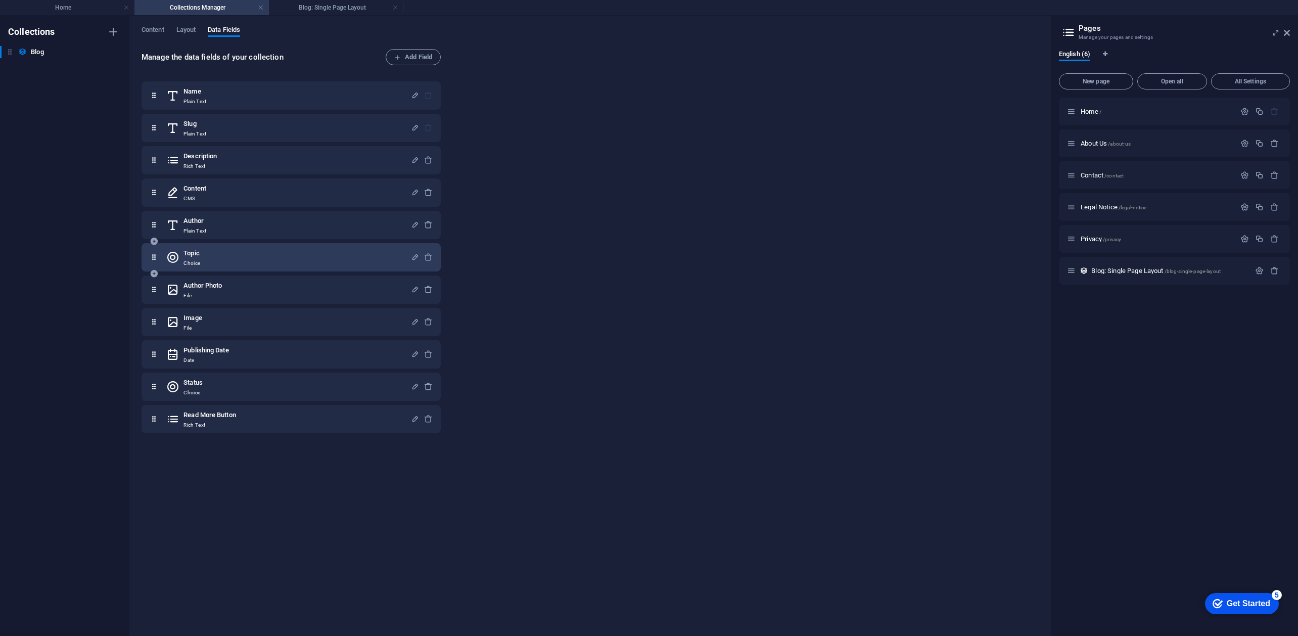
click at [229, 259] on div "Topic Choice" at bounding box center [288, 257] width 245 height 20
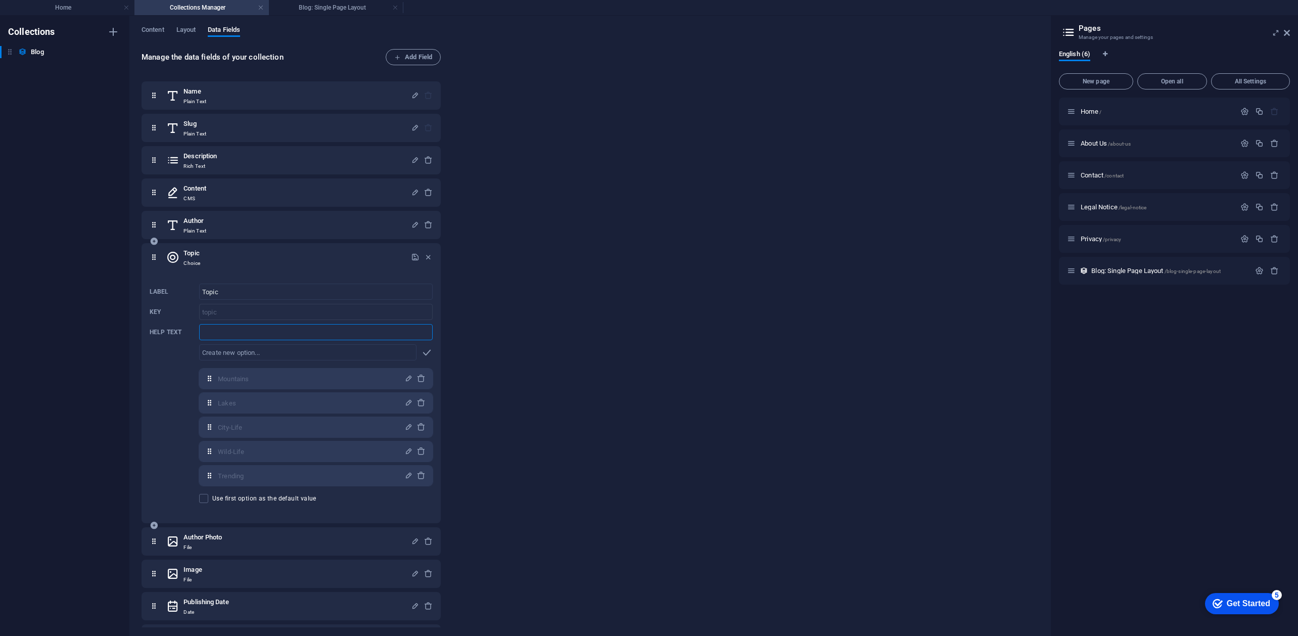
click at [249, 335] on input "Help text" at bounding box center [316, 332] width 234 height 16
type input "Restaurants"
click at [285, 328] on input "Restaurants" at bounding box center [316, 332] width 234 height 16
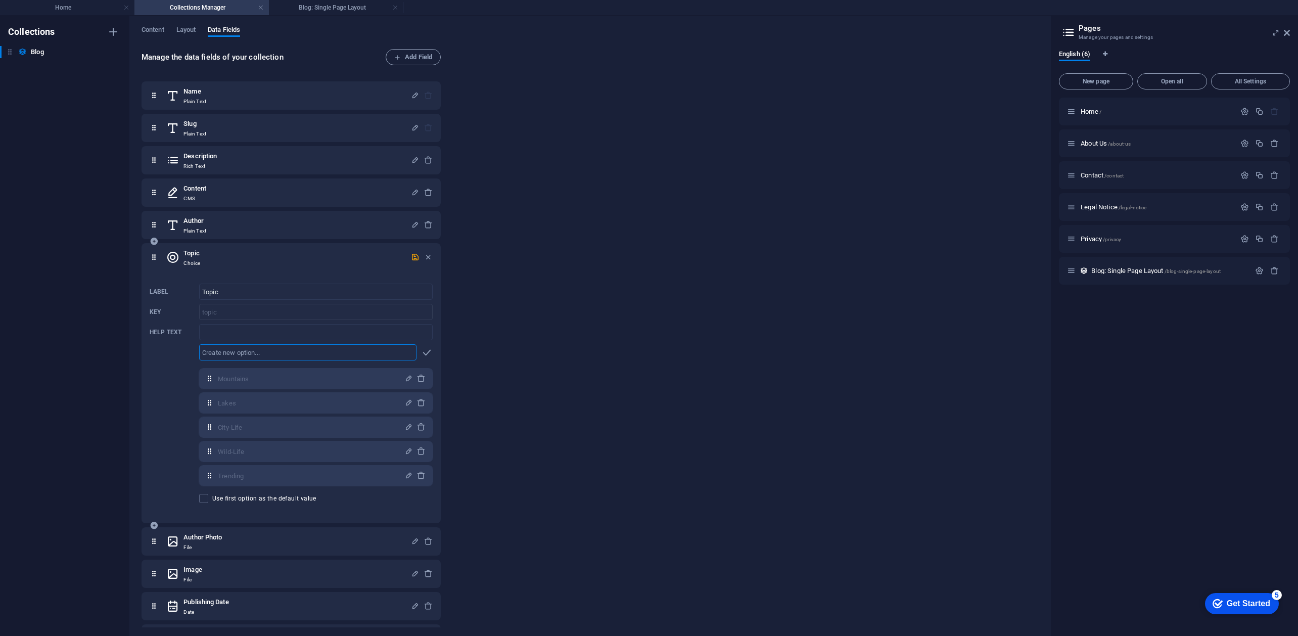
click at [223, 354] on input "text" at bounding box center [307, 352] width 217 height 16
paste input "Restaurants"
type input "Restaurants"
click at [427, 351] on icon "button" at bounding box center [427, 353] width 12 height 12
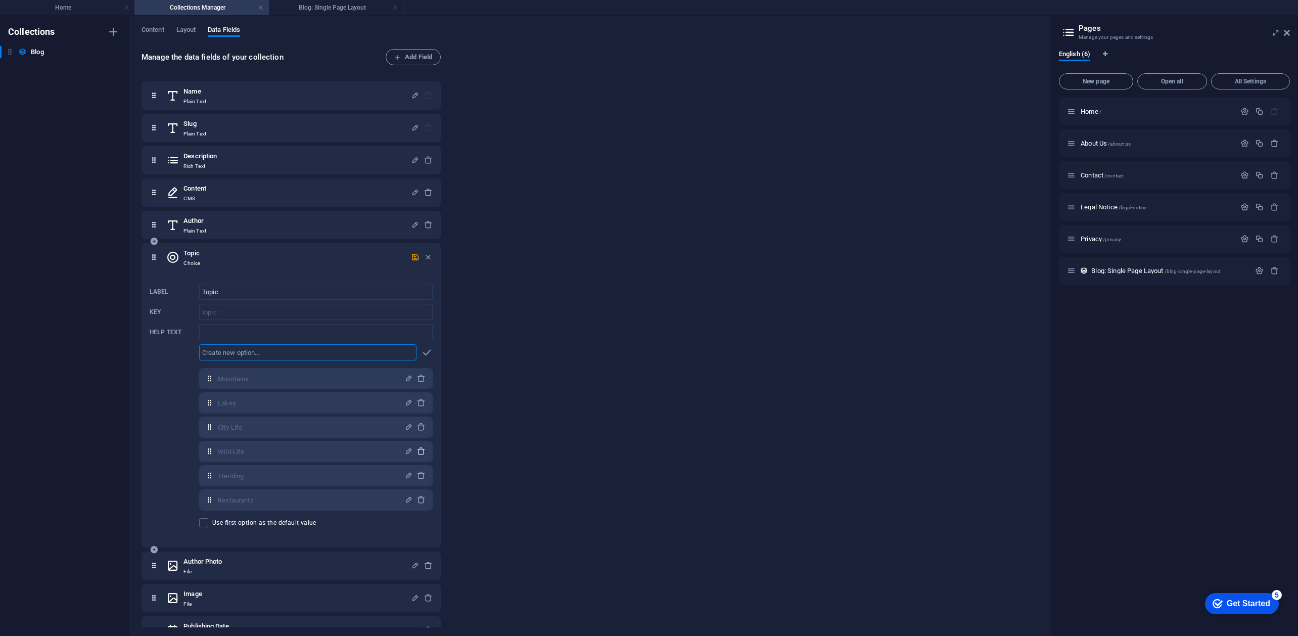
click at [421, 454] on icon "button" at bounding box center [421, 451] width 9 height 9
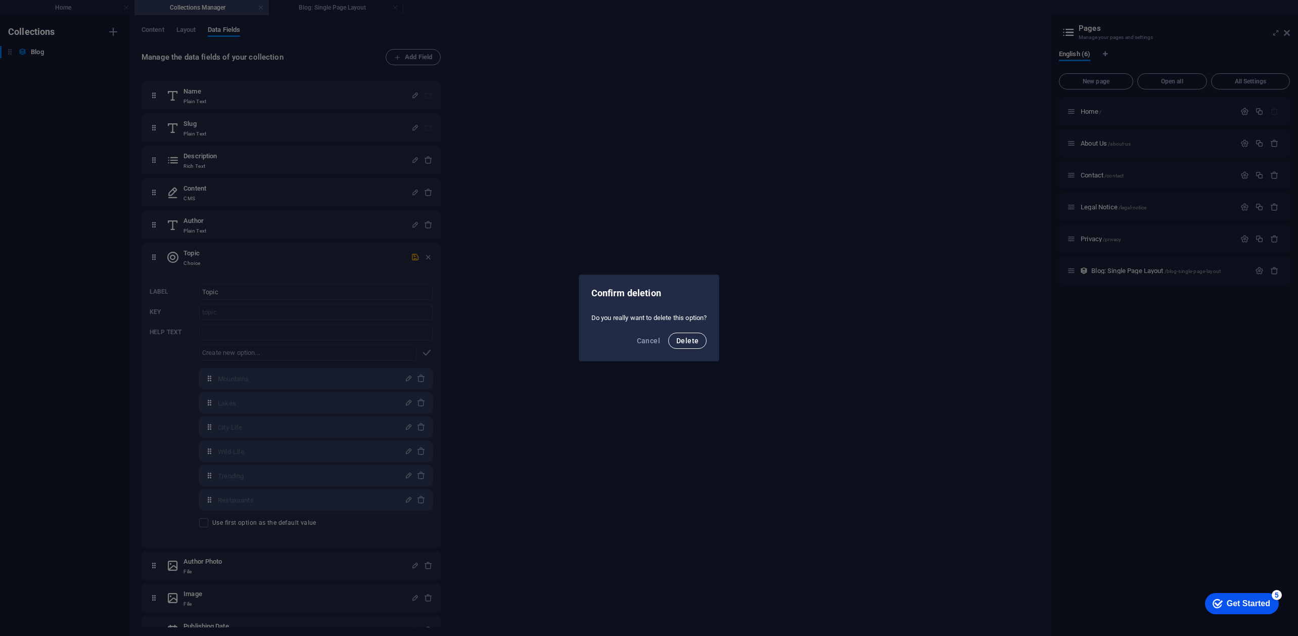
click at [690, 340] on span "Delete" at bounding box center [687, 341] width 22 height 8
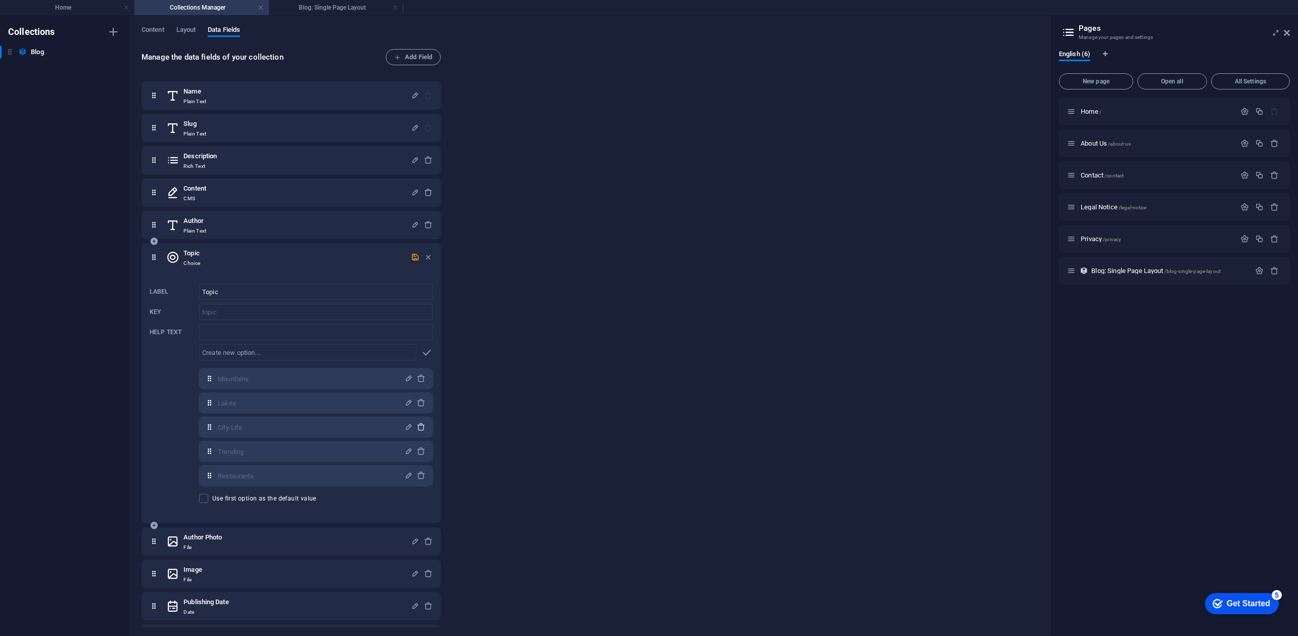
click at [424, 428] on span "button" at bounding box center [421, 427] width 12 height 9
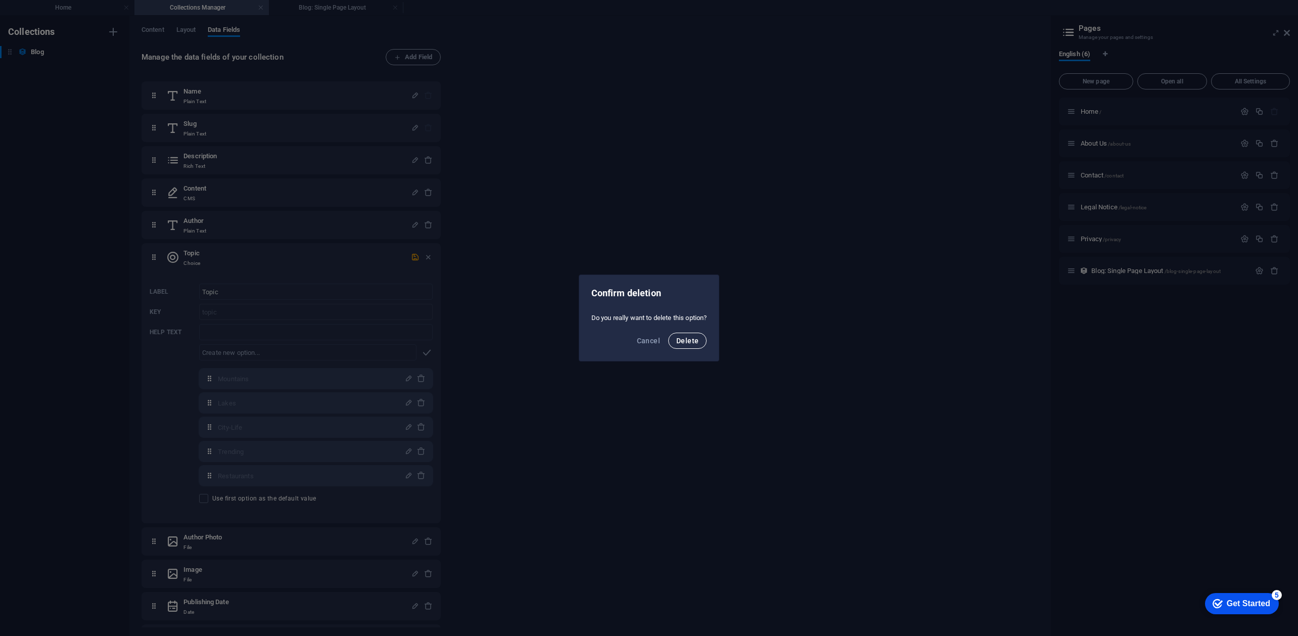
click at [671, 337] on button "Delete" at bounding box center [687, 341] width 38 height 16
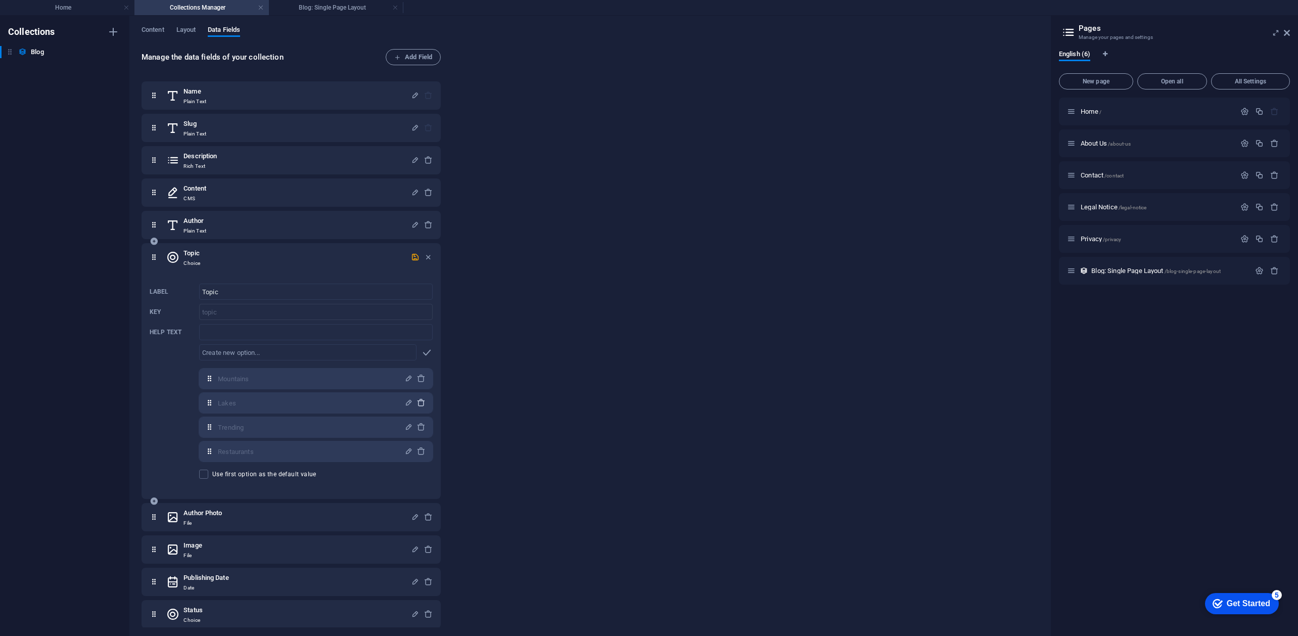
click at [421, 403] on icon "button" at bounding box center [421, 402] width 9 height 9
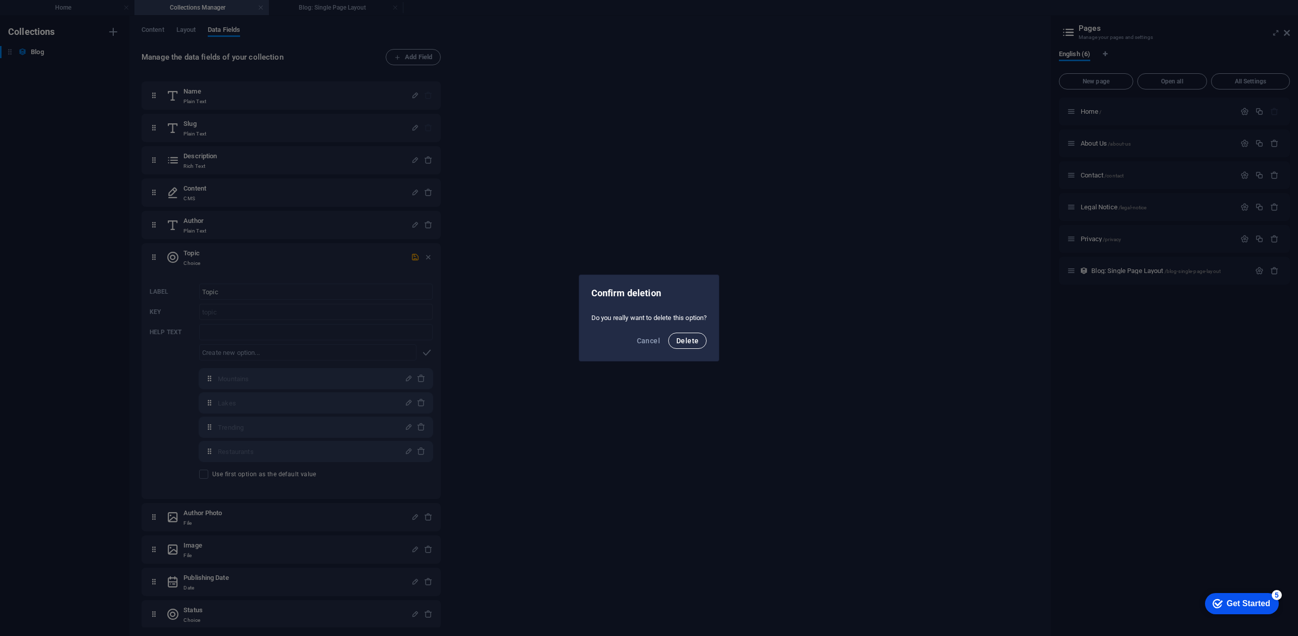
click at [674, 338] on button "Delete" at bounding box center [687, 341] width 38 height 16
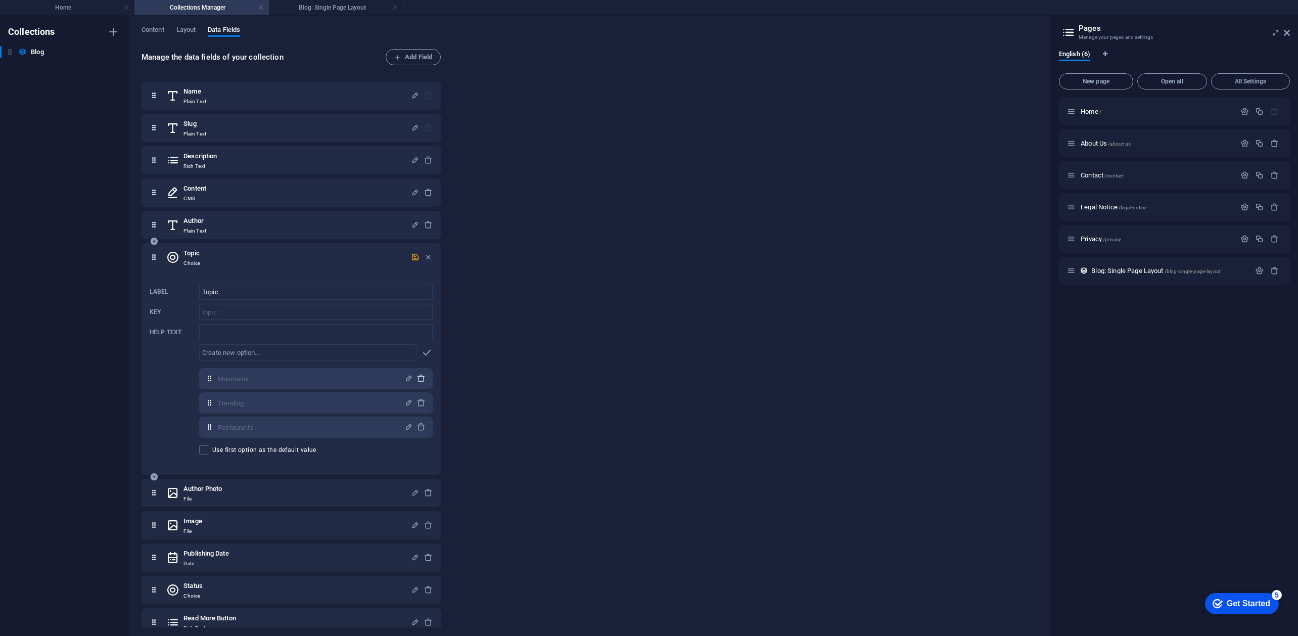
click at [417, 377] on icon "button" at bounding box center [421, 378] width 9 height 9
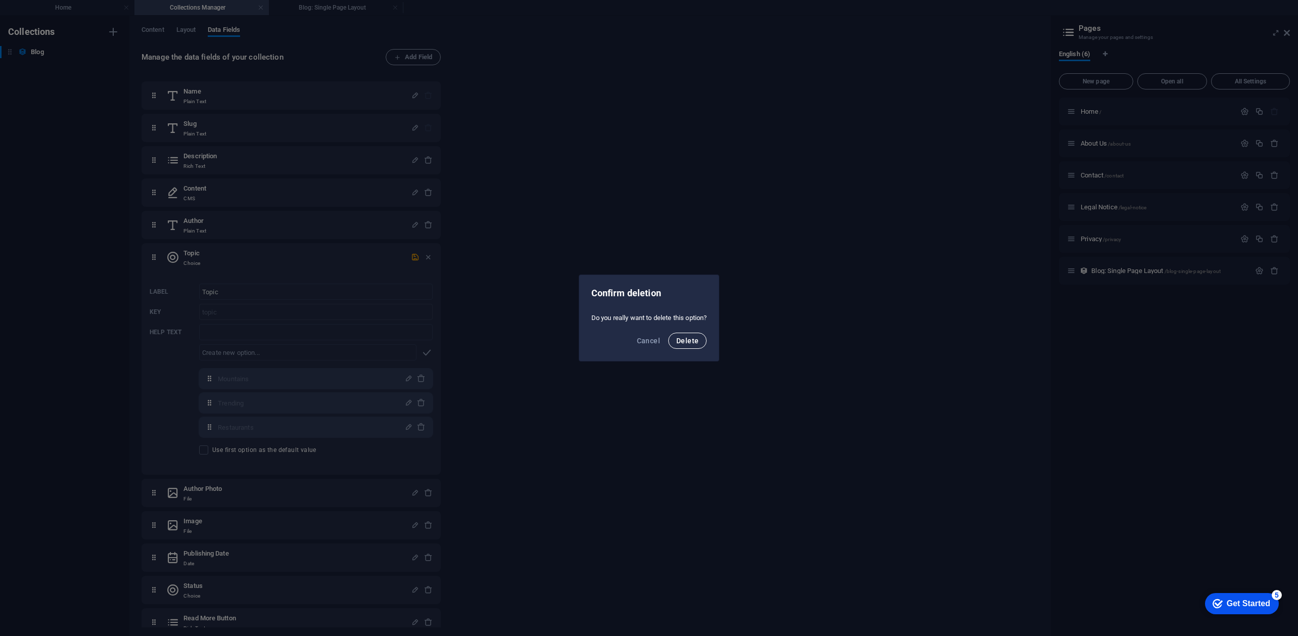
click at [694, 347] on button "Delete" at bounding box center [687, 341] width 38 height 16
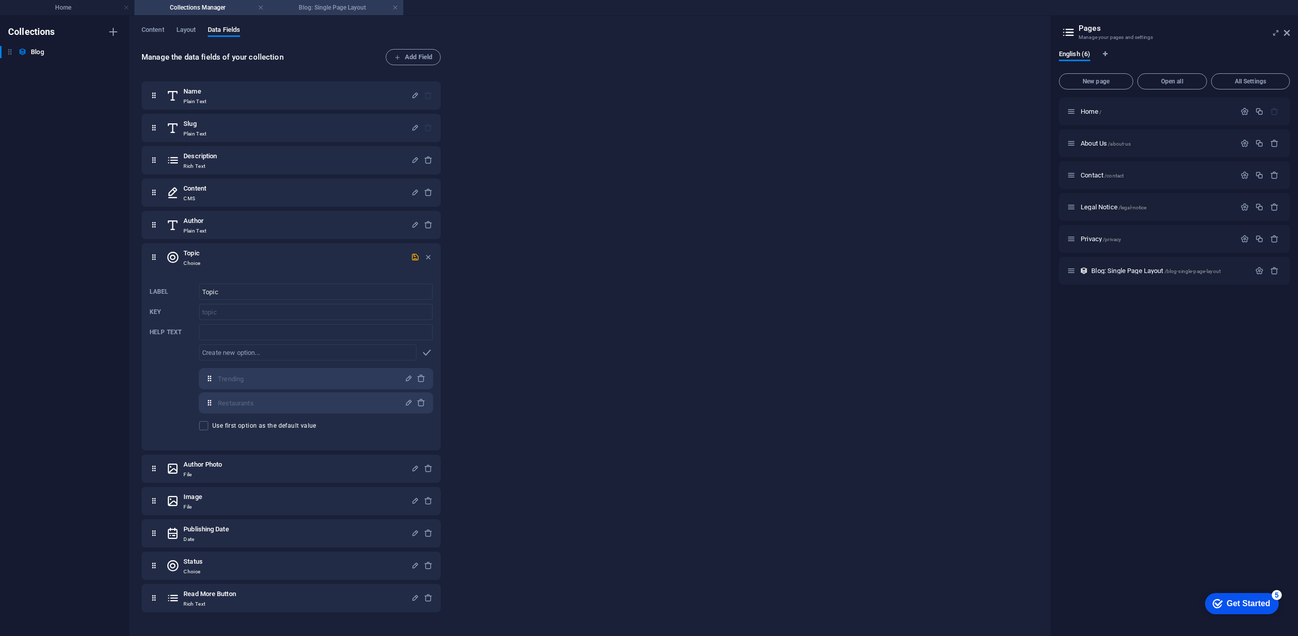
click at [320, 10] on h4 "Blog: Single Page Layout" at bounding box center [336, 7] width 134 height 11
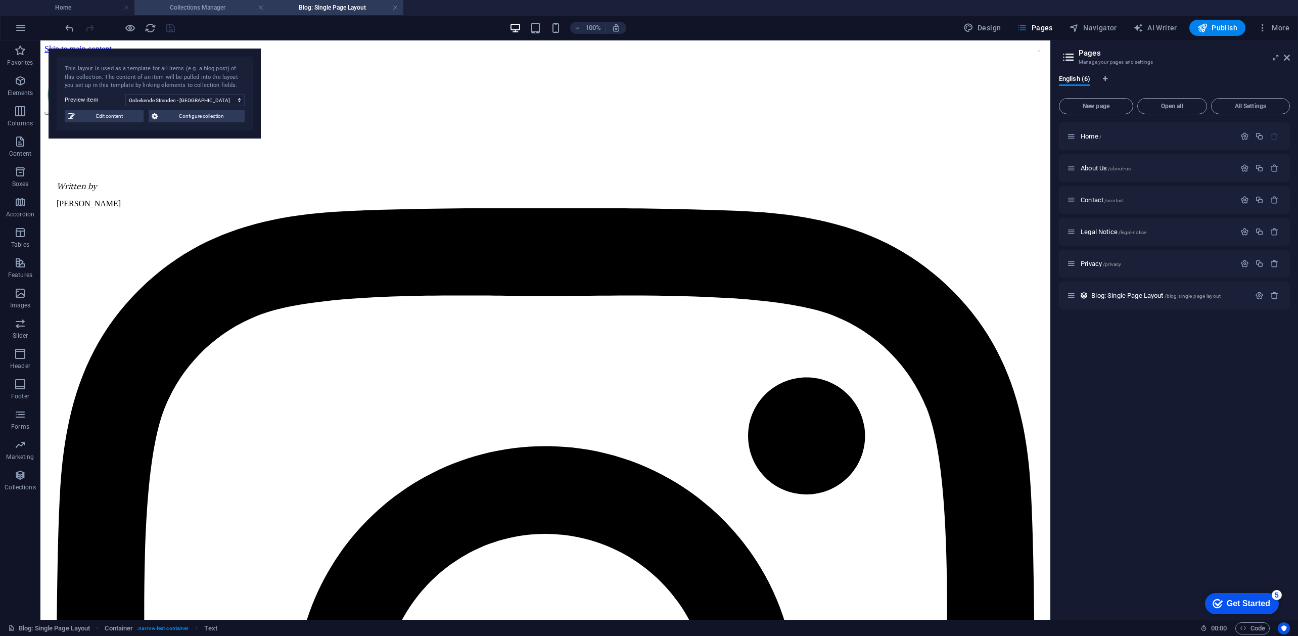
click at [220, 13] on h4 "Collections Manager" at bounding box center [201, 7] width 134 height 11
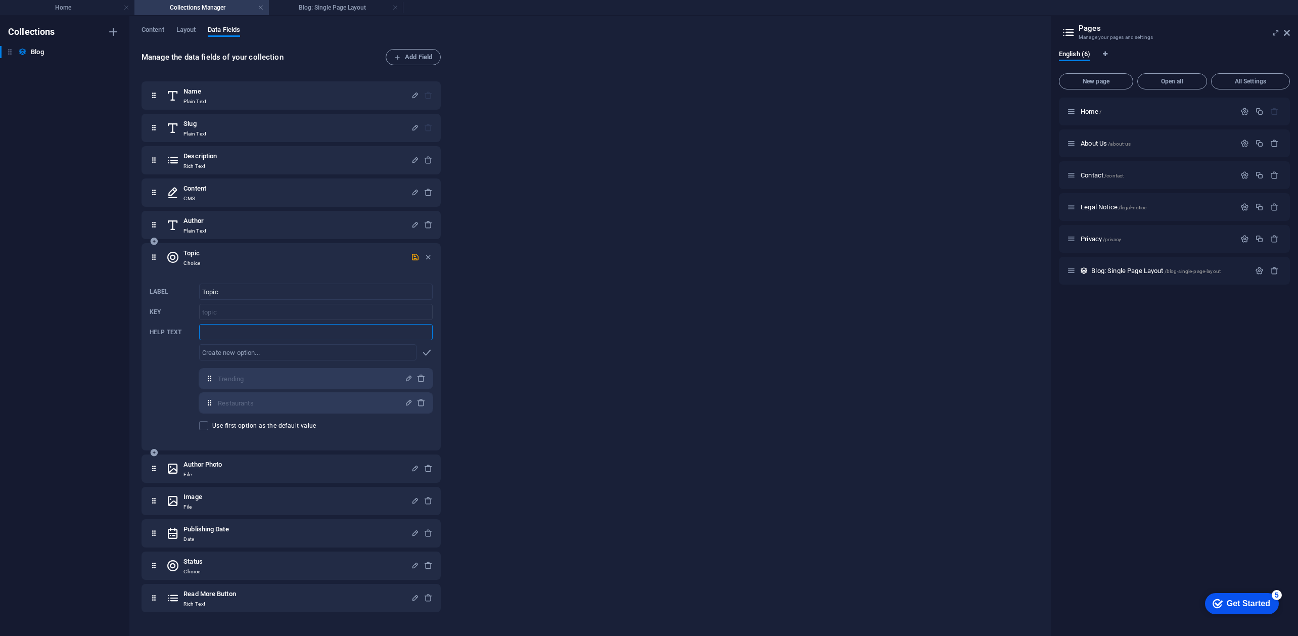
click at [214, 337] on input "Help text" at bounding box center [316, 332] width 234 height 16
drag, startPoint x: 239, startPoint y: 359, endPoint x: 244, endPoint y: 355, distance: 6.1
click at [244, 355] on input "text" at bounding box center [307, 352] width 217 height 16
type input "Reizen met je hond"
click at [425, 352] on icon "button" at bounding box center [427, 353] width 12 height 12
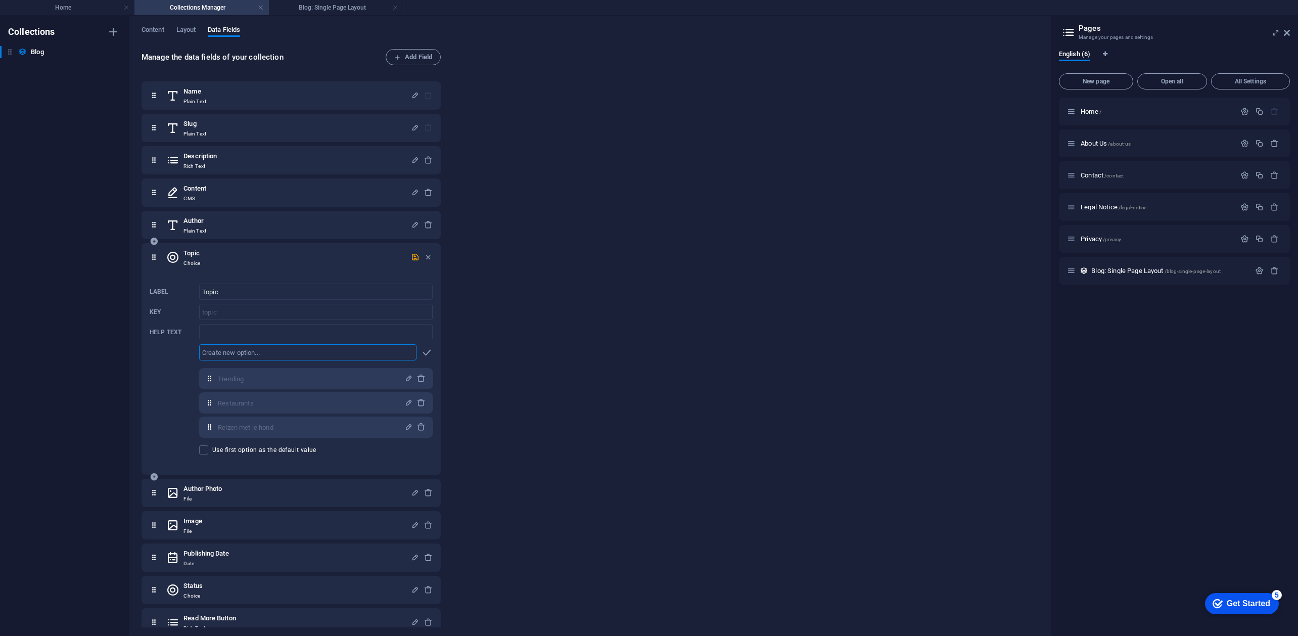
click at [308, 358] on input "text" at bounding box center [307, 352] width 217 height 16
type input "Onontdekte stranden"
click at [425, 351] on icon "button" at bounding box center [427, 353] width 12 height 12
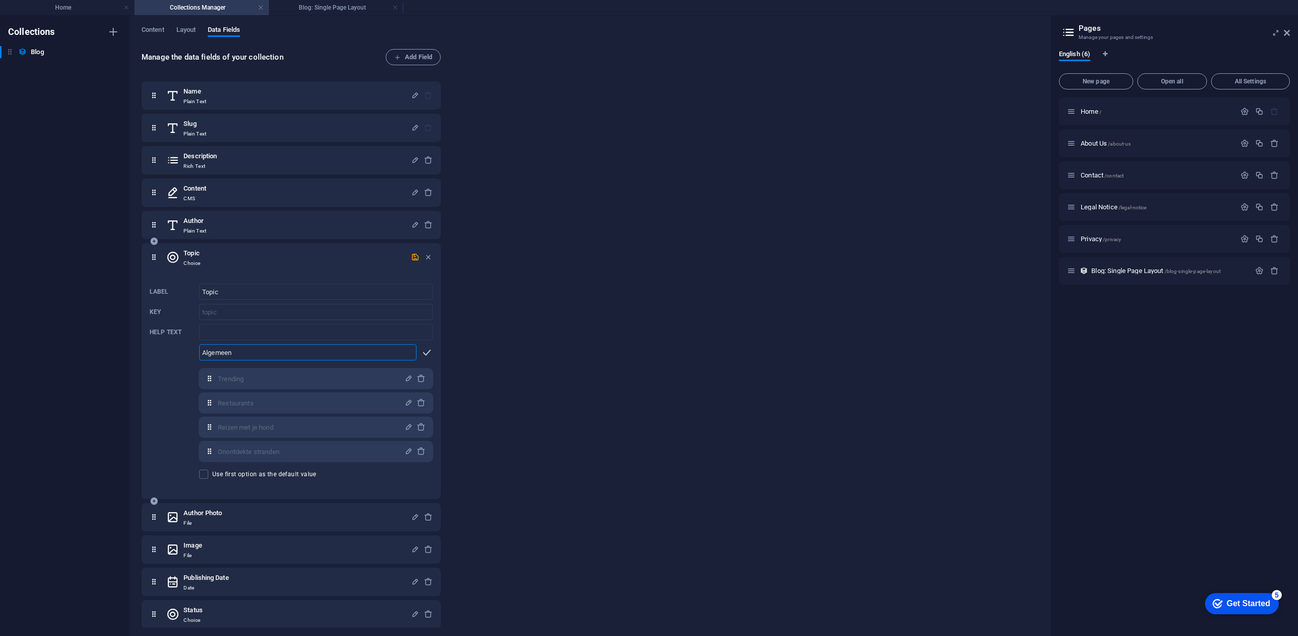
type input "Algemeen"
click at [429, 352] on icon "button" at bounding box center [427, 353] width 12 height 12
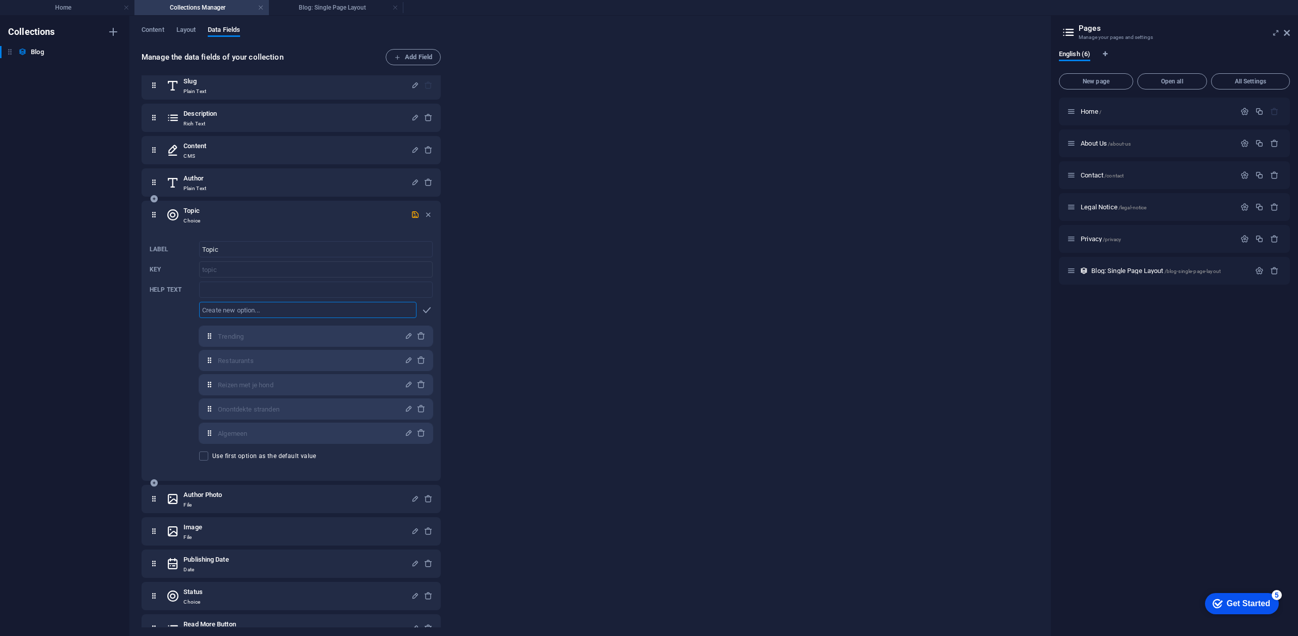
scroll to position [62, 0]
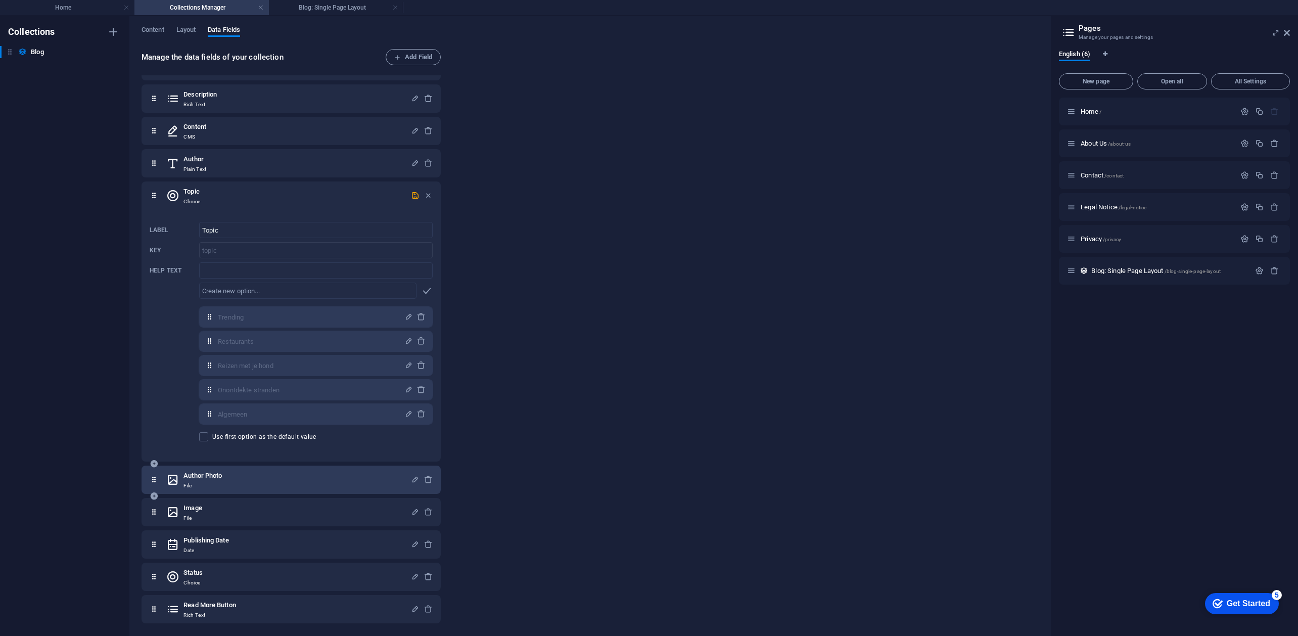
click at [367, 477] on div "Author Photo File" at bounding box center [288, 480] width 245 height 20
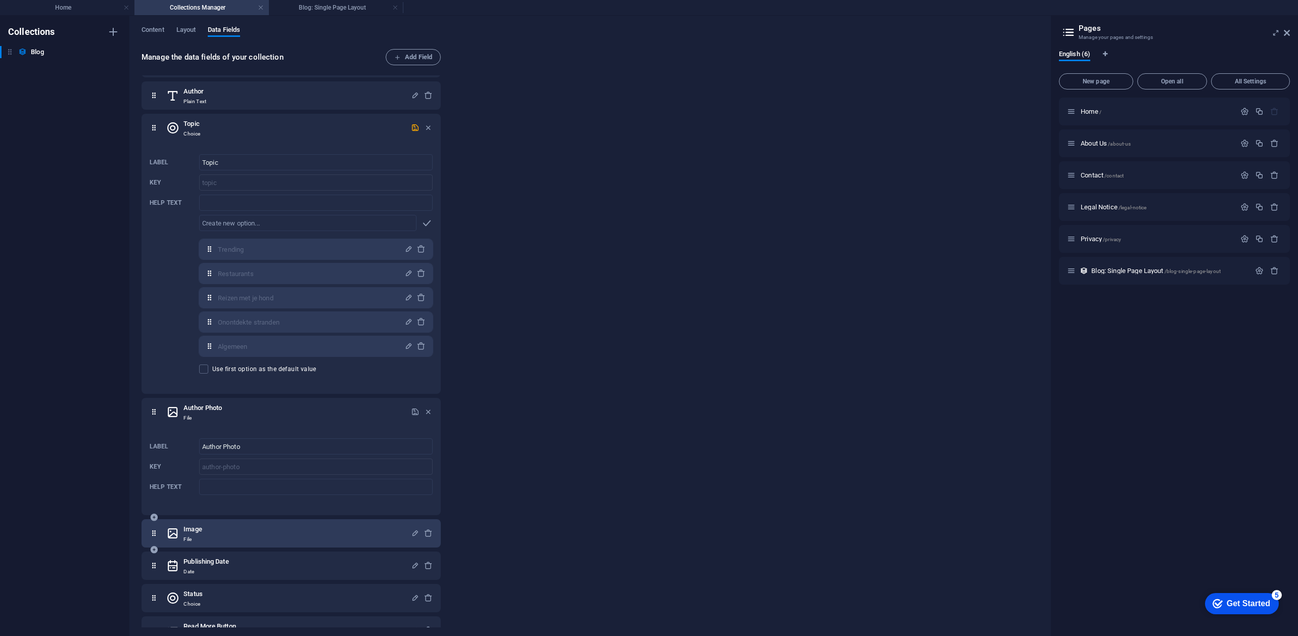
click at [200, 529] on h6 "Image" at bounding box center [193, 529] width 18 height 12
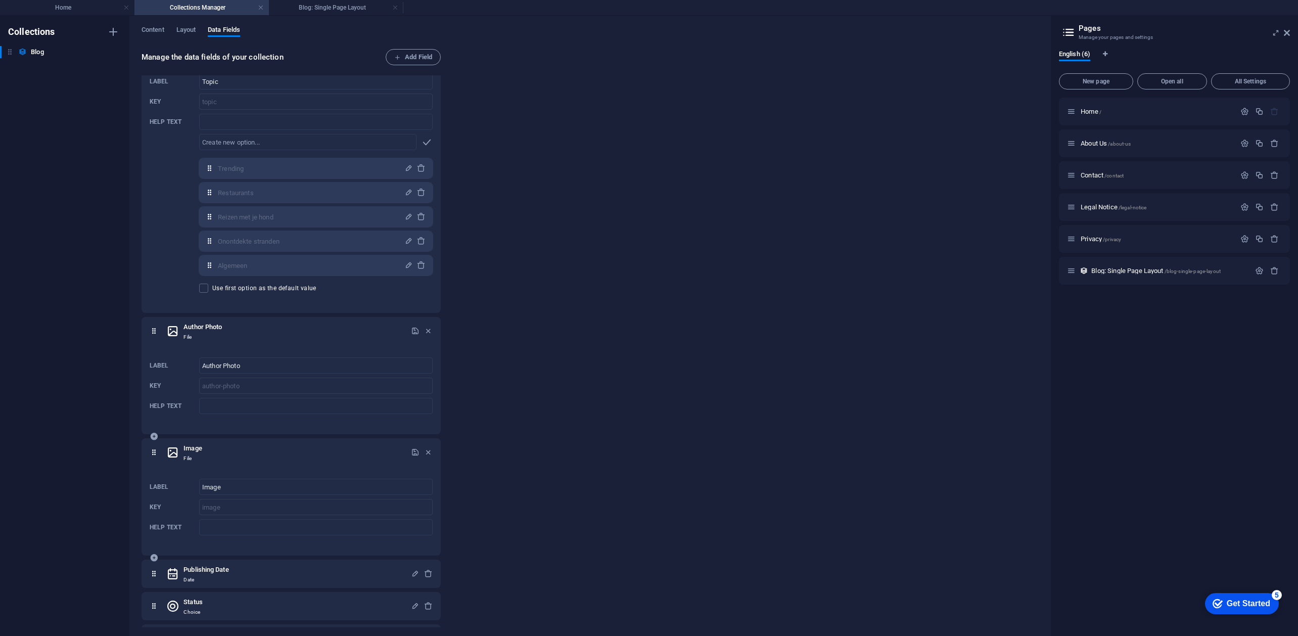
scroll to position [240, 0]
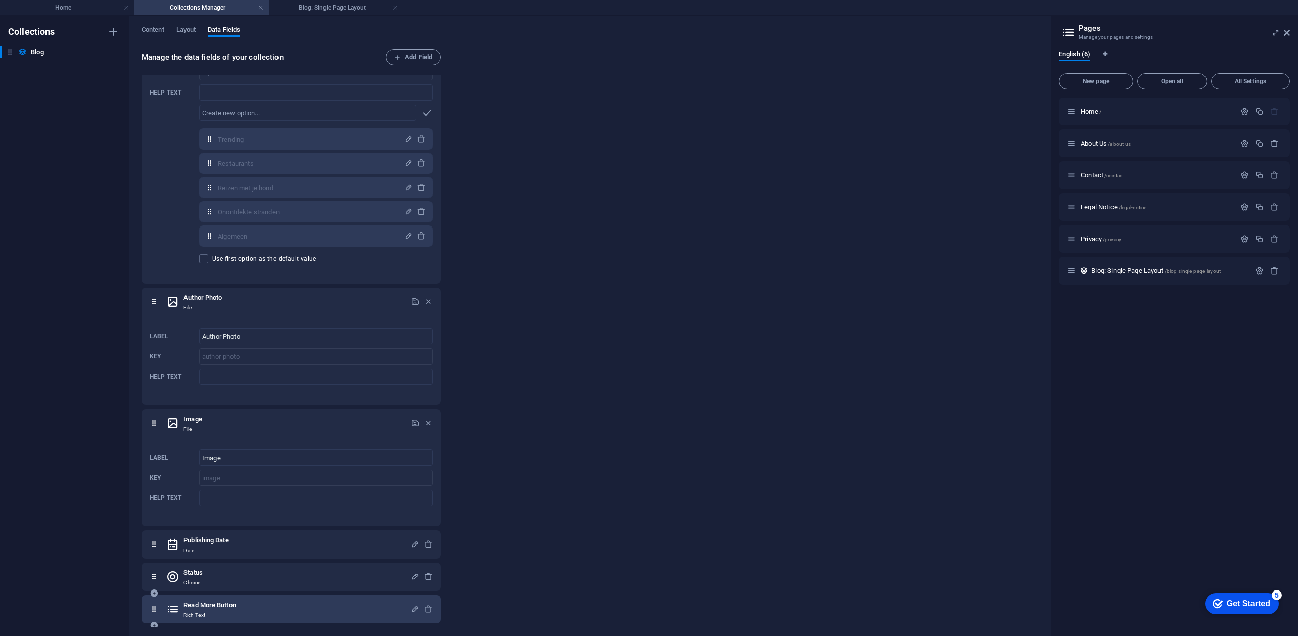
click at [289, 616] on div "Read More Button Rich Text" at bounding box center [288, 609] width 245 height 20
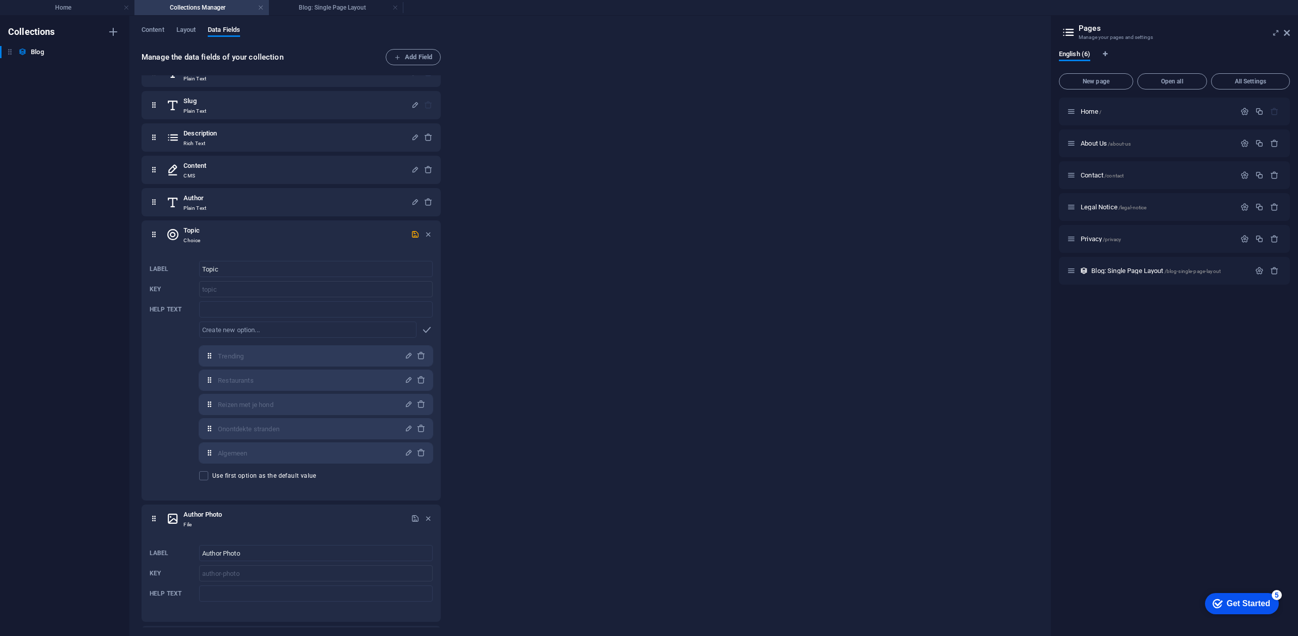
scroll to position [0, 0]
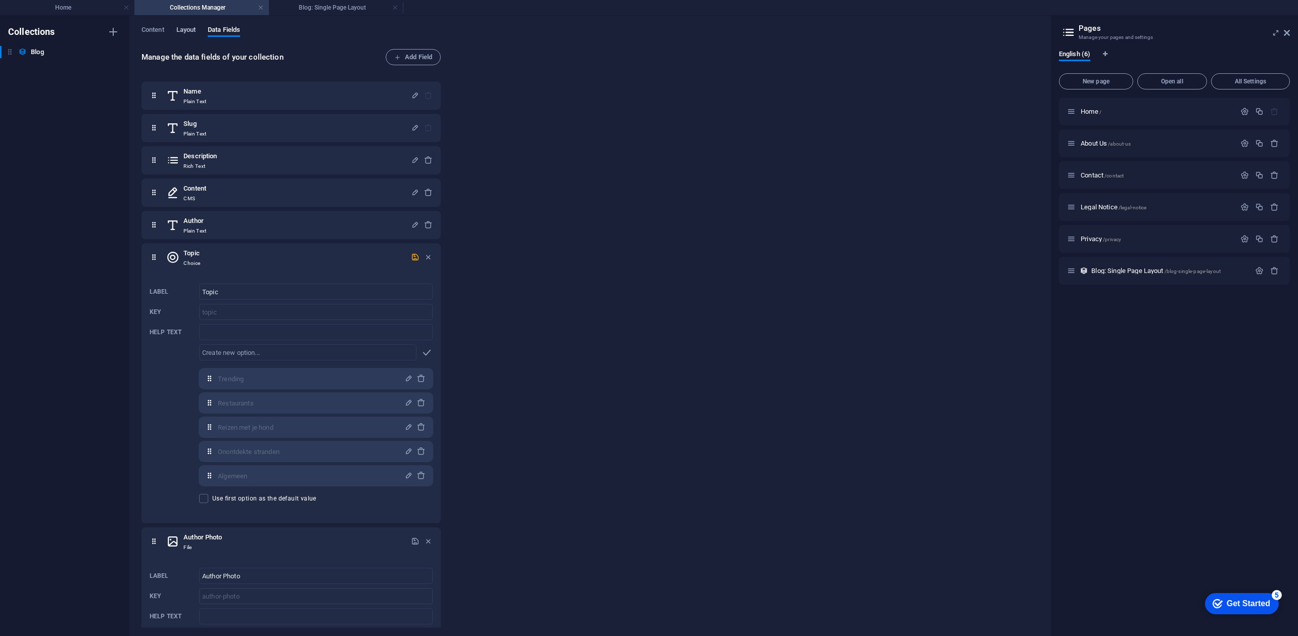
click at [186, 33] on span "Layout" at bounding box center [186, 31] width 20 height 14
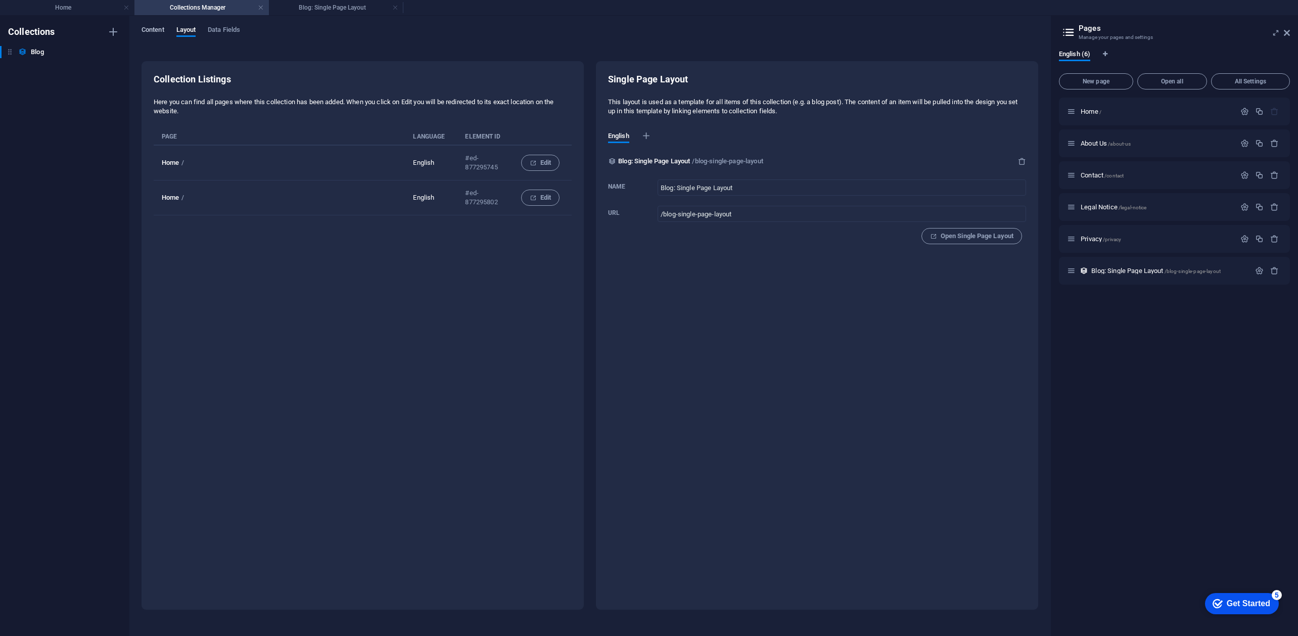
click at [157, 31] on span "Content" at bounding box center [153, 31] width 23 height 14
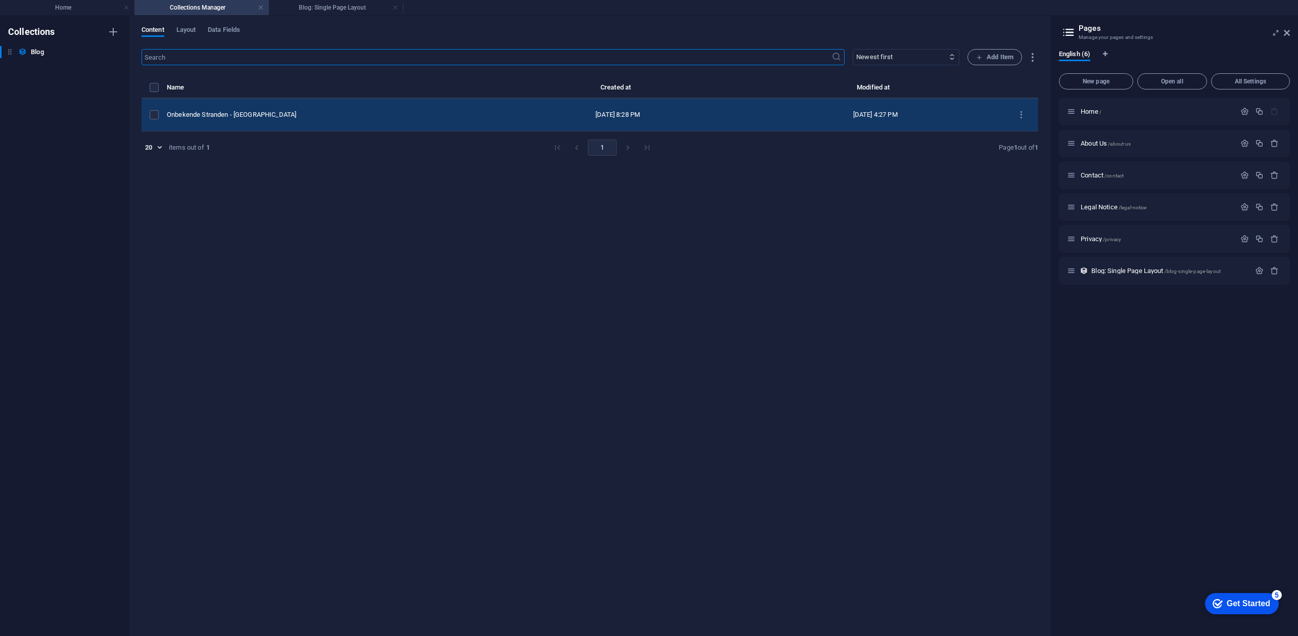
click at [242, 119] on td "Onbekende Stranden - [GEOGRAPHIC_DATA]" at bounding box center [328, 115] width 322 height 33
select select "Trending"
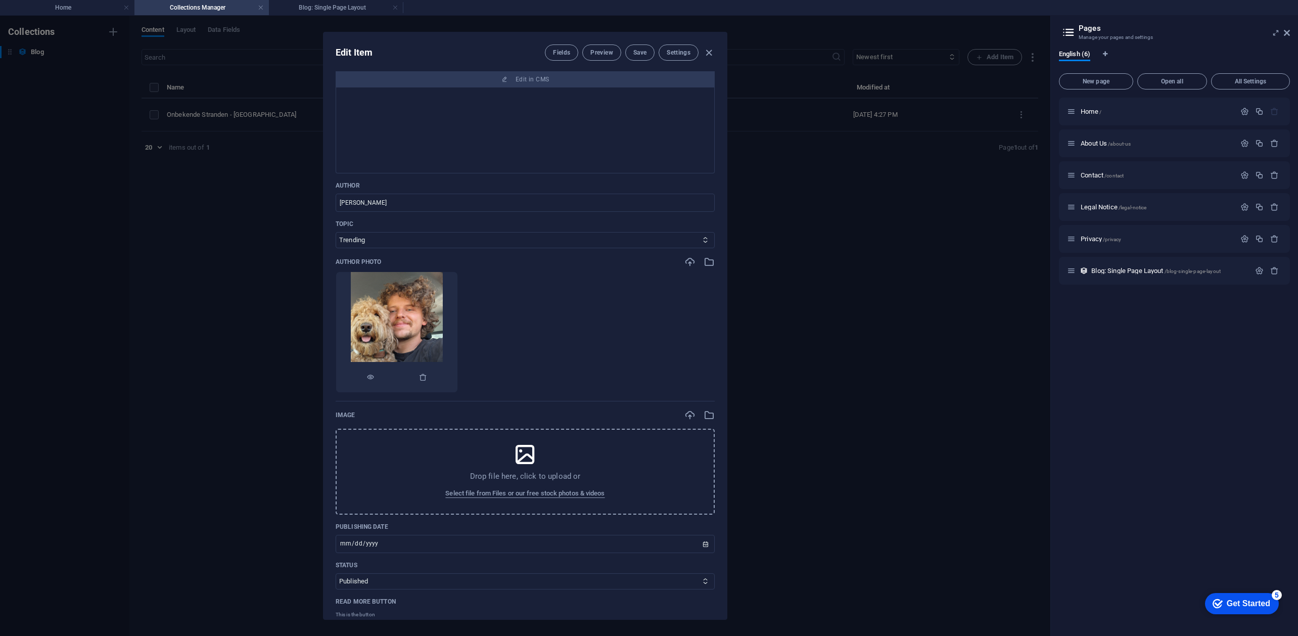
scroll to position [202, 0]
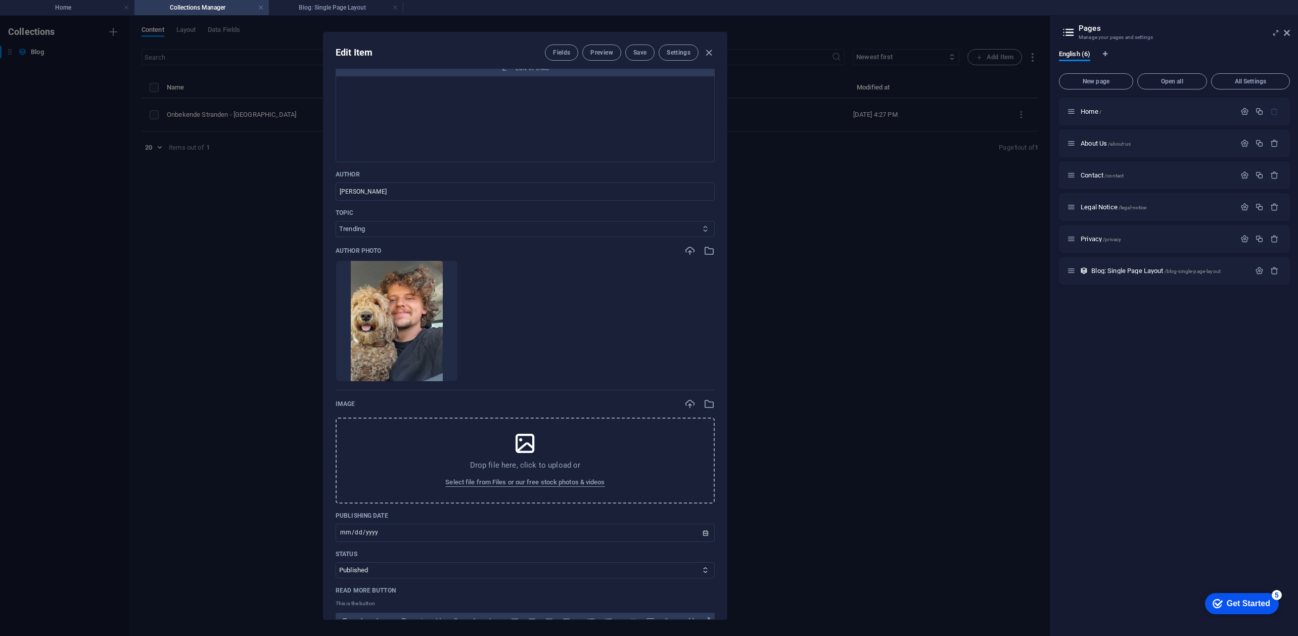
click at [398, 237] on select "Mountains Lakes City-Life Wild-Life Trending" at bounding box center [525, 229] width 379 height 16
click at [518, 237] on select "Mountains Lakes City-Life Wild-Life Trending" at bounding box center [525, 229] width 379 height 16
click at [630, 50] on button "Save" at bounding box center [639, 52] width 29 height 16
click at [369, 237] on select "Mountains Lakes City-Life Wild-Life Trending" at bounding box center [525, 229] width 379 height 16
click at [371, 237] on select "Mountains Lakes City-Life Wild-Life Trending" at bounding box center [525, 229] width 379 height 16
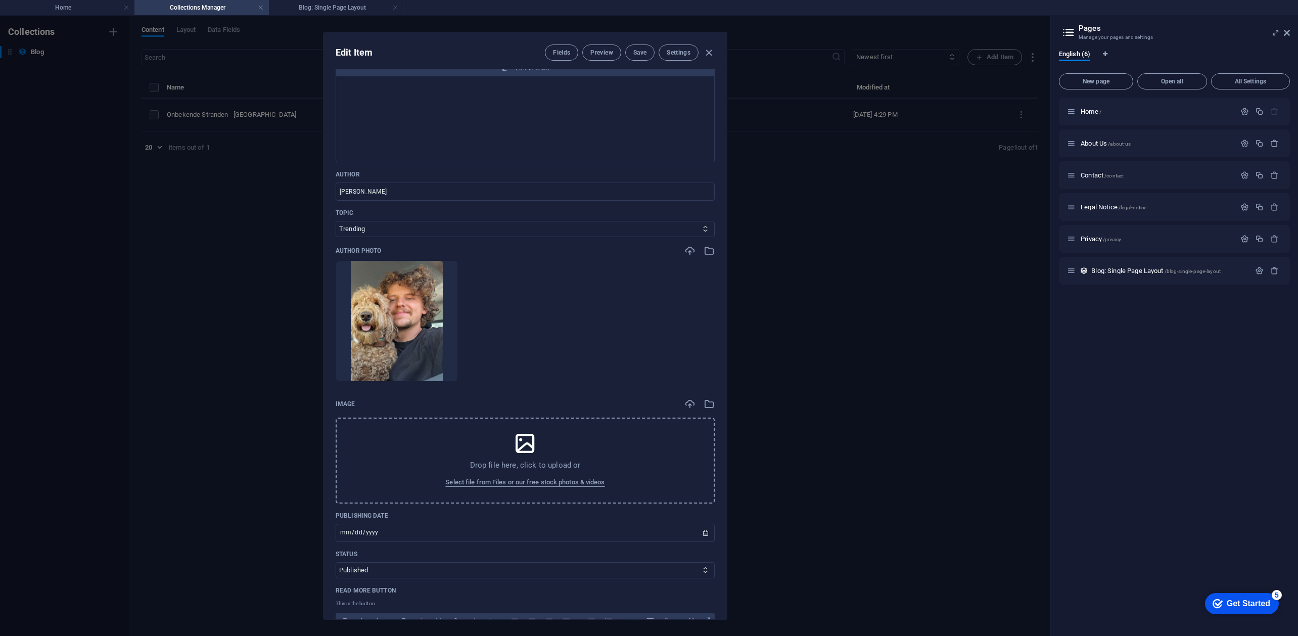
click at [264, 268] on div "Edit Item Fields Preview Save Settings Name Onbekende Stranden - [GEOGRAPHIC_DA…" at bounding box center [525, 326] width 1051 height 620
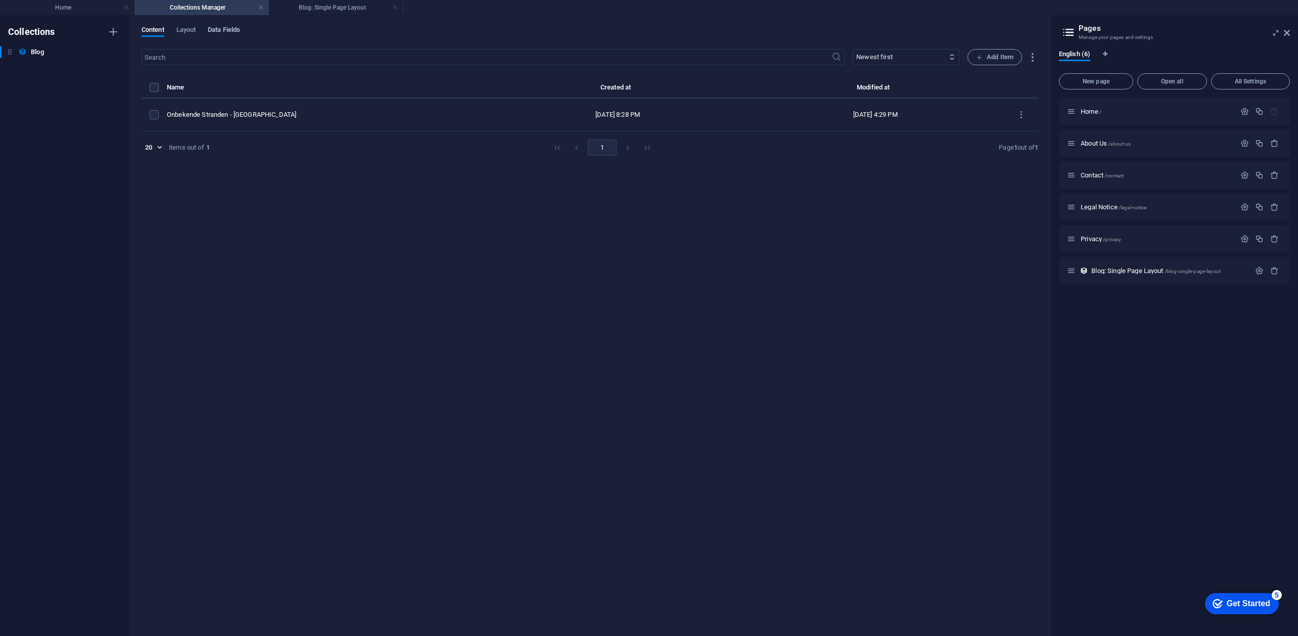
click at [233, 31] on span "Data Fields" at bounding box center [224, 31] width 32 height 14
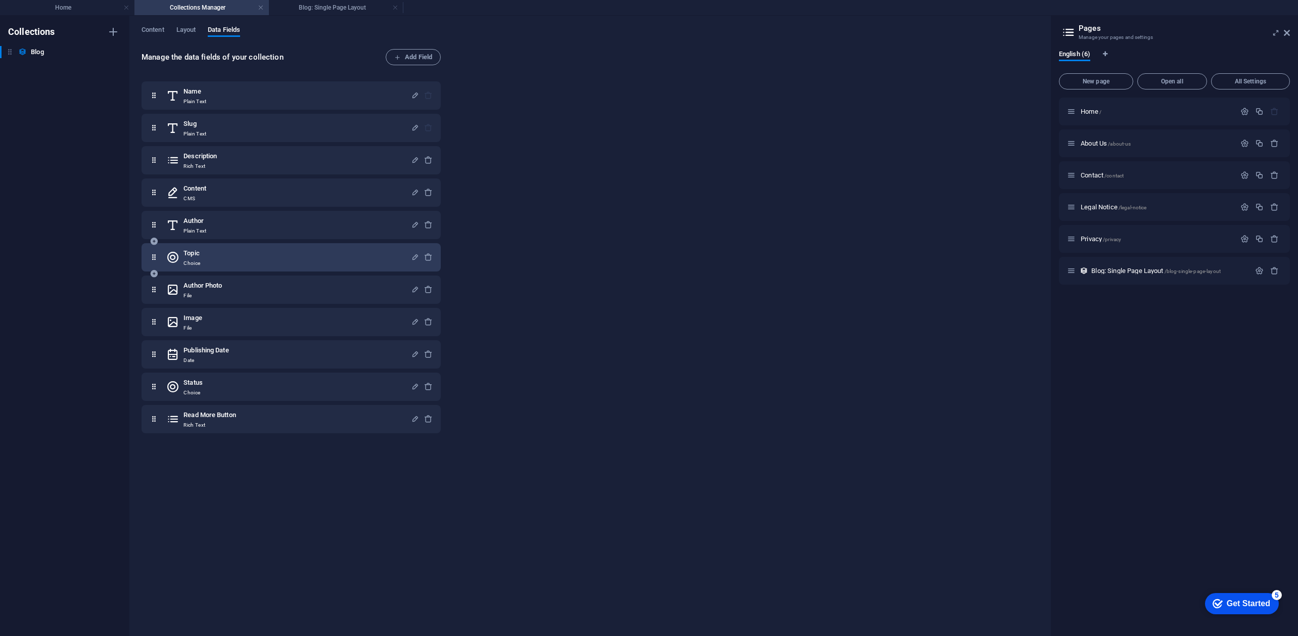
click at [215, 257] on div "Topic Choice" at bounding box center [288, 257] width 245 height 20
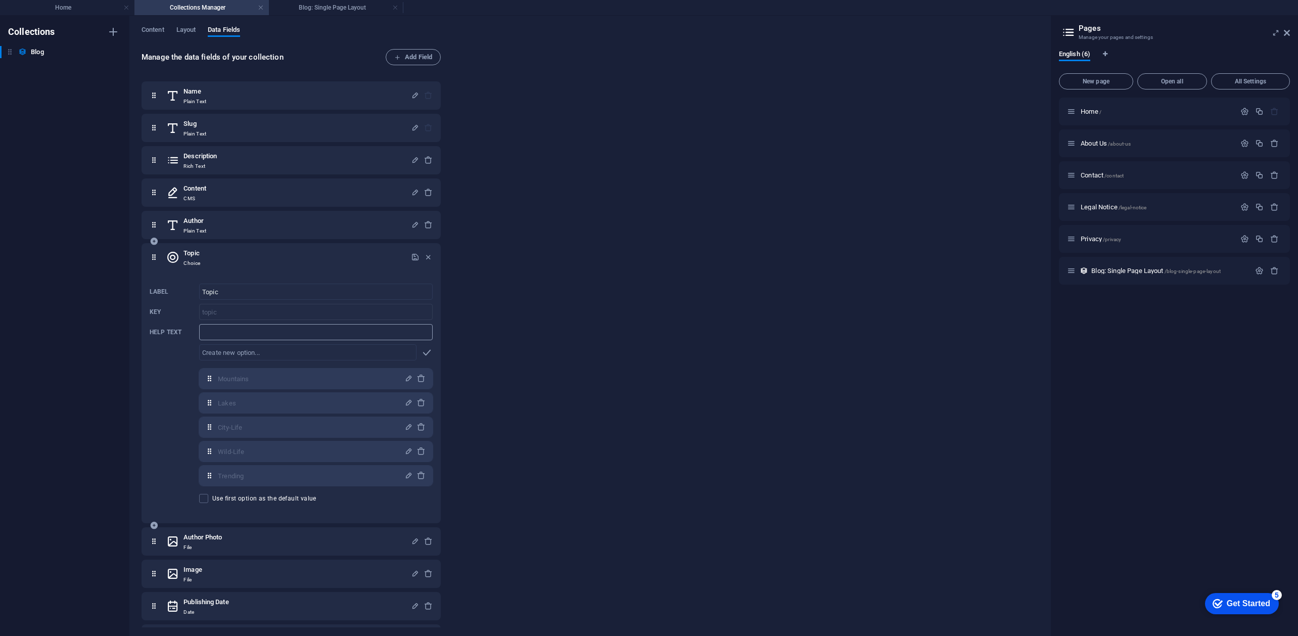
click at [251, 331] on input "Help text" at bounding box center [316, 332] width 234 height 16
type input "Restaurants"
click at [261, 331] on input "Restaurants" at bounding box center [316, 332] width 234 height 16
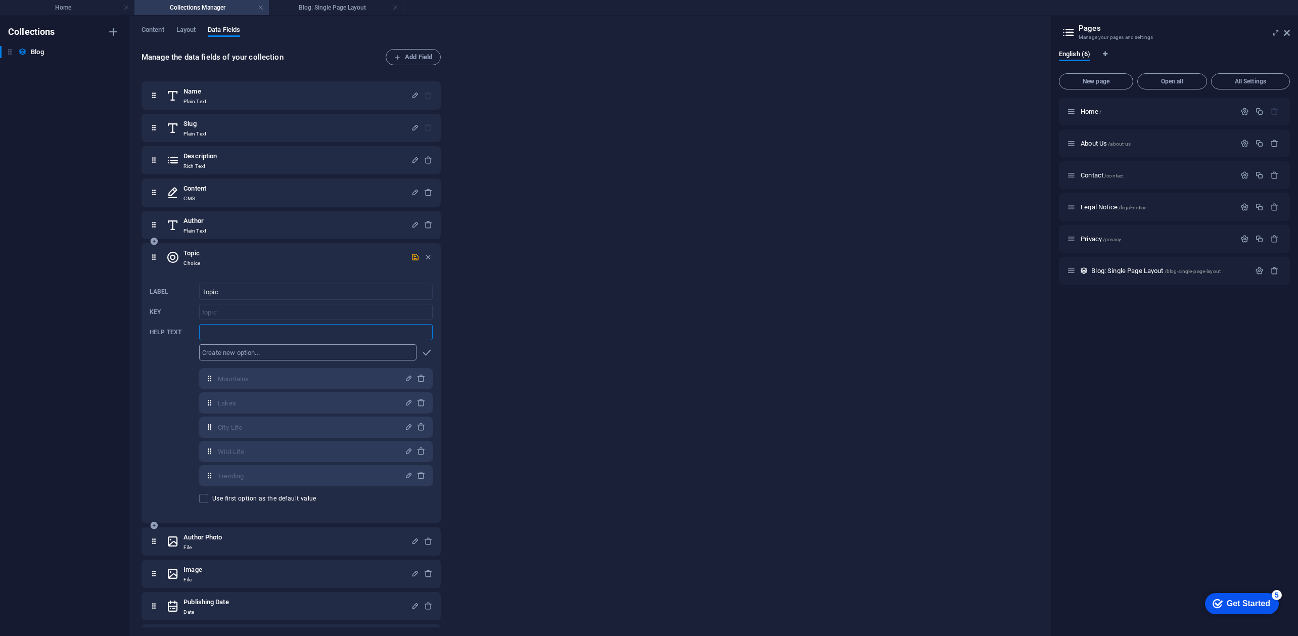
click at [244, 345] on input "text" at bounding box center [307, 352] width 217 height 16
paste input "Restaurants"
type input "Restaurants"
click at [425, 350] on icon "button" at bounding box center [427, 353] width 12 height 12
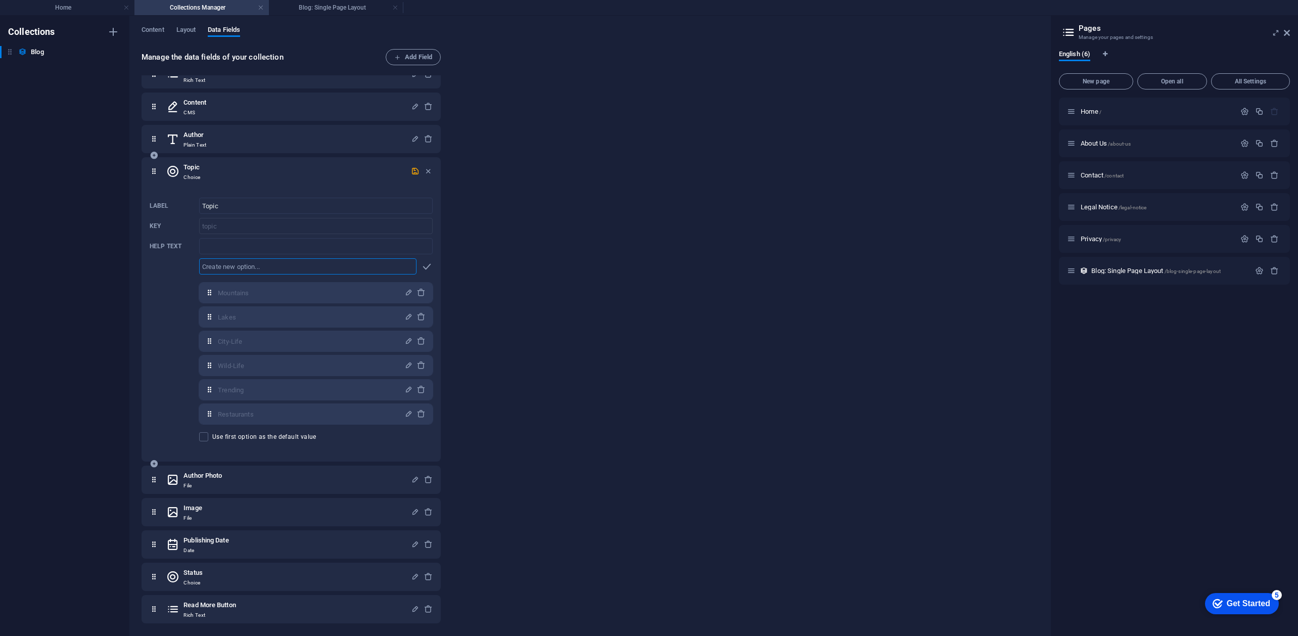
scroll to position [0, 0]
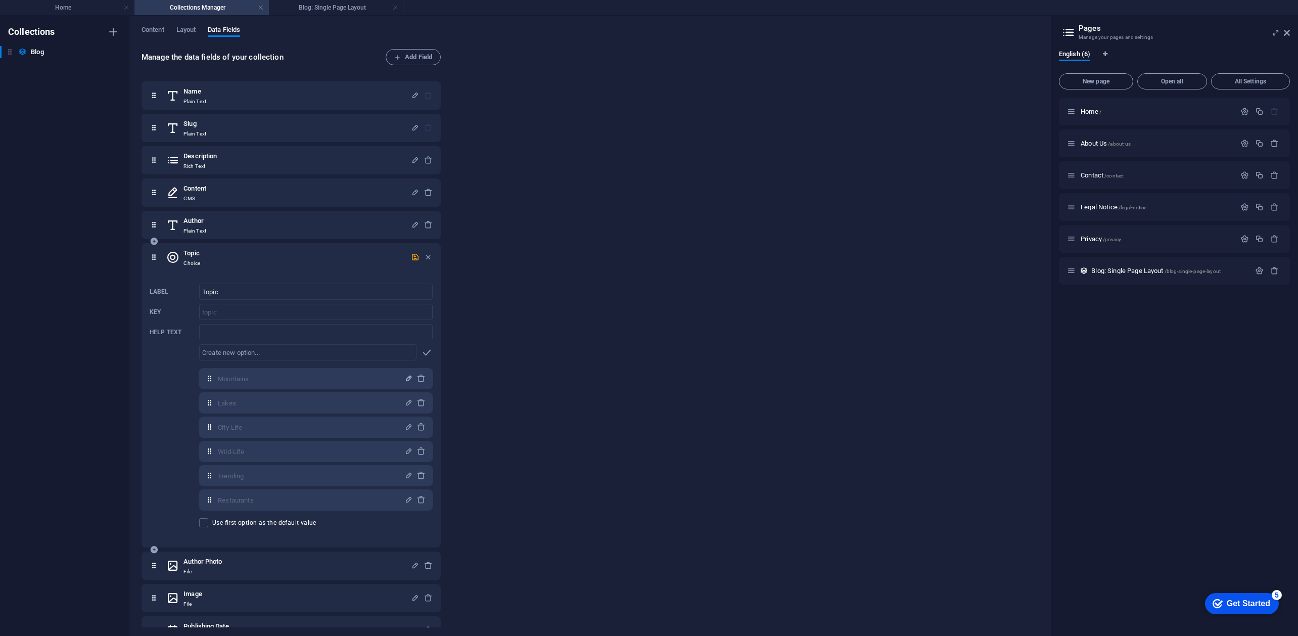
drag, startPoint x: 417, startPoint y: 376, endPoint x: 411, endPoint y: 375, distance: 6.6
click at [411, 375] on div "Mountains ​" at bounding box center [316, 379] width 234 height 20
click at [404, 377] on icon "button" at bounding box center [408, 378] width 9 height 9
drag, startPoint x: 286, startPoint y: 381, endPoint x: 226, endPoint y: 383, distance: 59.7
click at [226, 383] on input "Mountains" at bounding box center [308, 379] width 180 height 16
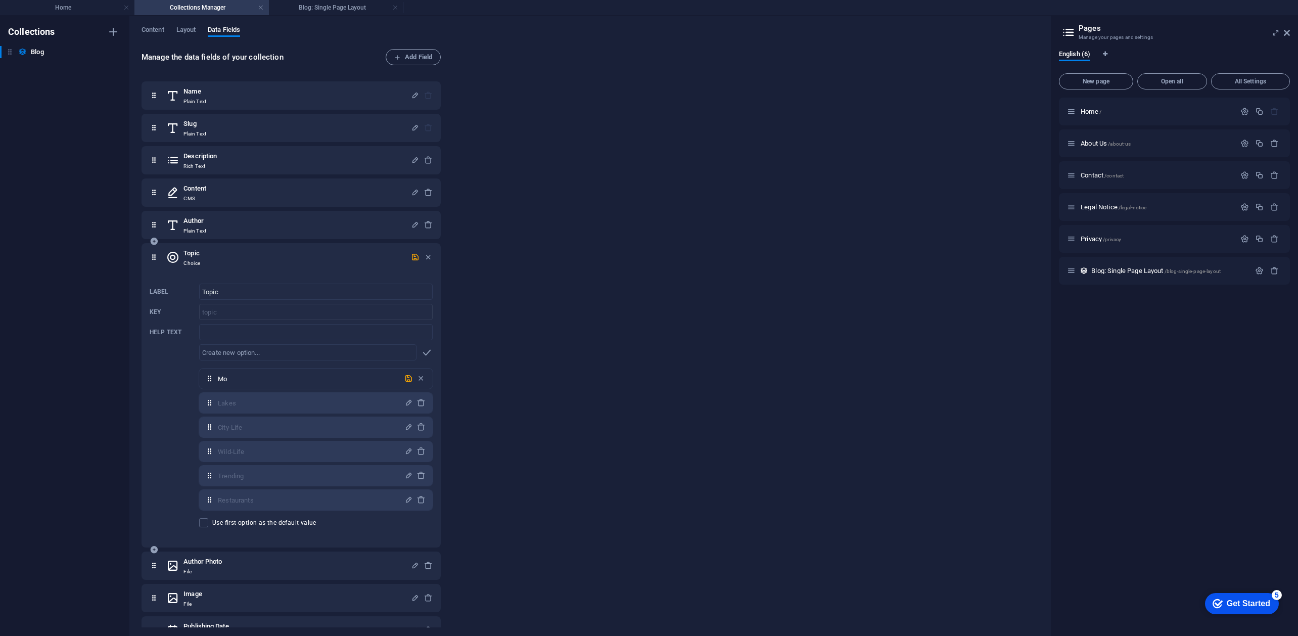
type input "M"
type input "Restaurants"
click at [422, 508] on icon "button" at bounding box center [421, 508] width 9 height 9
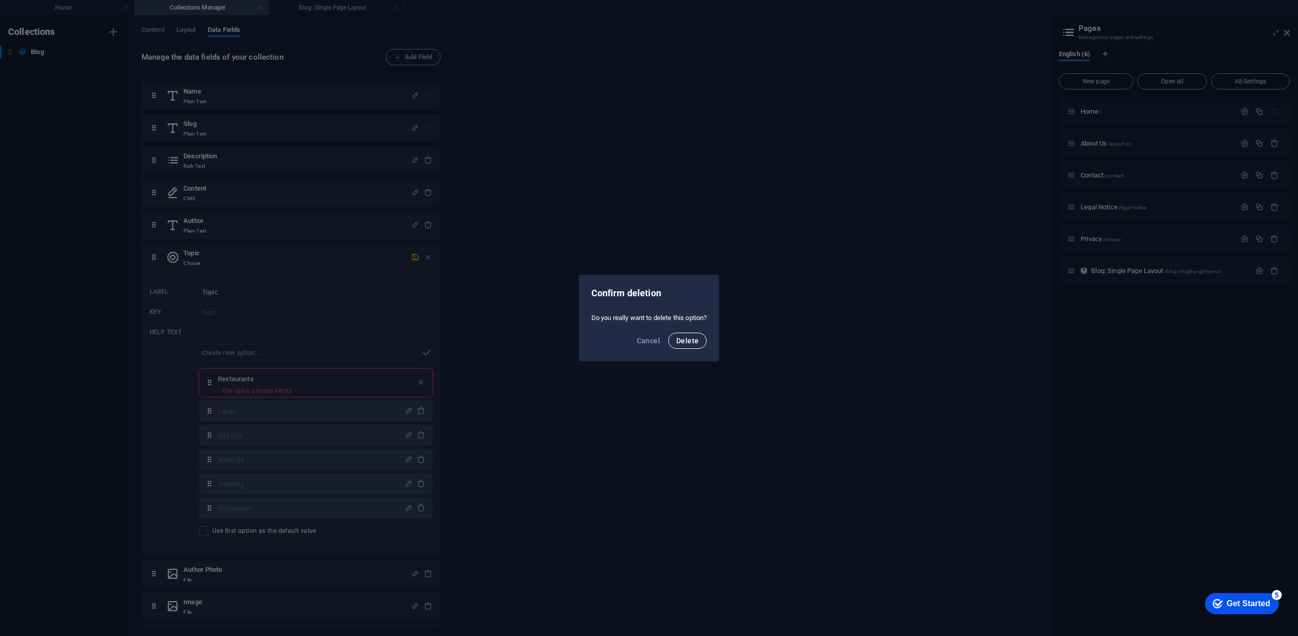
click at [690, 339] on span "Delete" at bounding box center [687, 341] width 22 height 8
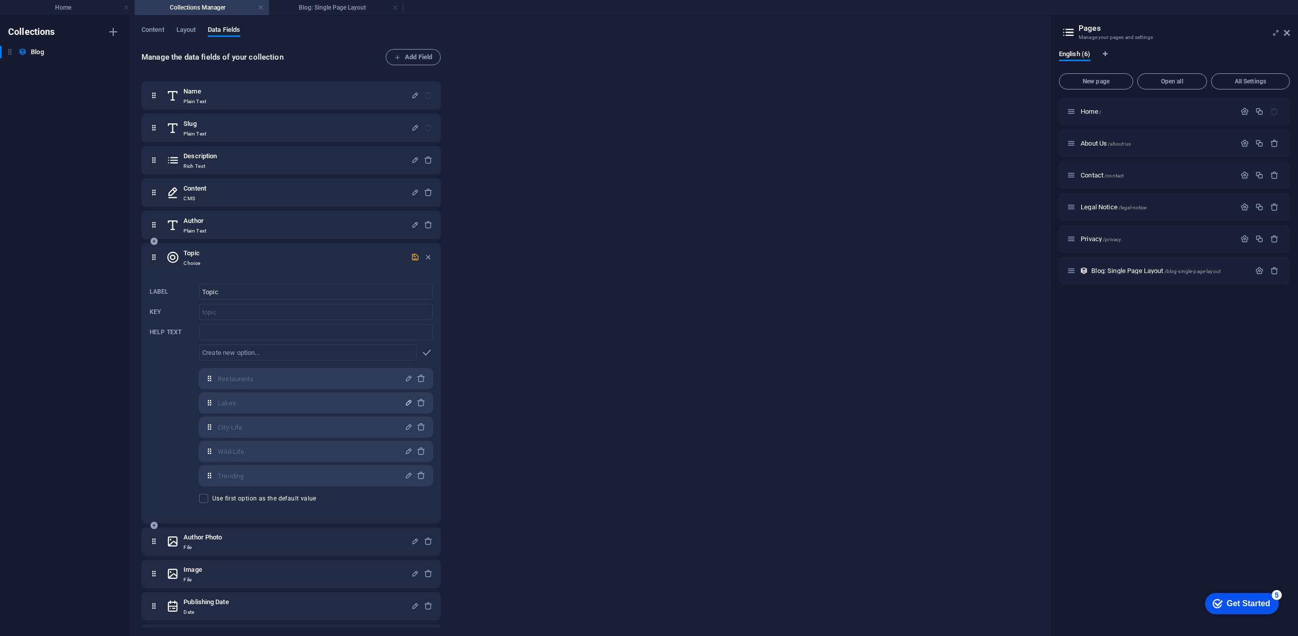
click at [409, 401] on icon "button" at bounding box center [408, 402] width 9 height 9
click at [300, 399] on input "Lakes" at bounding box center [308, 403] width 180 height 16
type input "Onontdekte stranden"
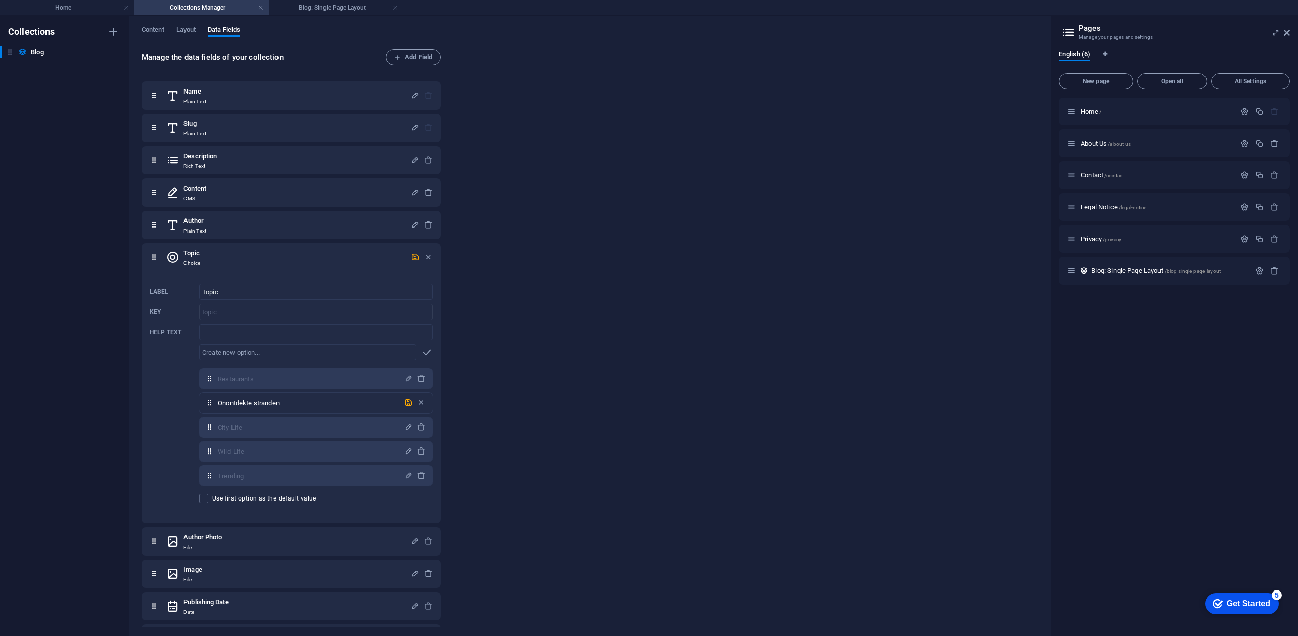
click at [530, 445] on div "Manage the data fields of your collection Add Field Name Plain Text Slug Plain …" at bounding box center [590, 339] width 897 height 580
click at [407, 402] on icon "button" at bounding box center [408, 402] width 9 height 9
click at [407, 429] on icon "button" at bounding box center [408, 427] width 9 height 9
click at [304, 425] on input "City-Life" at bounding box center [308, 427] width 180 height 16
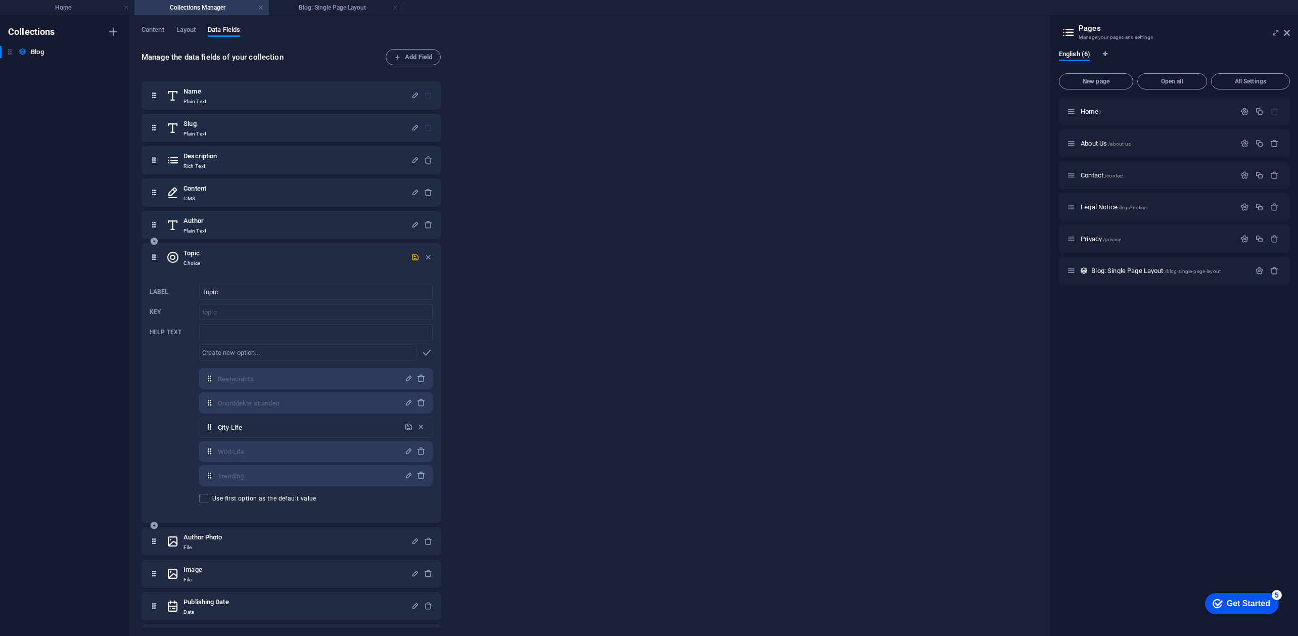
click at [304, 425] on input "City-Life" at bounding box center [308, 427] width 180 height 16
drag, startPoint x: 245, startPoint y: 430, endPoint x: 201, endPoint y: 427, distance: 44.1
click at [201, 427] on div "Hopnd ​" at bounding box center [316, 427] width 234 height 20
type input "Reizen met je hond"
click at [404, 423] on icon "button" at bounding box center [408, 427] width 9 height 9
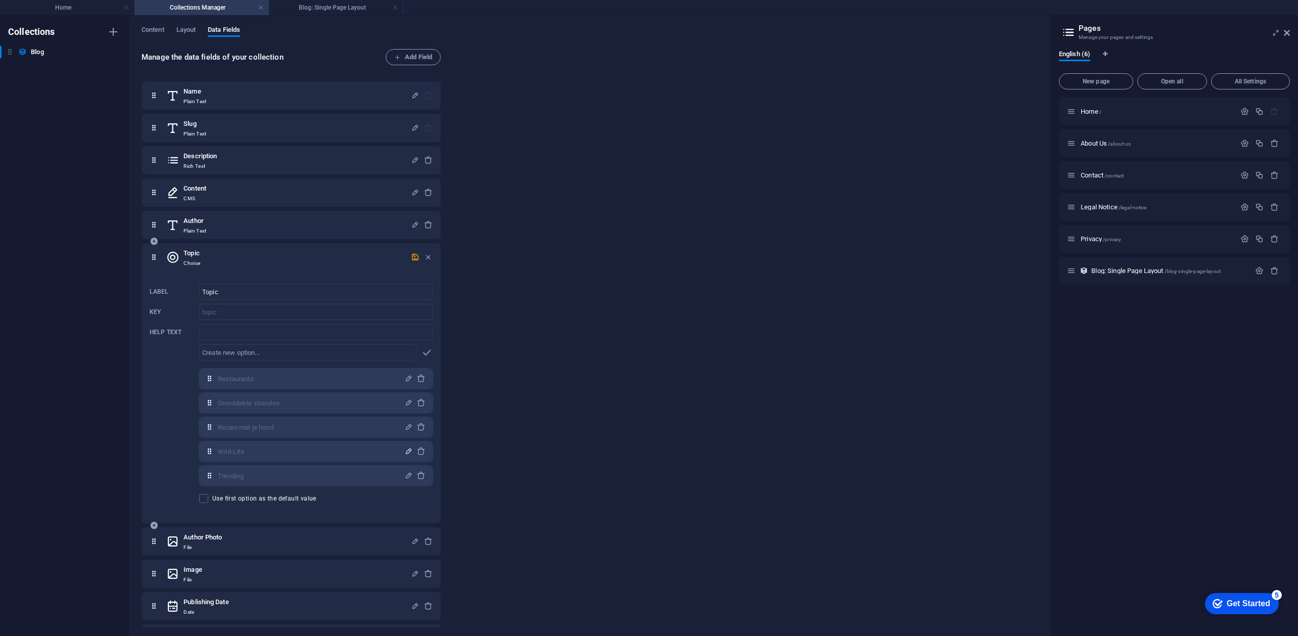
click at [407, 447] on icon "button" at bounding box center [408, 451] width 9 height 9
click at [254, 450] on input "Wild-Life" at bounding box center [308, 451] width 180 height 16
type input "Algemeen"
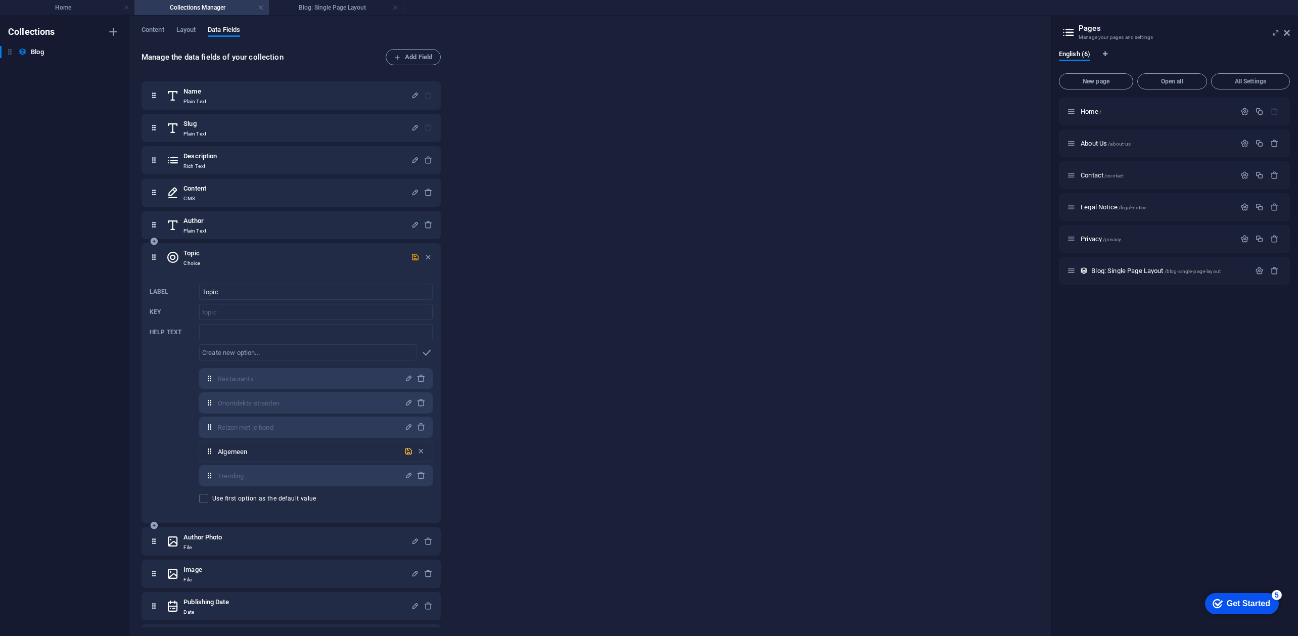
click at [405, 447] on icon "button" at bounding box center [408, 451] width 9 height 9
click at [404, 476] on icon "button" at bounding box center [408, 475] width 9 height 9
click at [274, 473] on input "Trending" at bounding box center [308, 476] width 180 height 16
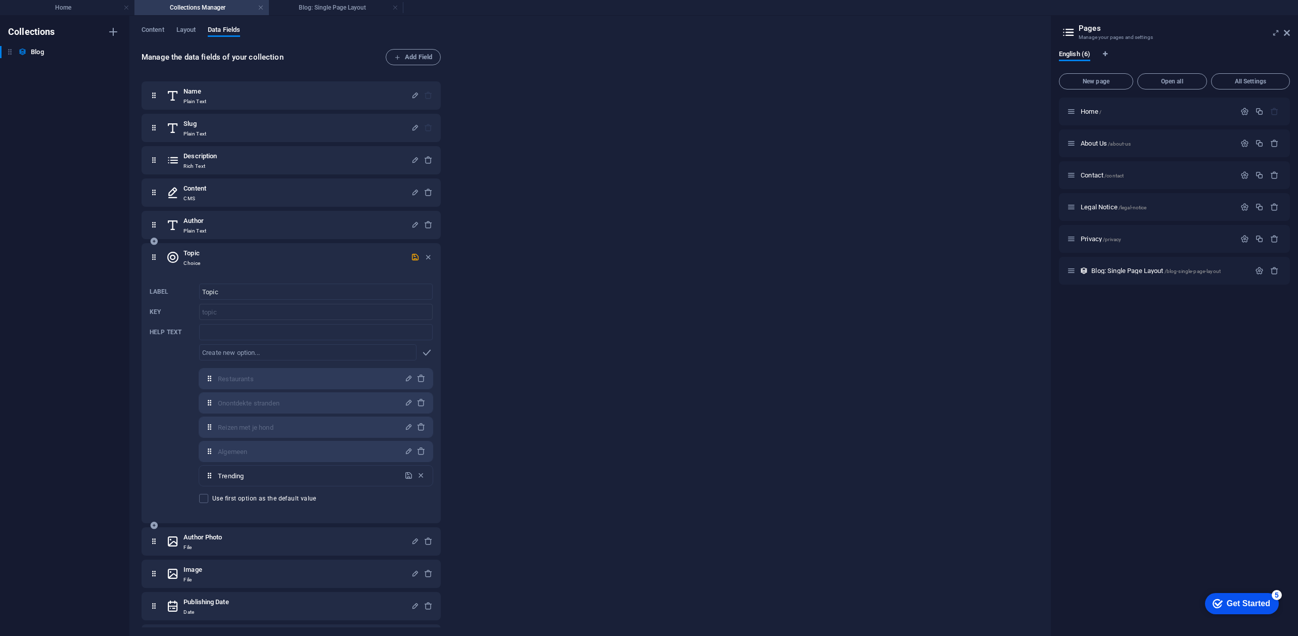
click at [172, 446] on div "Label Topic ​ Key topic ​ Help text ​ ​ Mountains,Onontdekte stranden,Reizen me…" at bounding box center [291, 394] width 283 height 228
click at [678, 460] on div "Manage the data fields of your collection Add Field Name Plain Text Slug Plain …" at bounding box center [590, 339] width 897 height 580
click at [176, 395] on div "Label Topic ​ Key topic ​ Help text ​ ​ Mountains,Onontdekte stranden,Reizen me…" at bounding box center [291, 394] width 283 height 228
click at [226, 298] on input "Topic" at bounding box center [316, 292] width 234 height 16
click at [310, 263] on div "Topic Choice" at bounding box center [288, 257] width 245 height 20
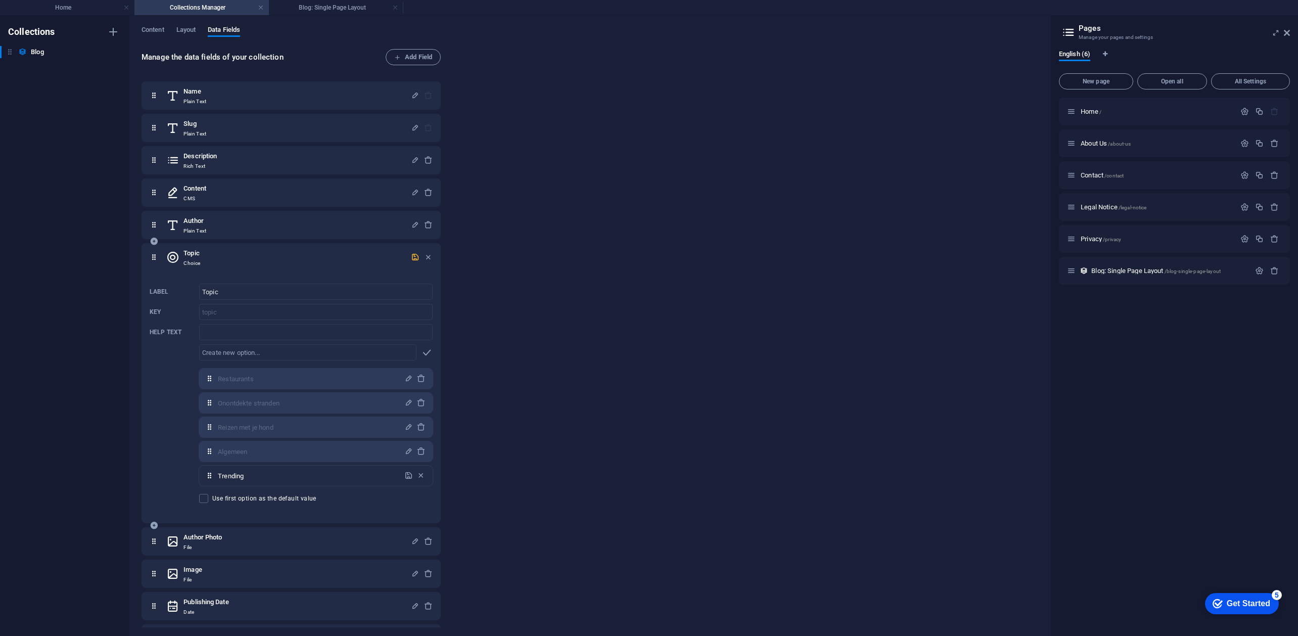
click at [412, 257] on icon "button" at bounding box center [415, 257] width 9 height 9
click at [146, 261] on div "Topic Choice Label Topic ​ Key topic ​ Help text ​ ​ Mountains,Onontdekte stran…" at bounding box center [291, 383] width 299 height 280
click at [156, 259] on icon at bounding box center [154, 257] width 9 height 20
click at [150, 225] on icon at bounding box center [154, 225] width 9 height 20
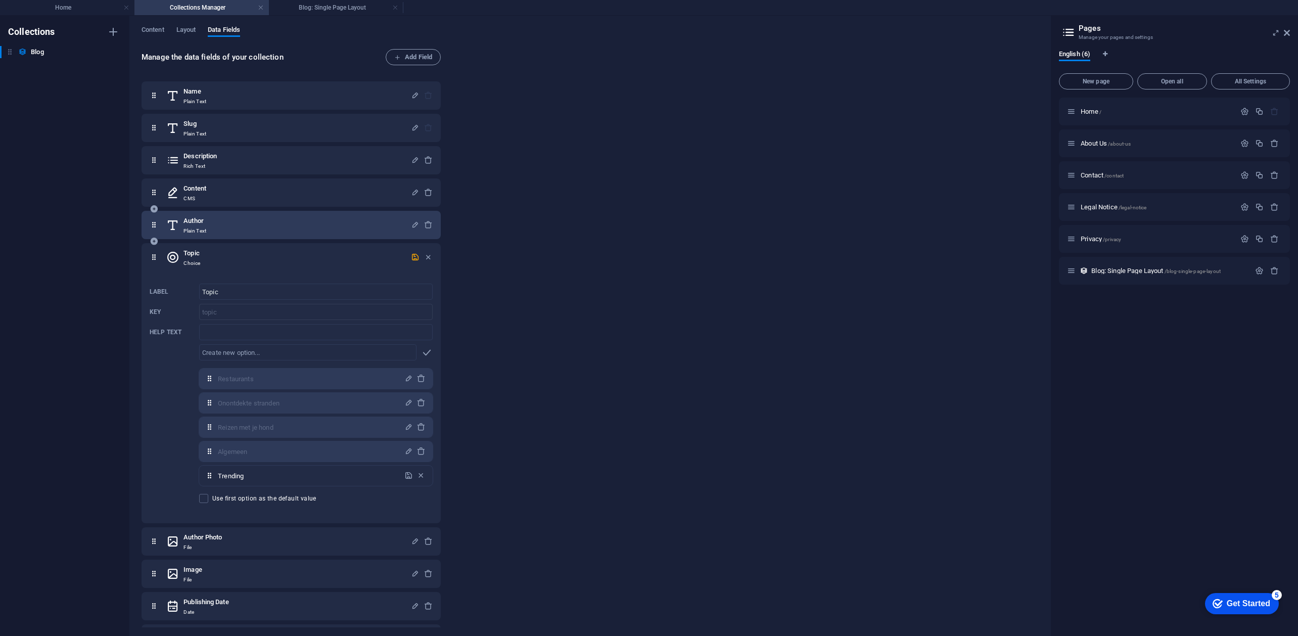
click at [154, 225] on icon at bounding box center [154, 225] width 9 height 20
click at [195, 231] on p "Plain Text" at bounding box center [195, 231] width 23 height 8
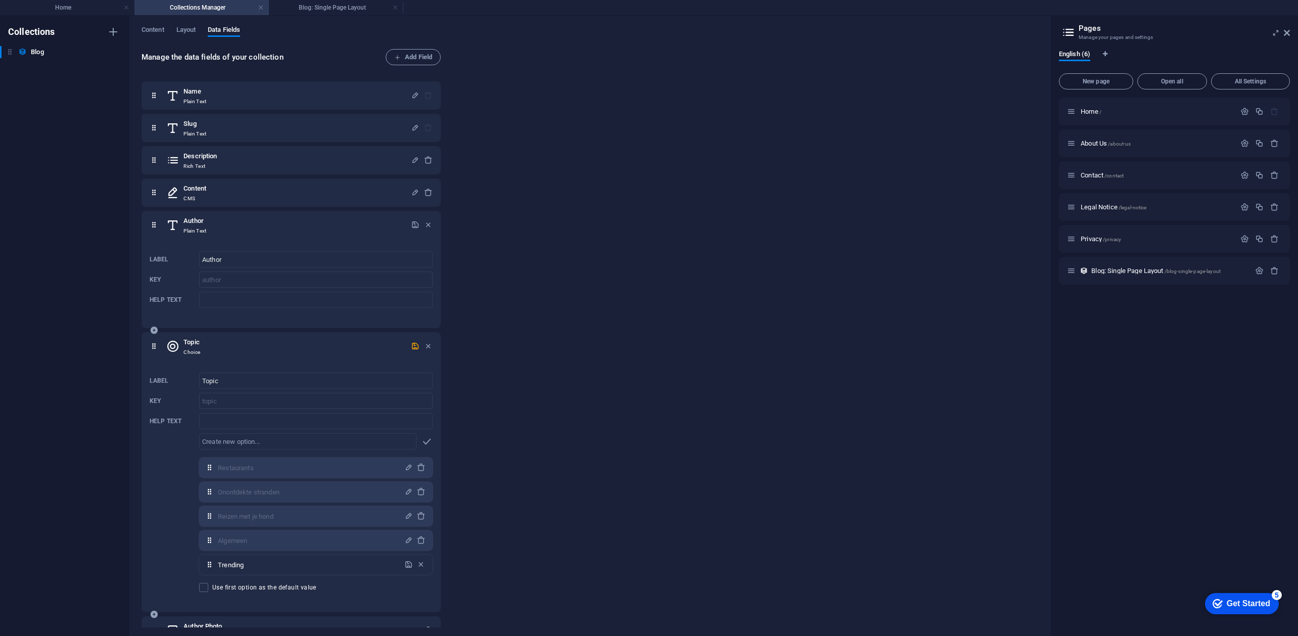
click at [189, 342] on h6 "Topic" at bounding box center [192, 342] width 17 height 12
click at [171, 346] on icon at bounding box center [172, 346] width 13 height 20
click at [154, 344] on icon at bounding box center [154, 346] width 9 height 20
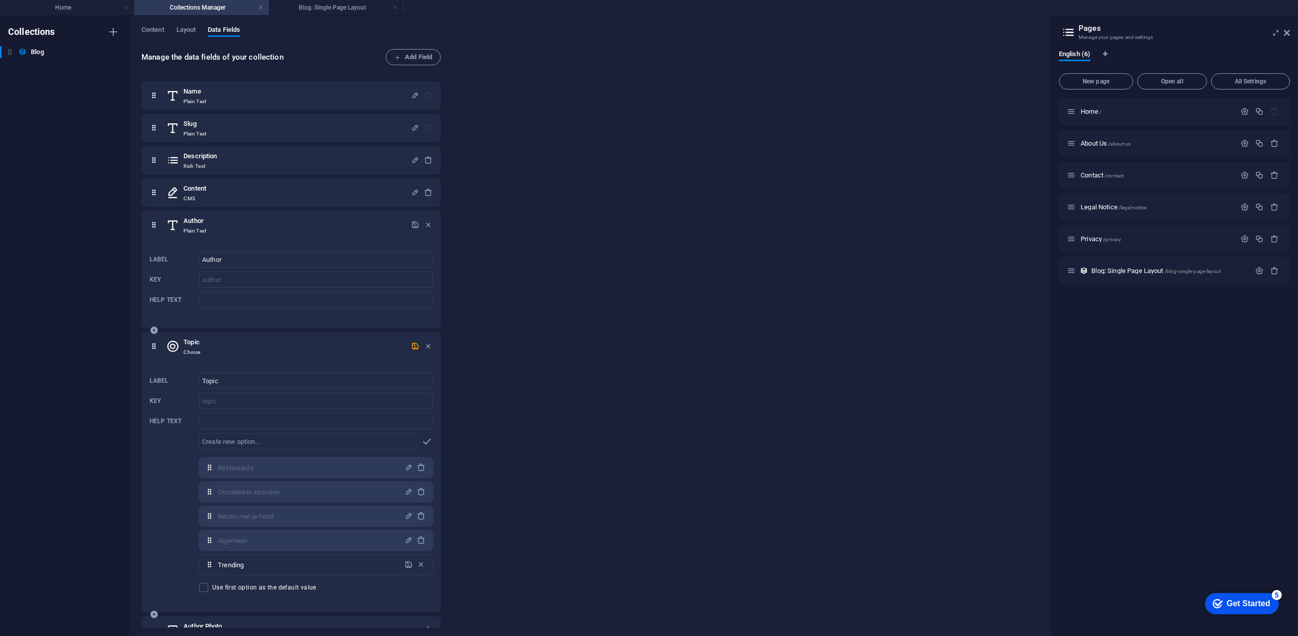
click at [154, 344] on icon at bounding box center [154, 346] width 9 height 20
click at [180, 10] on h4 "Collections Manager" at bounding box center [201, 7] width 134 height 11
click at [185, 25] on div "Content Layout Data Fields Manage the data fields of your collection Add Field …" at bounding box center [589, 326] width 921 height 620
click at [148, 36] on button "Content" at bounding box center [153, 31] width 23 height 11
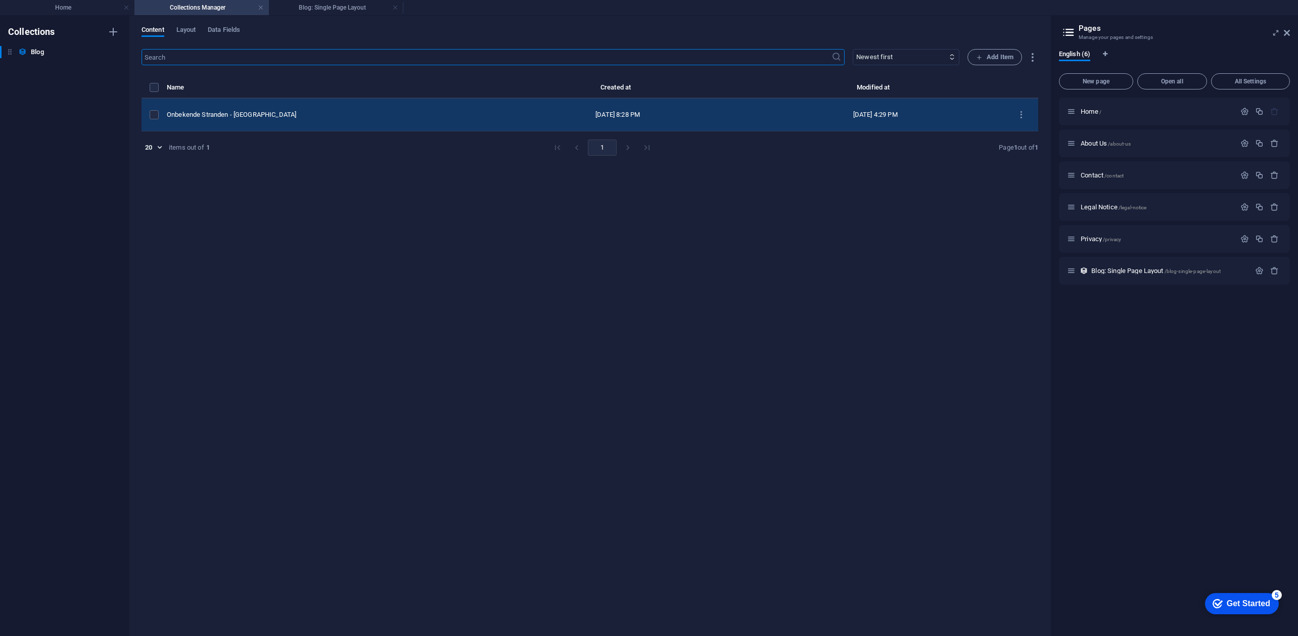
click at [646, 126] on td "[DATE] 8:28 PM" at bounding box center [618, 115] width 258 height 33
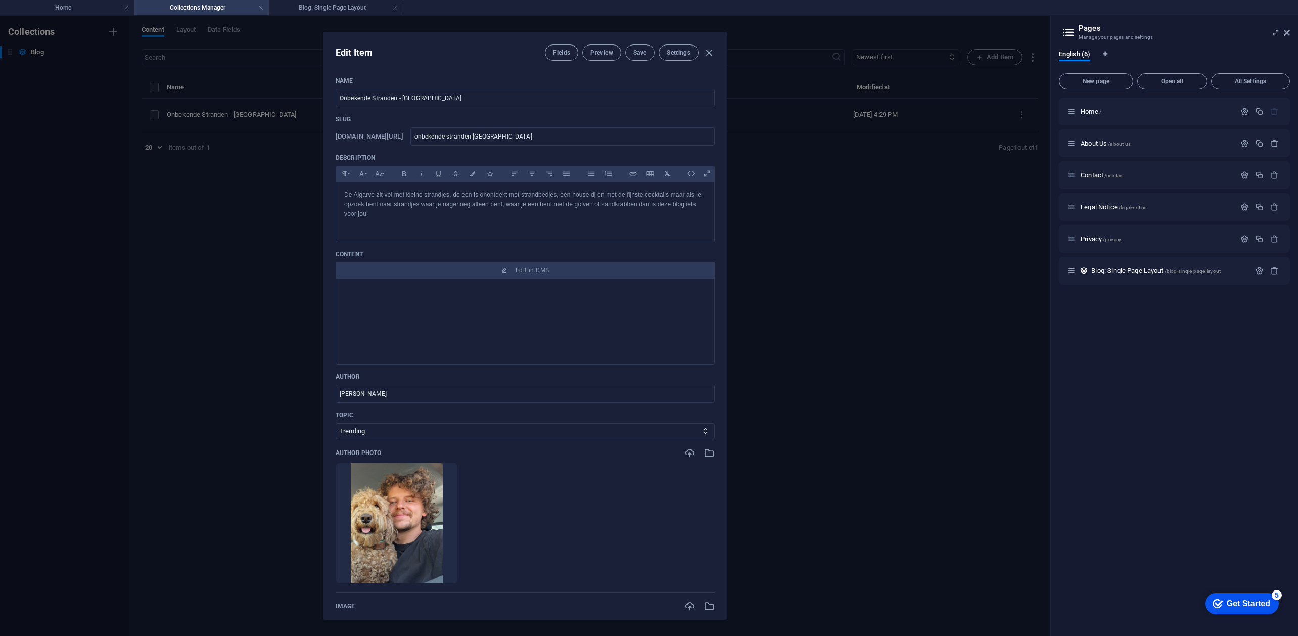
scroll to position [269, 0]
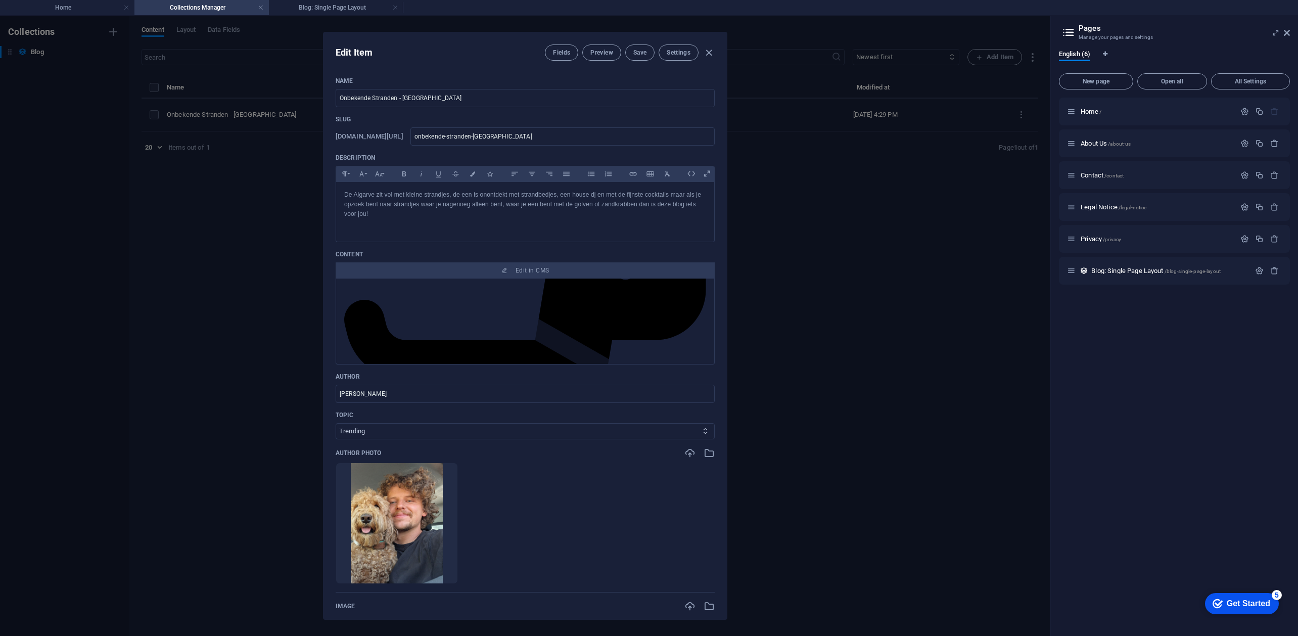
click at [397, 439] on select "Mountains Onontdekte stranden Reizen met je hond Algemeen Trending" at bounding box center [525, 431] width 379 height 16
select select "Onontdekte stranden"
click at [336, 439] on select "Mountains Onontdekte stranden Reizen met je hond Algemeen Trending" at bounding box center [525, 431] width 379 height 16
click at [644, 55] on span "Save" at bounding box center [639, 53] width 13 height 8
click at [838, 282] on div "Edit Item Fields Preview Save Settings Name Onbekende Stranden - [GEOGRAPHIC_DA…" at bounding box center [525, 326] width 1051 height 620
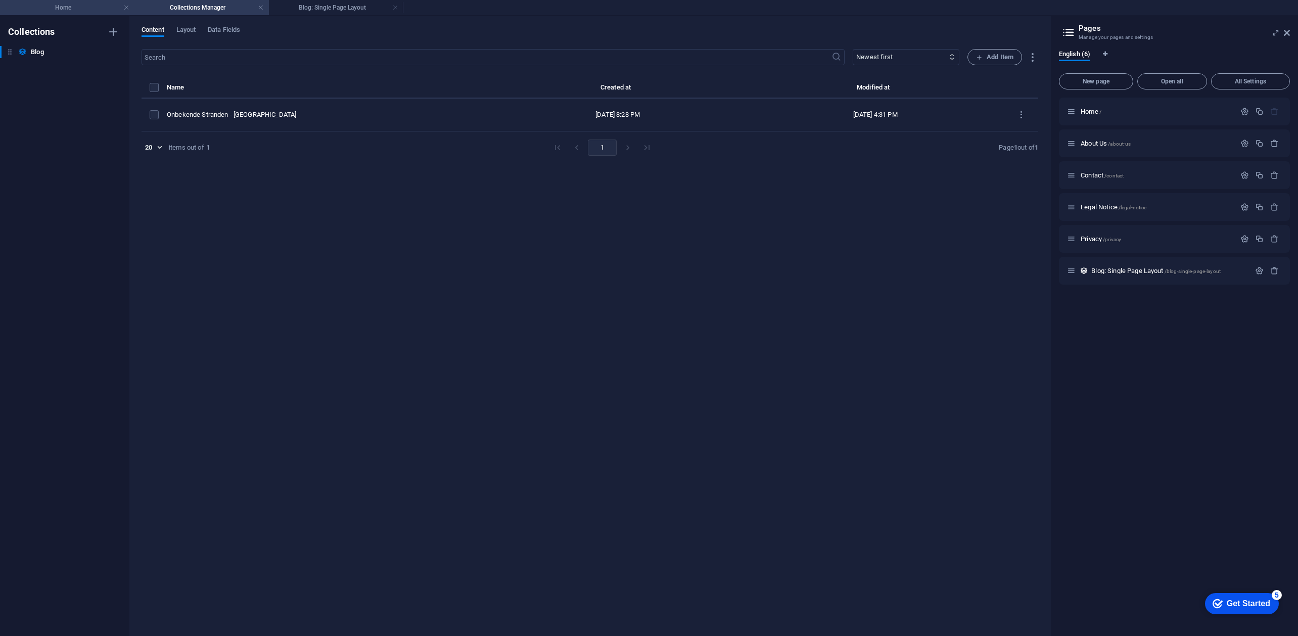
click at [52, 5] on h4 "Home" at bounding box center [67, 7] width 134 height 11
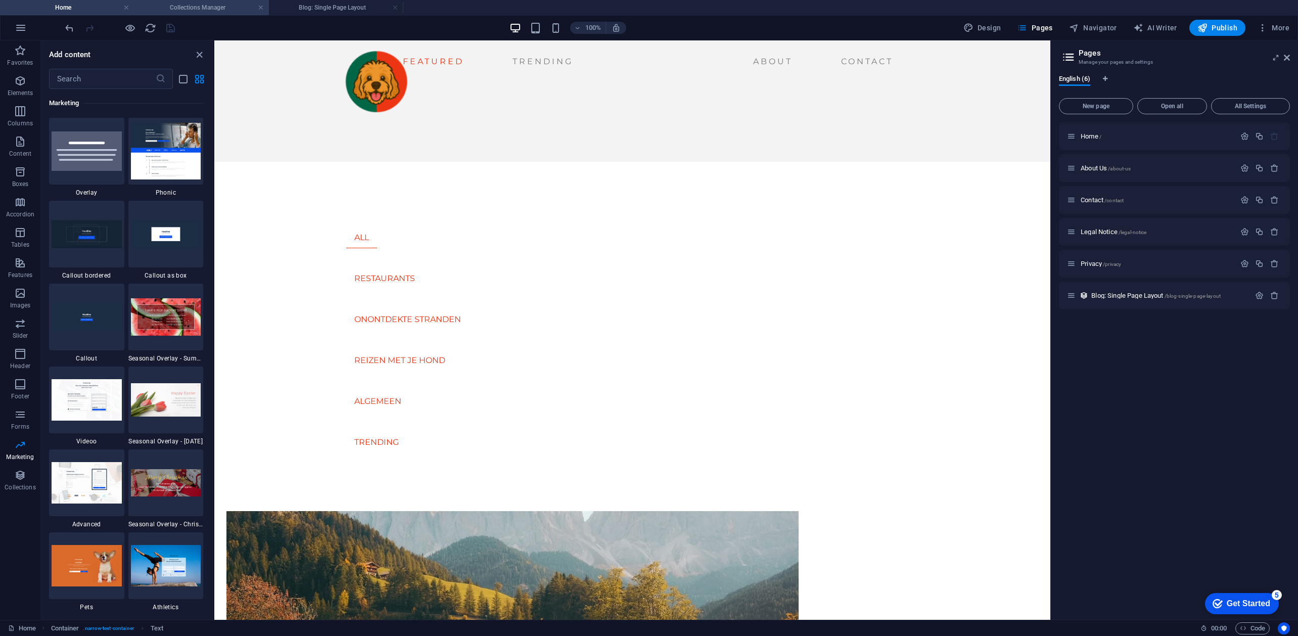
click at [194, 4] on h4 "Collections Manager" at bounding box center [201, 7] width 134 height 11
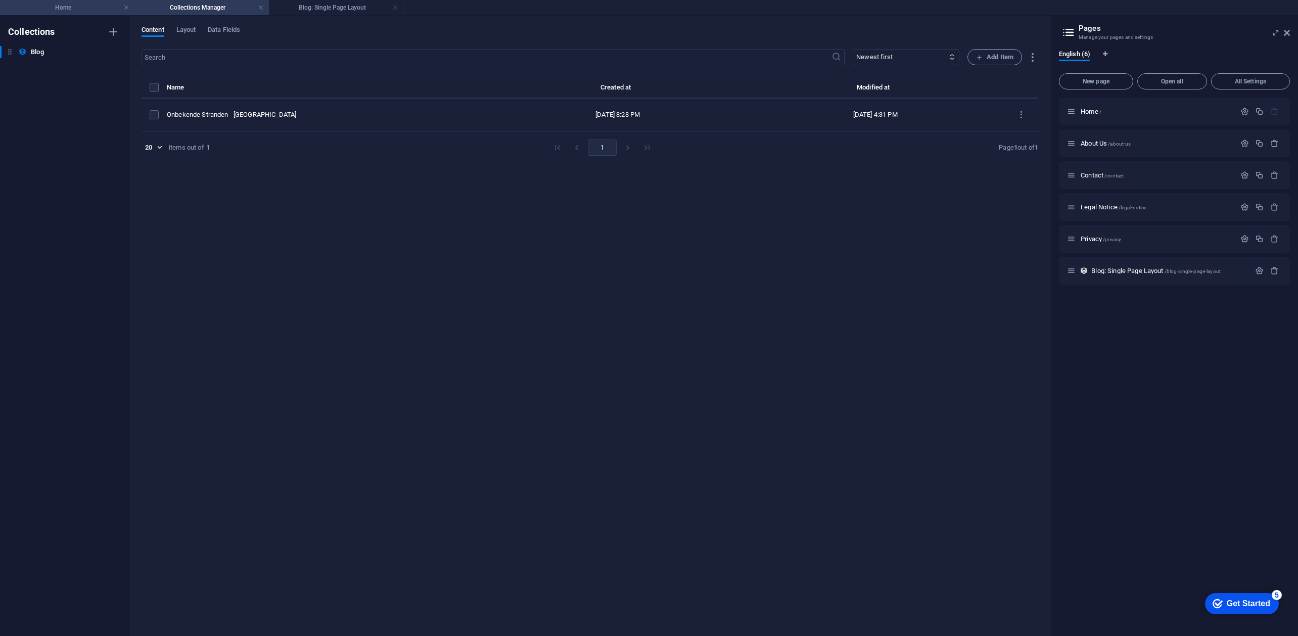
click at [69, 7] on h4 "Home" at bounding box center [67, 7] width 134 height 11
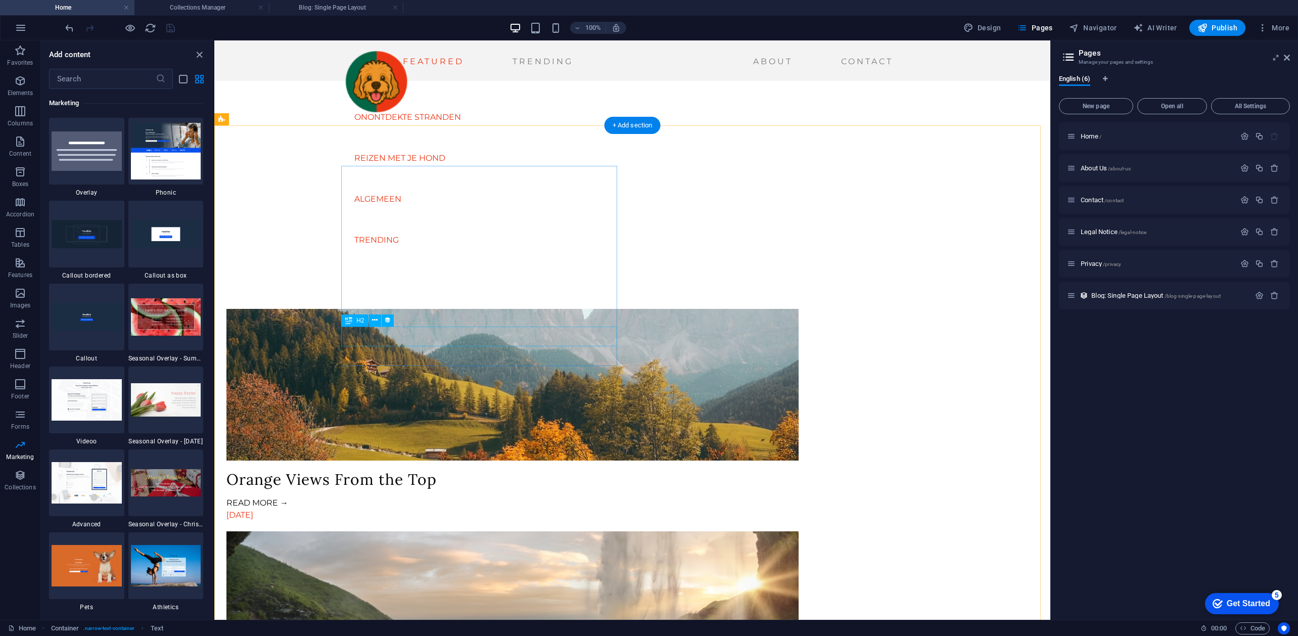
scroll to position [0, 0]
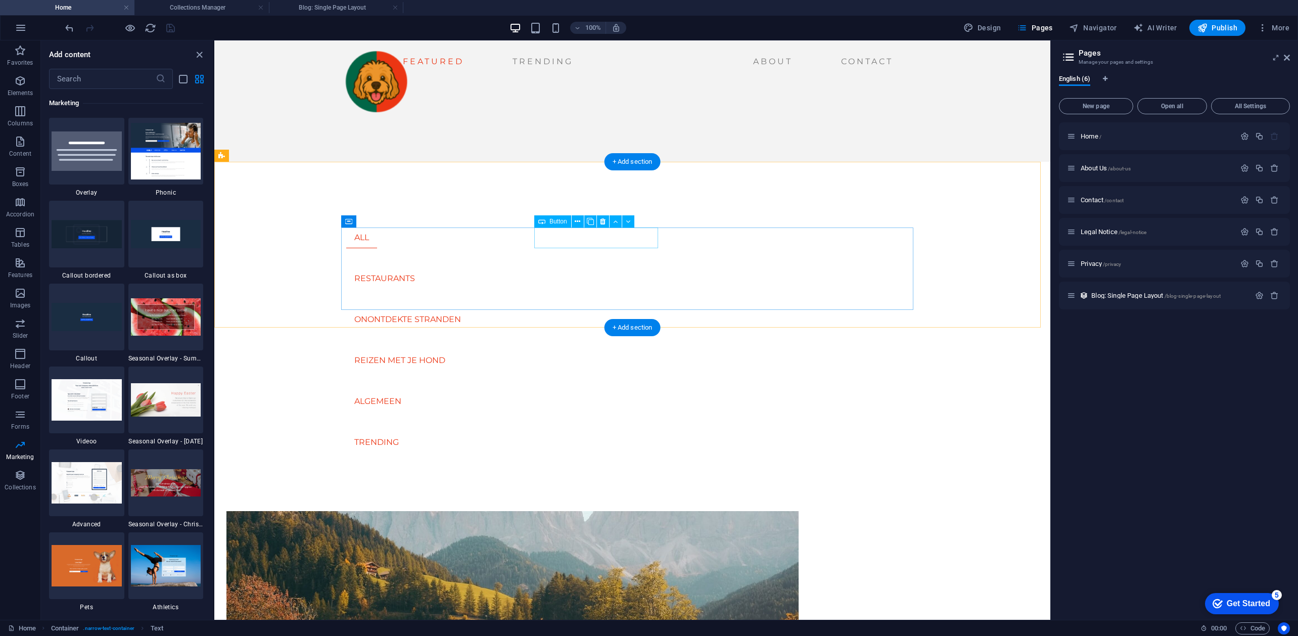
click at [583, 309] on div "ONONTDEKTE STRANDEN" at bounding box center [632, 319] width 572 height 21
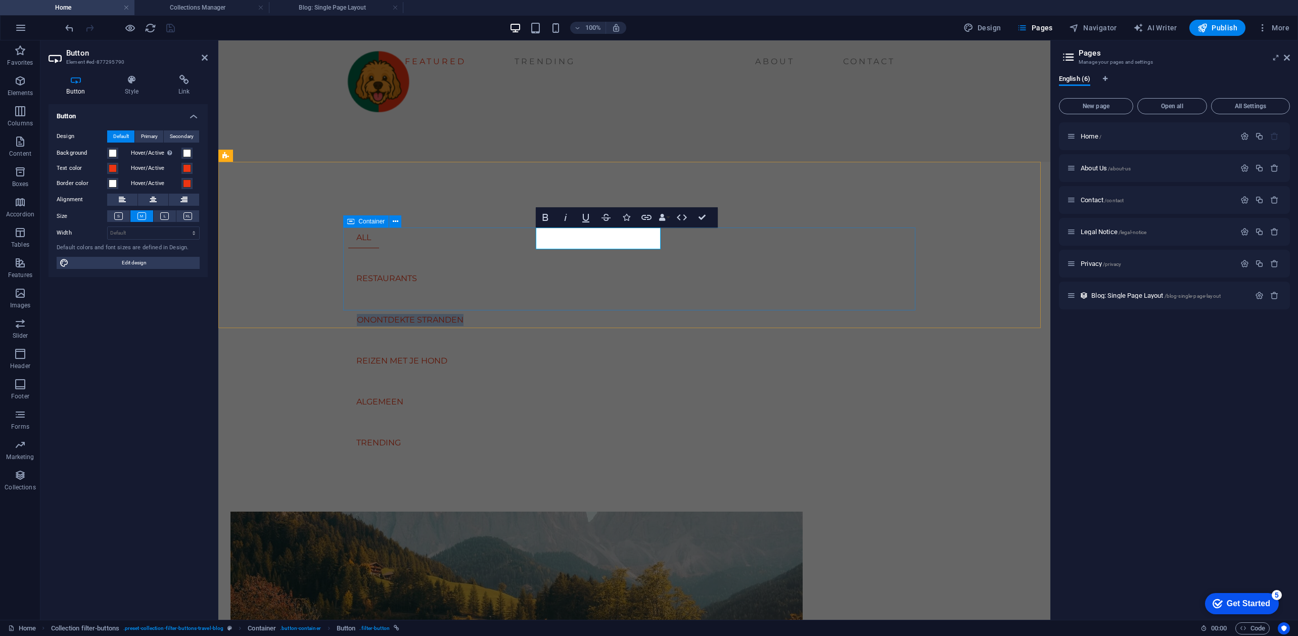
click at [516, 281] on div "ALL RESTAURANTS ONONTDEKTE STRANDEN REIZEN MET JE HOND ALGEMEEN TRENDING" at bounding box center [634, 341] width 572 height 226
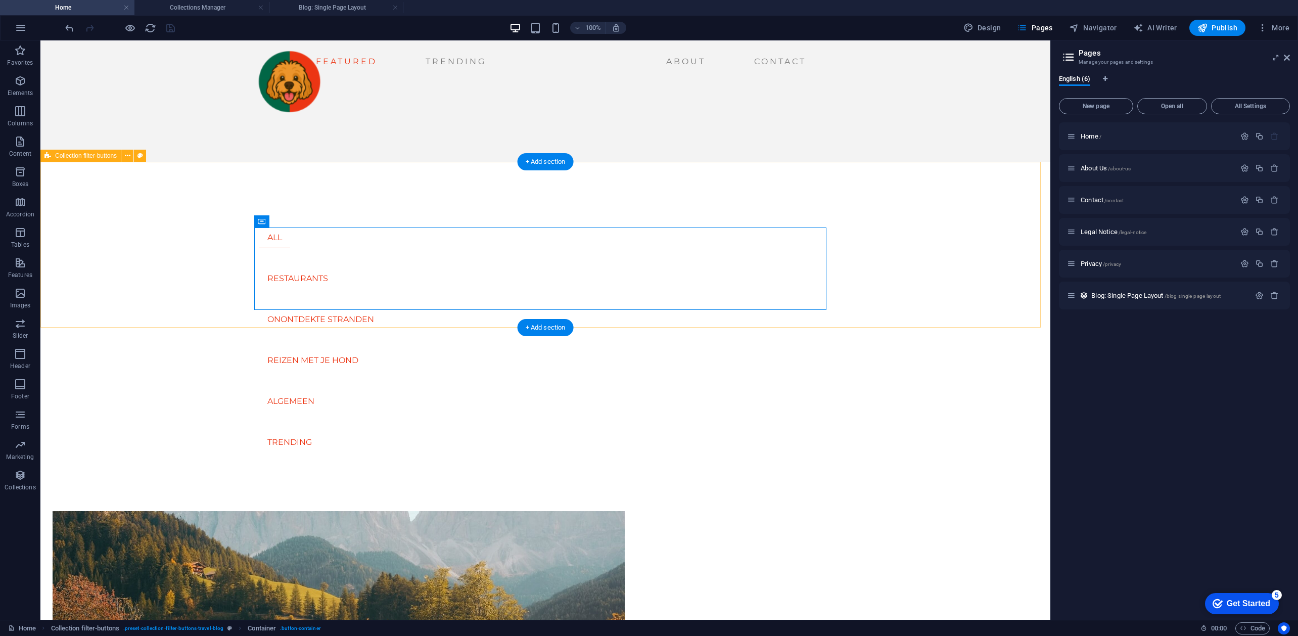
click at [124, 293] on div "ALL RESTAURANTS ONONTDEKTE STRANDEN REIZEN MET JE HOND ALGEMEEN TRENDING" at bounding box center [545, 316] width 1010 height 309
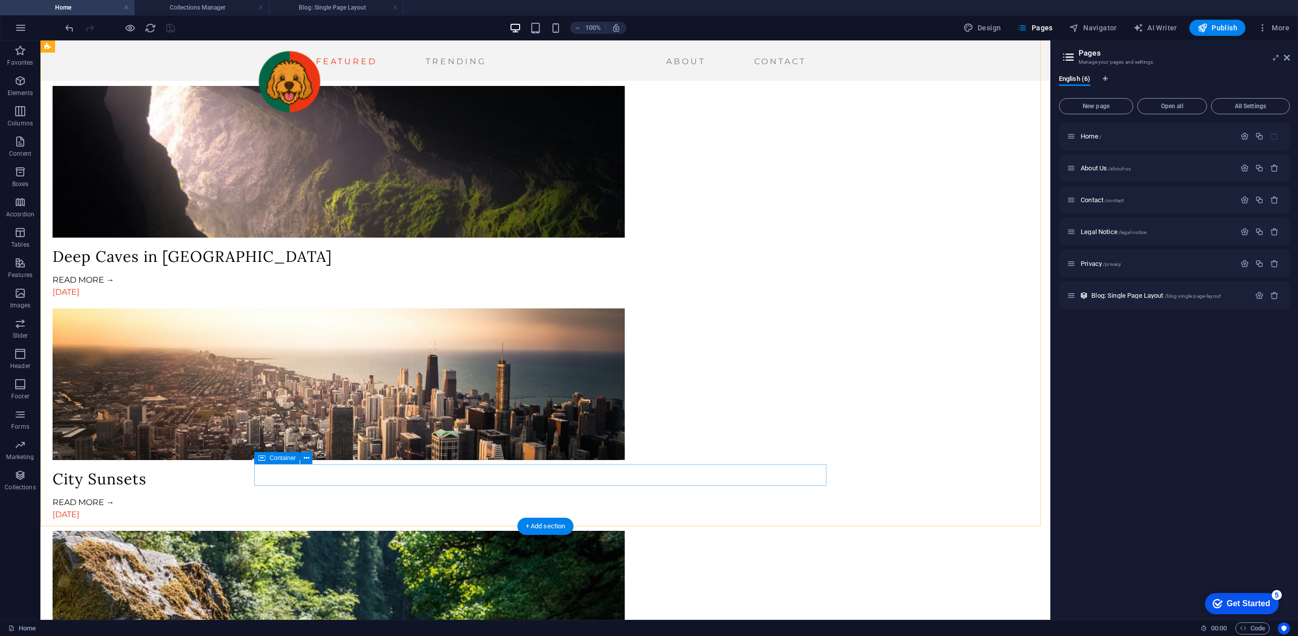
scroll to position [876, 0]
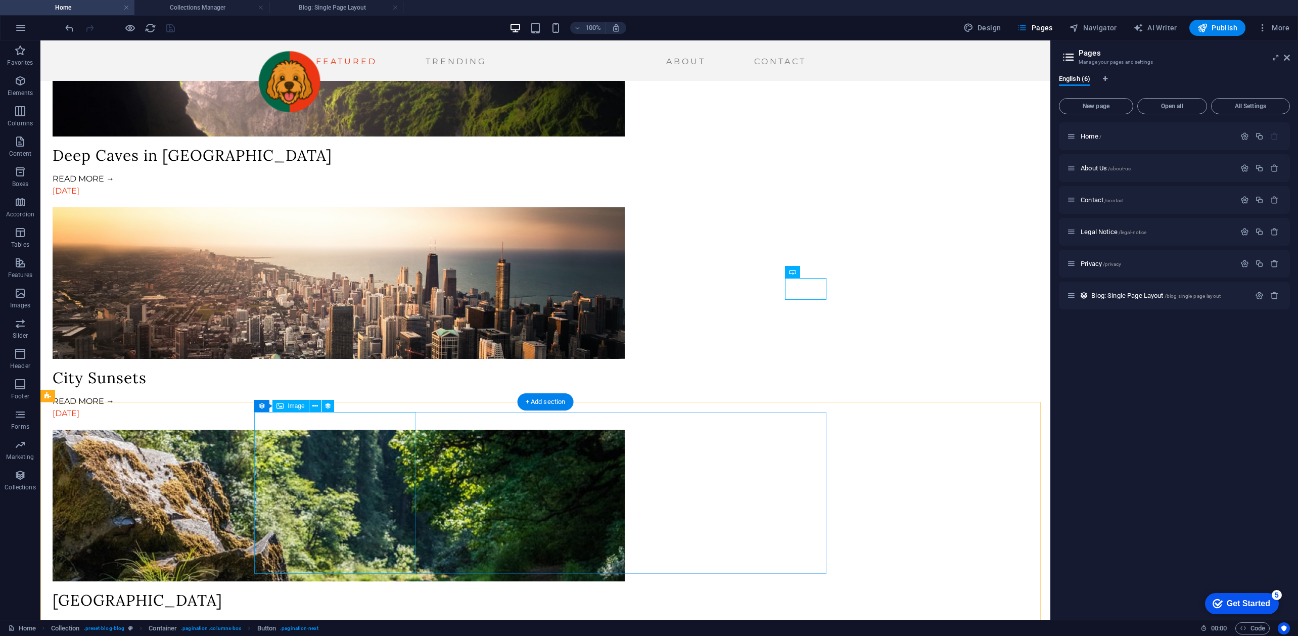
scroll to position [1078, 0]
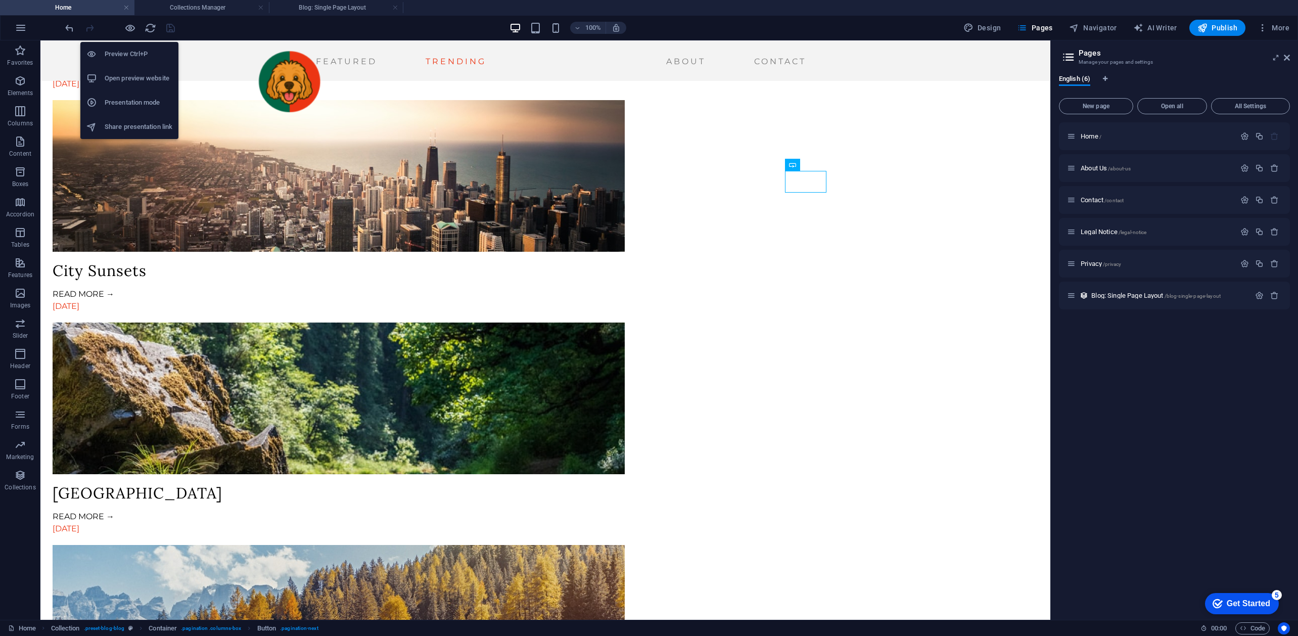
click at [131, 56] on h6 "Preview Ctrl+P" at bounding box center [139, 54] width 68 height 12
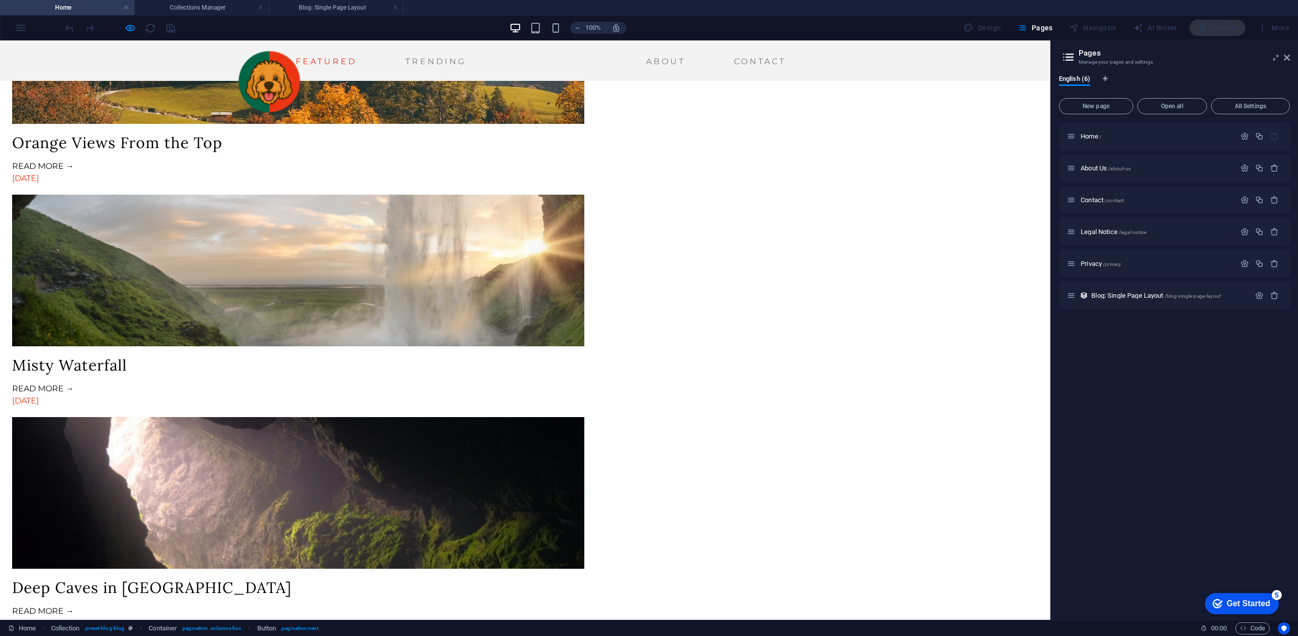
scroll to position [0, 0]
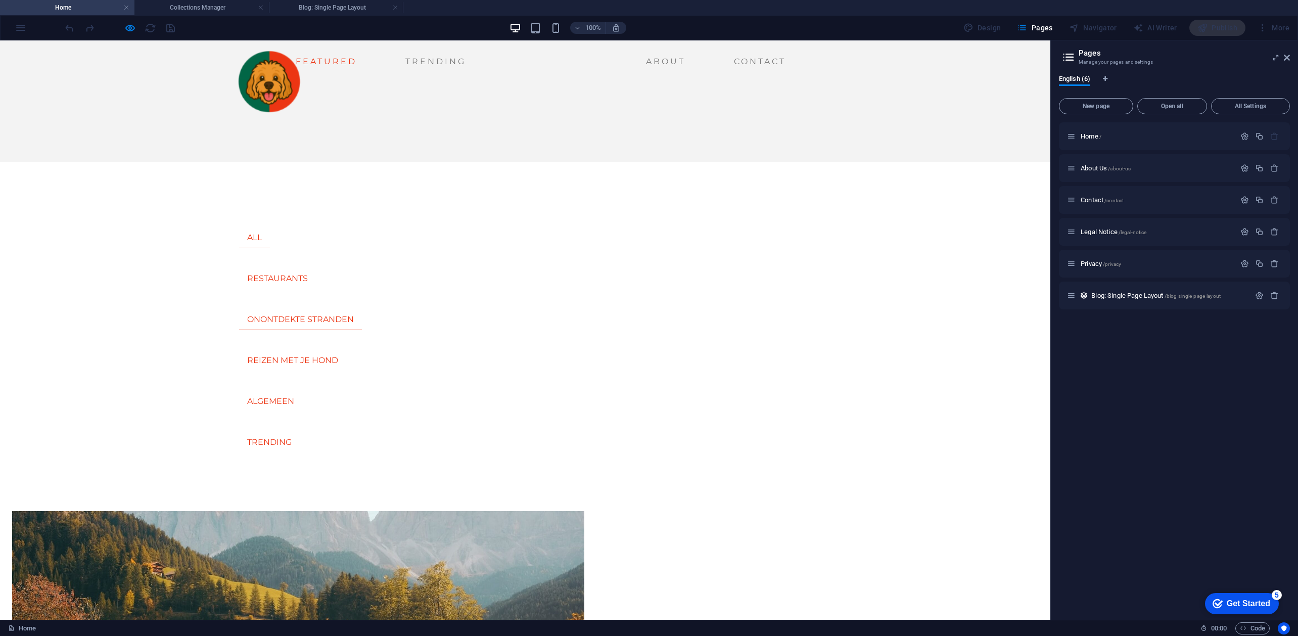
click at [362, 309] on link "ONONTDEKTE STRANDEN" at bounding box center [300, 319] width 123 height 21
click at [300, 432] on link "TRENDING" at bounding box center [269, 442] width 61 height 21
click at [346, 350] on link "REIZEN MET JE HOND" at bounding box center [292, 360] width 107 height 21
click at [302, 391] on link "ALGEMEEN" at bounding box center [270, 401] width 63 height 21
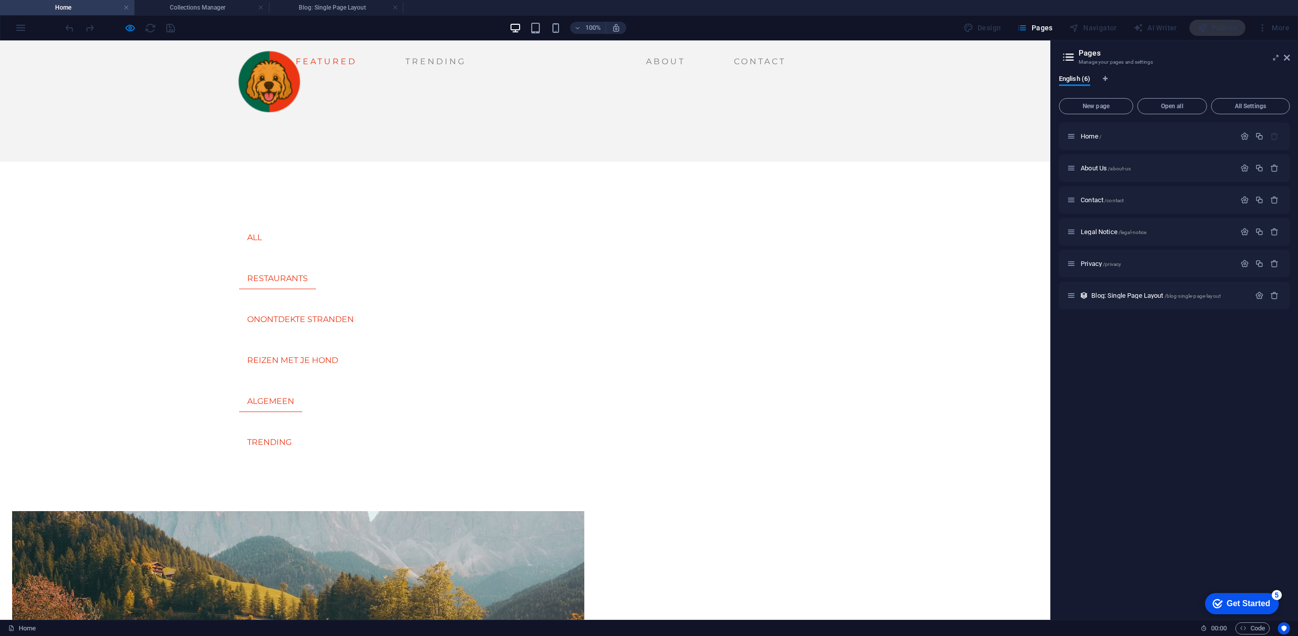
click at [316, 268] on link "RESTAURANTS" at bounding box center [277, 278] width 77 height 21
click at [353, 225] on div "ALL RESTAURANTS ONONTDEKTE STRANDEN REIZEN MET JE HOND ALGEMEEN TRENDING" at bounding box center [525, 316] width 1051 height 309
click at [401, 64] on link "Trending" at bounding box center [435, 62] width 69 height 16
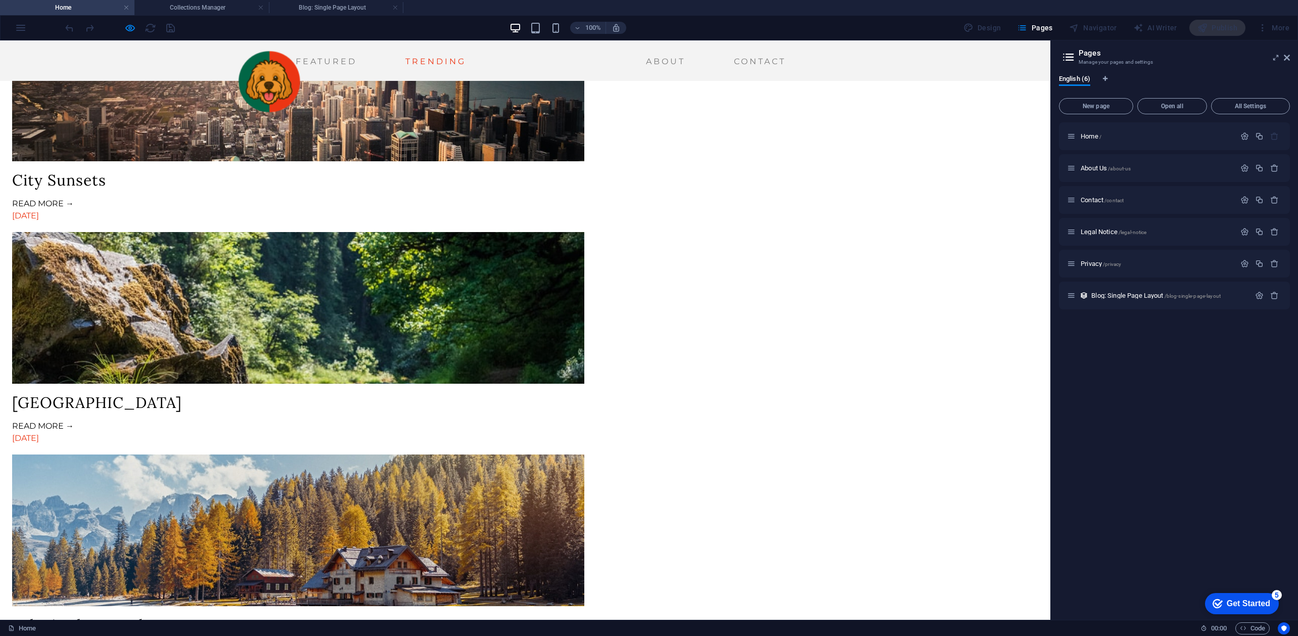
scroll to position [1231, 0]
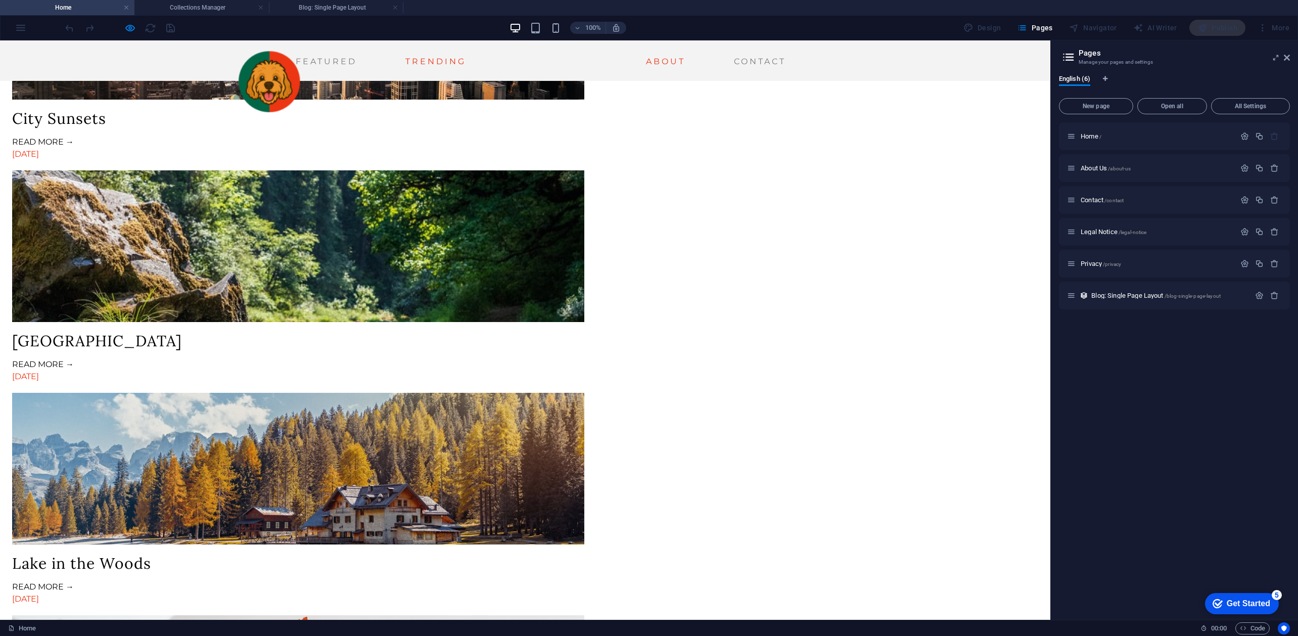
click at [642, 63] on link "About" at bounding box center [666, 62] width 48 height 16
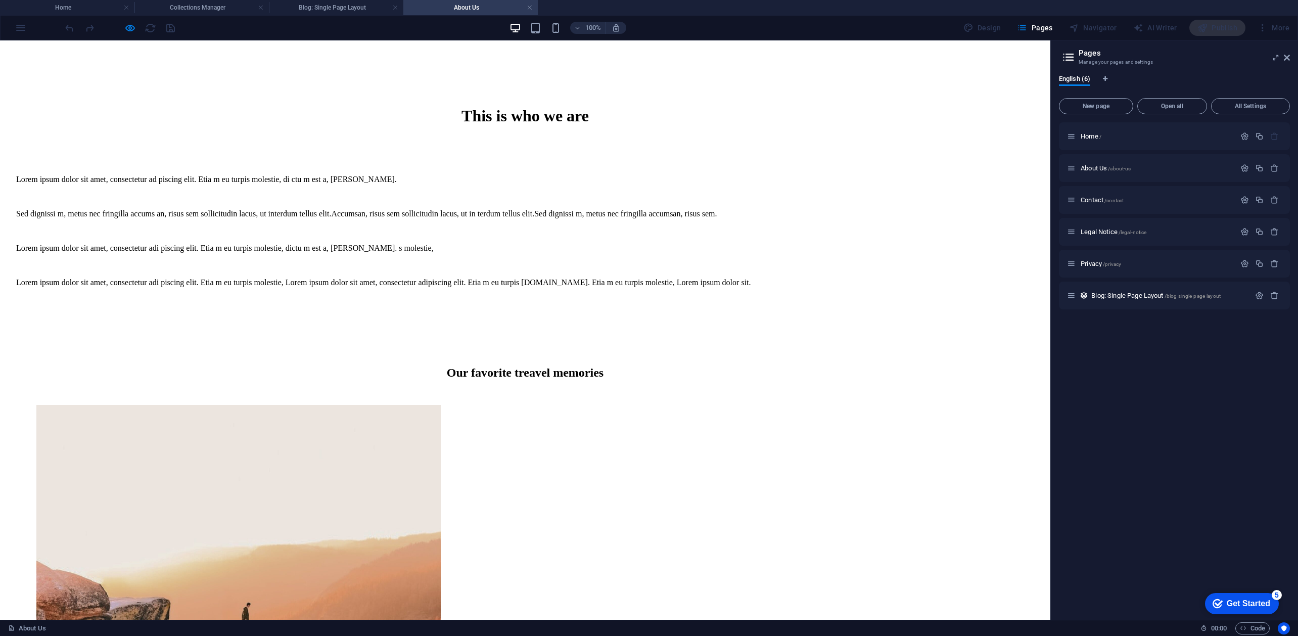
scroll to position [0, 0]
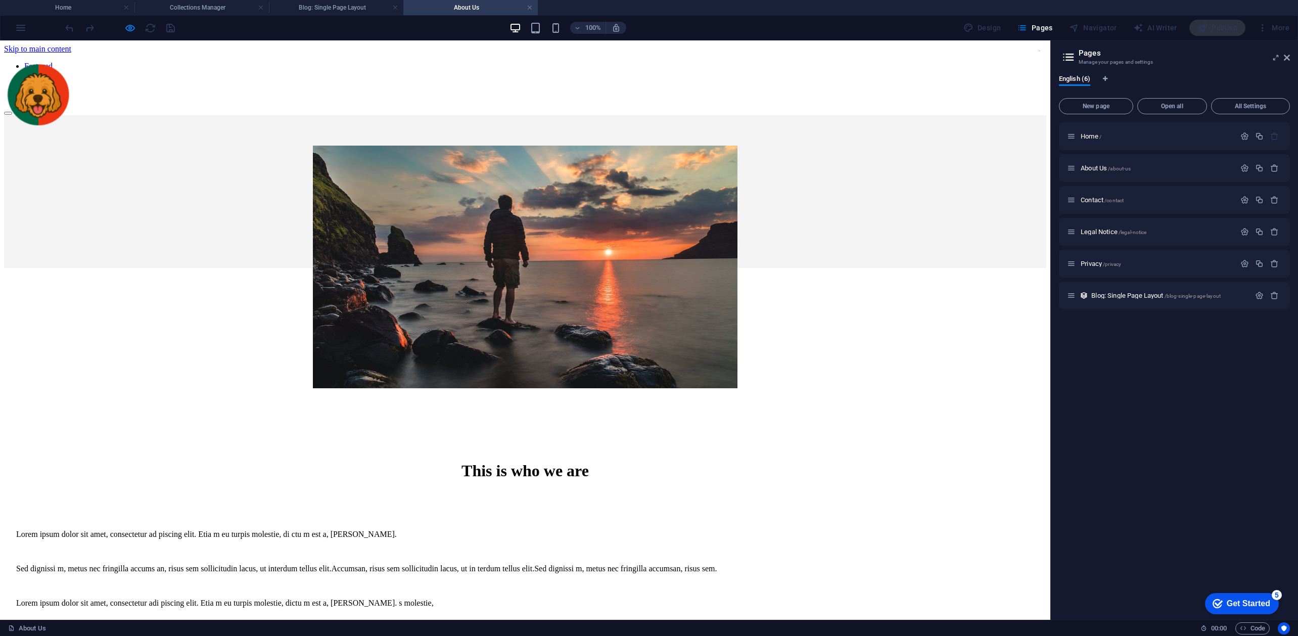
drag, startPoint x: 723, startPoint y: 67, endPoint x: 725, endPoint y: 55, distance: 12.3
click at [723, 65] on nav "Featured Trending About Contact" at bounding box center [525, 80] width 1042 height 36
click at [725, 62] on nav "Featured Trending About Contact" at bounding box center [525, 80] width 1042 height 36
click at [720, 64] on nav "Featured Trending About Contact" at bounding box center [525, 80] width 1042 height 36
click at [279, 62] on nav "Featured Trending About Contact" at bounding box center [525, 80] width 1042 height 36
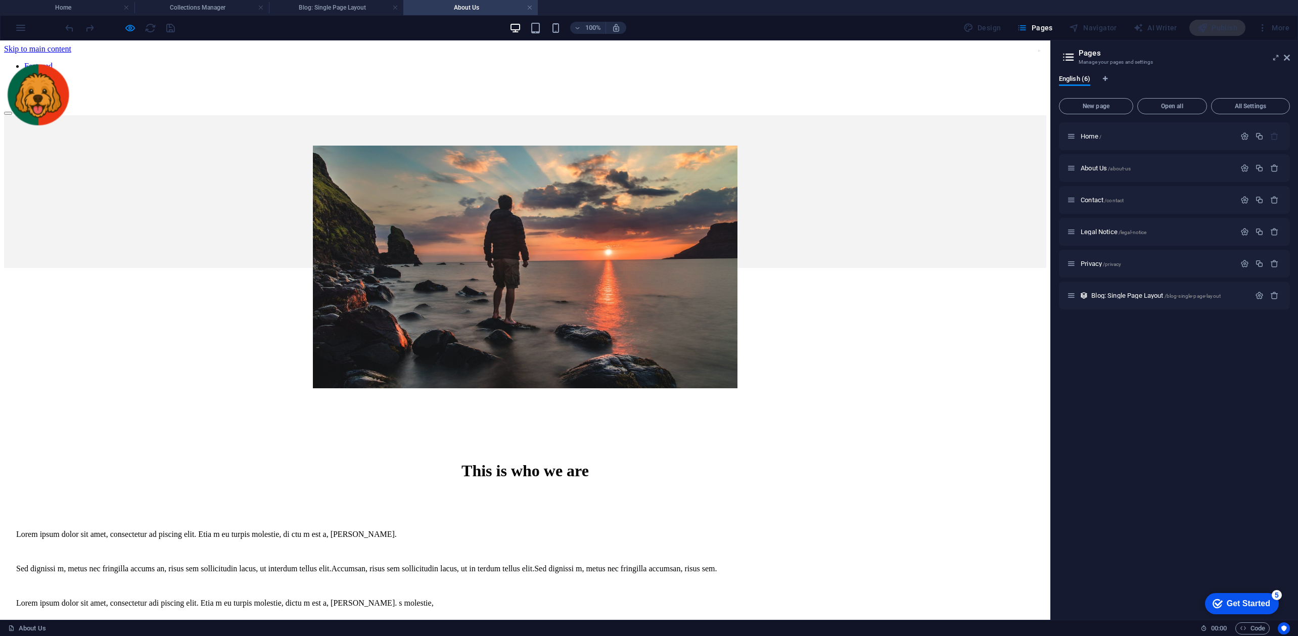
click at [342, 62] on nav "Featured Trending About Contact" at bounding box center [525, 80] width 1042 height 36
click at [425, 65] on nav "Featured Trending About Contact" at bounding box center [525, 80] width 1042 height 36
click at [70, 62] on div at bounding box center [37, 96] width 66 height 68
click at [338, 9] on h4 "Blog: Single Page Layout" at bounding box center [336, 7] width 134 height 11
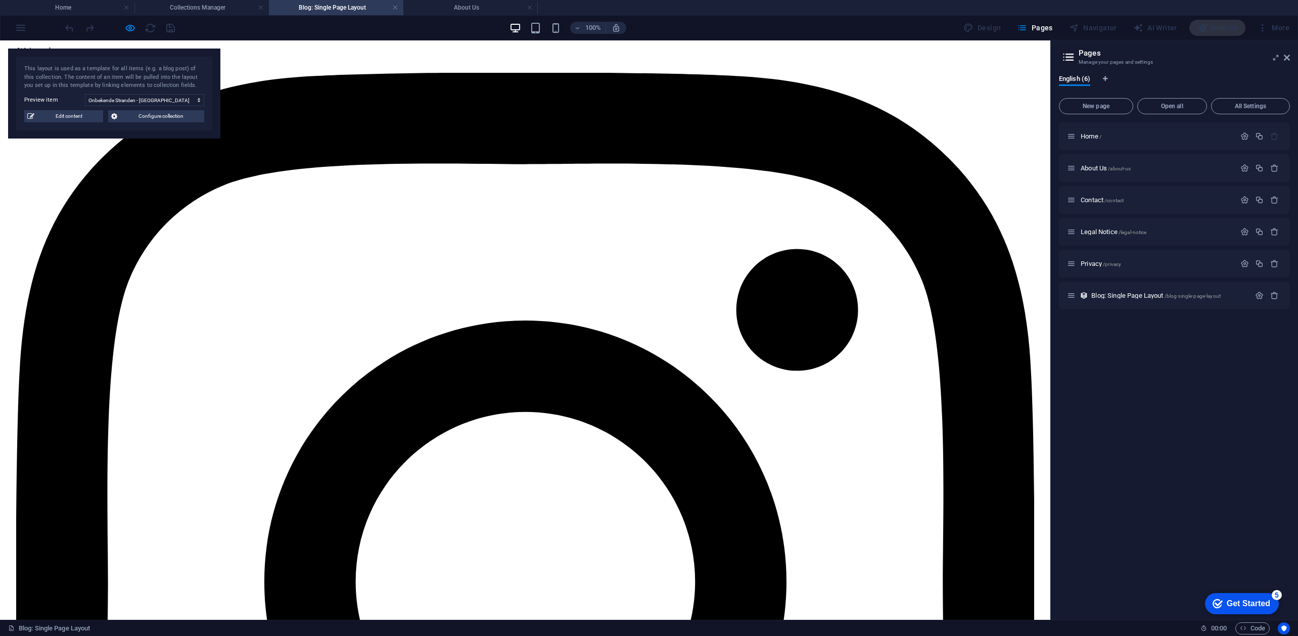
scroll to position [134, 0]
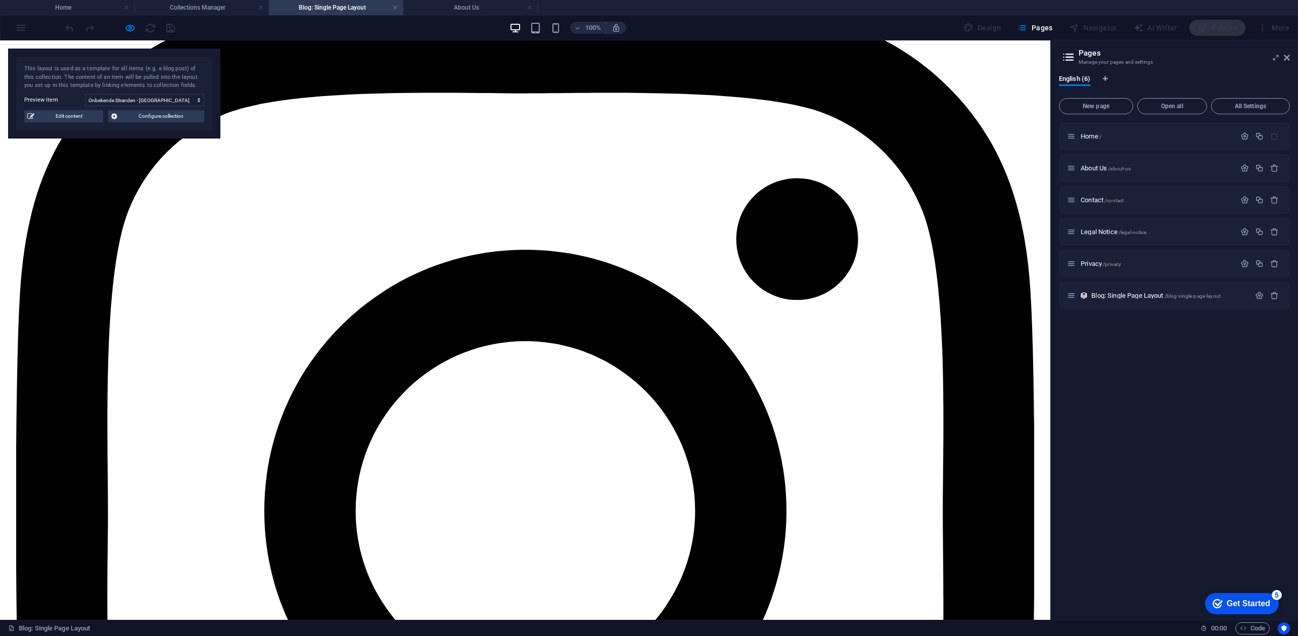
scroll to position [269, 0]
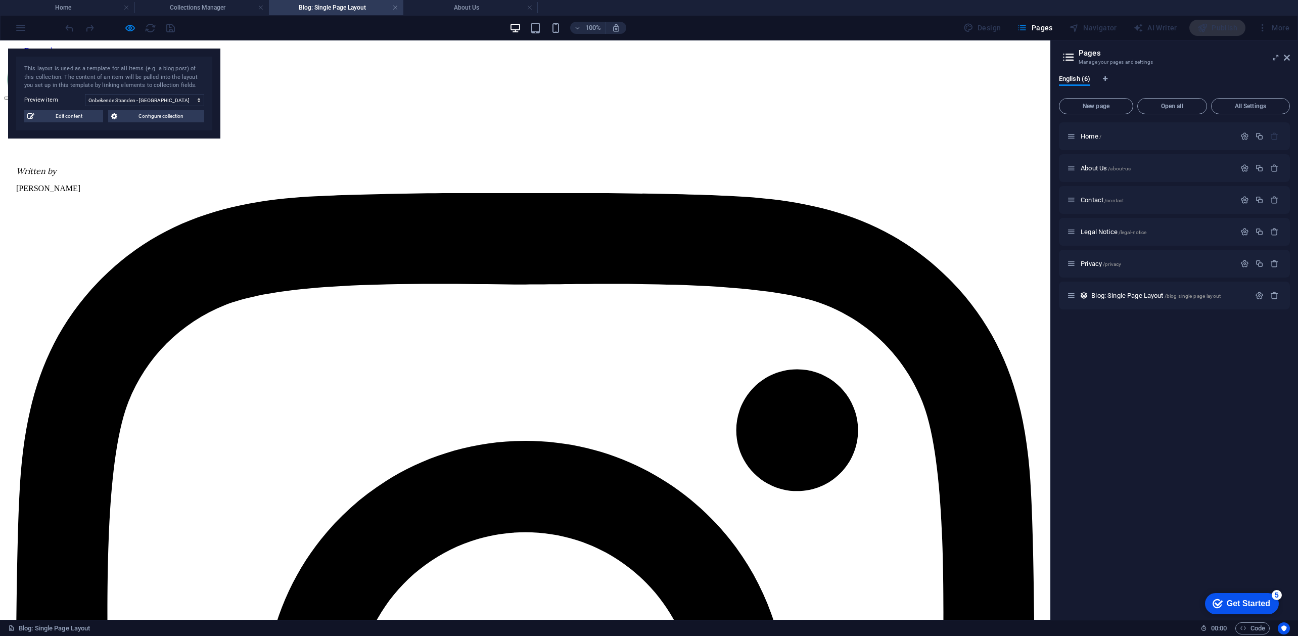
scroll to position [0, 0]
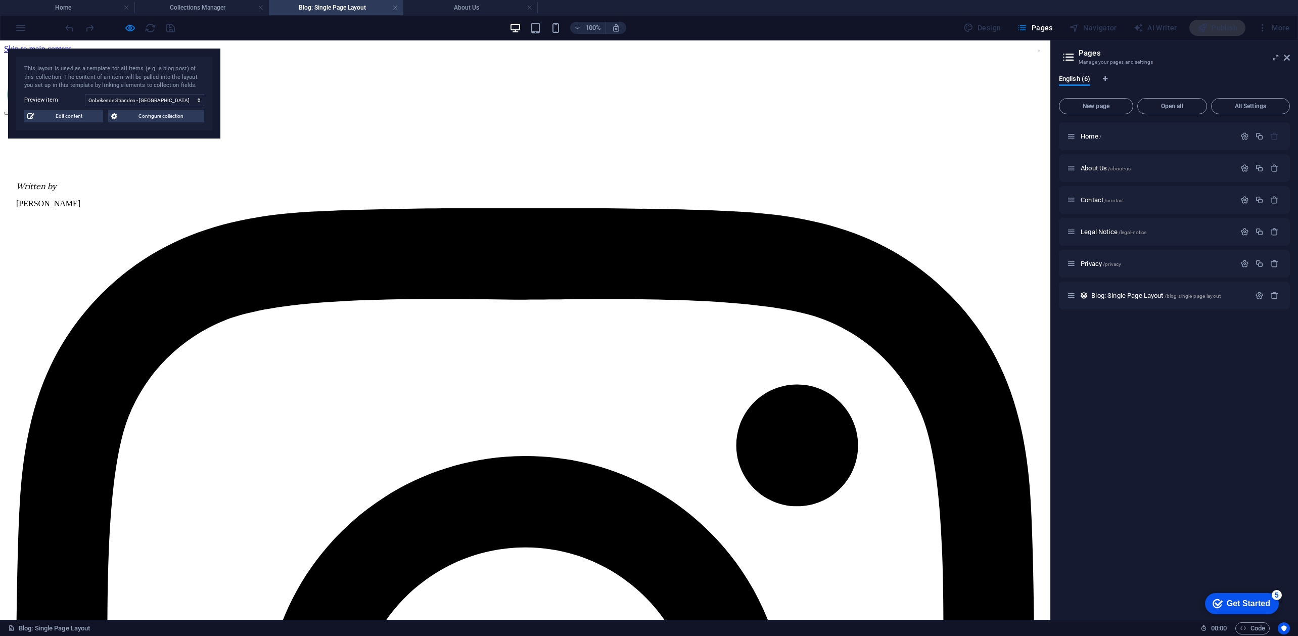
click at [69, 125] on div "This layout is used as a template for all items (e.g. a blog post) of this coll…" at bounding box center [114, 94] width 212 height 90
click at [67, 119] on span "Edit content" at bounding box center [68, 116] width 63 height 12
select select "Onontdekte stranden"
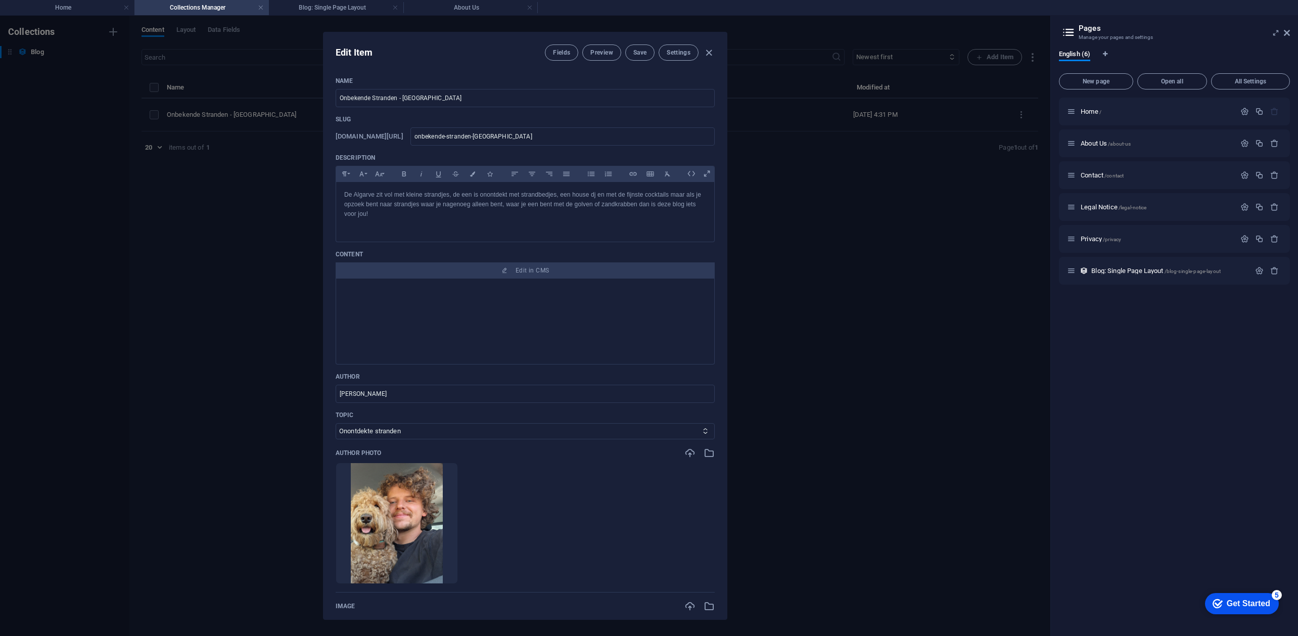
click at [427, 338] on div "Image Slider" at bounding box center [525, 388] width 362 height 202
click at [508, 275] on span "Edit in CMS" at bounding box center [525, 270] width 371 height 8
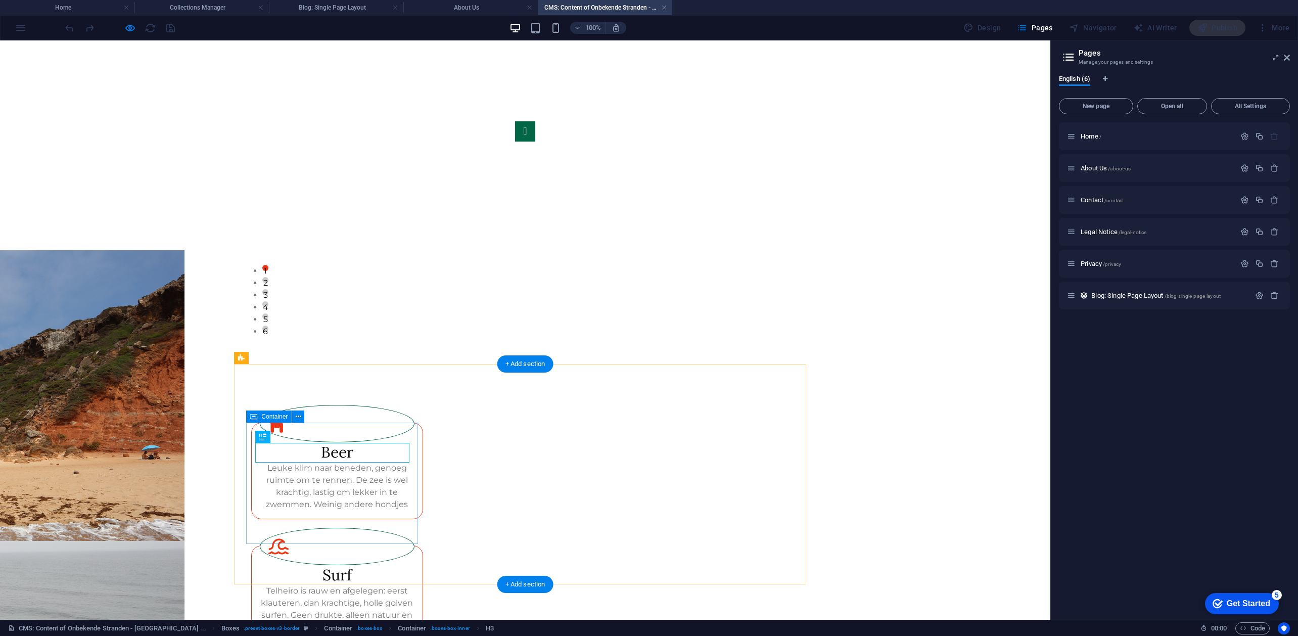
click at [360, 505] on div "Leuke klim naar beneden, genoeg ruimte om te rennen. De zee is wel krachtig, la…" at bounding box center [337, 486] width 155 height 49
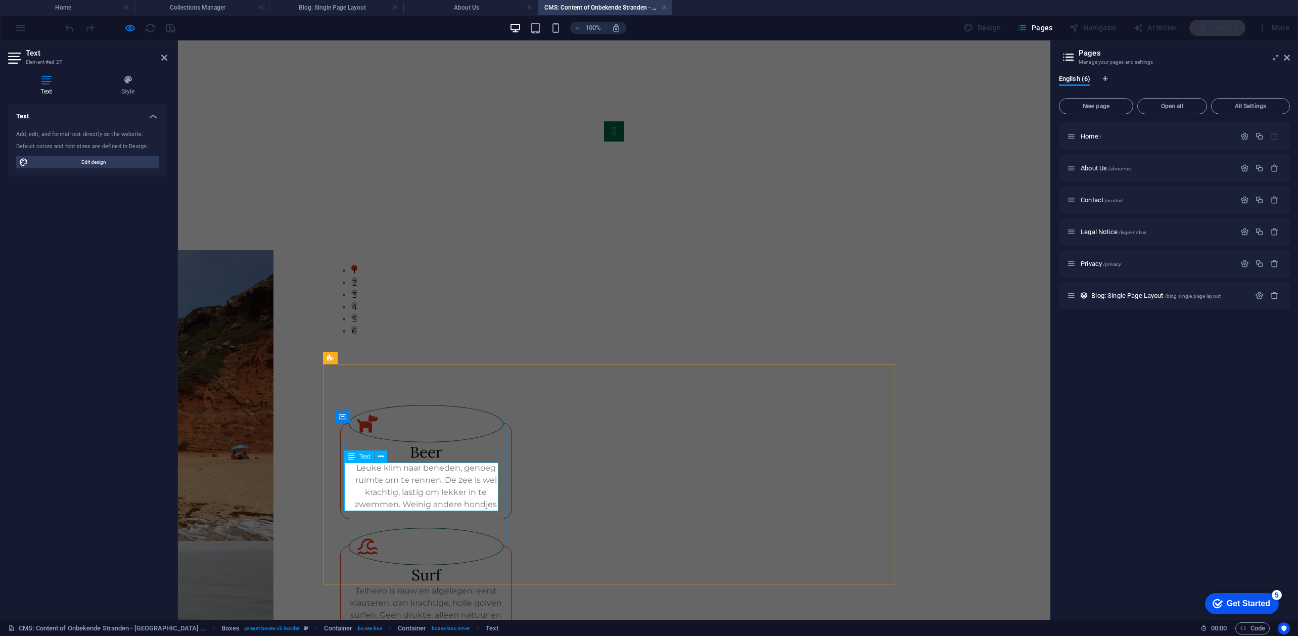
click at [491, 506] on p "Leuke klim naar beneden, genoeg ruimte om te rennen. De zee is wel krachtig, la…" at bounding box center [426, 486] width 155 height 49
click at [504, 565] on div "Surf" at bounding box center [426, 575] width 155 height 20
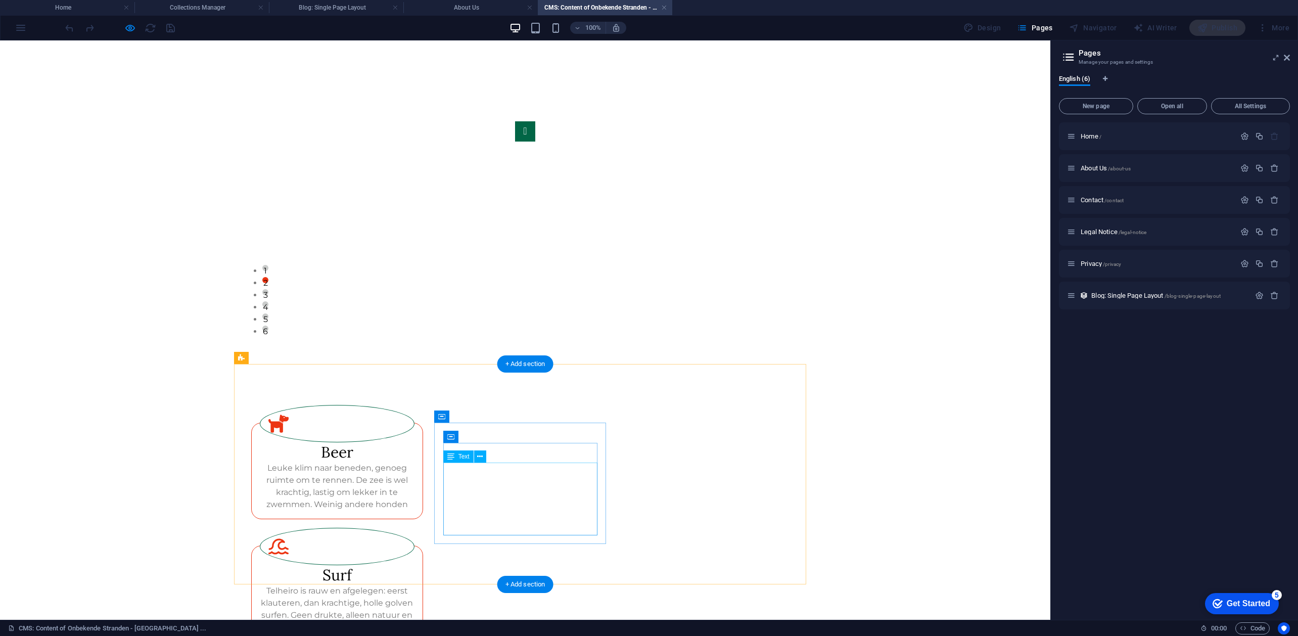
click at [415, 585] on div "Telheiro is rauw en afgelegen: eerst klauteren, dan krachtige, holle golven sur…" at bounding box center [337, 621] width 155 height 73
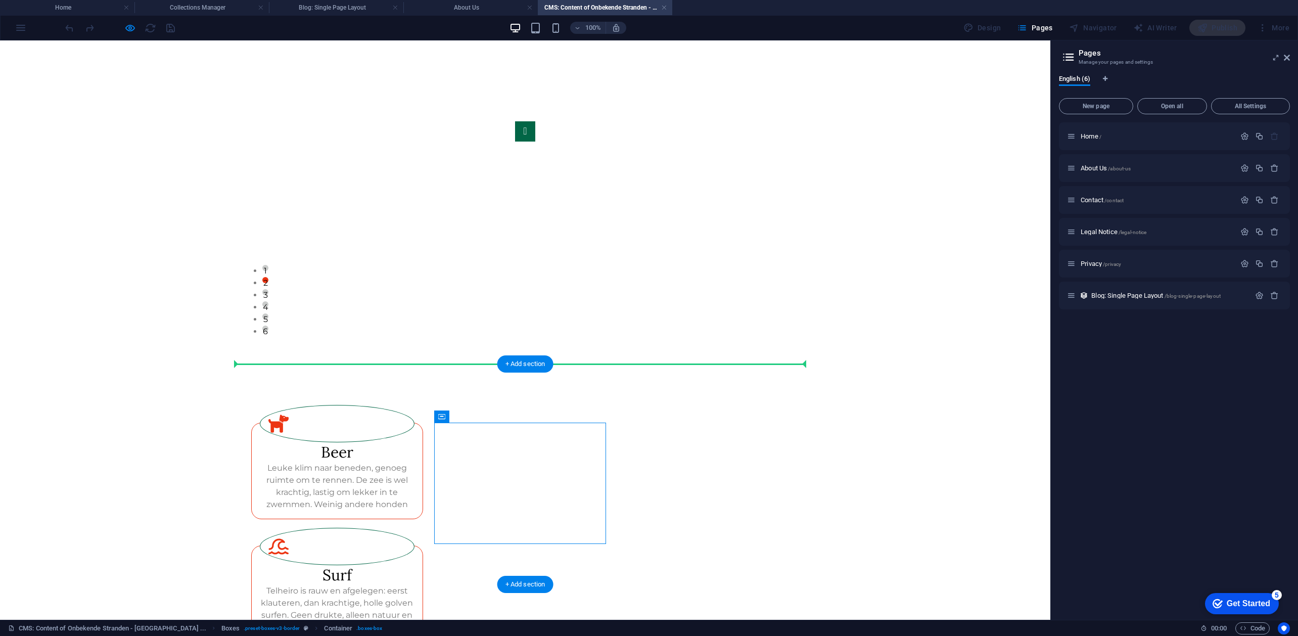
drag, startPoint x: 439, startPoint y: 460, endPoint x: 686, endPoint y: 469, distance: 247.4
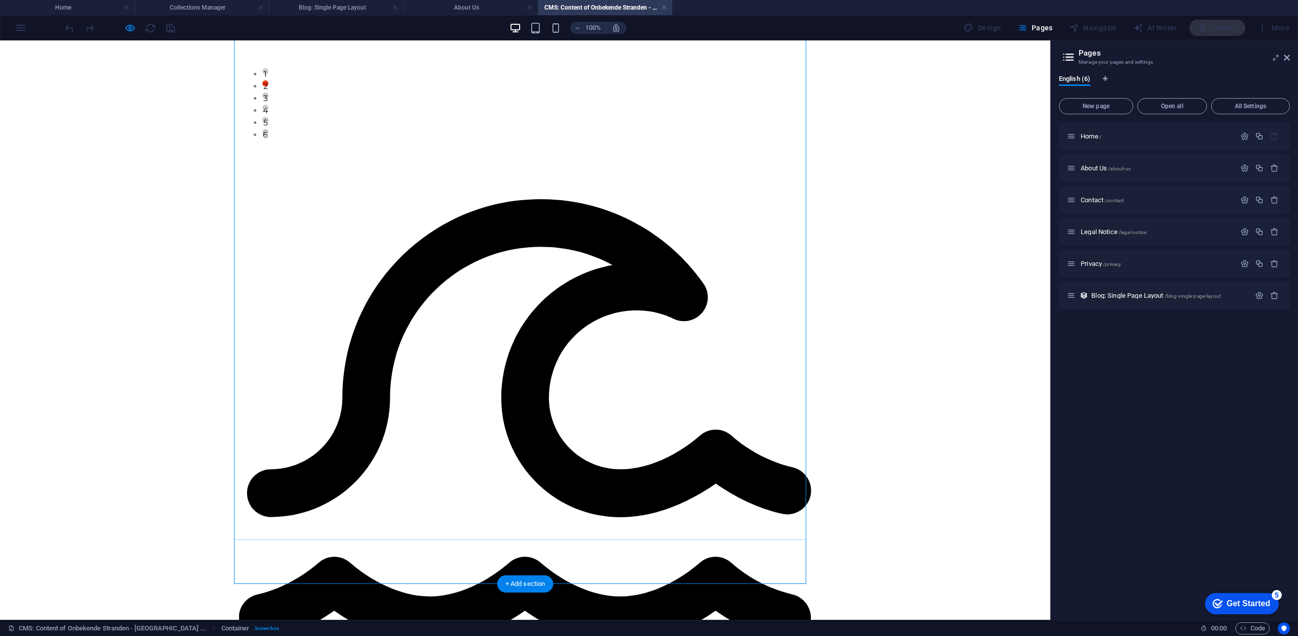
scroll to position [337, 0]
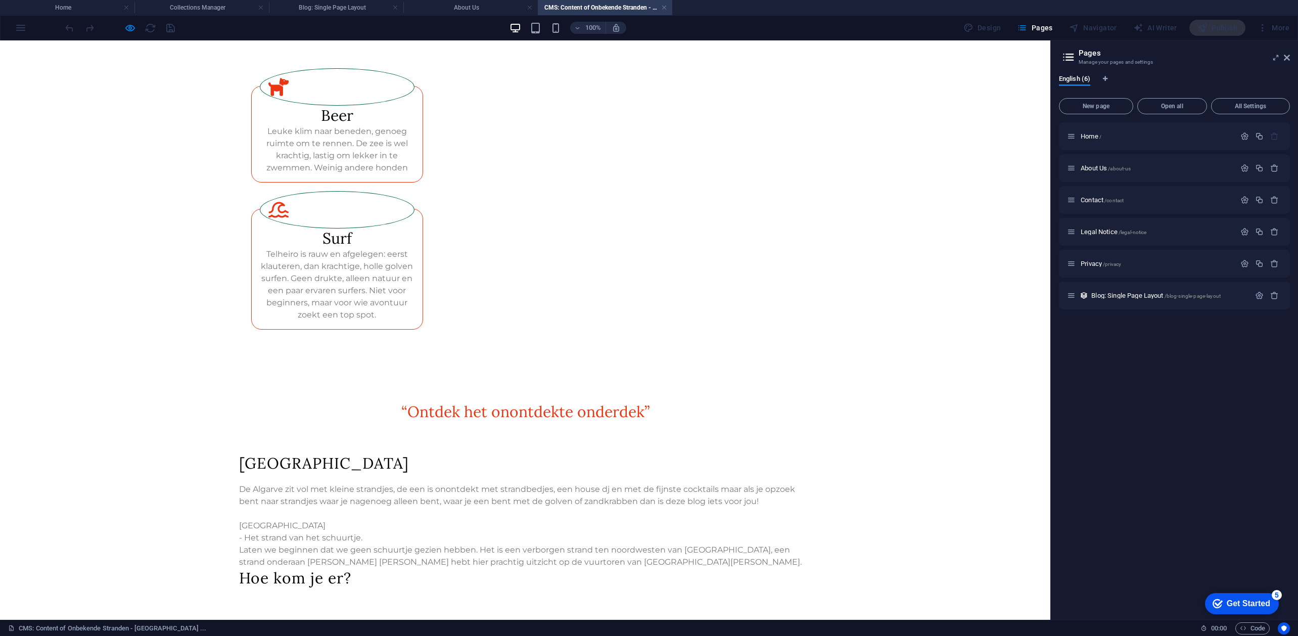
scroll to position [0, 0]
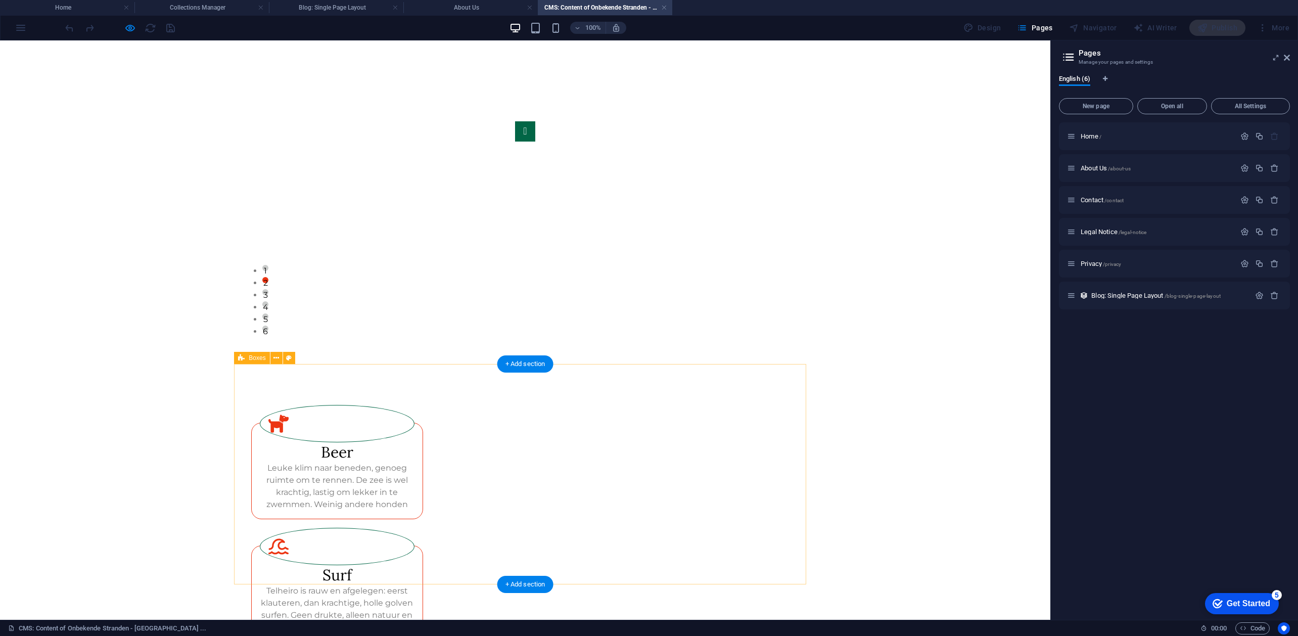
click at [653, 481] on div ".fa-secondary{opacity:.4} Beer Leuke klim naar beneden, genoeg ruimte om te ren…" at bounding box center [525, 535] width 572 height 343
click at [525, 591] on div "+ Add section" at bounding box center [525, 584] width 56 height 17
click at [534, 576] on div "+ Add section" at bounding box center [525, 584] width 56 height 17
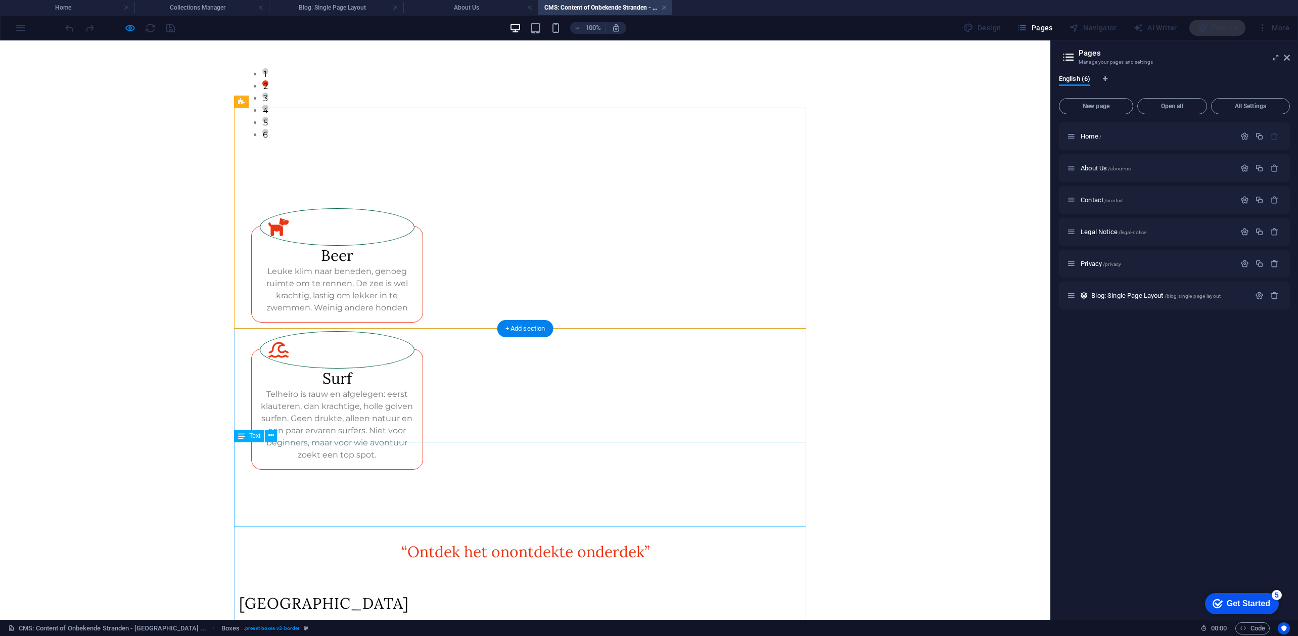
scroll to position [269, 0]
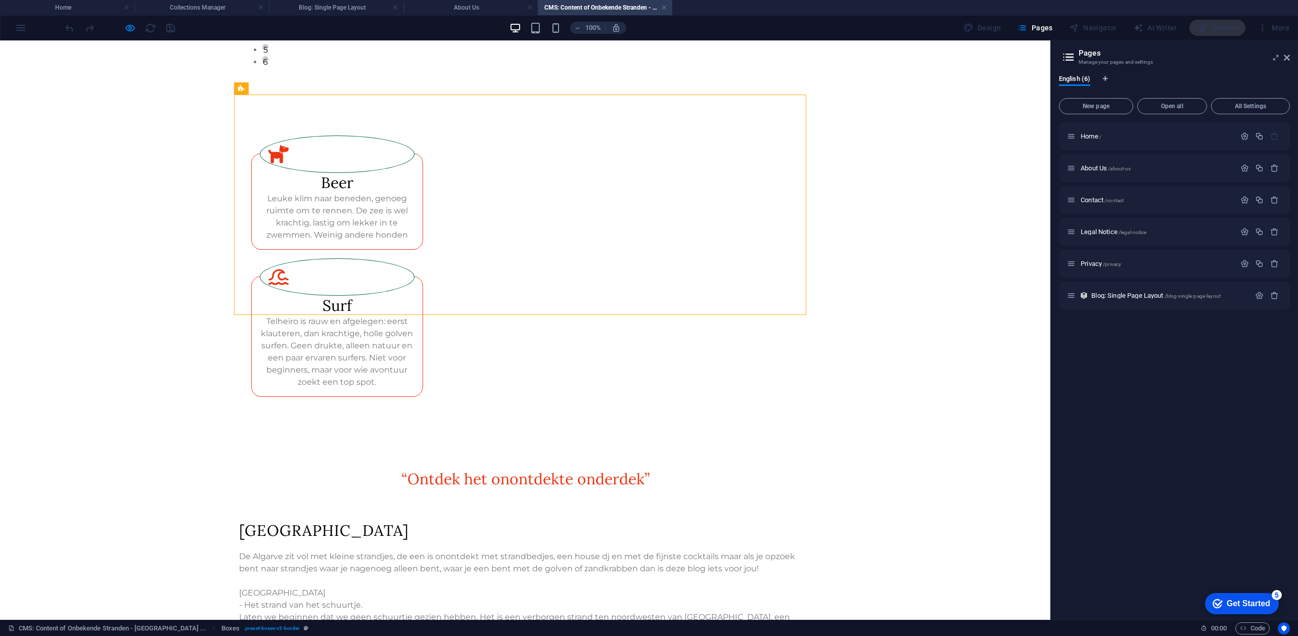
click at [383, 437] on div at bounding box center [525, 452] width 572 height 30
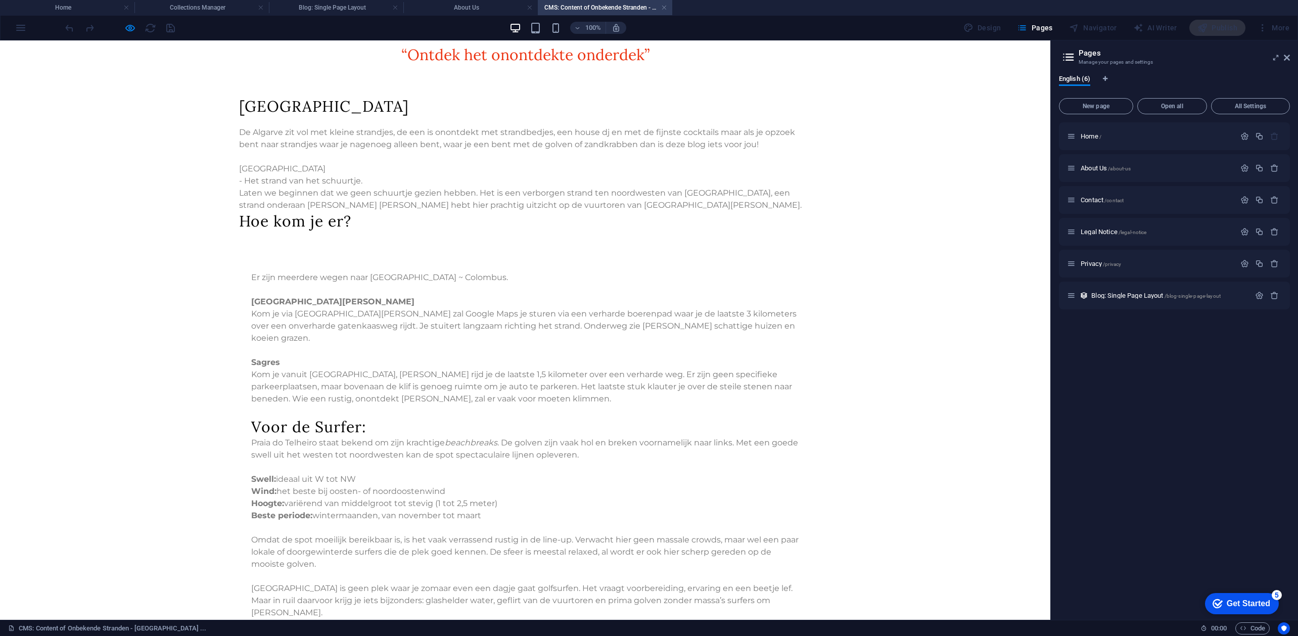
scroll to position [674, 0]
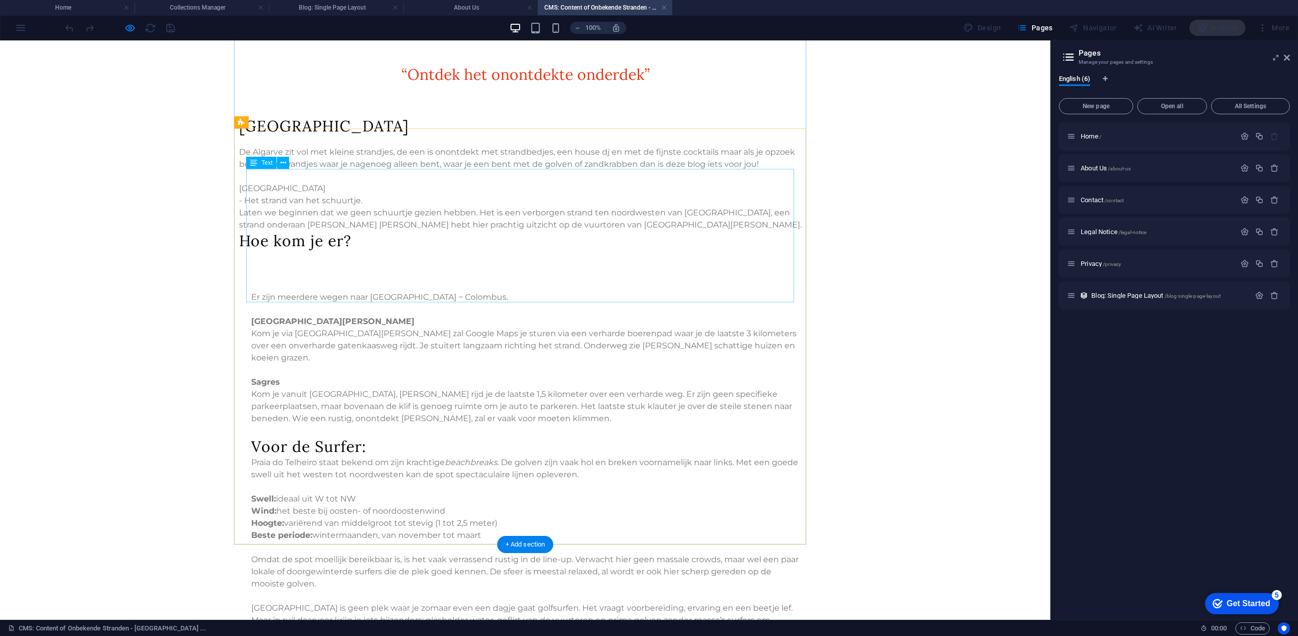
click at [316, 291] on div "Er zijn meerdere wegen naar [GEOGRAPHIC_DATA] ~ Colombus. [GEOGRAPHIC_DATA][PER…" at bounding box center [525, 364] width 548 height 146
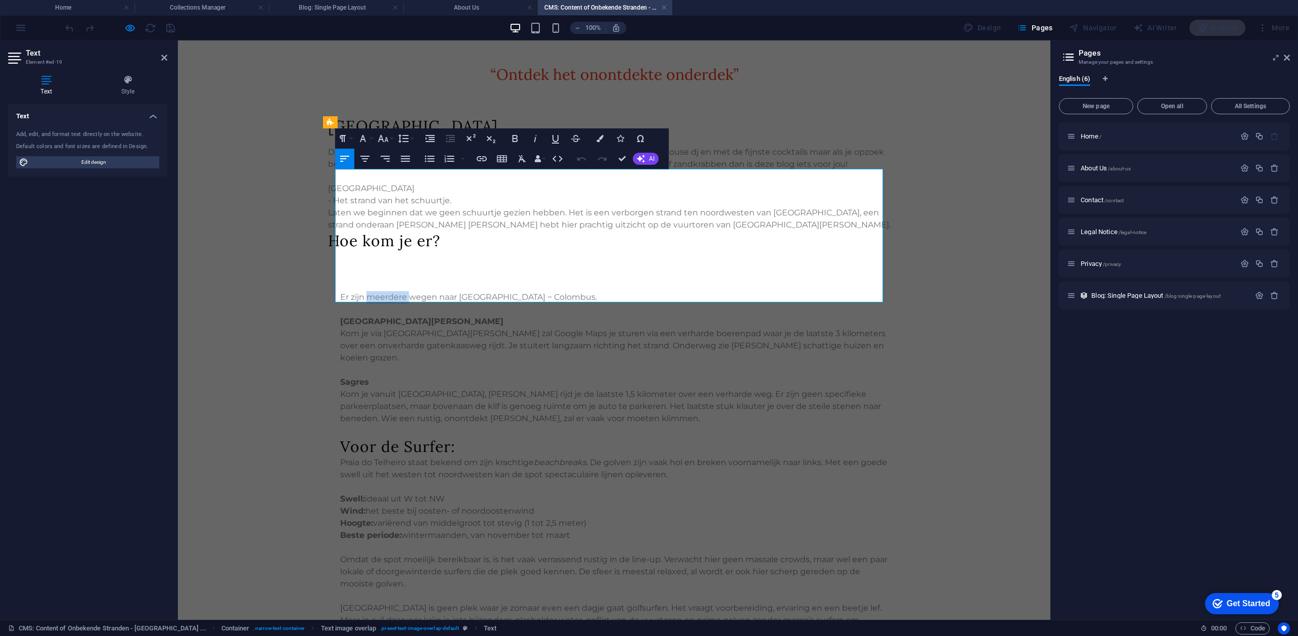
click at [367, 291] on p "Er zijn meerdere wegen naar [GEOGRAPHIC_DATA] ~ Colombus." at bounding box center [614, 297] width 548 height 12
click at [534, 141] on icon "button" at bounding box center [535, 138] width 12 height 12
click at [527, 388] on p "Kom je vanuit [GEOGRAPHIC_DATA], [PERSON_NAME] rijd je de laatste 1,5 kilometer…" at bounding box center [614, 406] width 548 height 36
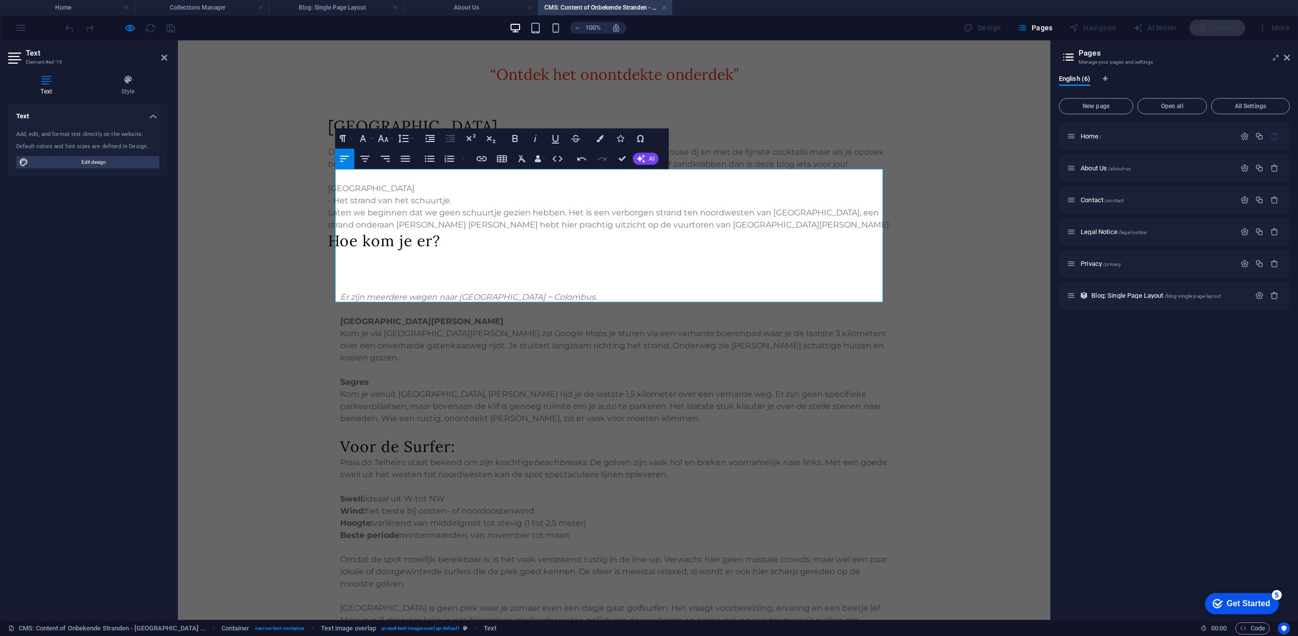
click at [696, 388] on p "Kom je vanuit [GEOGRAPHIC_DATA], [PERSON_NAME] rijd je de laatste 1,5 kilometer…" at bounding box center [614, 406] width 548 height 36
click at [625, 457] on div "Praia do Telheiro staat bekend om zijn krachtige beachbreaks . De golven zijn v…" at bounding box center [614, 554] width 548 height 194
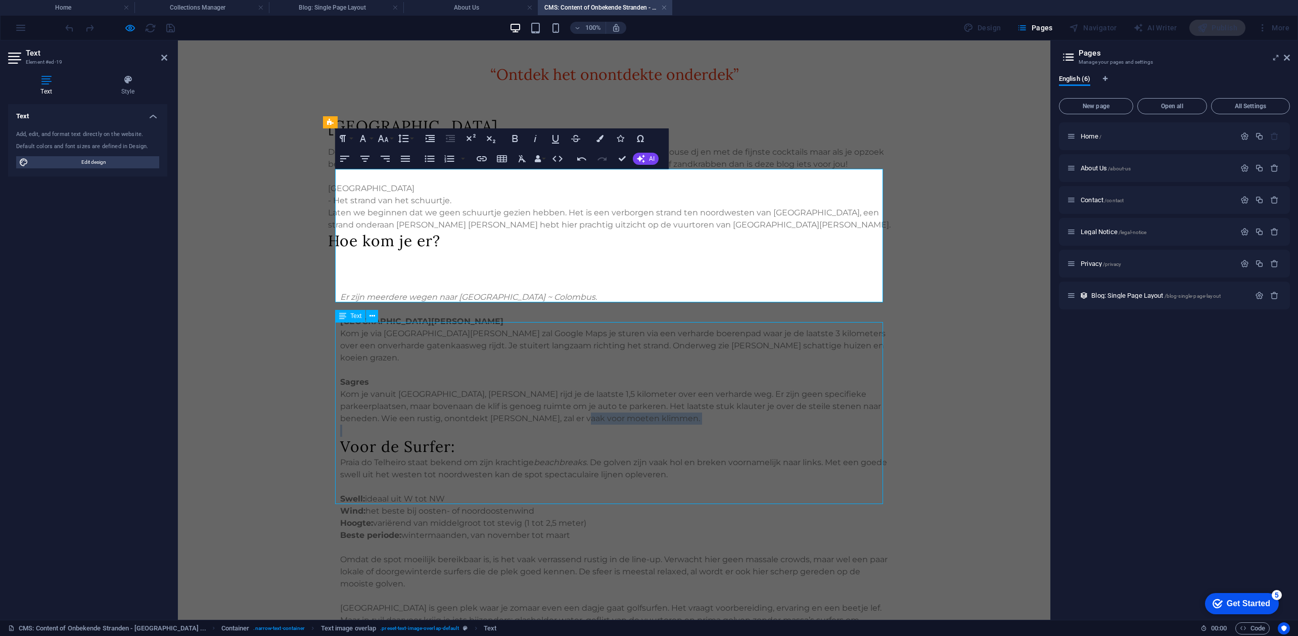
click at [625, 457] on div "Praia do Telheiro staat bekend om zijn krachtige beachbreaks . De golven zijn v…" at bounding box center [614, 554] width 548 height 194
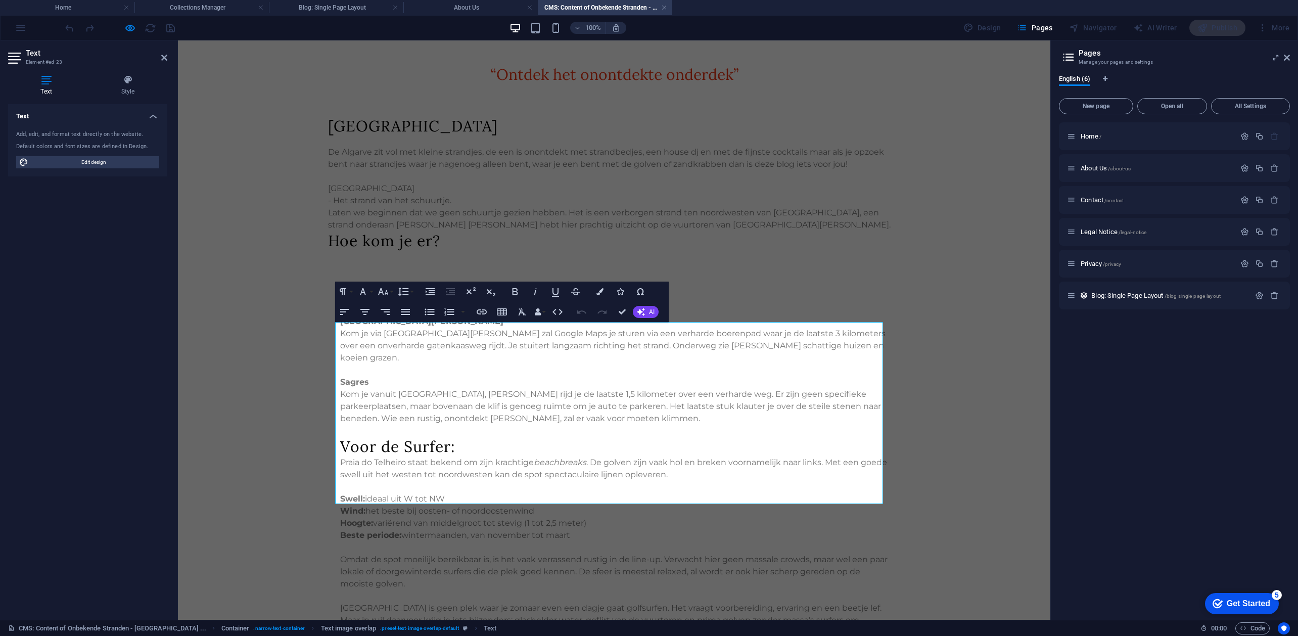
click at [854, 493] on p "Swell: ideaal uit W tot NW" at bounding box center [614, 499] width 548 height 12
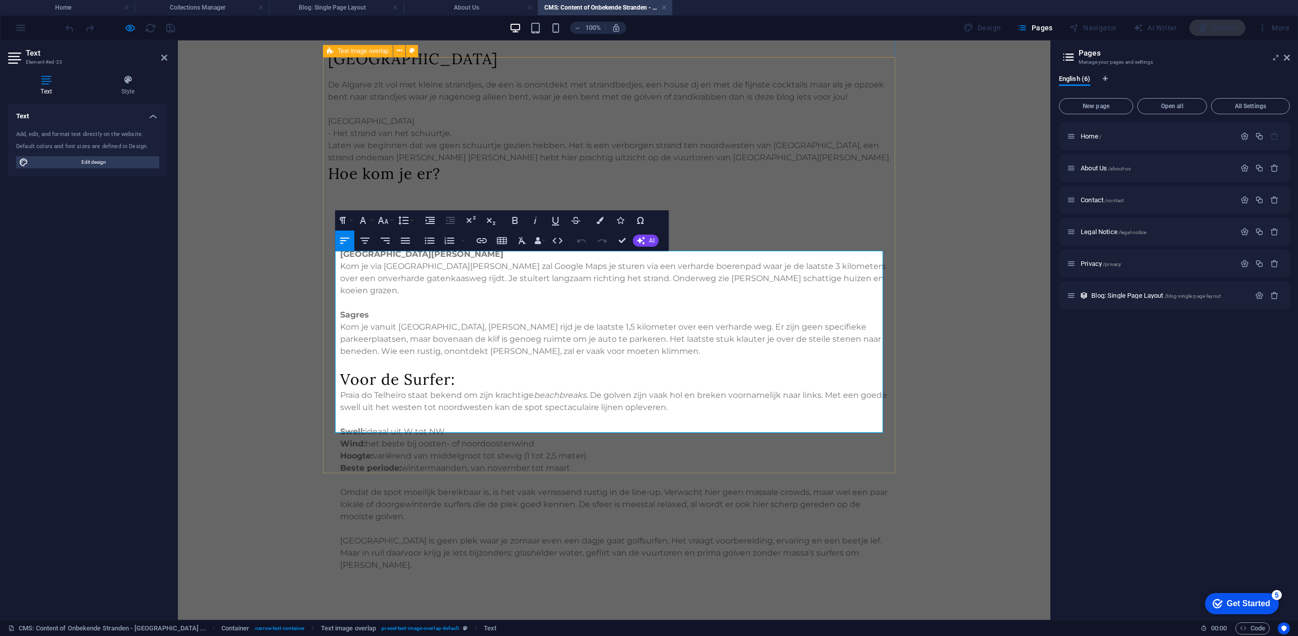
scroll to position [943, 0]
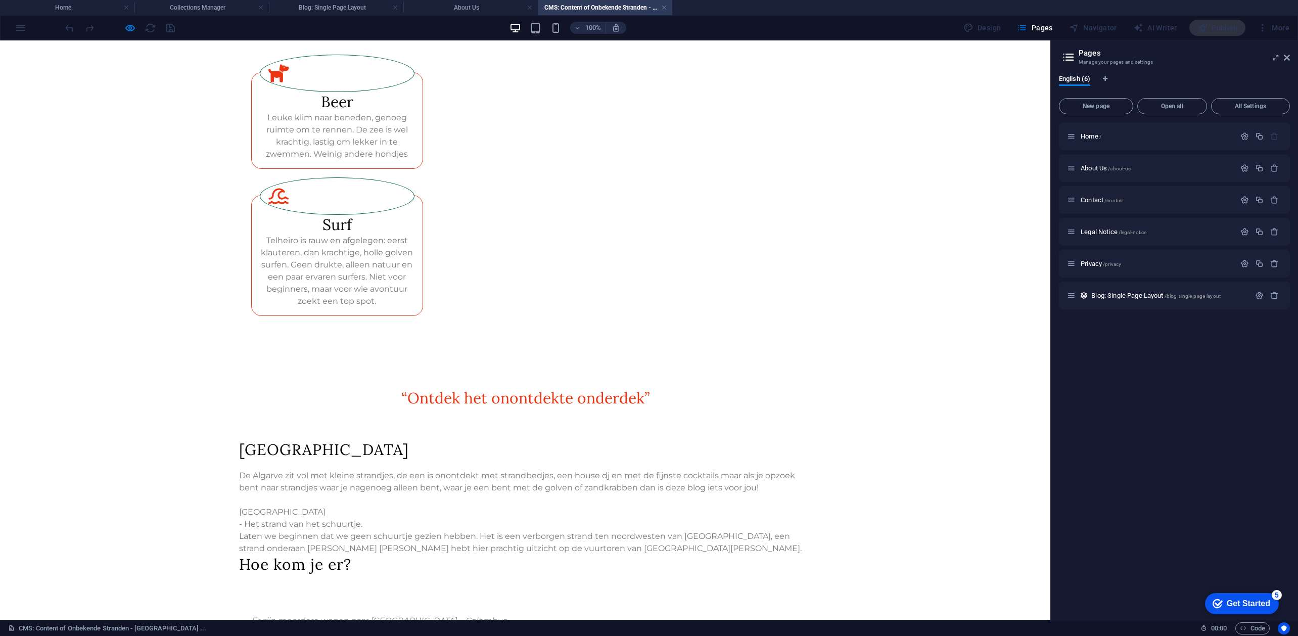
scroll to position [341, 0]
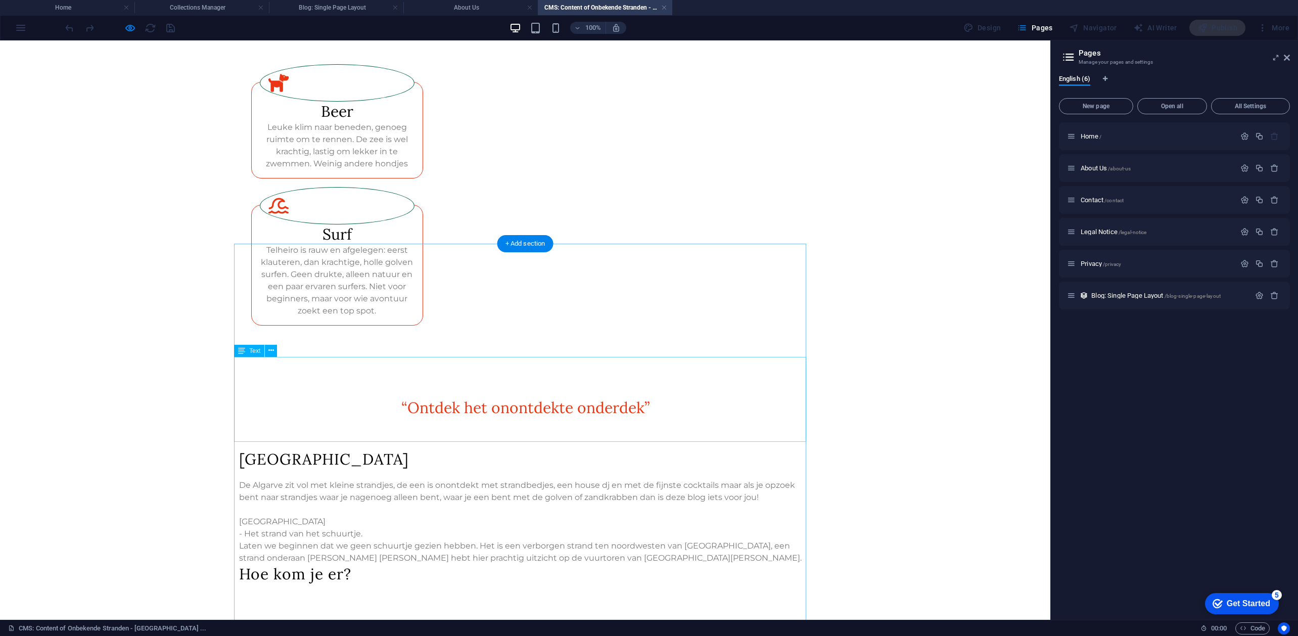
click at [275, 479] on div "De Algarve zit vol met kleine strandjes, de een is onontdekt met strandbedjes, …" at bounding box center [525, 521] width 572 height 85
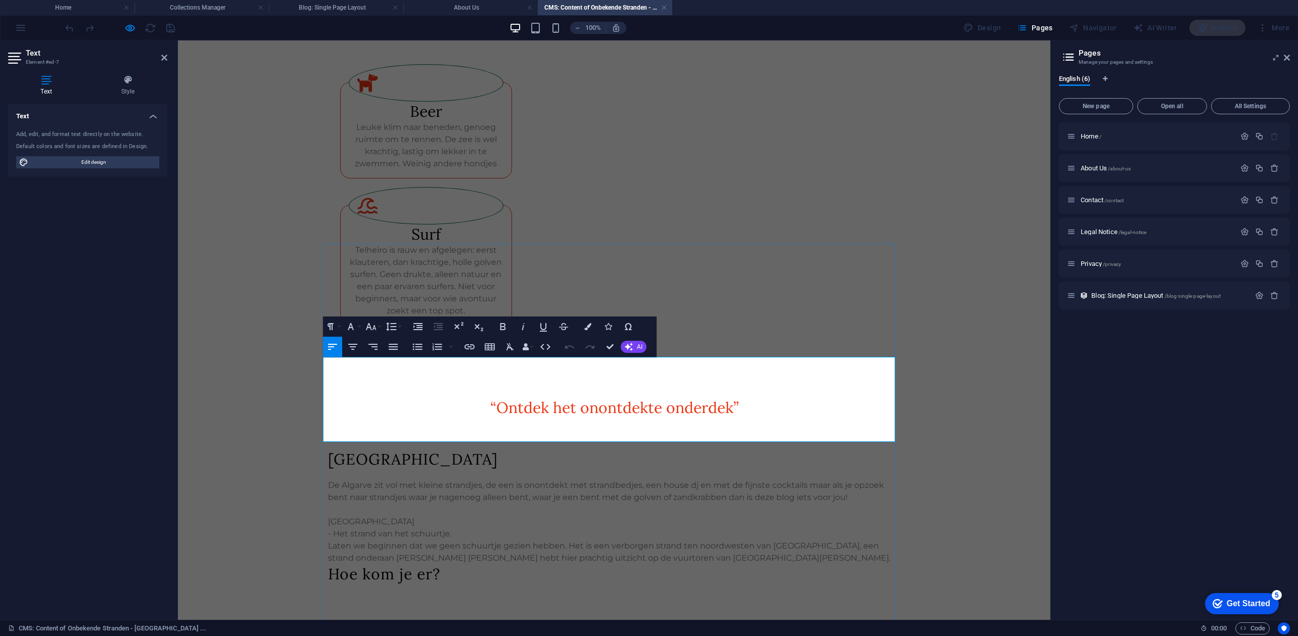
click at [364, 528] on p "- Het strand van het schuurtje." at bounding box center [614, 534] width 572 height 12
drag, startPoint x: 527, startPoint y: 325, endPoint x: 271, endPoint y: 325, distance: 255.8
click at [527, 325] on icon "button" at bounding box center [523, 327] width 12 height 12
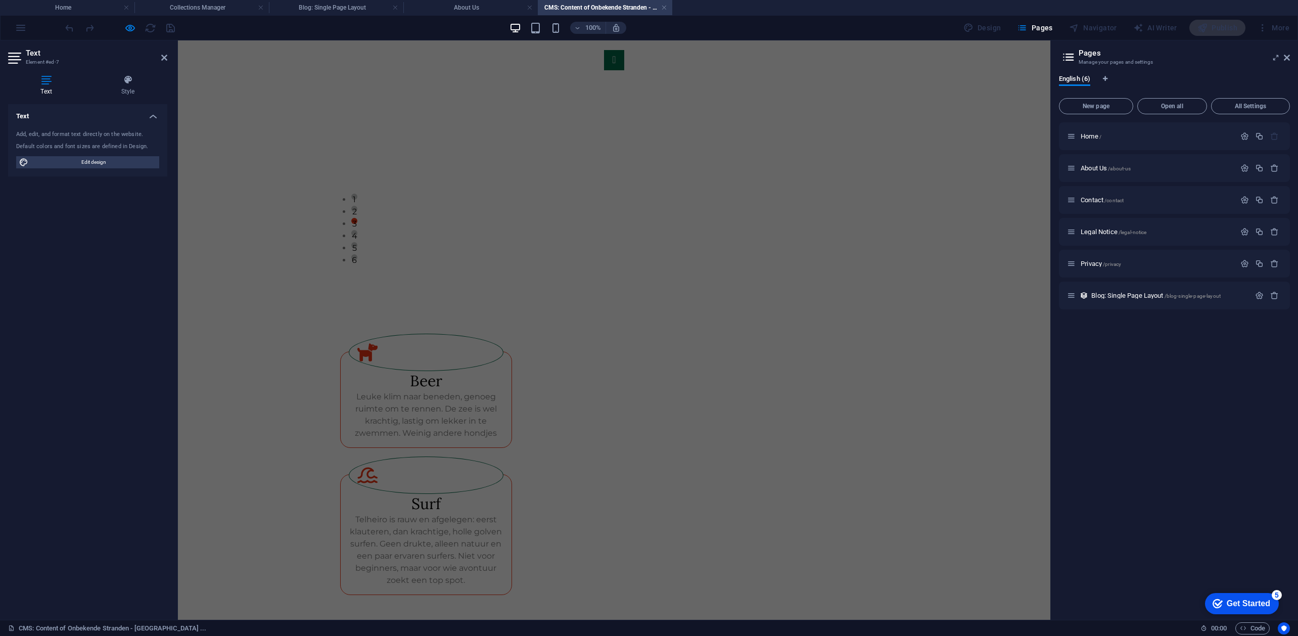
scroll to position [0, 0]
drag, startPoint x: 162, startPoint y: 57, endPoint x: 213, endPoint y: 37, distance: 54.7
click at [162, 57] on icon at bounding box center [164, 58] width 6 height 8
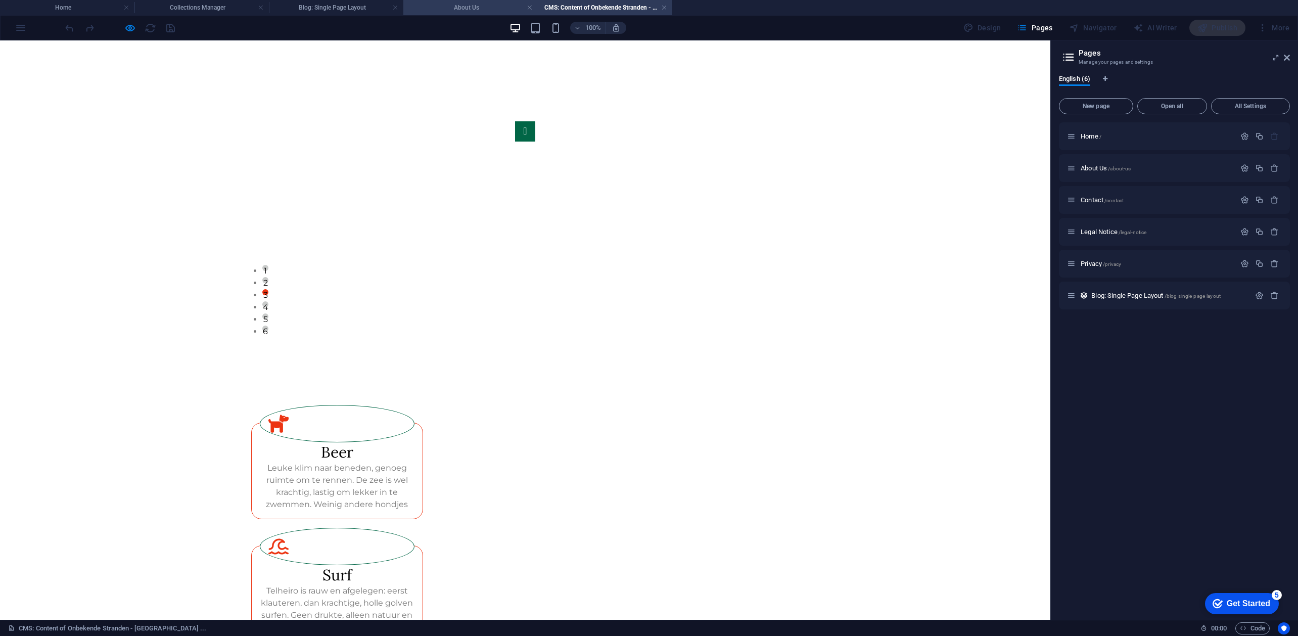
click at [481, 1] on li "About Us" at bounding box center [470, 7] width 134 height 15
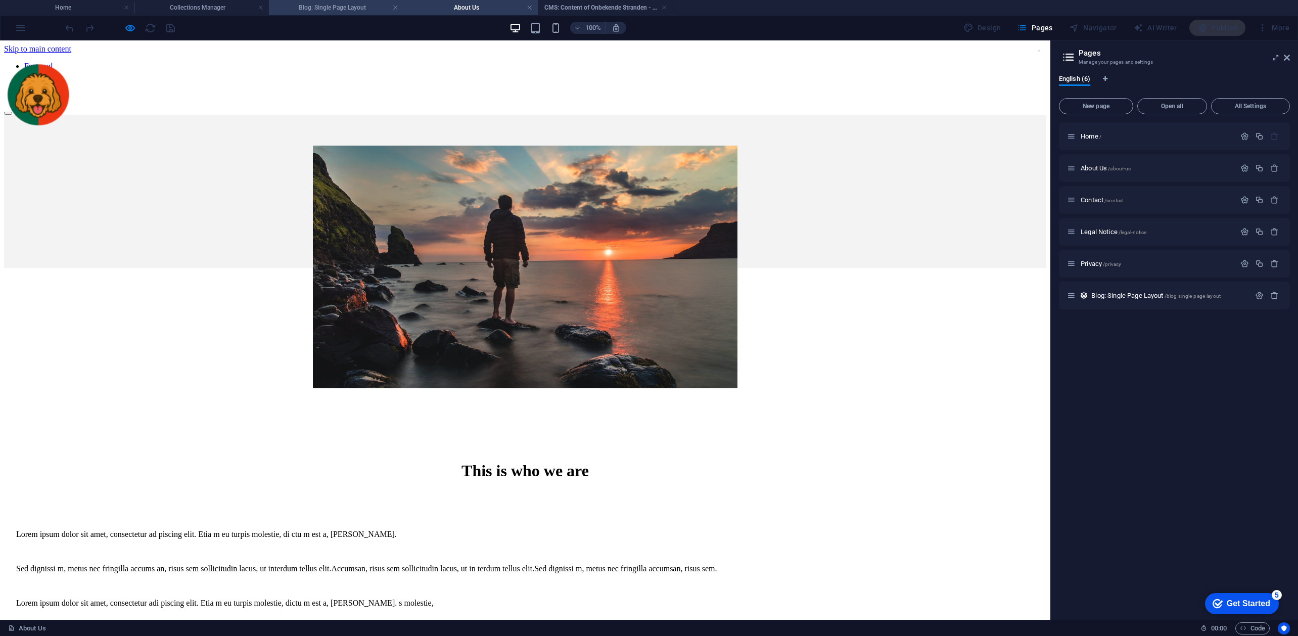
click at [322, 9] on h4 "Blog: Single Page Layout" at bounding box center [336, 7] width 134 height 11
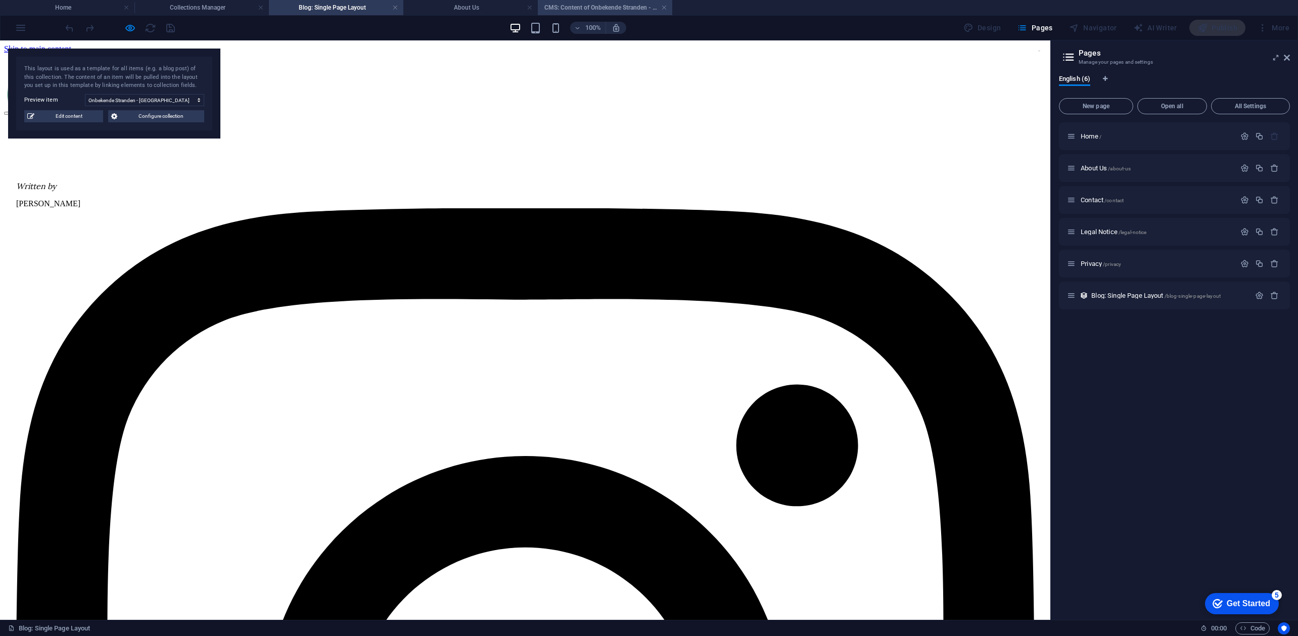
click at [582, 5] on h4 "CMS: Content of Onbekende Stranden - [GEOGRAPHIC_DATA] ..." at bounding box center [605, 7] width 134 height 11
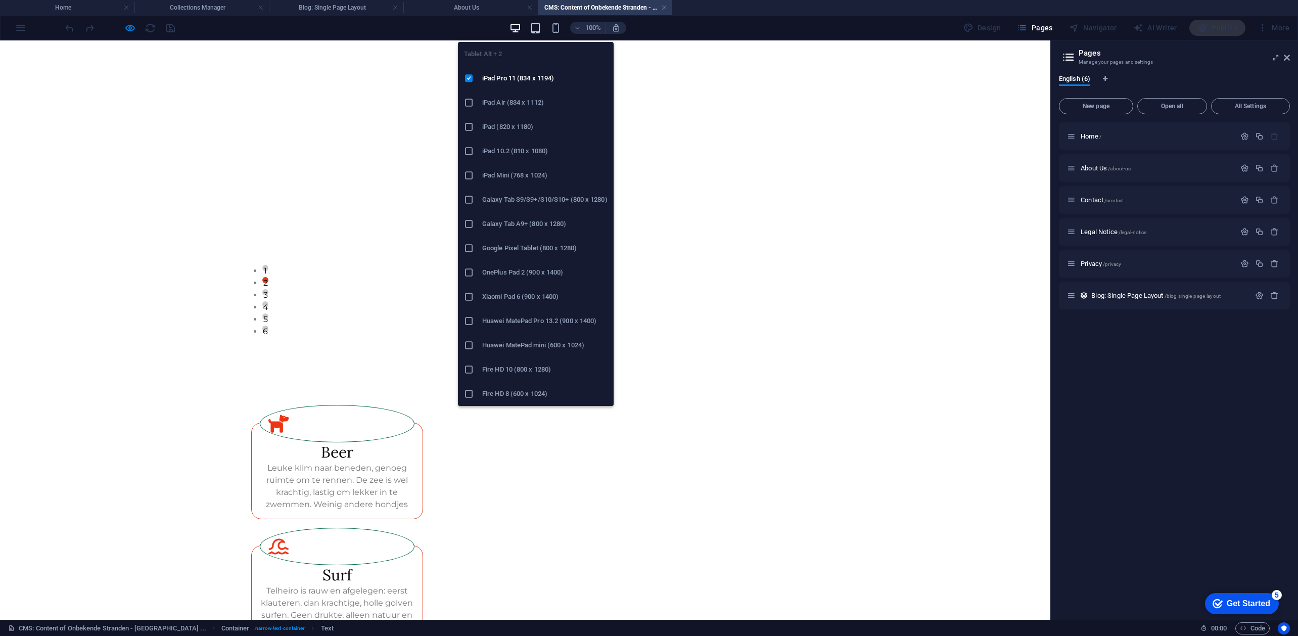
click at [536, 31] on icon "button" at bounding box center [536, 28] width 12 height 12
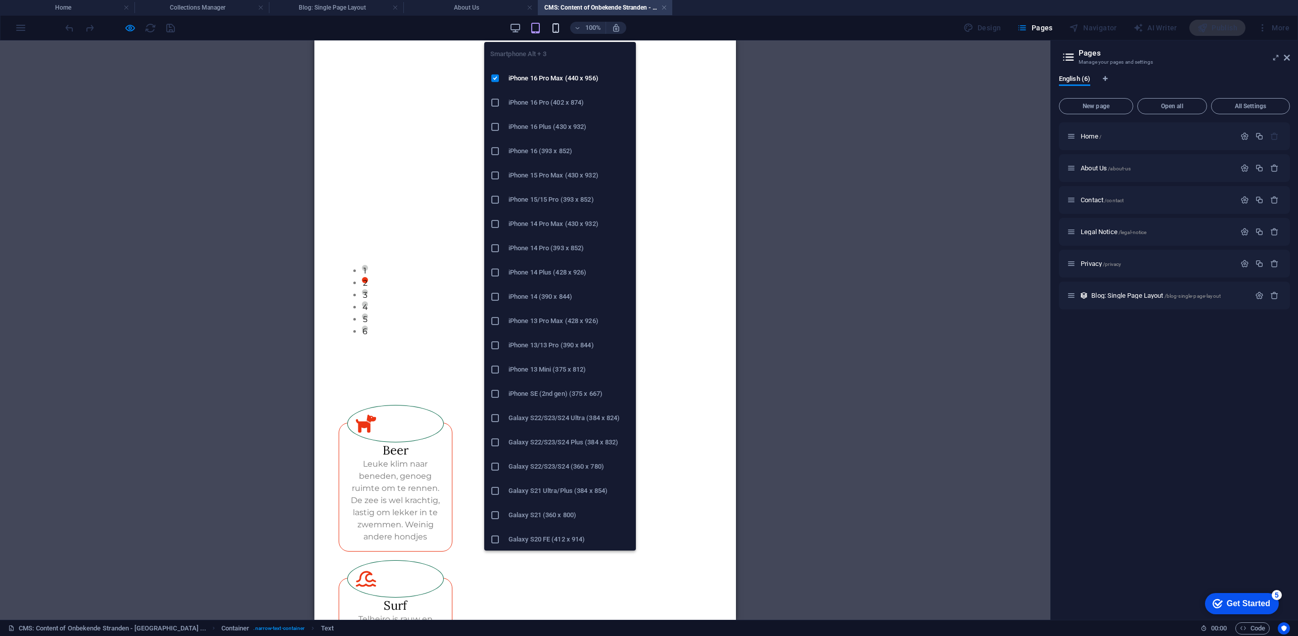
click at [562, 29] on icon "button" at bounding box center [556, 28] width 12 height 12
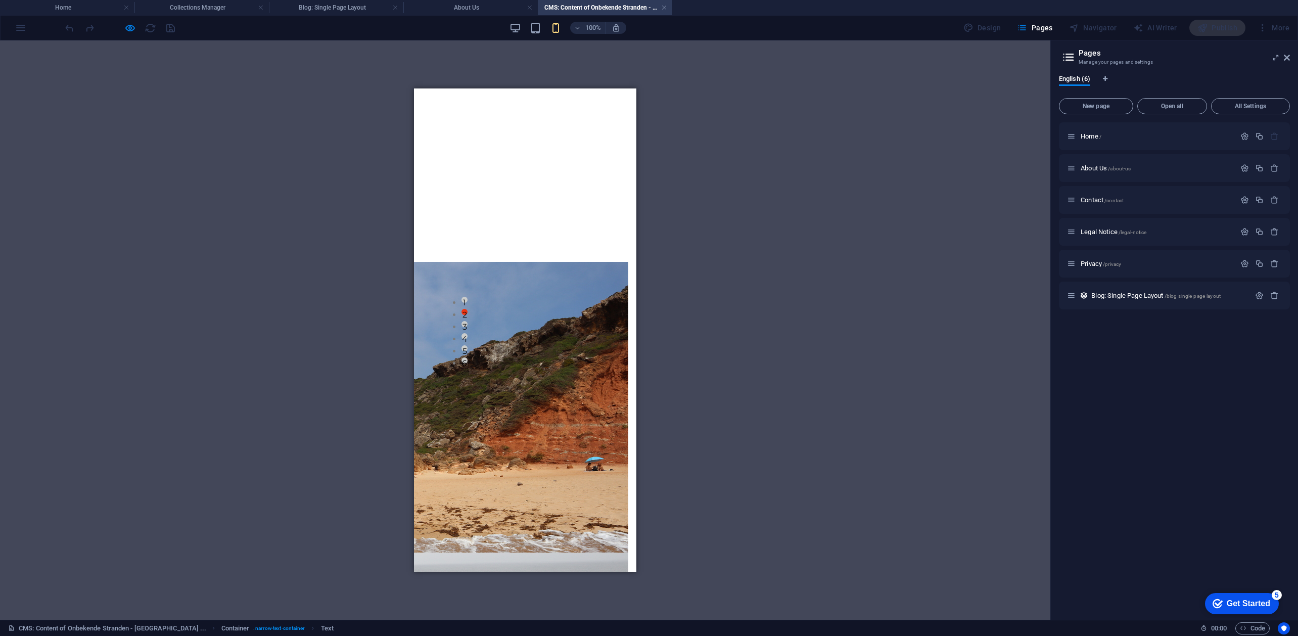
click at [817, 266] on div "Drag here to replace the existing content. Press “Ctrl” if you want to create a…" at bounding box center [525, 329] width 1051 height 579
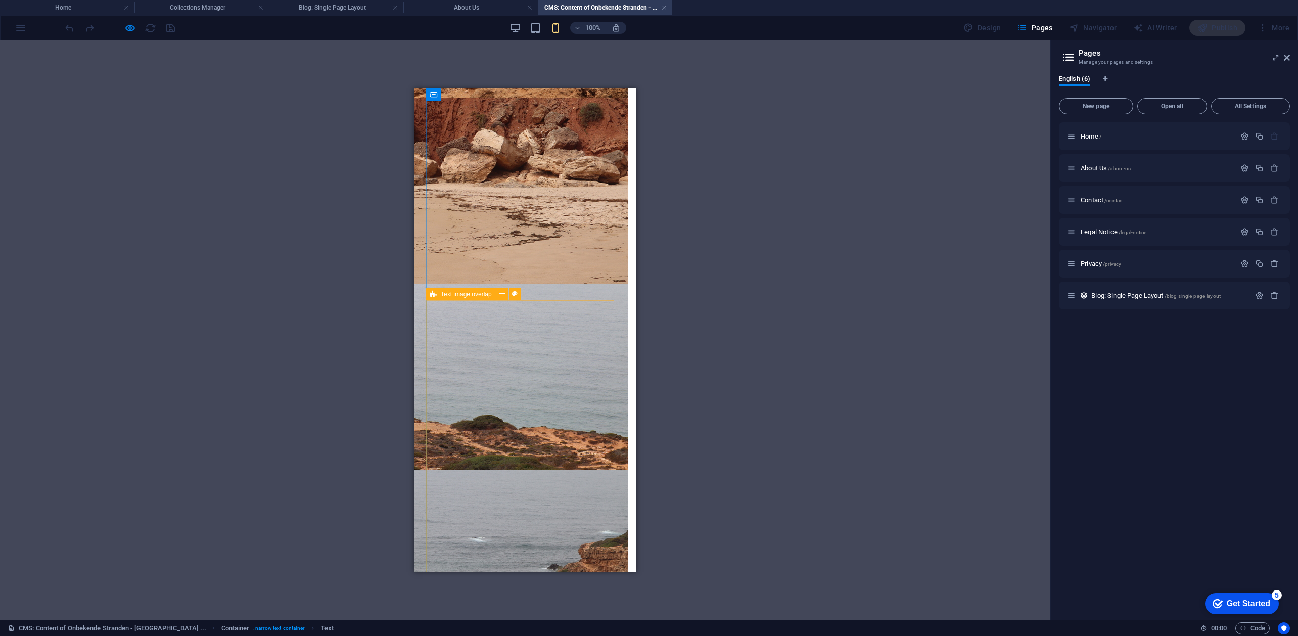
scroll to position [72, 0]
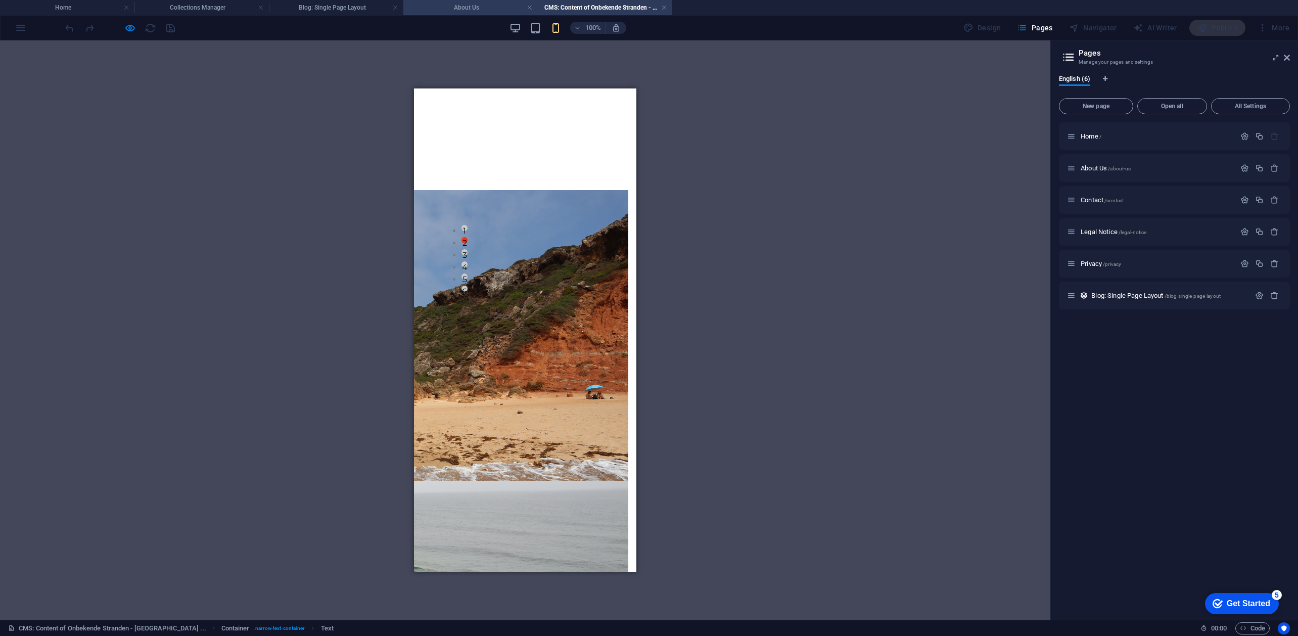
click at [449, 12] on h4 "About Us" at bounding box center [470, 7] width 134 height 11
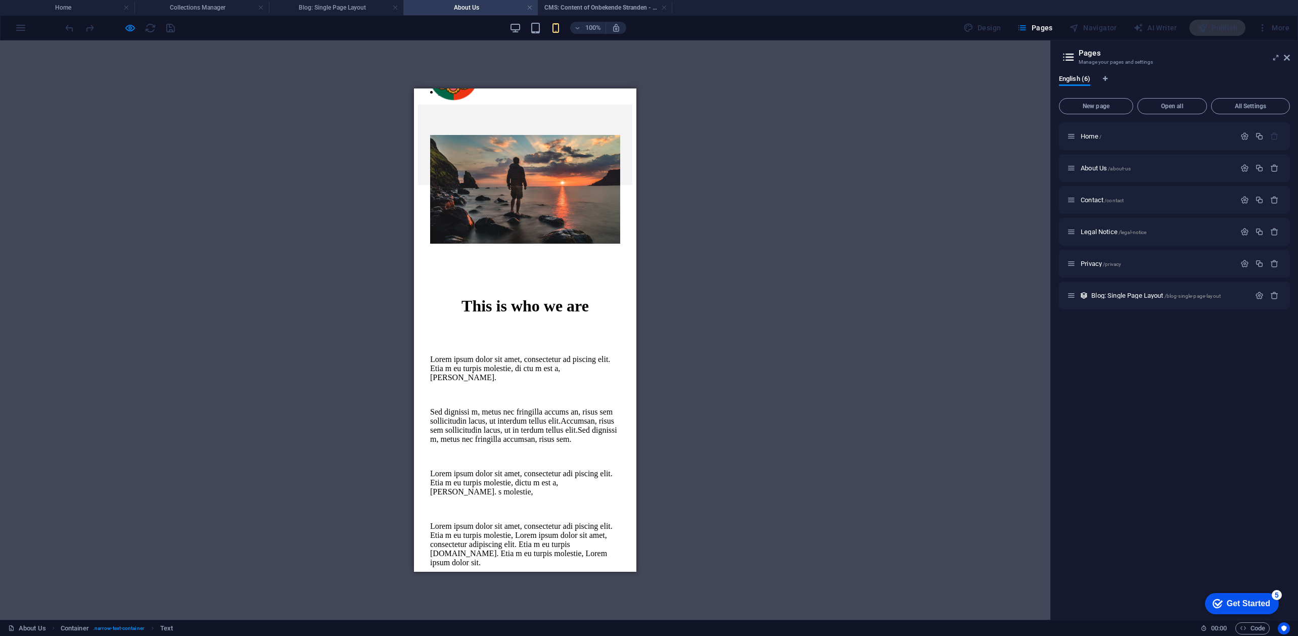
scroll to position [0, 0]
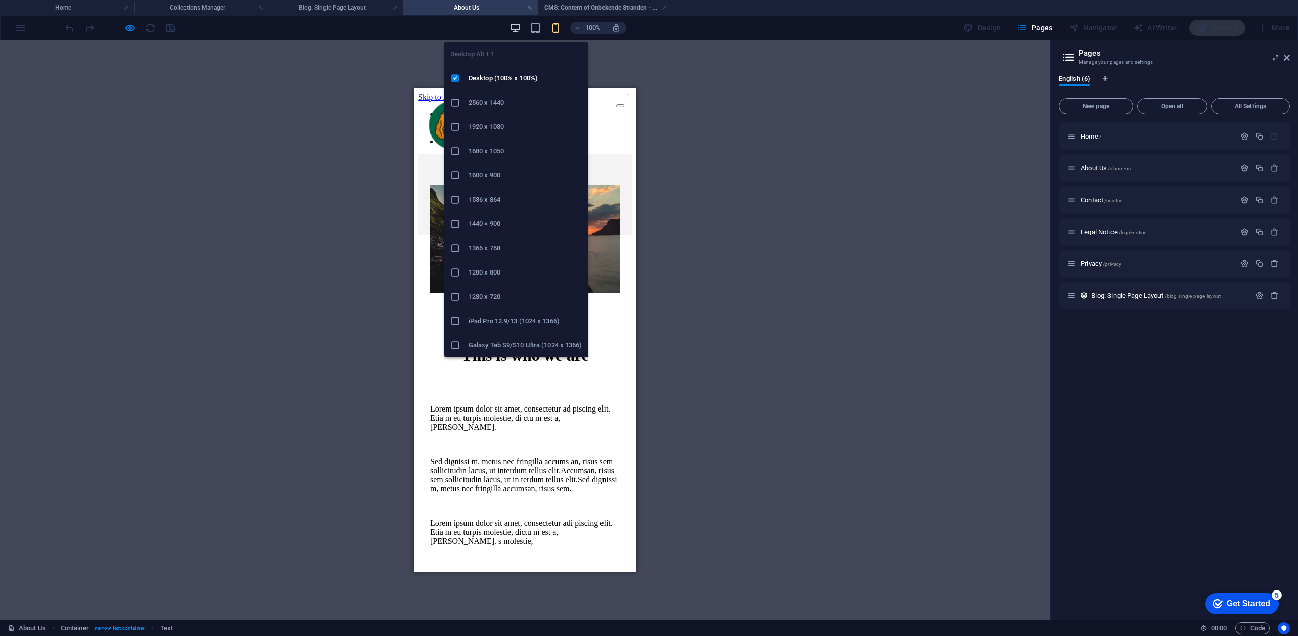
click at [520, 30] on icon "button" at bounding box center [516, 28] width 12 height 12
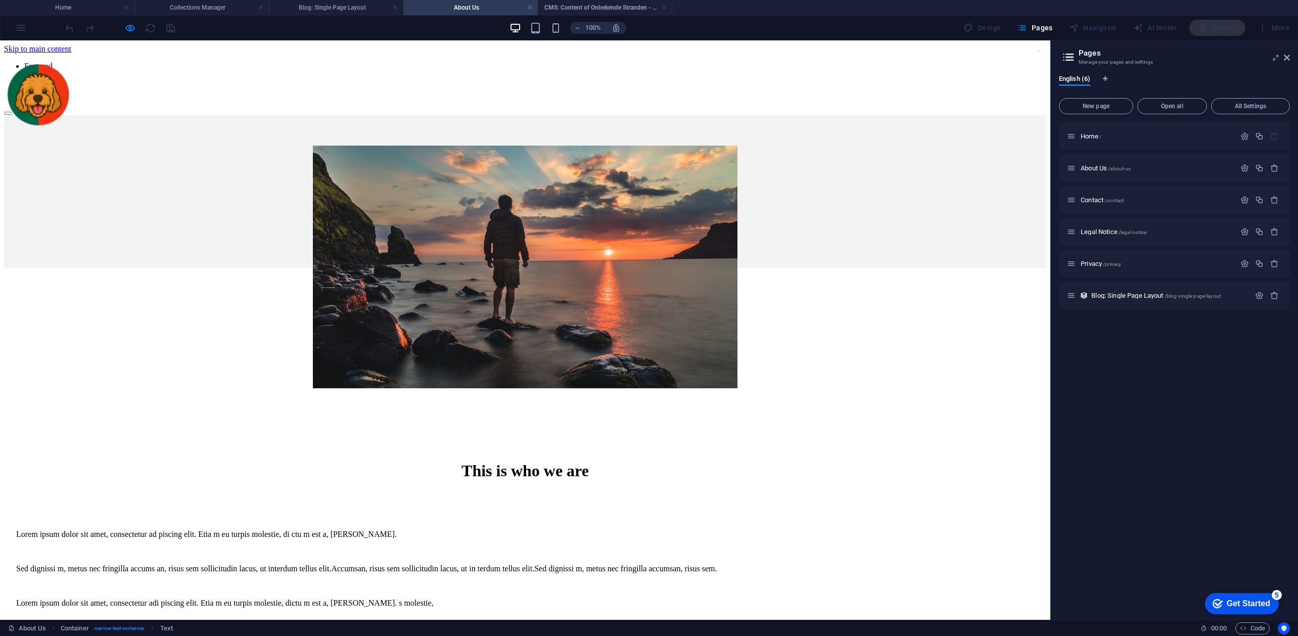
click at [298, 62] on nav "Featured Trending About Contact" at bounding box center [525, 80] width 1042 height 36
drag, startPoint x: 295, startPoint y: 63, endPoint x: 362, endPoint y: 63, distance: 66.7
click at [294, 63] on nav "Featured Trending About Contact" at bounding box center [525, 80] width 1042 height 36
click at [70, 65] on div at bounding box center [37, 96] width 66 height 68
click at [559, 65] on nav "Featured Trending About Contact" at bounding box center [525, 80] width 1042 height 36
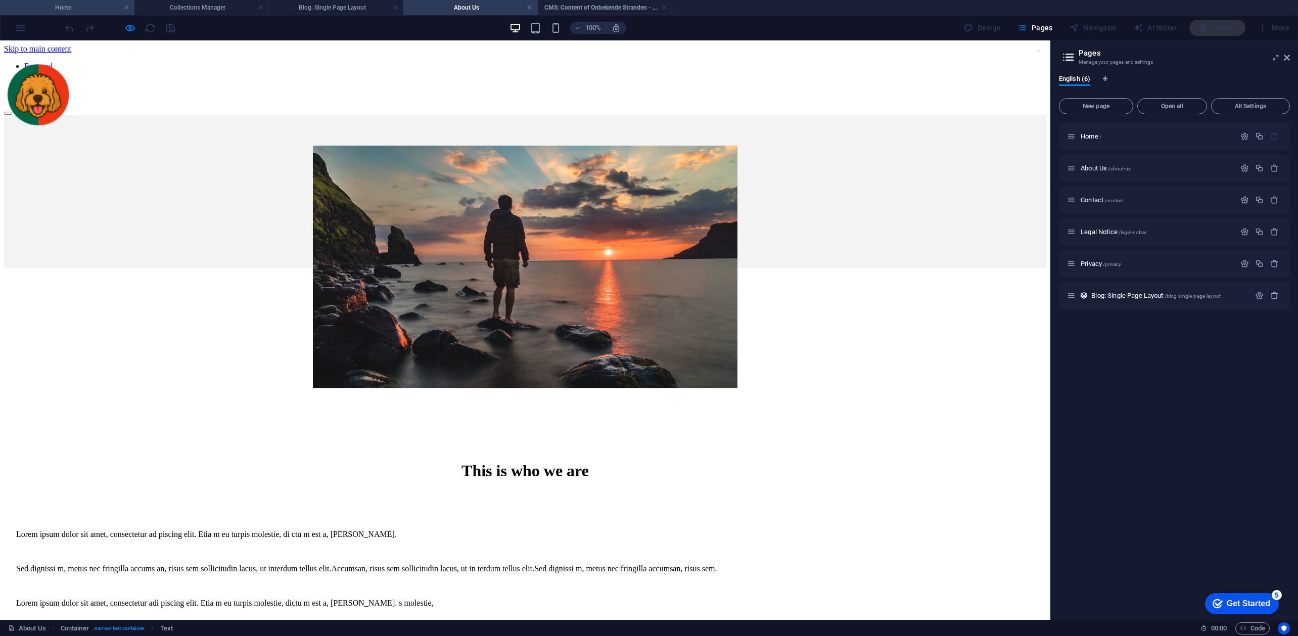
click at [75, 9] on h4 "Home" at bounding box center [67, 7] width 134 height 11
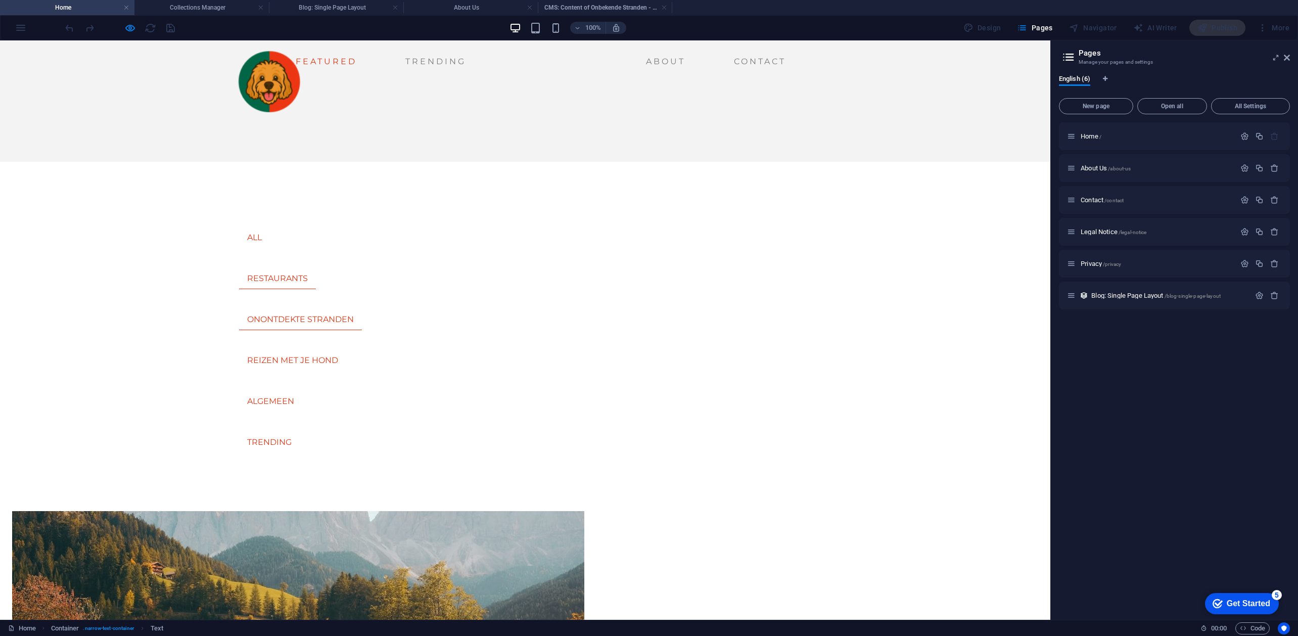
click at [362, 309] on link "ONONTDEKTE STRANDEN" at bounding box center [300, 319] width 123 height 21
click at [300, 432] on link "TRENDING" at bounding box center [269, 442] width 61 height 21
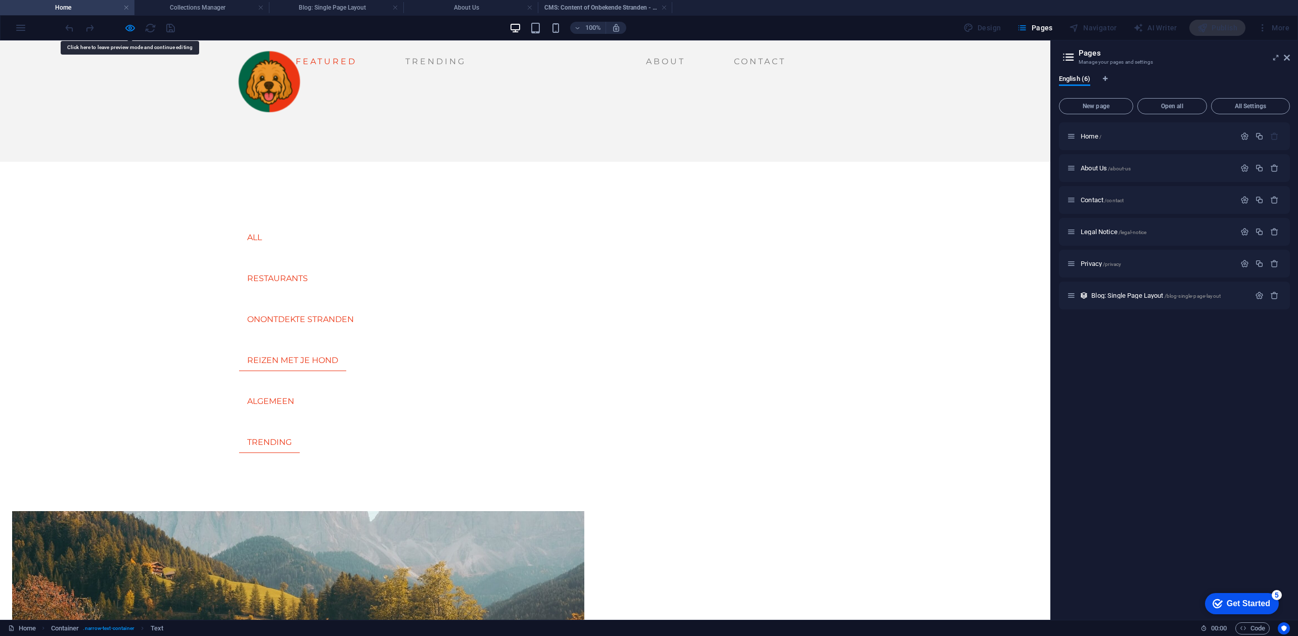
click at [346, 350] on link "REIZEN MET JE HOND" at bounding box center [292, 360] width 107 height 21
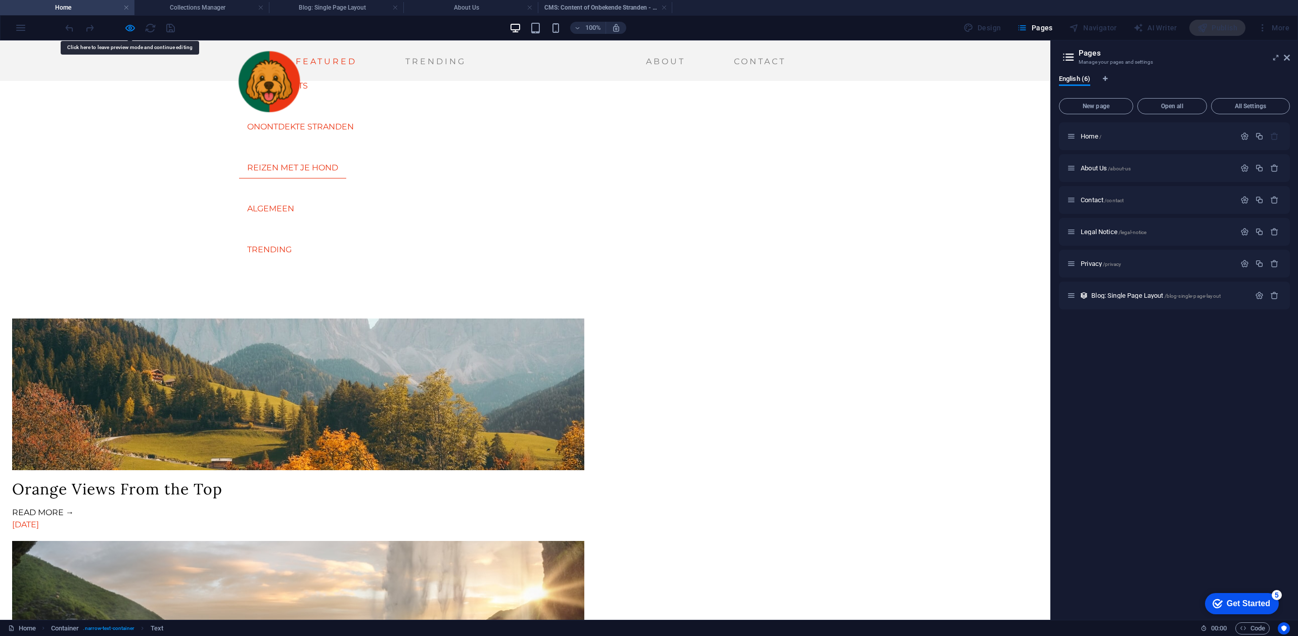
scroll to position [202, 0]
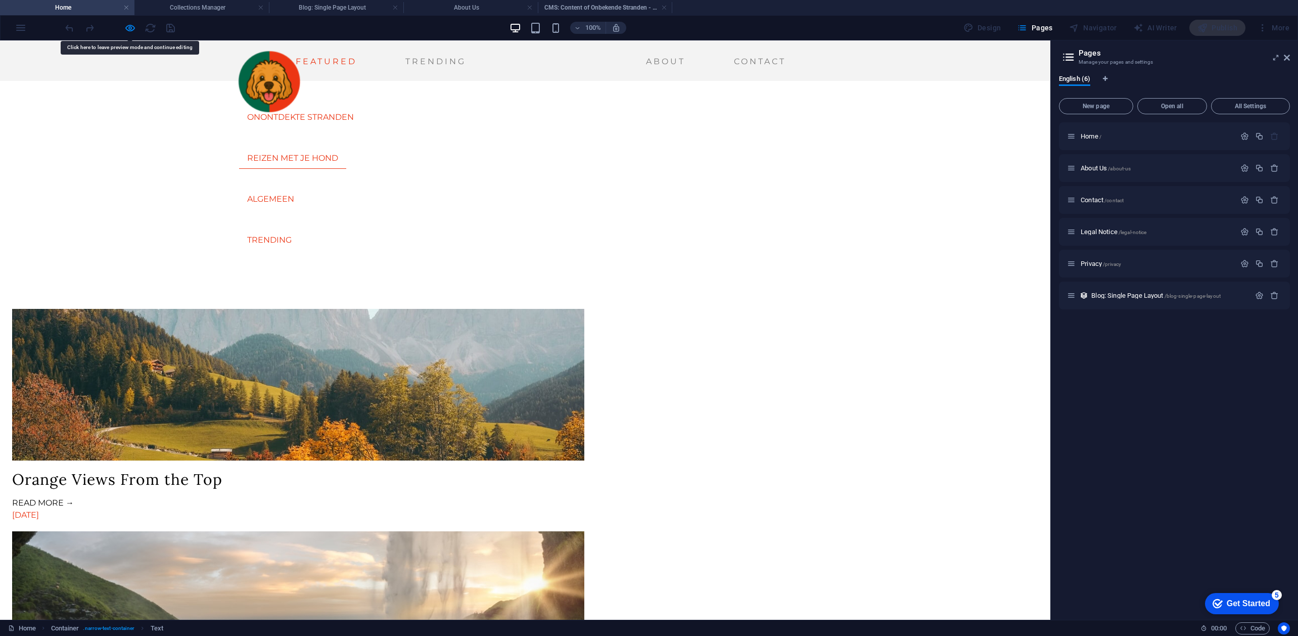
click at [494, 509] on div "[DATE]" at bounding box center [298, 515] width 572 height 12
click at [344, 7] on h4 "Blog: Single Page Layout" at bounding box center [336, 7] width 134 height 11
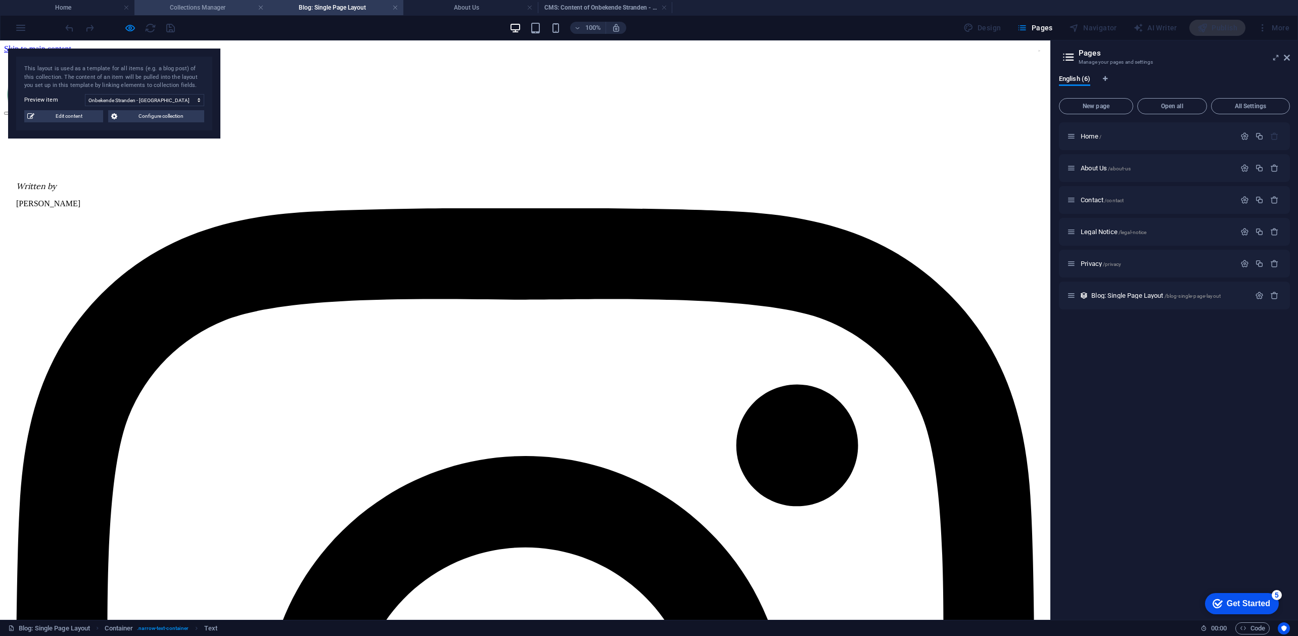
scroll to position [0, 0]
click at [193, 9] on h4 "Collections Manager" at bounding box center [201, 7] width 134 height 11
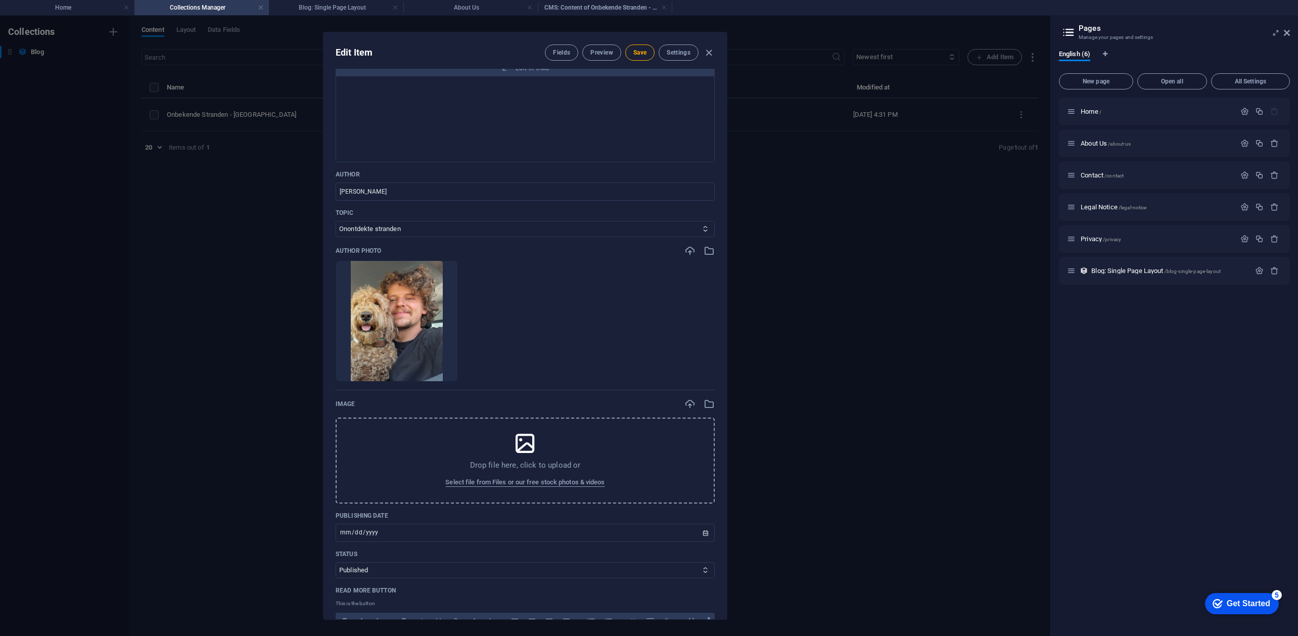
scroll to position [337, 0]
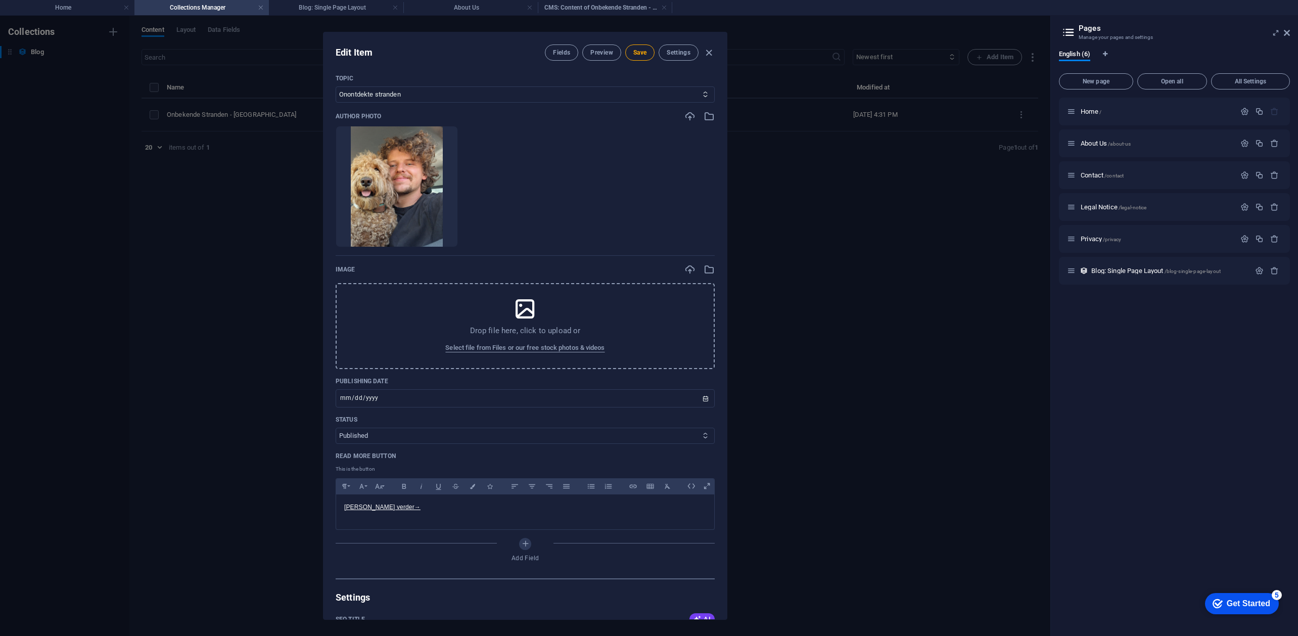
click at [467, 444] on select "Published Draft" at bounding box center [525, 436] width 379 height 16
click at [468, 444] on select "Published Draft" at bounding box center [525, 436] width 379 height 16
click at [375, 460] on p "Read More Button" at bounding box center [525, 456] width 379 height 8
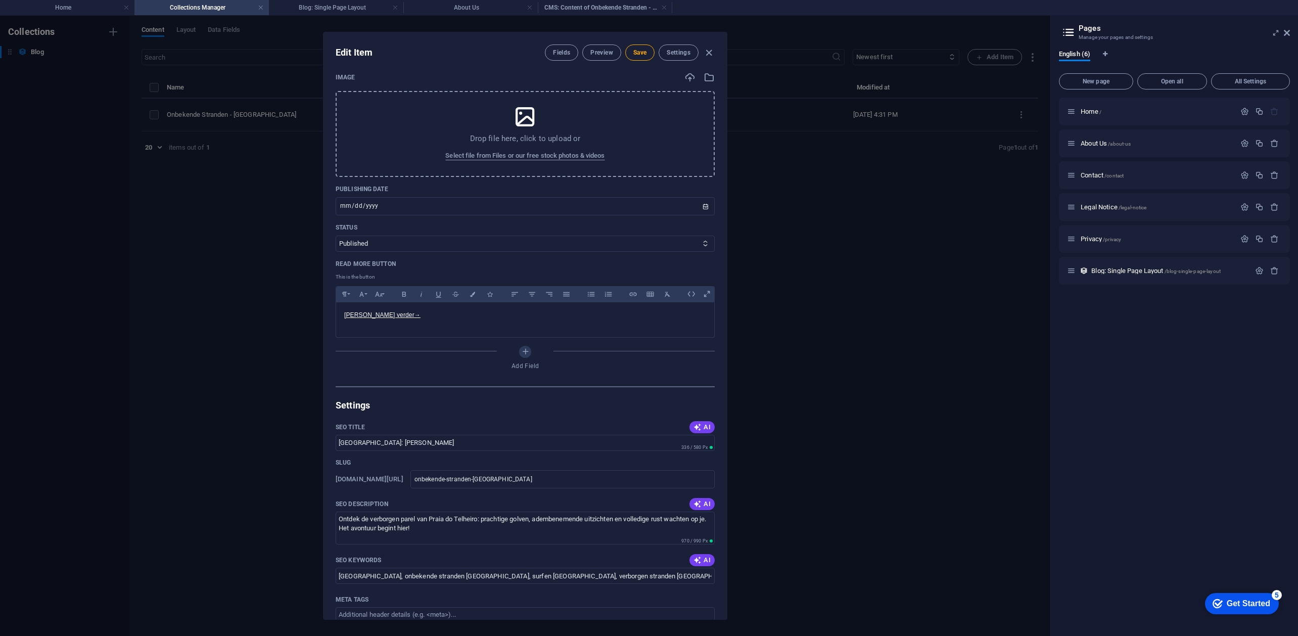
scroll to position [539, 0]
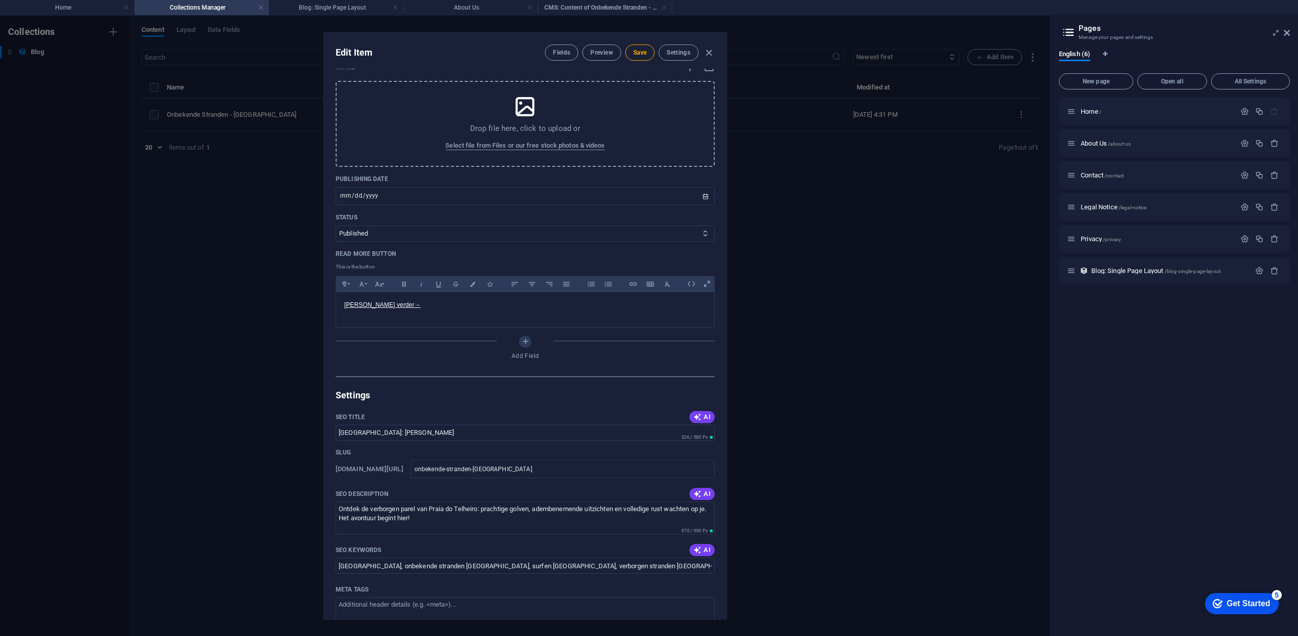
click at [279, 438] on div "Edit Item Fields Preview Save Settings Name Onbekende Stranden - [GEOGRAPHIC_DA…" at bounding box center [525, 326] width 1051 height 620
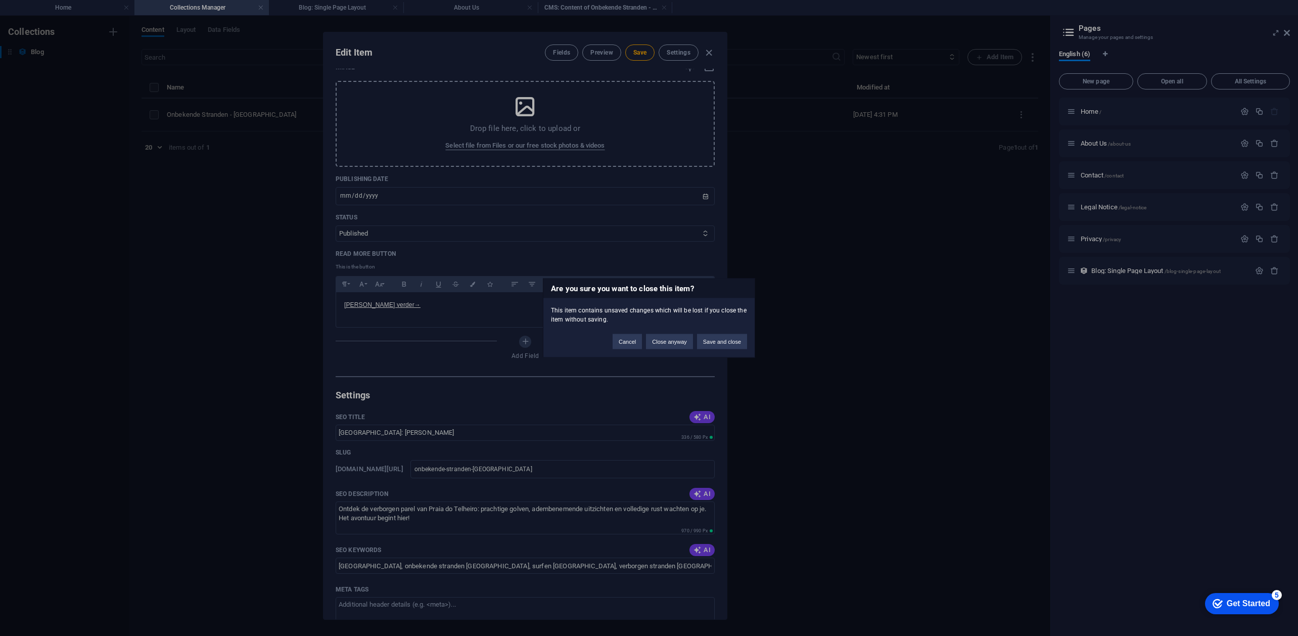
click at [645, 46] on div "Are you sure you want to close this item? This item contains unsaved changes wh…" at bounding box center [649, 318] width 1298 height 636
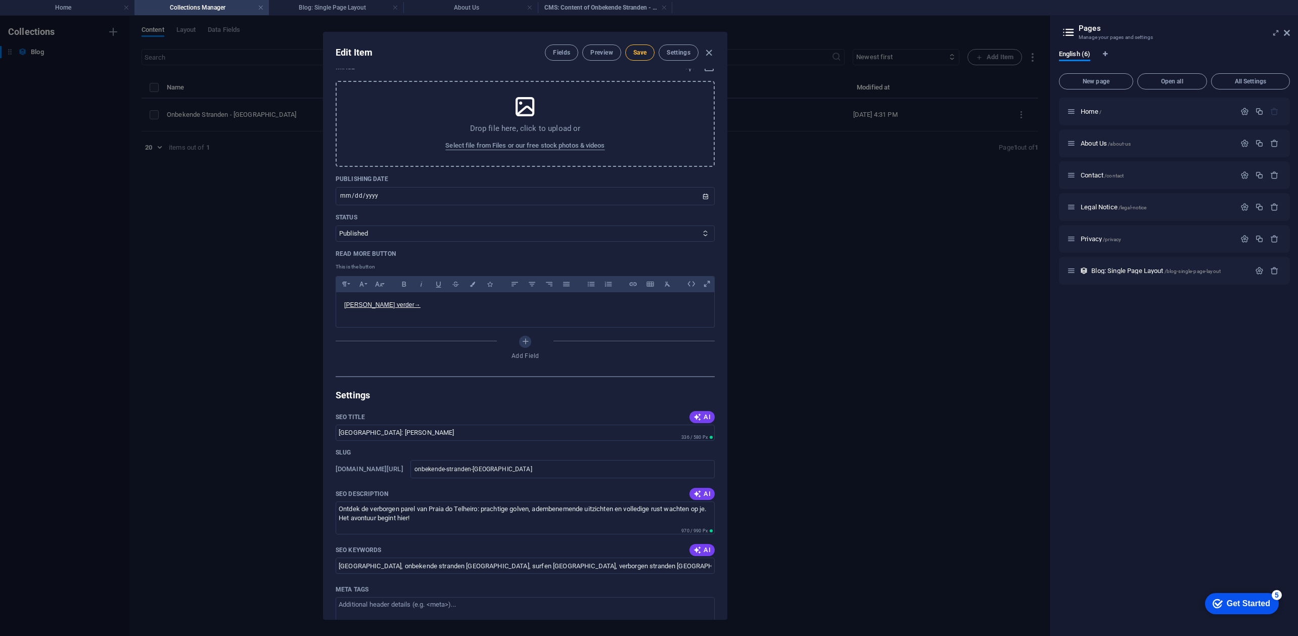
click at [638, 56] on span "Save" at bounding box center [639, 53] width 13 height 8
click at [714, 50] on icon "button" at bounding box center [709, 53] width 12 height 12
type input "[DATE]"
type input "onbekende-stranden-[GEOGRAPHIC_DATA]"
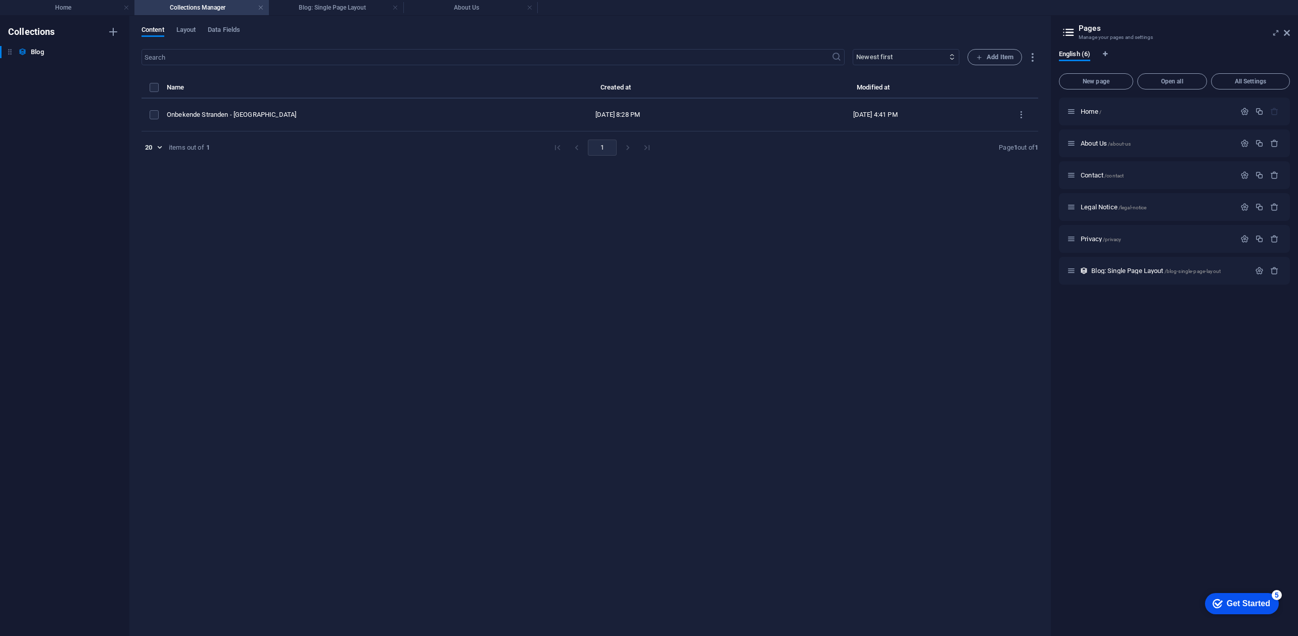
scroll to position [0, 0]
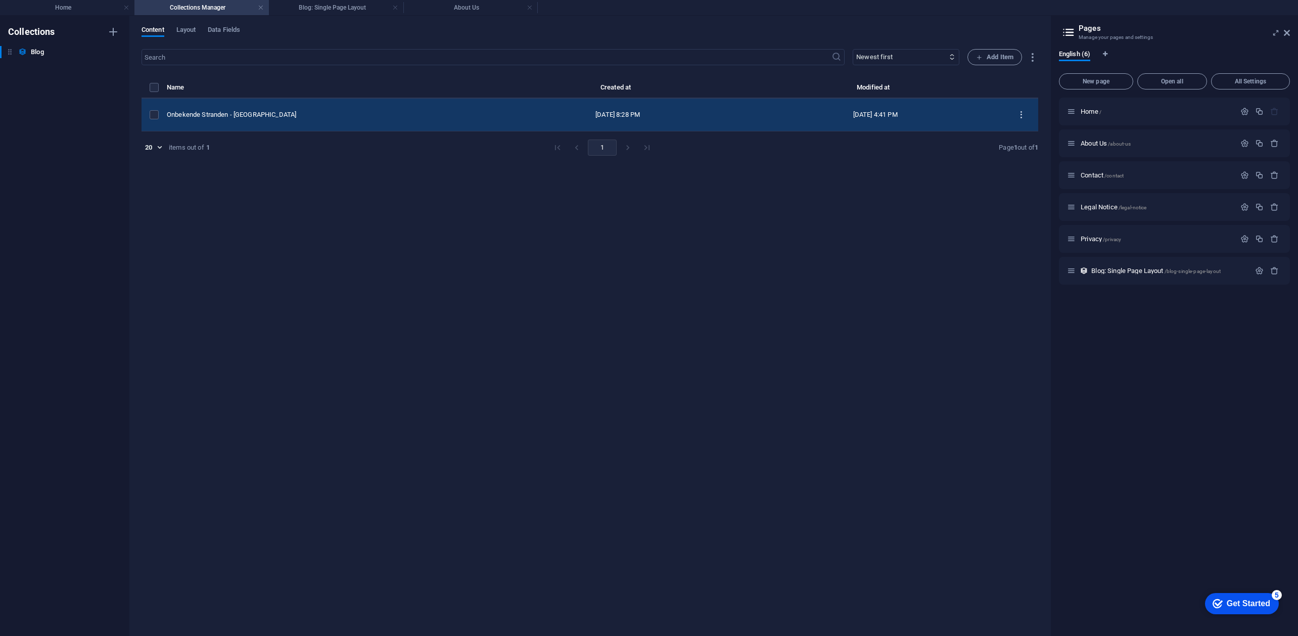
click at [1018, 110] on icon "items list" at bounding box center [1022, 115] width 10 height 10
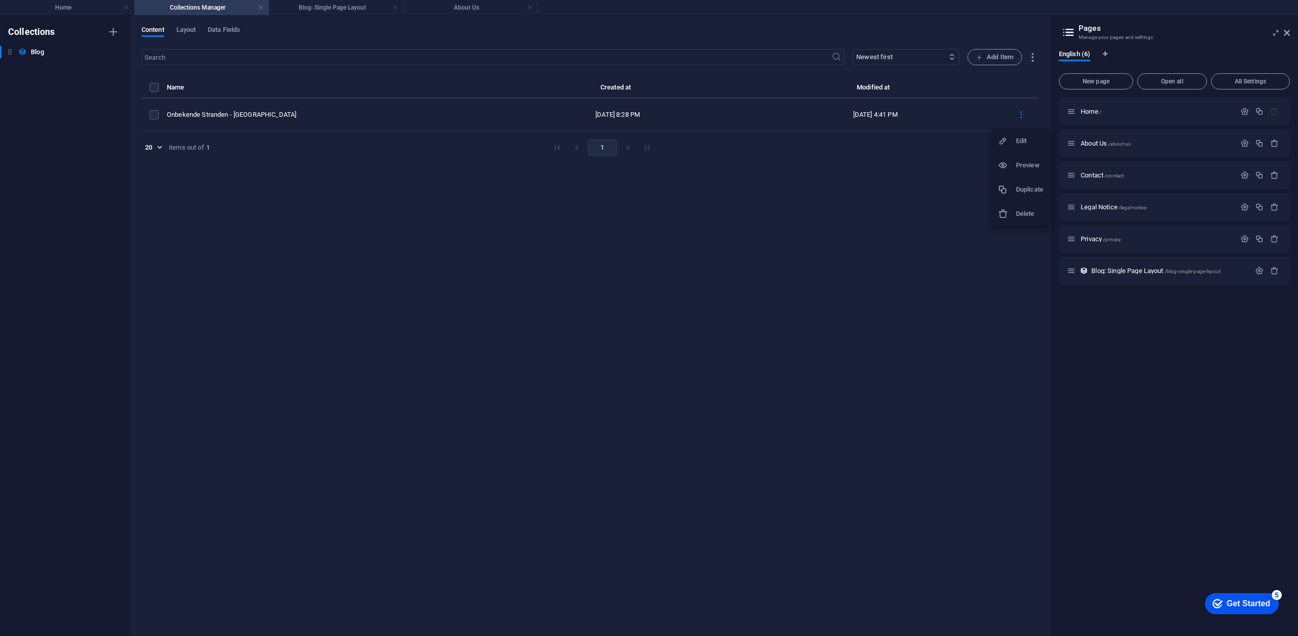
click at [1024, 166] on h6 "Preview" at bounding box center [1029, 165] width 27 height 12
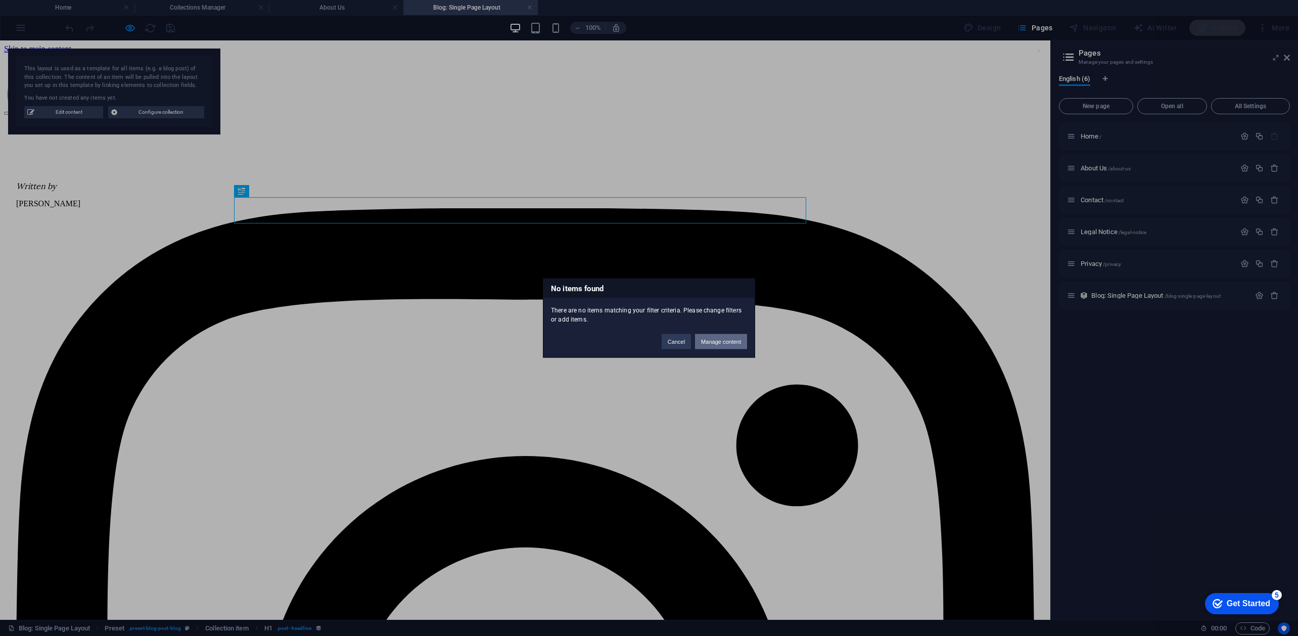
click at [727, 340] on button "Manage content" at bounding box center [721, 341] width 52 height 15
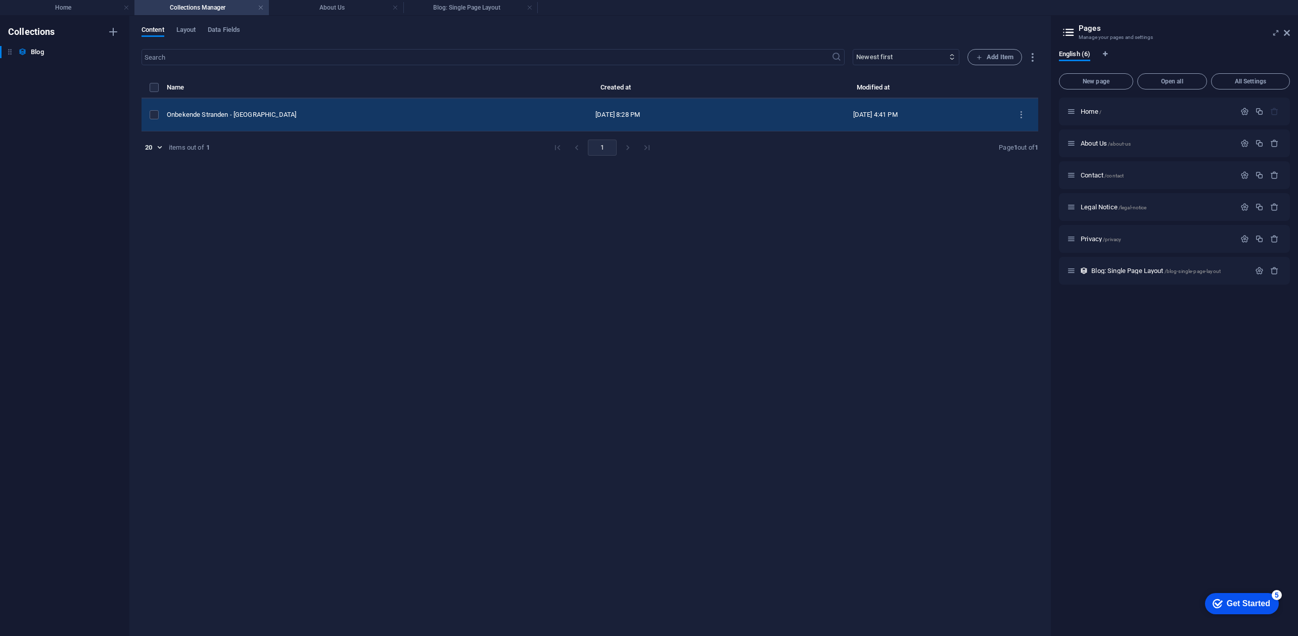
click at [300, 128] on td "Onbekende Stranden - [GEOGRAPHIC_DATA]" at bounding box center [328, 115] width 322 height 33
select select "Onontdekte stranden"
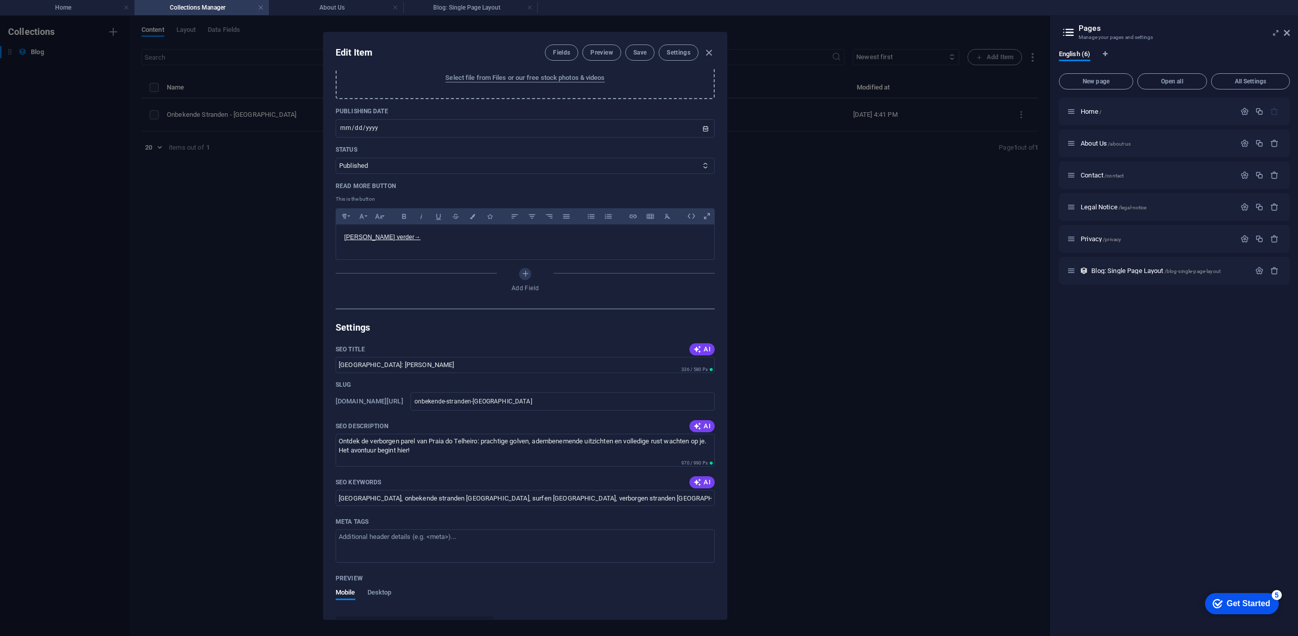
scroll to position [674, 0]
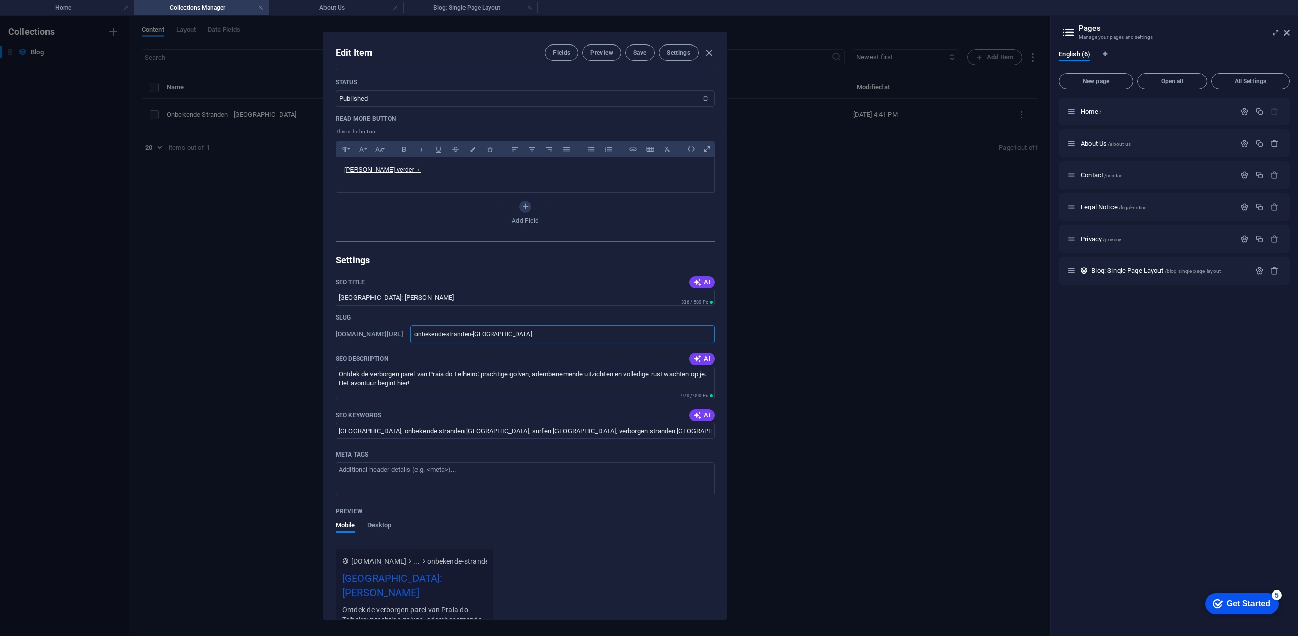
drag, startPoint x: 504, startPoint y: 352, endPoint x: 463, endPoint y: 354, distance: 41.0
click at [463, 354] on div "SEO Title AI Praia do Telheiro: [PERSON_NAME] ​ 336 / 580 Px Slug [DOMAIN_NAME]…" at bounding box center [525, 584] width 379 height 619
click at [448, 378] on div "SEO Title AI Praia do Telheiro: [PERSON_NAME] ​ 336 / 580 Px Slug [DOMAIN_NAME]…" at bounding box center [525, 584] width 379 height 619
click at [403, 340] on h6 "[DOMAIN_NAME][URL]" at bounding box center [370, 334] width 68 height 12
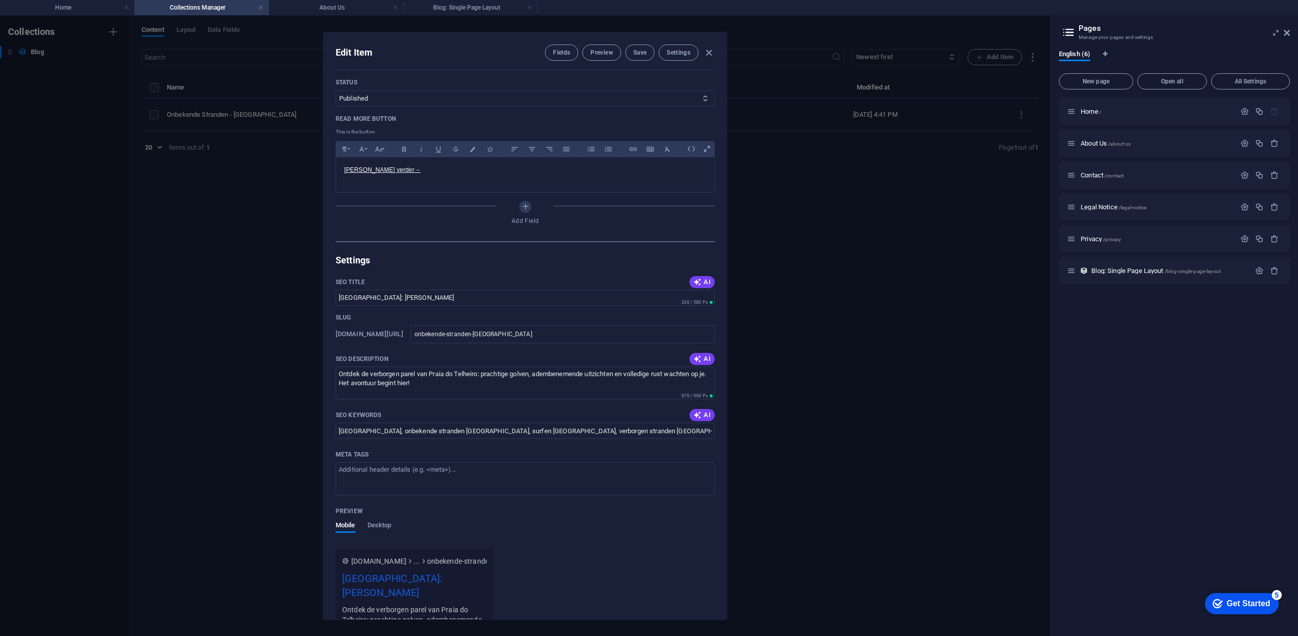
click at [434, 380] on div "SEO Title AI Praia do Telheiro: [PERSON_NAME] ​ 336 / 580 Px Slug [DOMAIN_NAME]…" at bounding box center [525, 584] width 379 height 619
click at [1254, 269] on button "button" at bounding box center [1259, 270] width 15 height 9
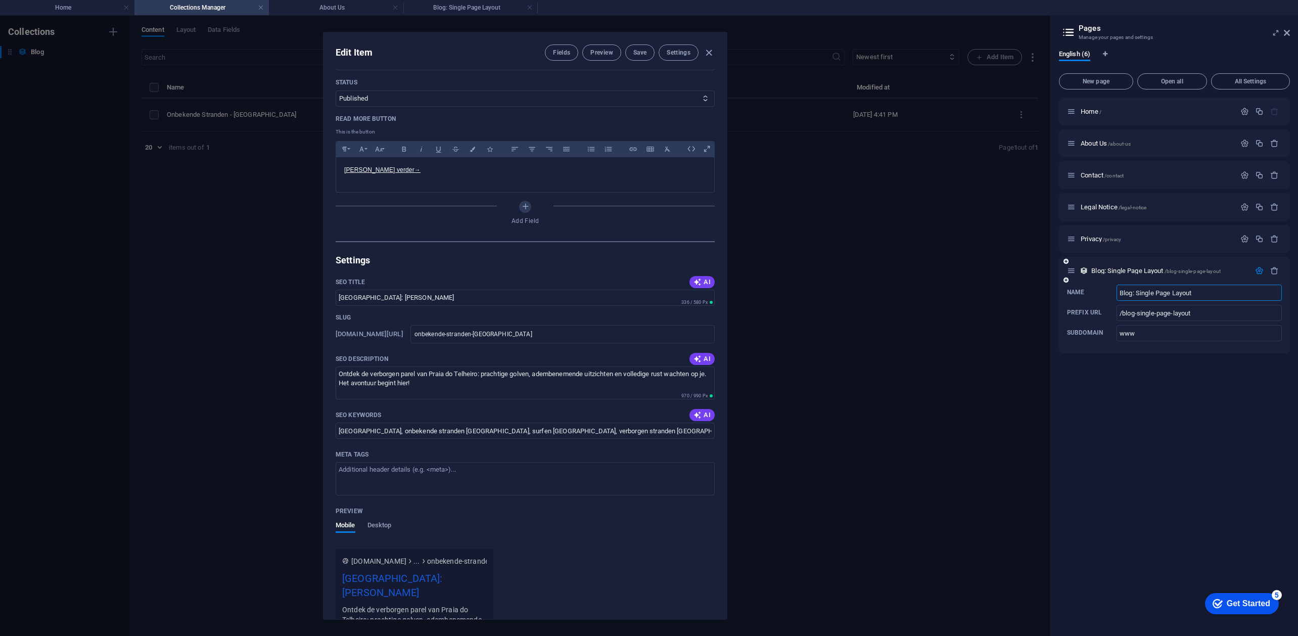
drag, startPoint x: 1212, startPoint y: 289, endPoint x: 1104, endPoint y: 287, distance: 108.2
click at [1104, 287] on label "Name Blog: Single Page Layout ​" at bounding box center [1174, 293] width 215 height 16
click at [1117, 287] on input "Blog: Single Page Layout" at bounding box center [1199, 293] width 165 height 16
type input "Blog"
type input "/blog"
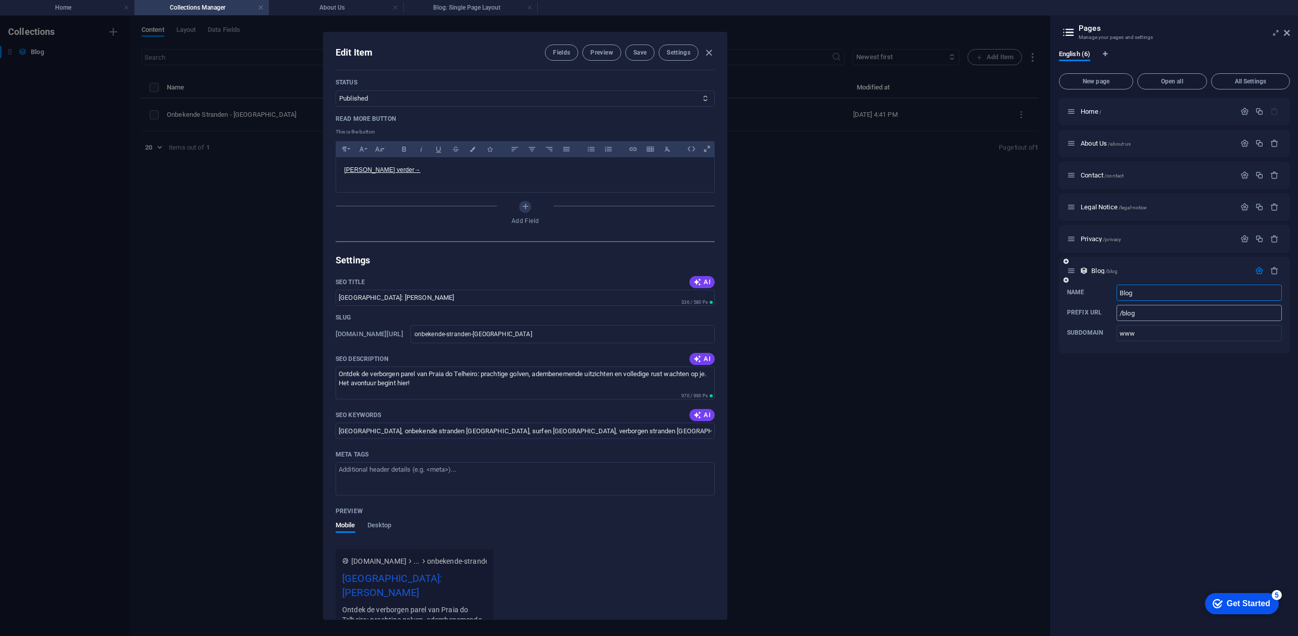
type input "Blog"
click at [1152, 309] on input "/blog" at bounding box center [1199, 313] width 165 height 16
click at [1139, 367] on div "Home / About Us /about-us Contact /contact Legal Notice /legal-notice Privacy /…" at bounding box center [1174, 363] width 231 height 530
click at [982, 387] on div "Edit Item Fields Preview Save Settings Name Onbekende Stranden - [GEOGRAPHIC_DA…" at bounding box center [525, 326] width 1051 height 620
type input "[DATE]"
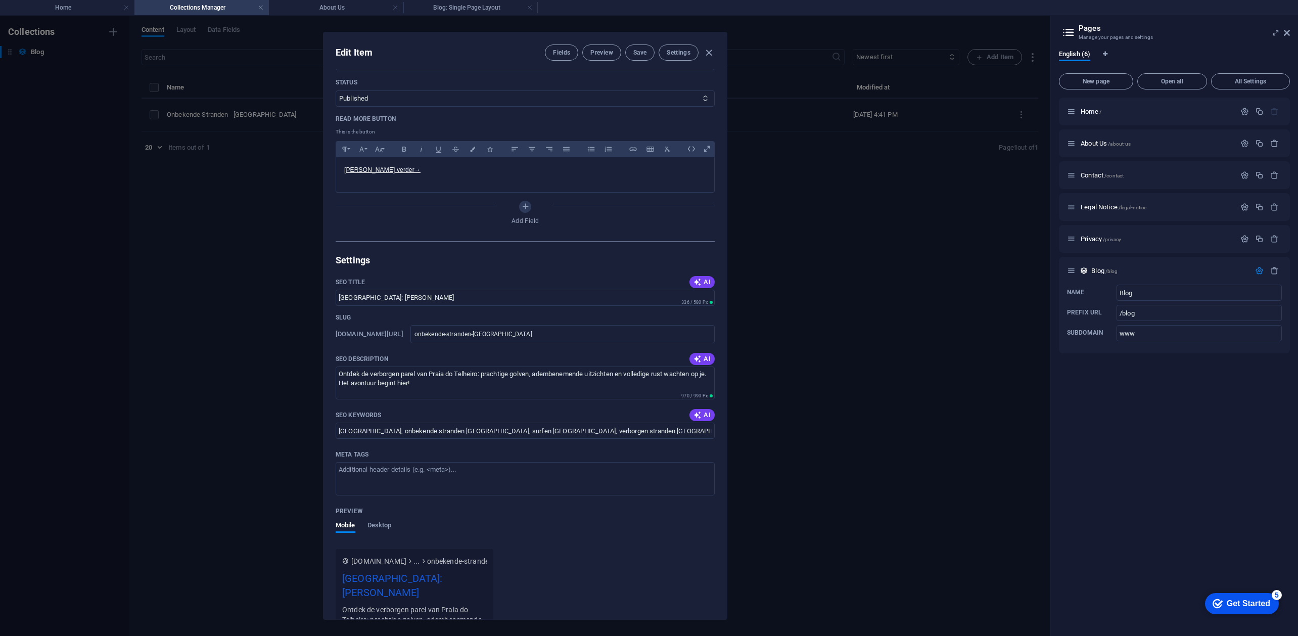
type input "onbekende-stranden-[GEOGRAPHIC_DATA]"
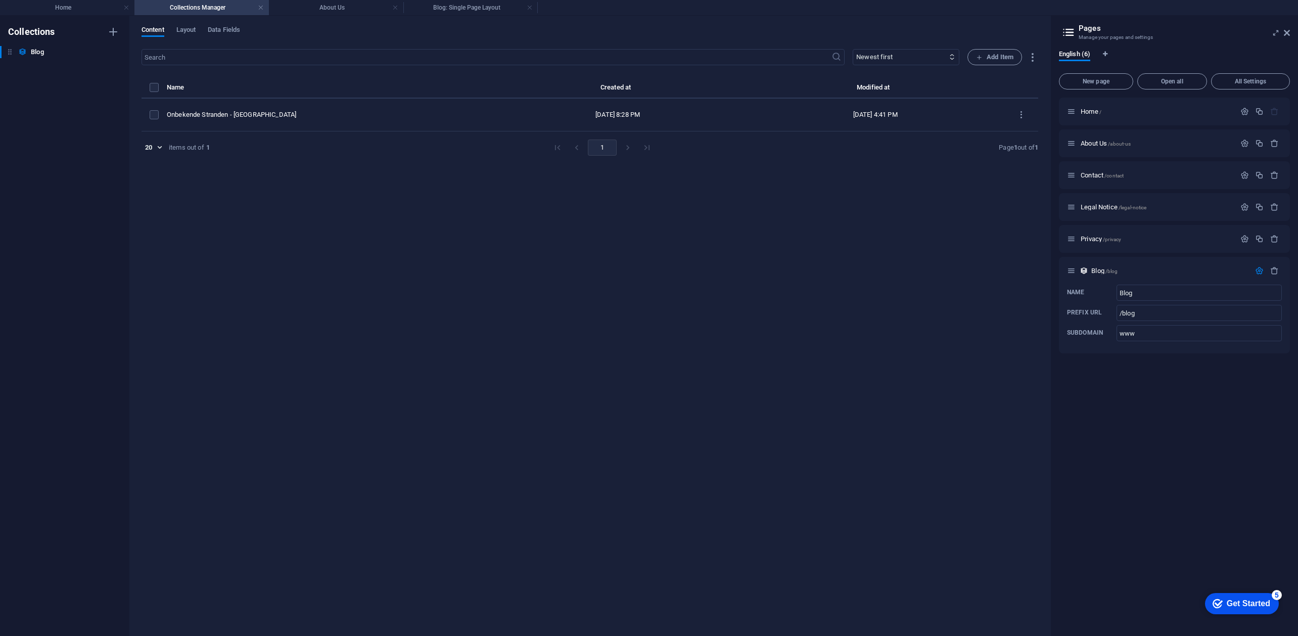
scroll to position [574, 0]
click at [913, 304] on div "​ Newest first Oldest first Last modified Name (ascending) Name (descending) Sl…" at bounding box center [590, 337] width 897 height 577
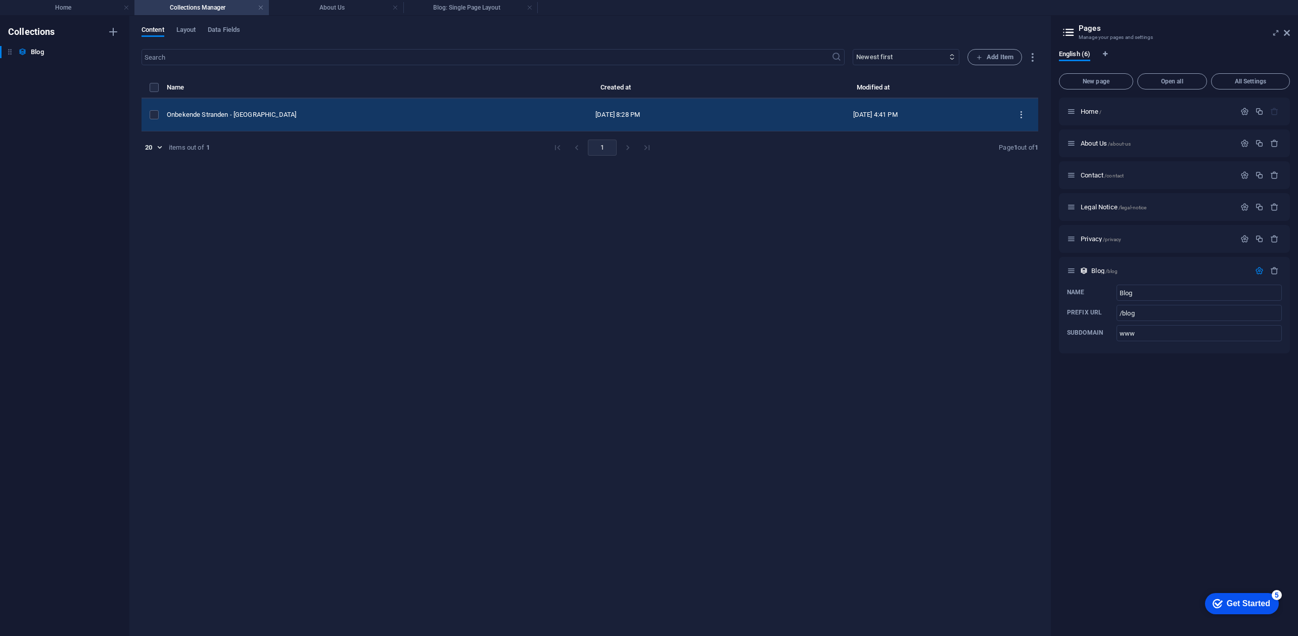
click at [1022, 108] on button "items list" at bounding box center [1022, 115] width 18 height 16
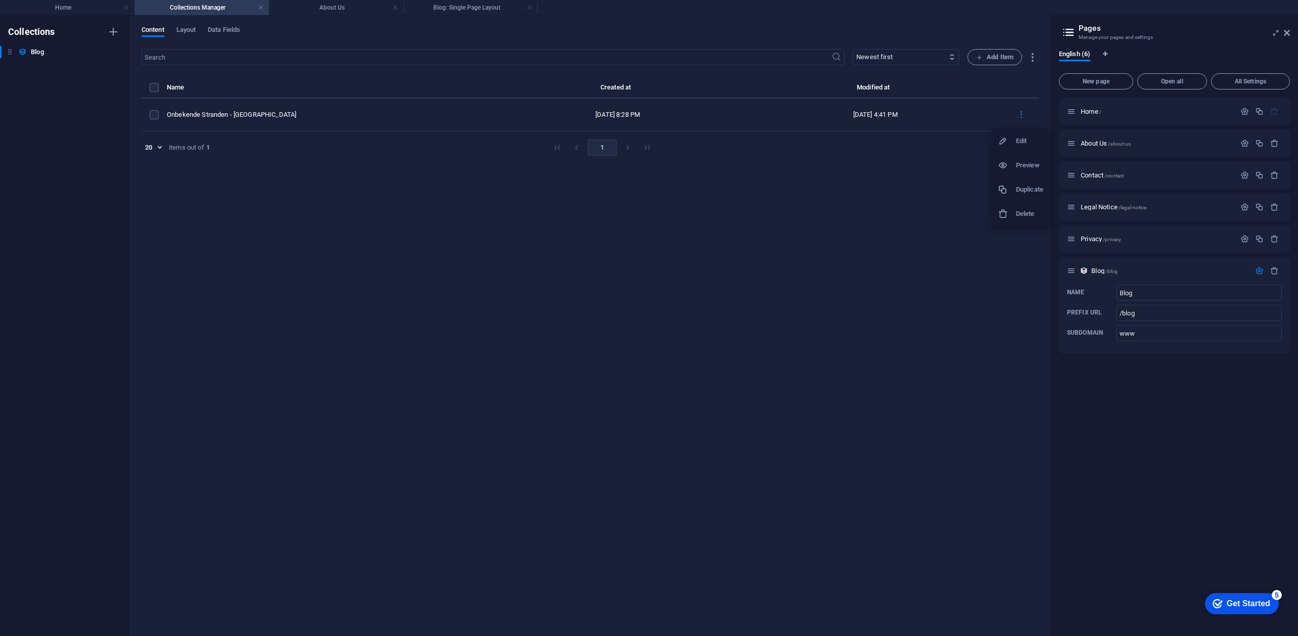
click at [1016, 142] on h6 "Edit" at bounding box center [1029, 141] width 27 height 12
select select "Onontdekte stranden"
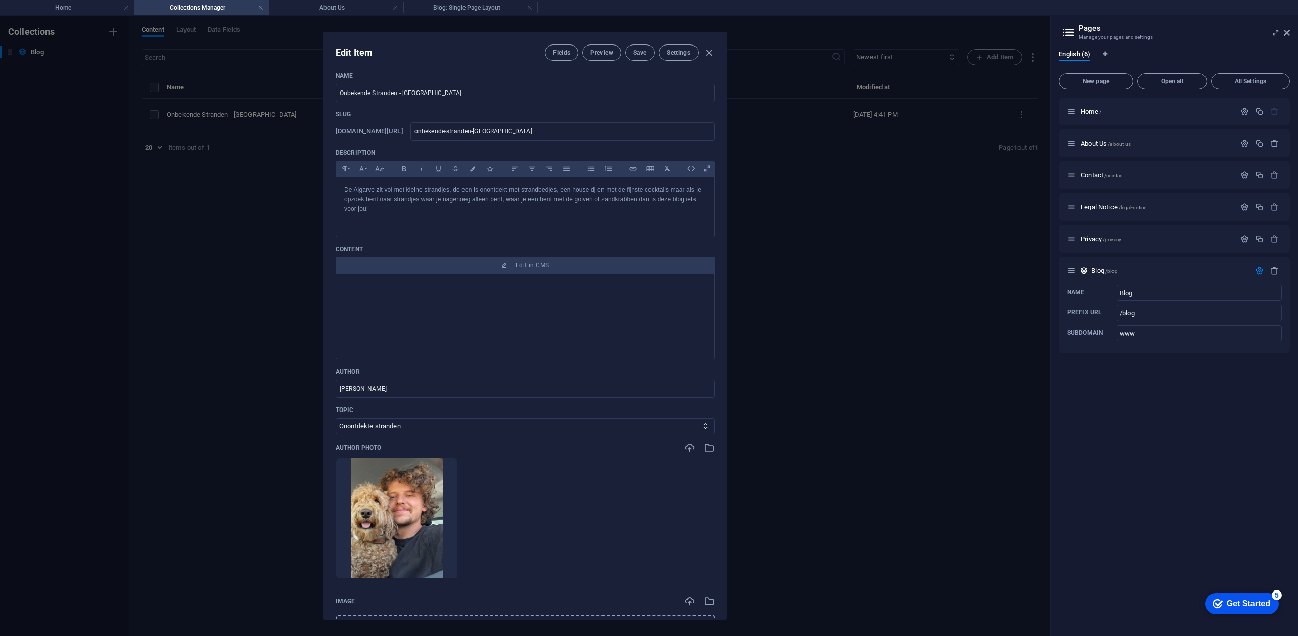
scroll to position [0, 0]
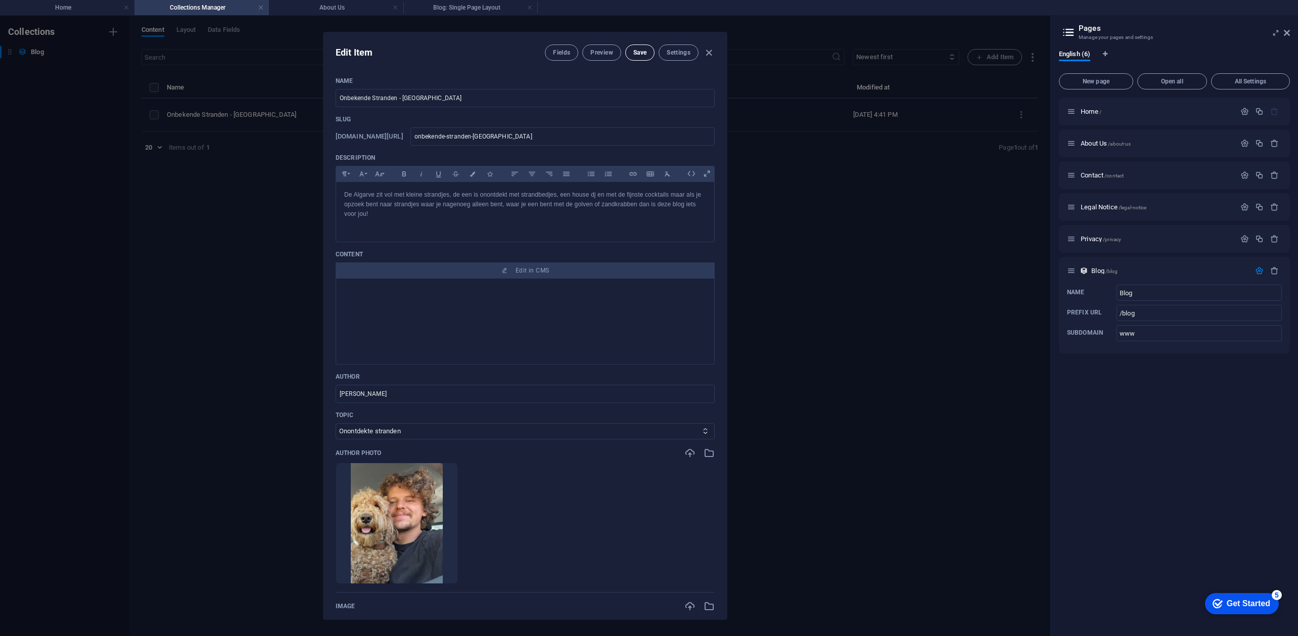
click at [641, 49] on span "Save" at bounding box center [639, 53] width 13 height 8
click at [790, 201] on div "Edit Item Fields Preview Save Settings Name Onbekende Stranden - [GEOGRAPHIC_DA…" at bounding box center [525, 326] width 1051 height 620
